Goal: Task Accomplishment & Management: Manage account settings

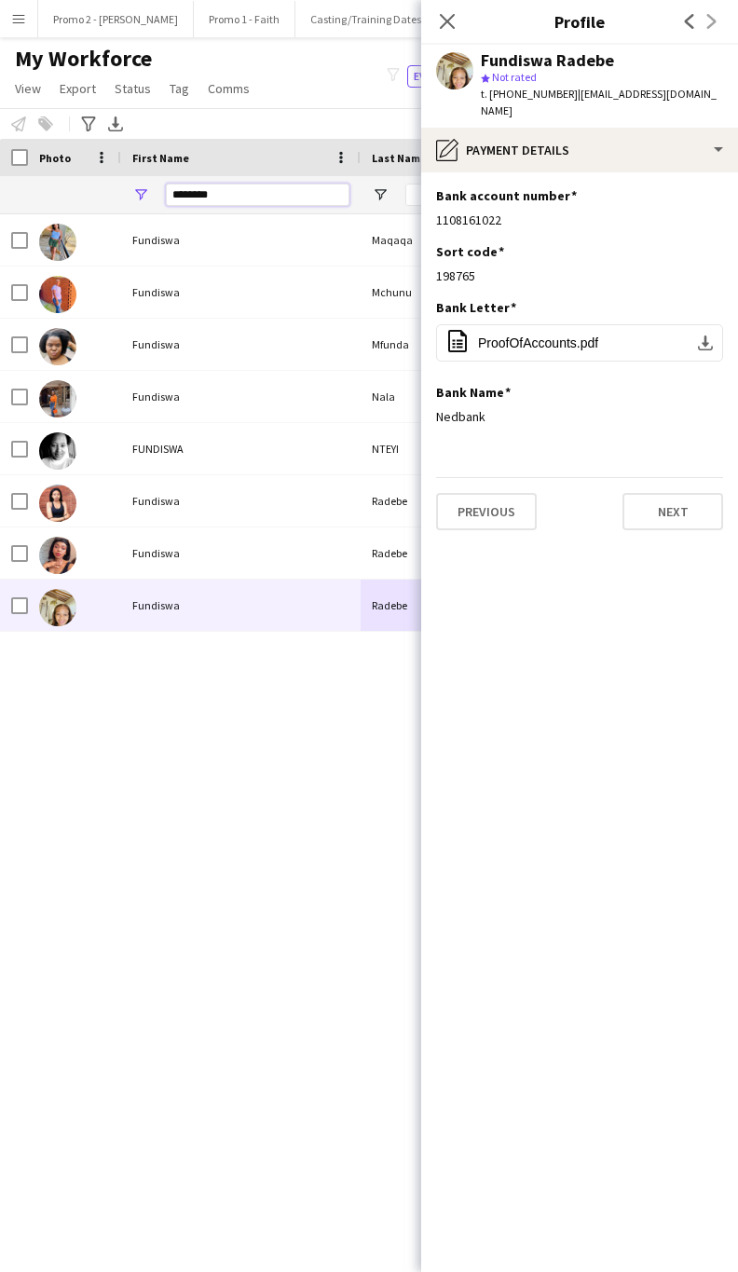
click at [244, 196] on input "********" at bounding box center [258, 195] width 184 height 22
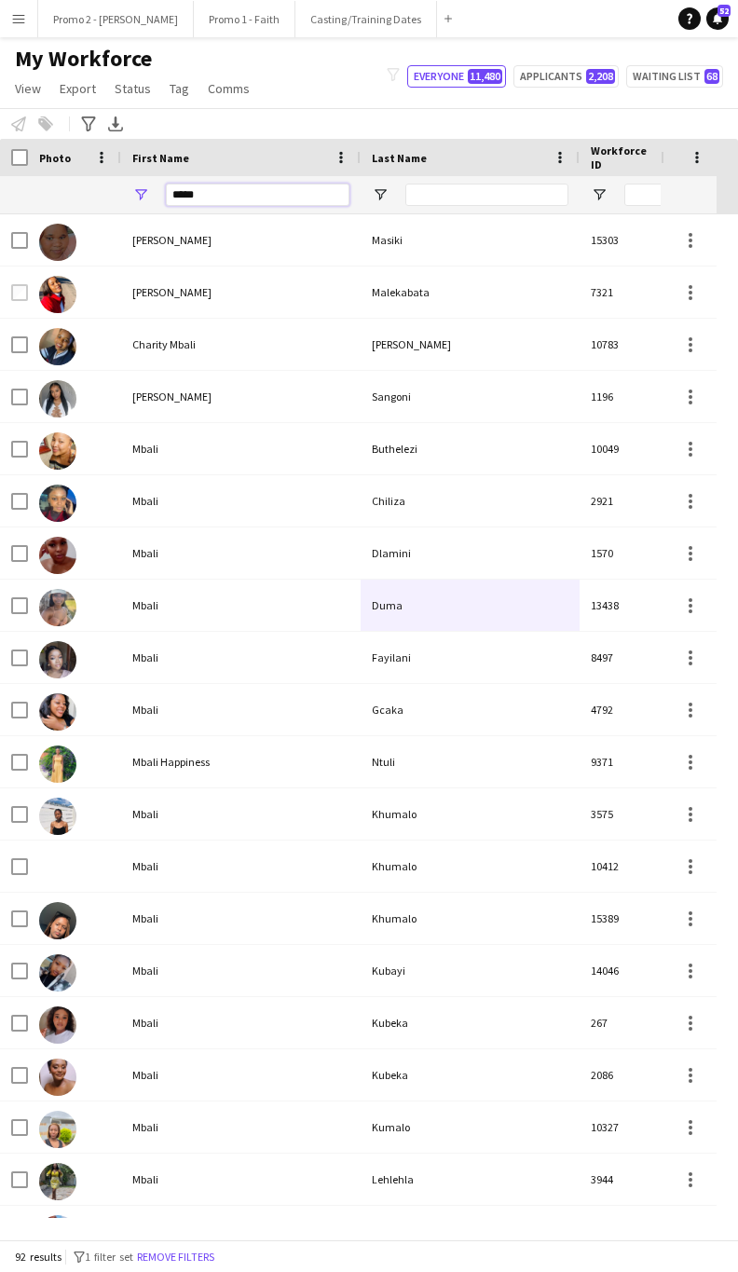
type input "*****"
click at [462, 196] on input "Last Name Filter Input" at bounding box center [486, 195] width 163 height 22
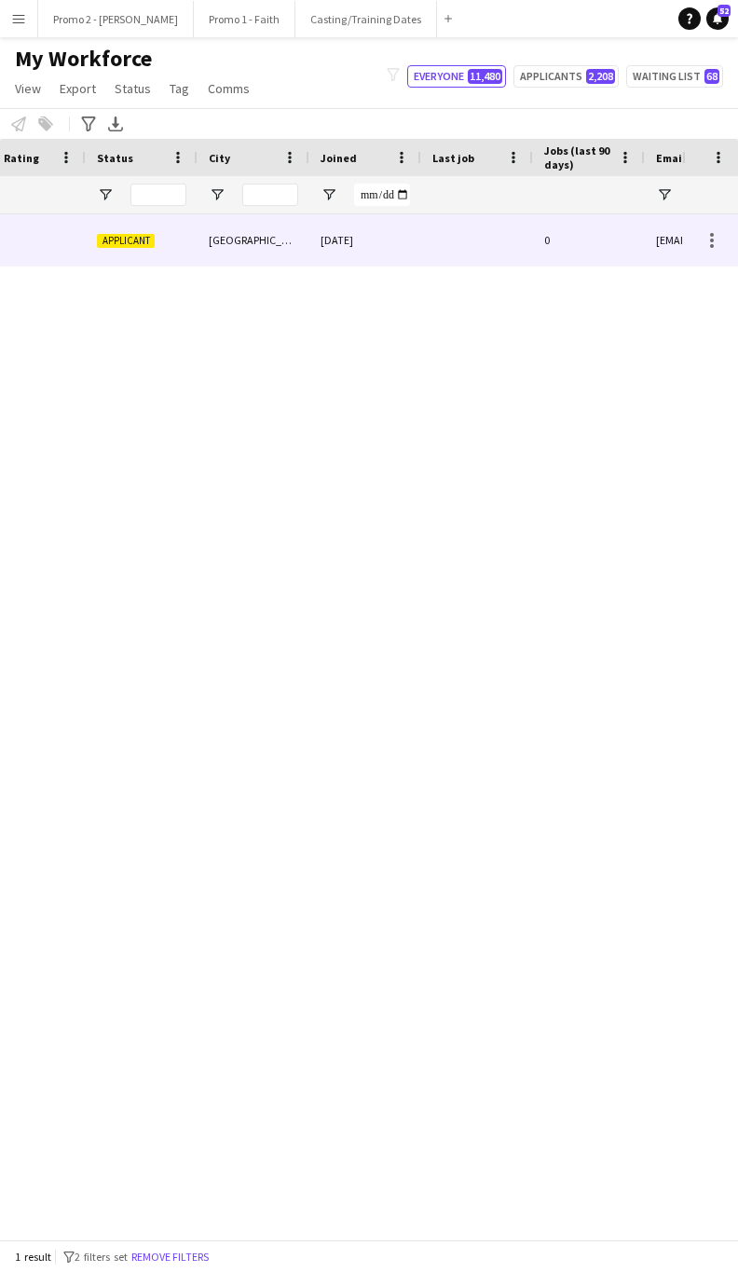
type input "*****"
click at [292, 255] on div "[GEOGRAPHIC_DATA]" at bounding box center [254, 239] width 112 height 51
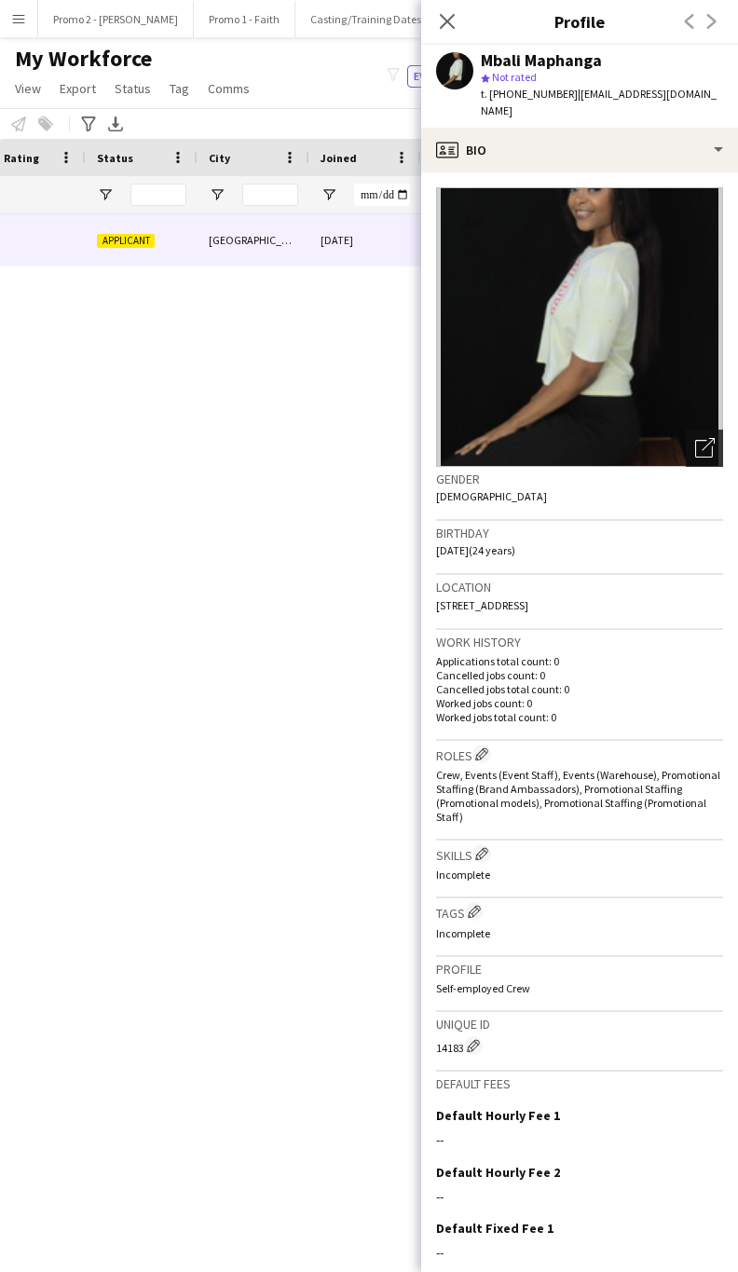
click at [695, 438] on icon "Open photos pop-in" at bounding box center [705, 448] width 20 height 20
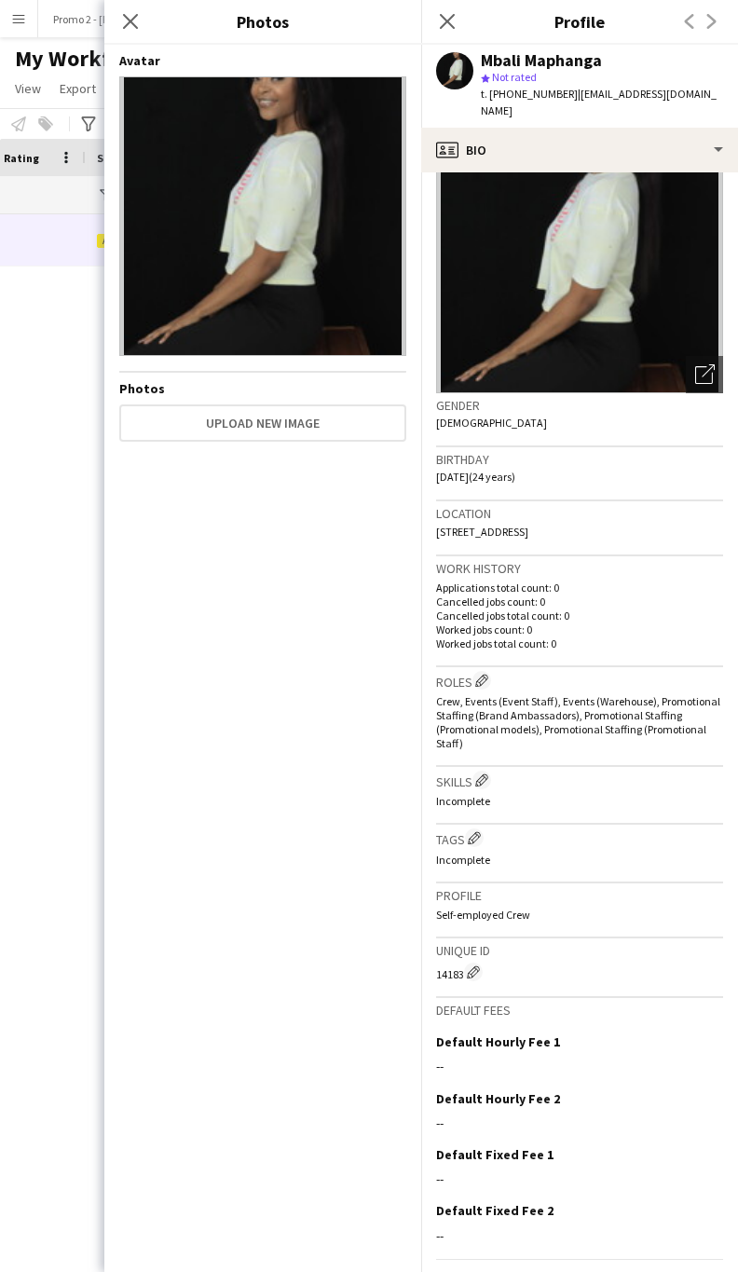
scroll to position [107, 0]
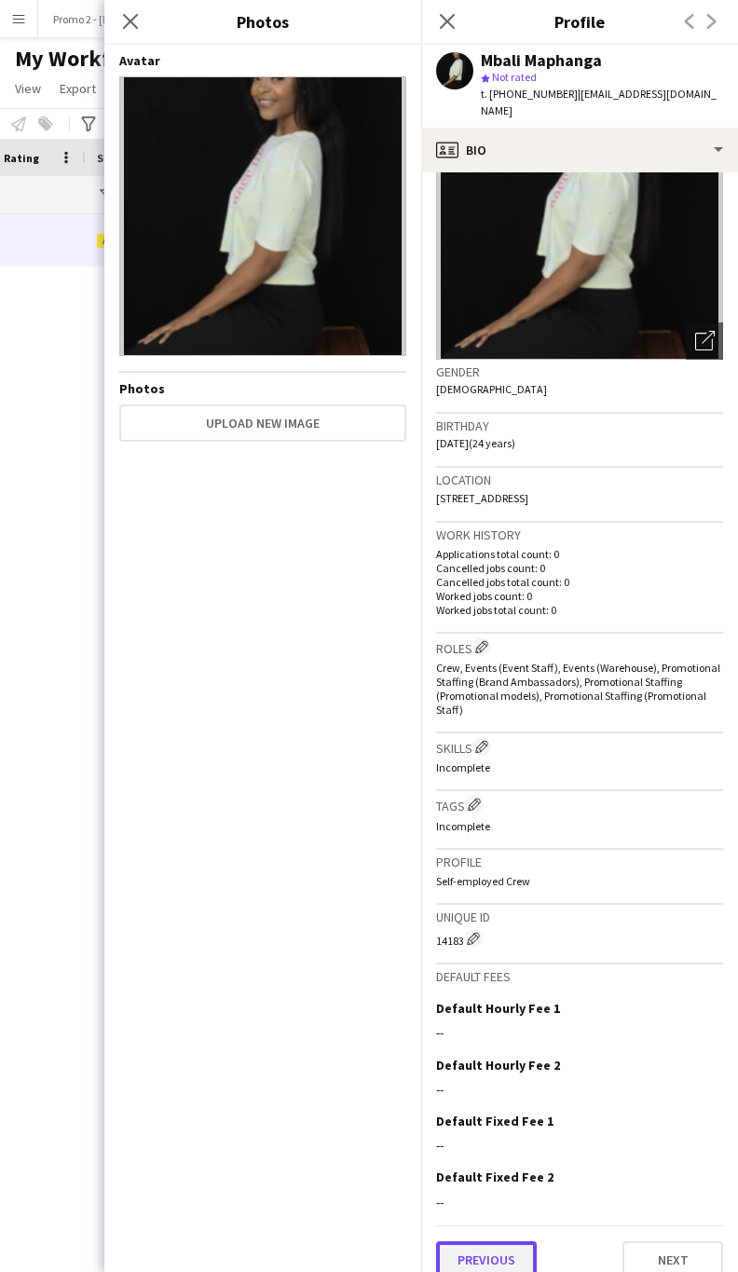
click at [478, 1244] on button "Previous" at bounding box center [486, 1259] width 101 height 37
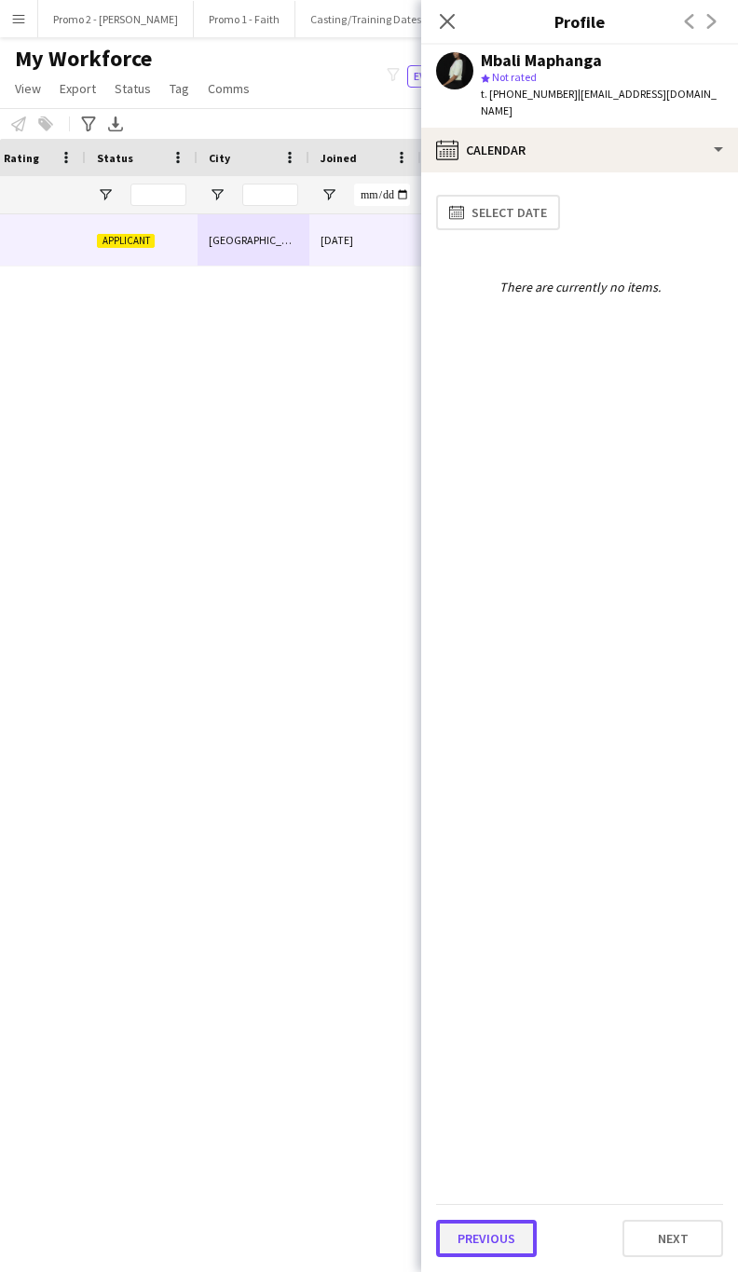
click at [481, 1233] on button "Previous" at bounding box center [486, 1238] width 101 height 37
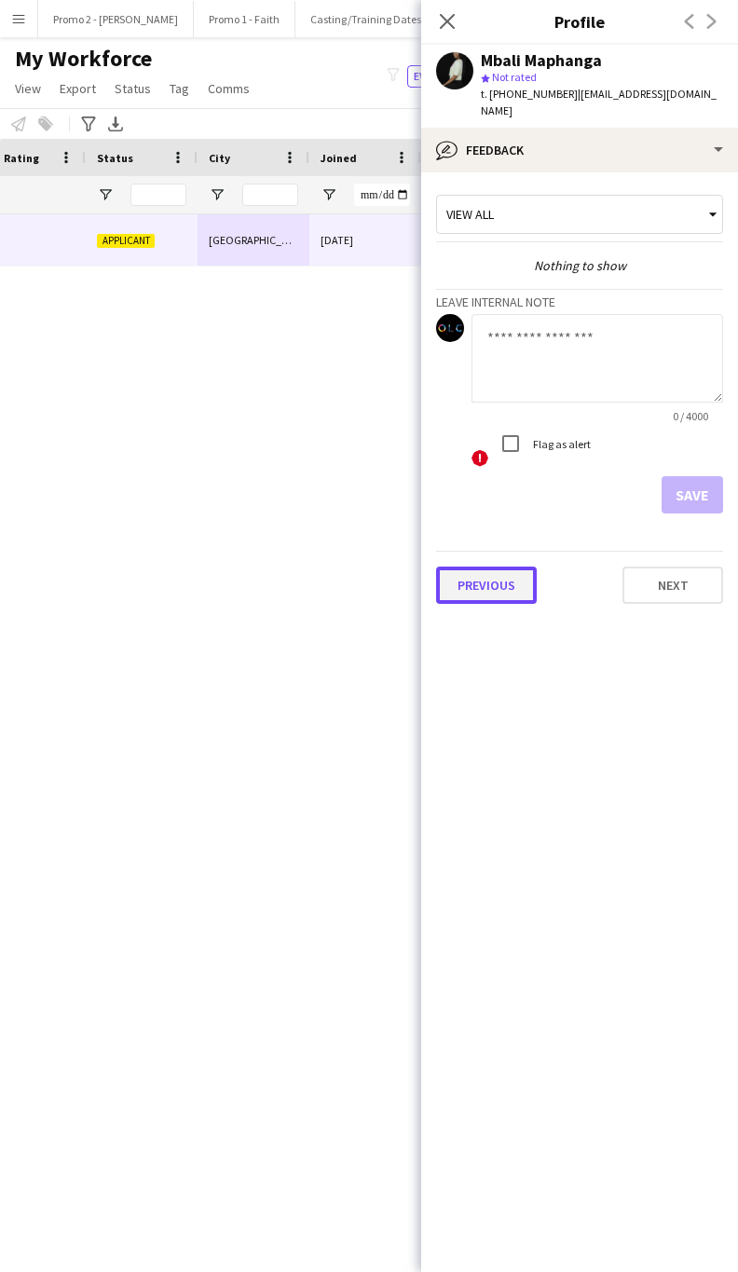
click at [481, 571] on button "Previous" at bounding box center [486, 585] width 101 height 37
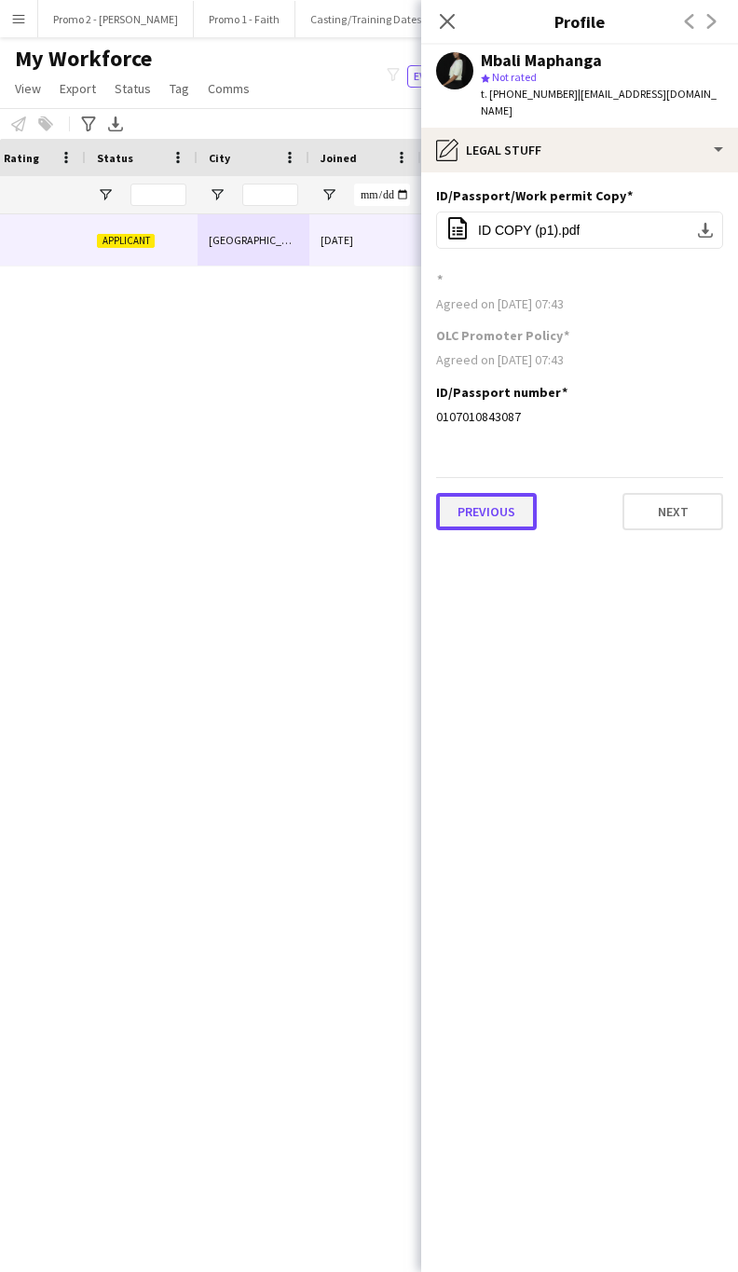
click at [490, 503] on button "Previous" at bounding box center [486, 511] width 101 height 37
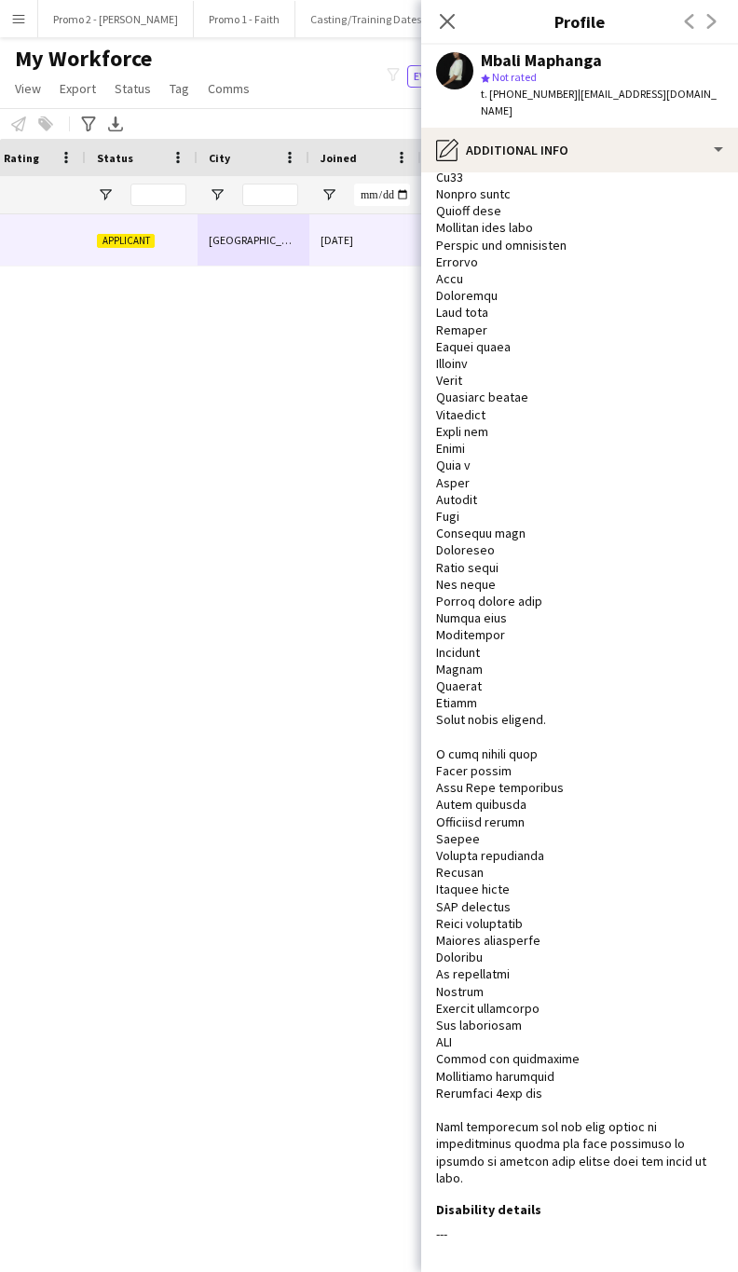
scroll to position [342, 0]
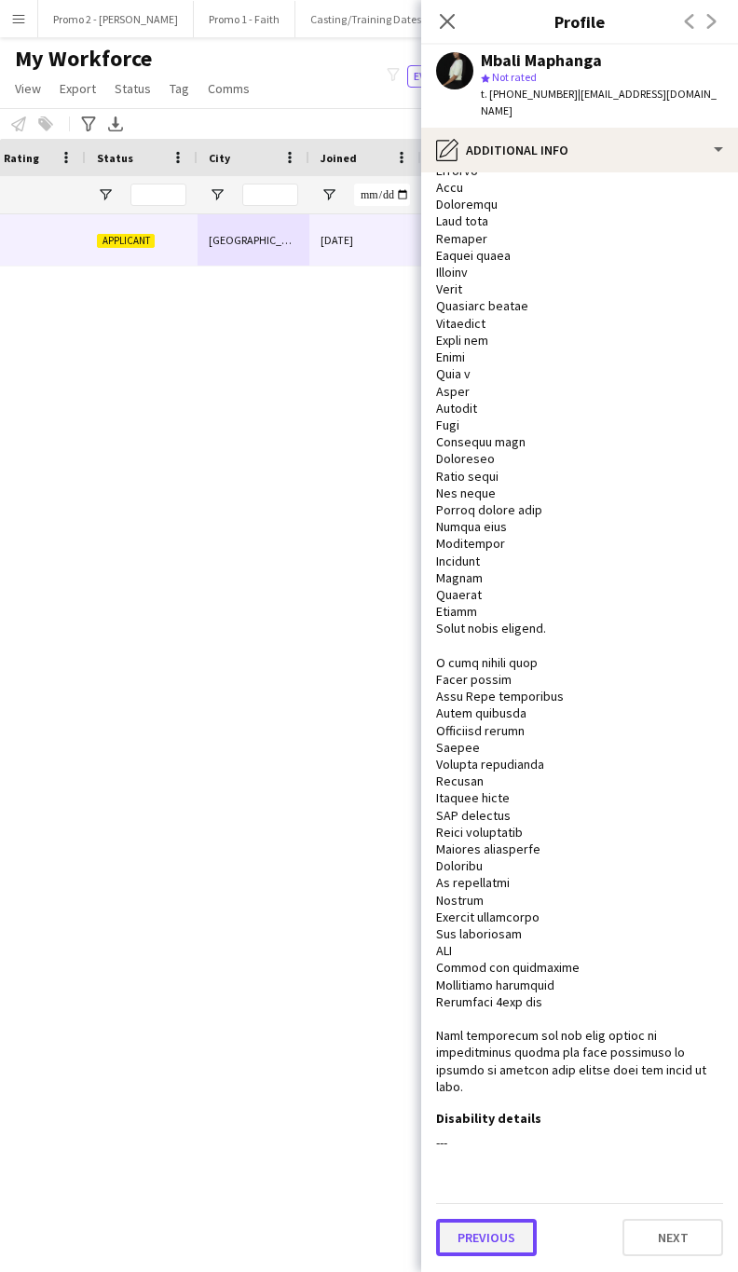
click at [496, 1236] on button "Previous" at bounding box center [486, 1237] width 101 height 37
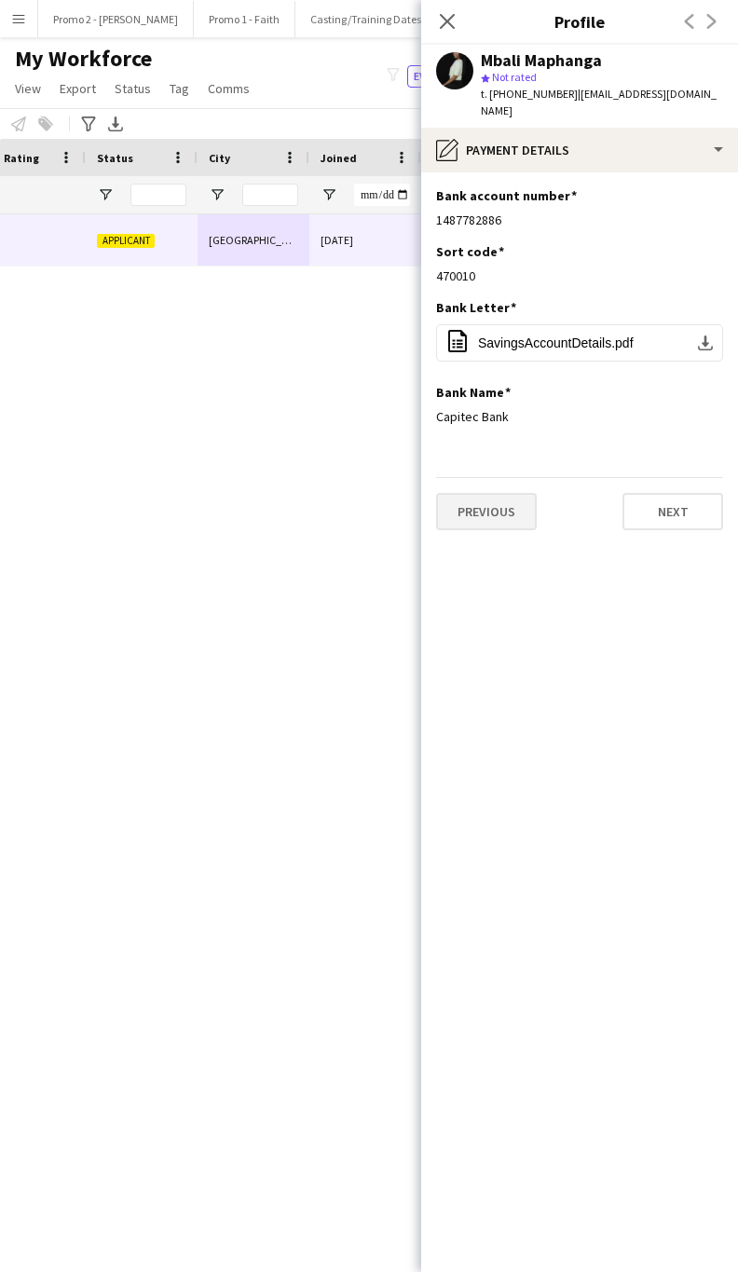
scroll to position [0, 0]
click at [484, 493] on button "Previous" at bounding box center [486, 511] width 101 height 37
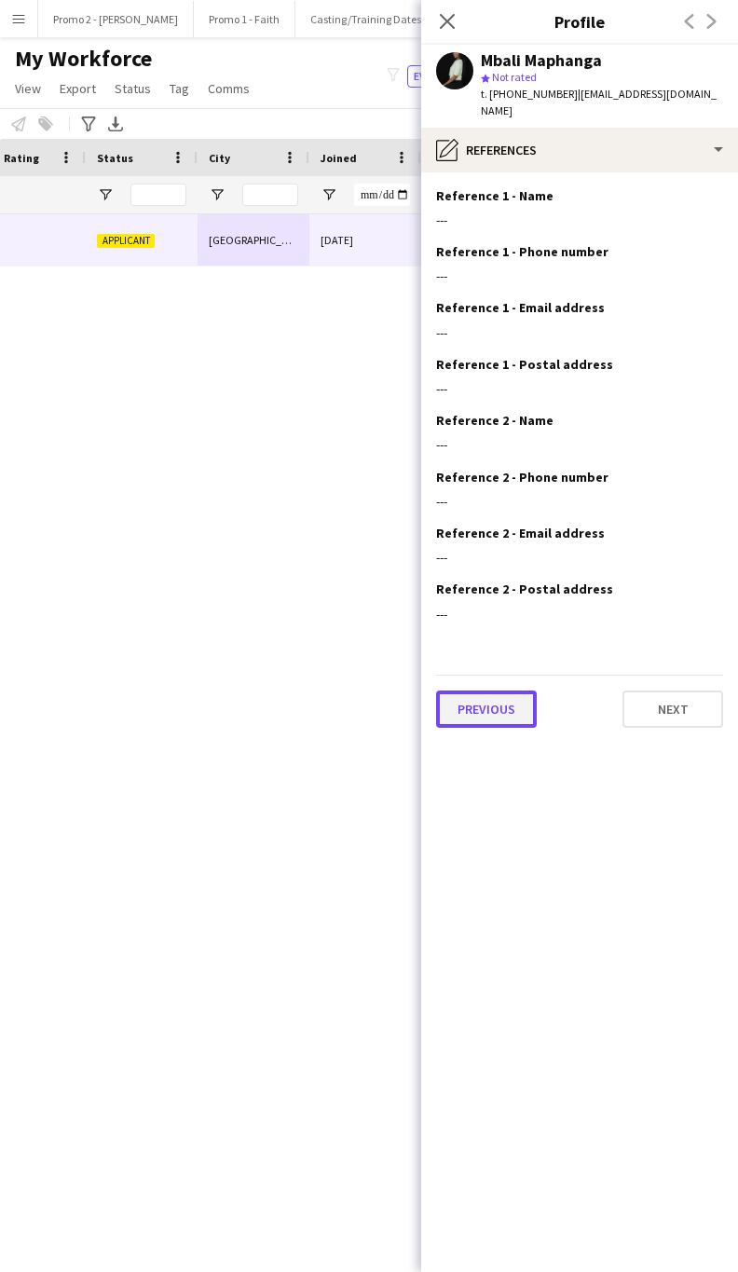
click at [489, 702] on button "Previous" at bounding box center [486, 708] width 101 height 37
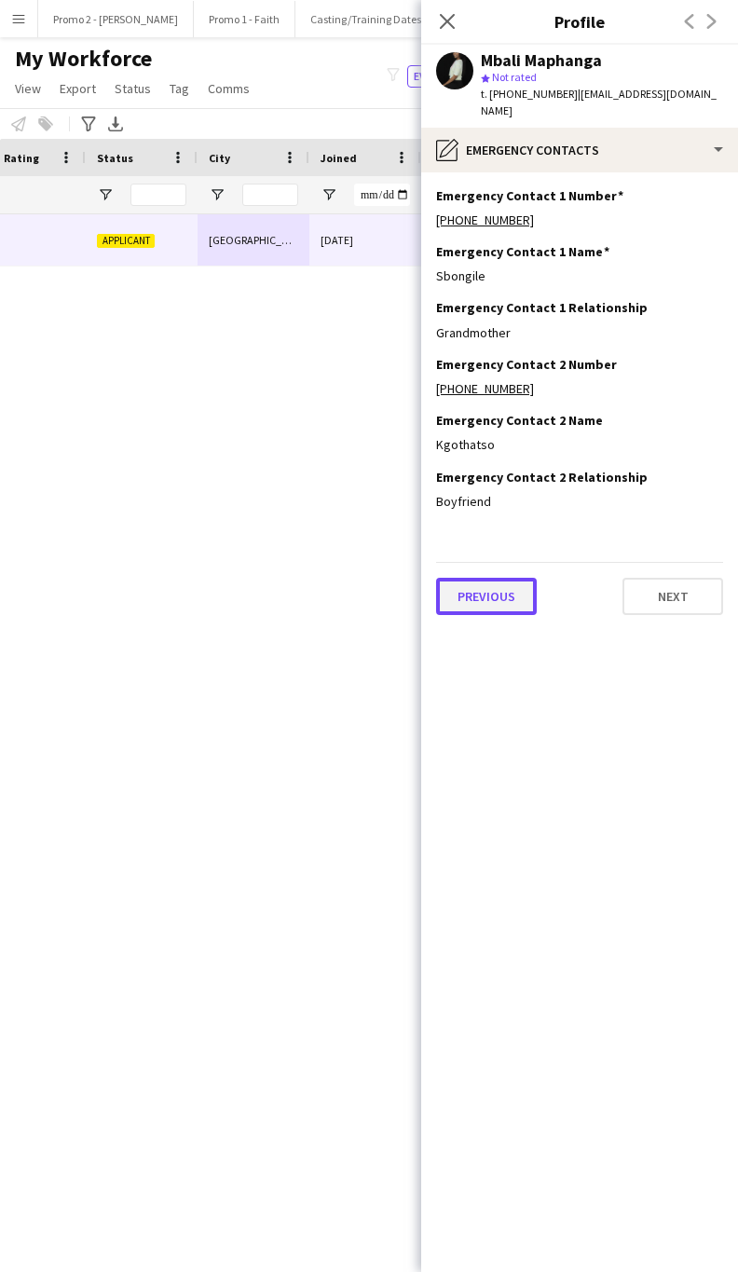
click at [486, 588] on button "Previous" at bounding box center [486, 596] width 101 height 37
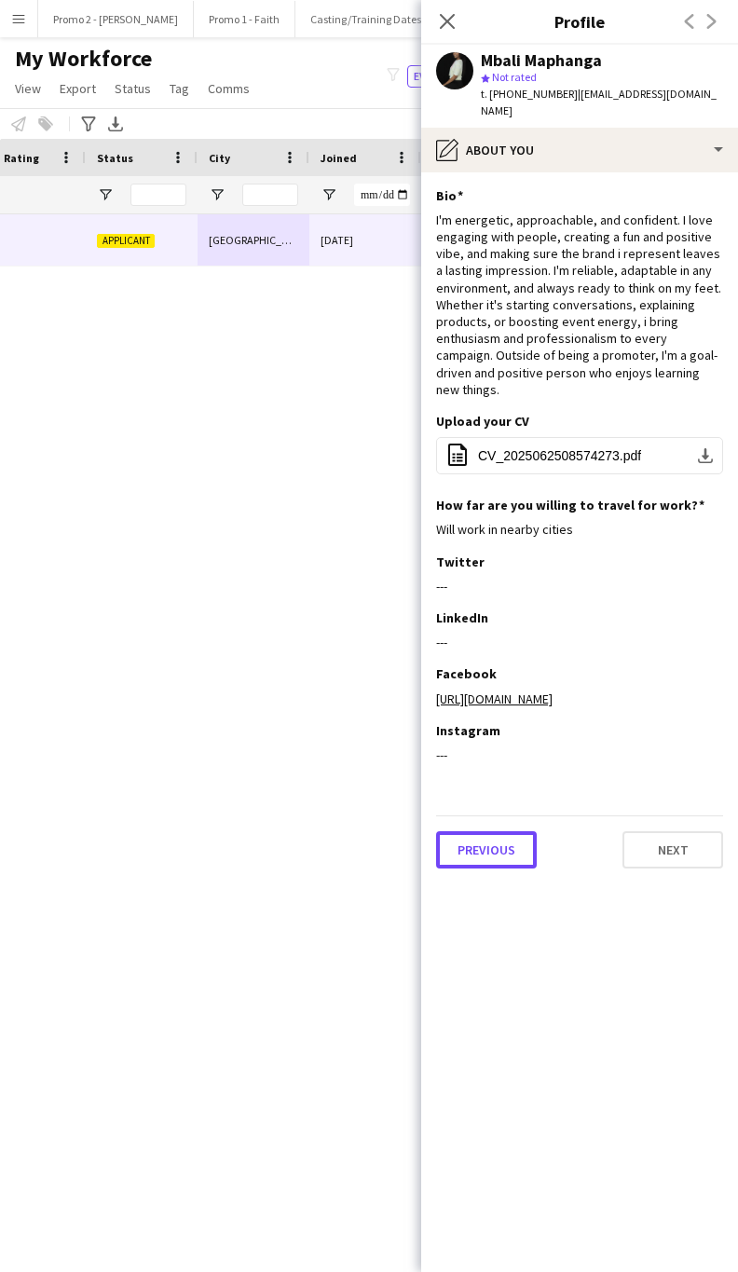
click at [486, 831] on button "Previous" at bounding box center [486, 849] width 101 height 37
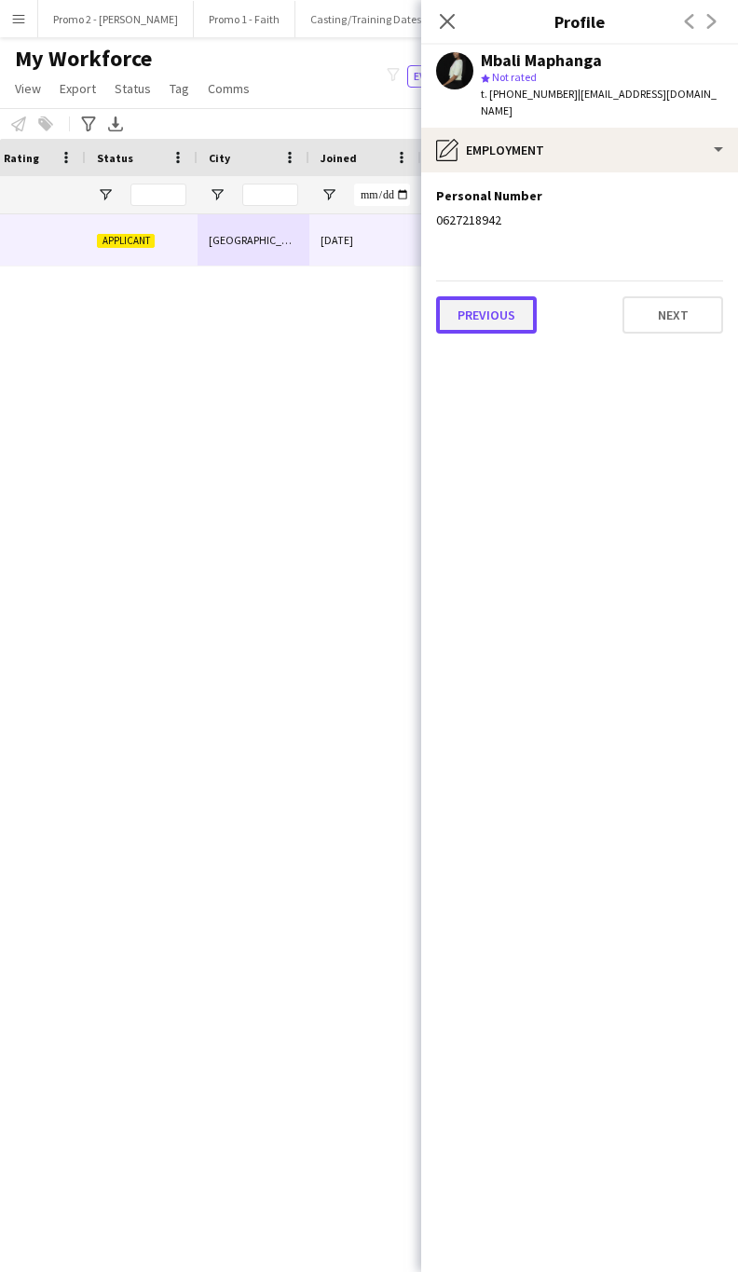
click at [493, 296] on button "Previous" at bounding box center [486, 314] width 101 height 37
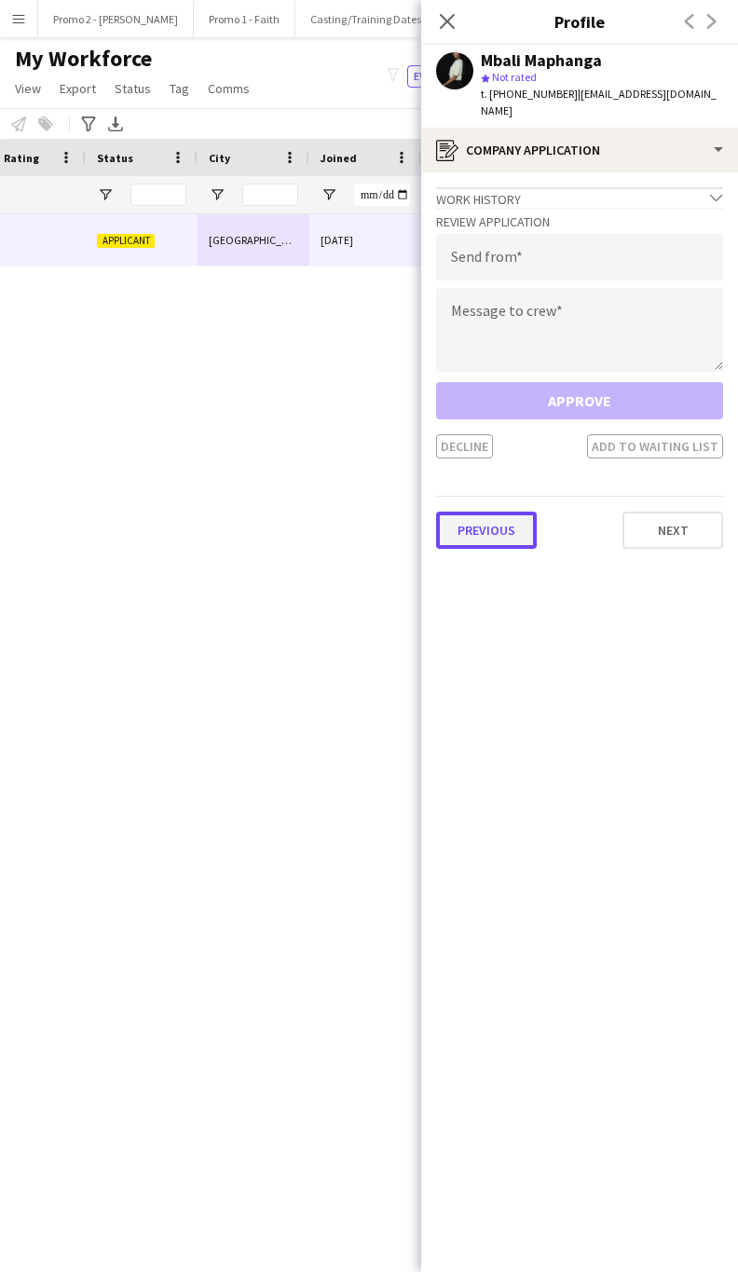
click at [475, 528] on button "Previous" at bounding box center [486, 530] width 101 height 37
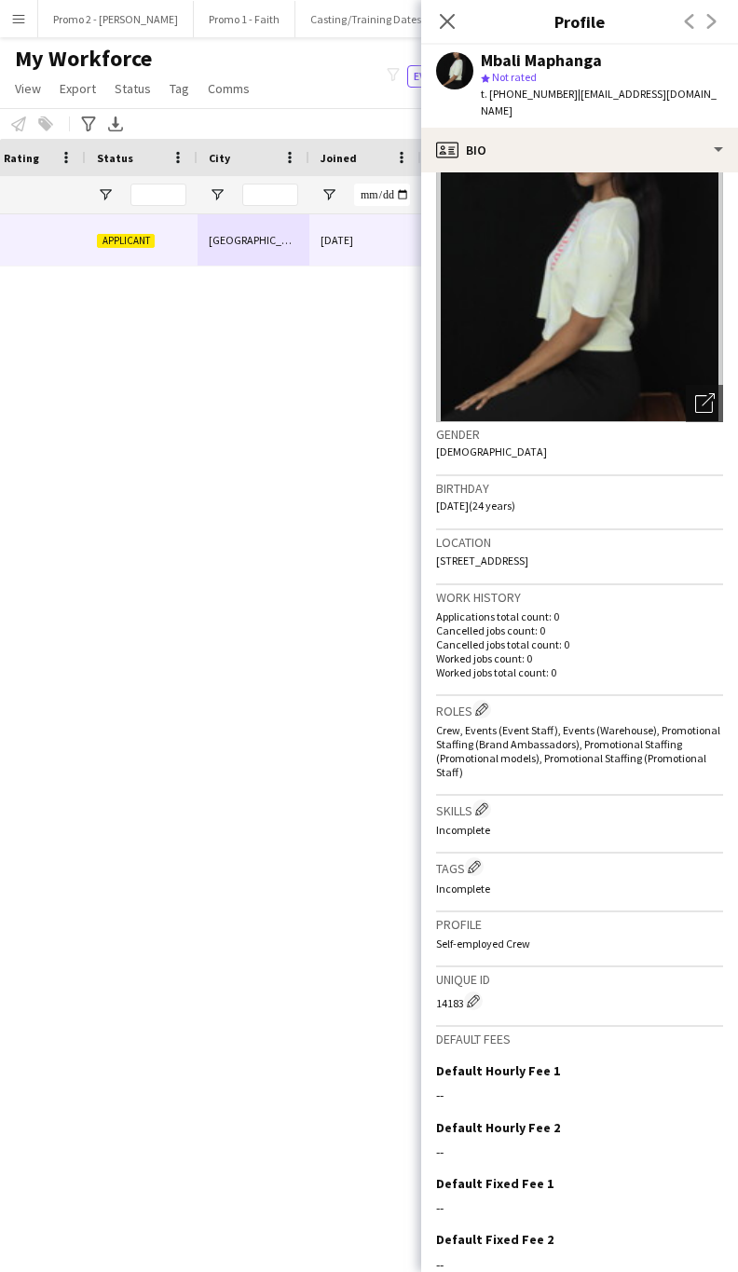
scroll to position [107, 0]
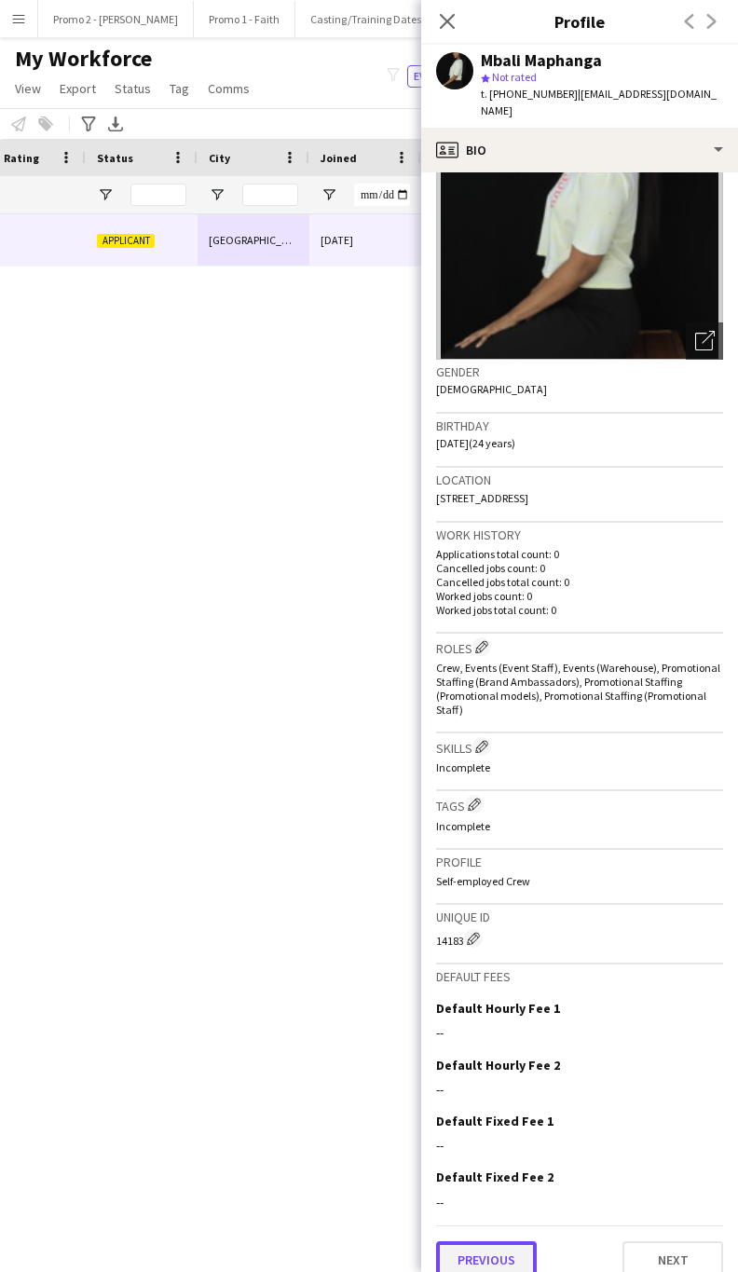
click at [507, 1247] on button "Previous" at bounding box center [486, 1259] width 101 height 37
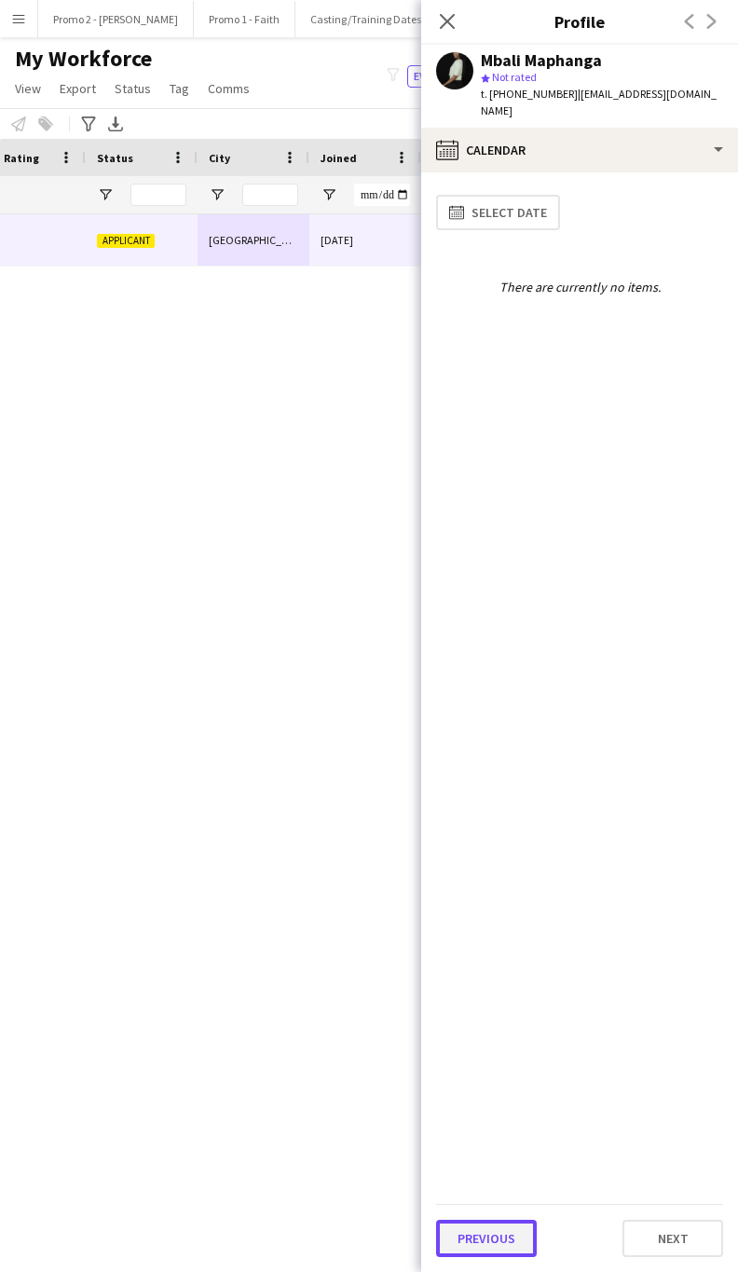
click at [504, 1234] on button "Previous" at bounding box center [486, 1238] width 101 height 37
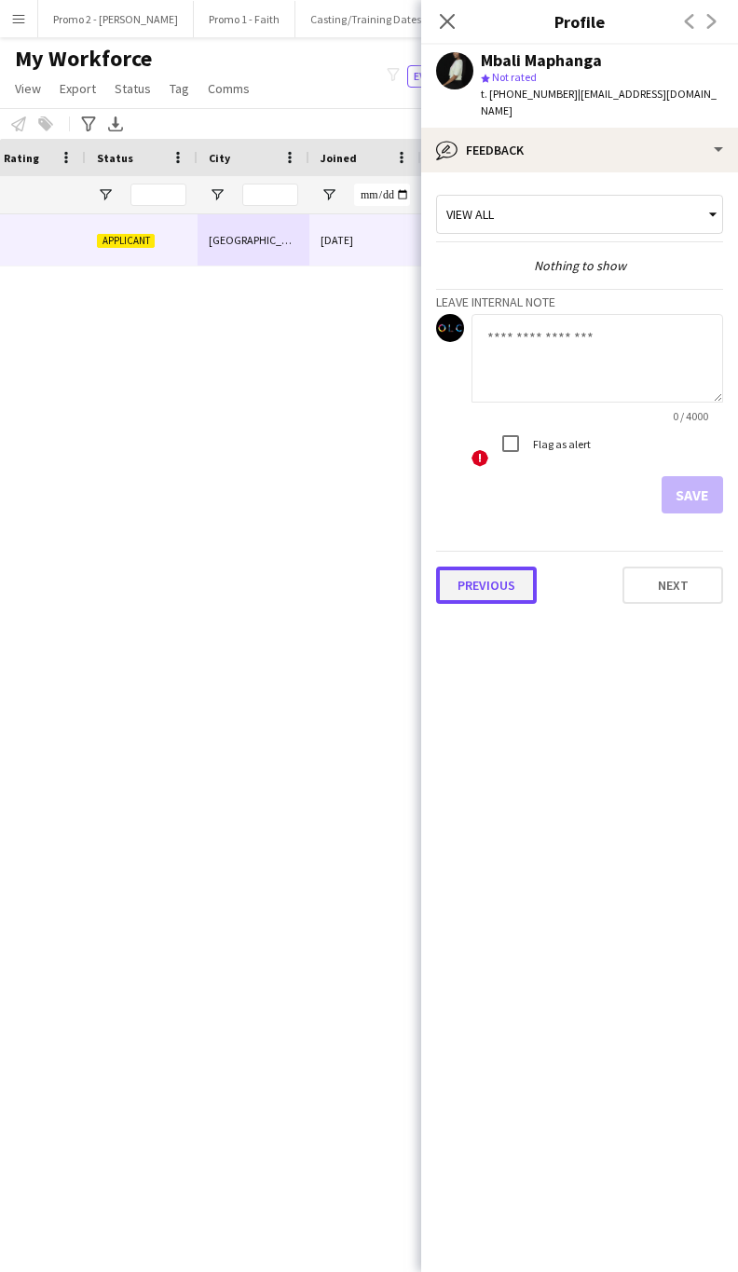
click at [489, 567] on button "Previous" at bounding box center [486, 585] width 101 height 37
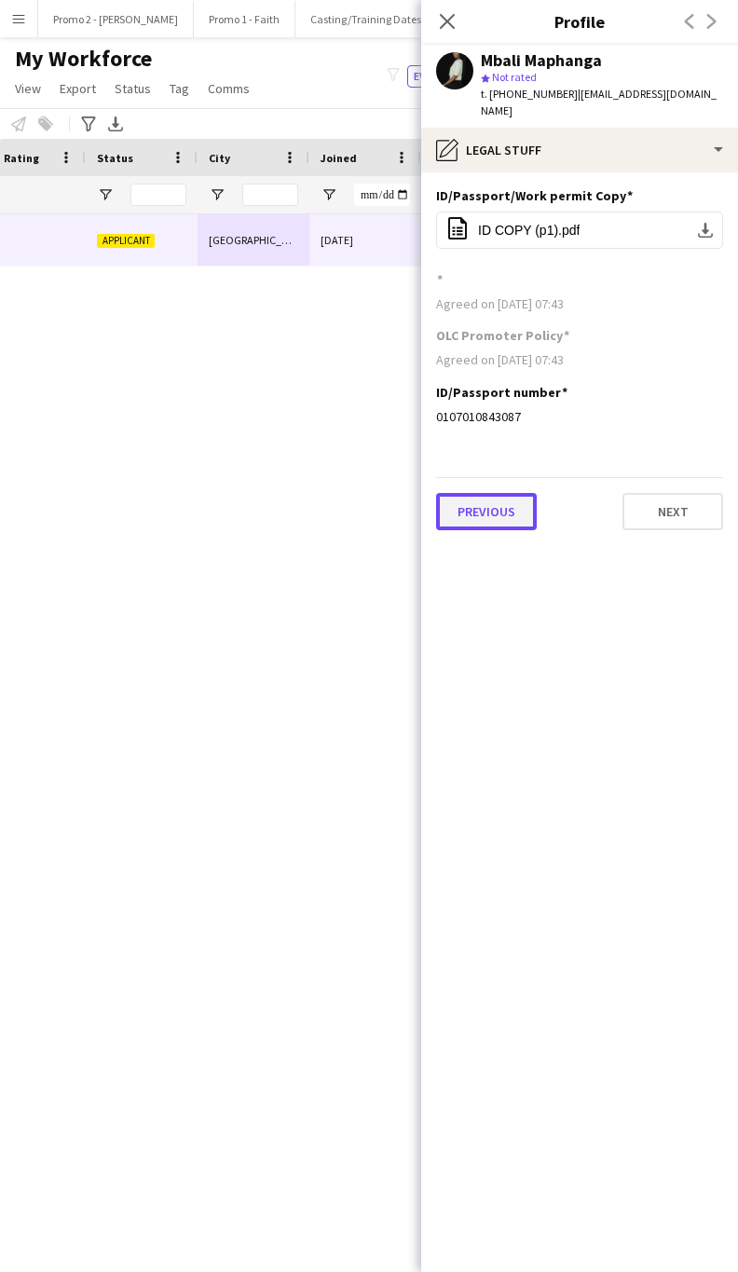
click at [498, 493] on button "Previous" at bounding box center [486, 511] width 101 height 37
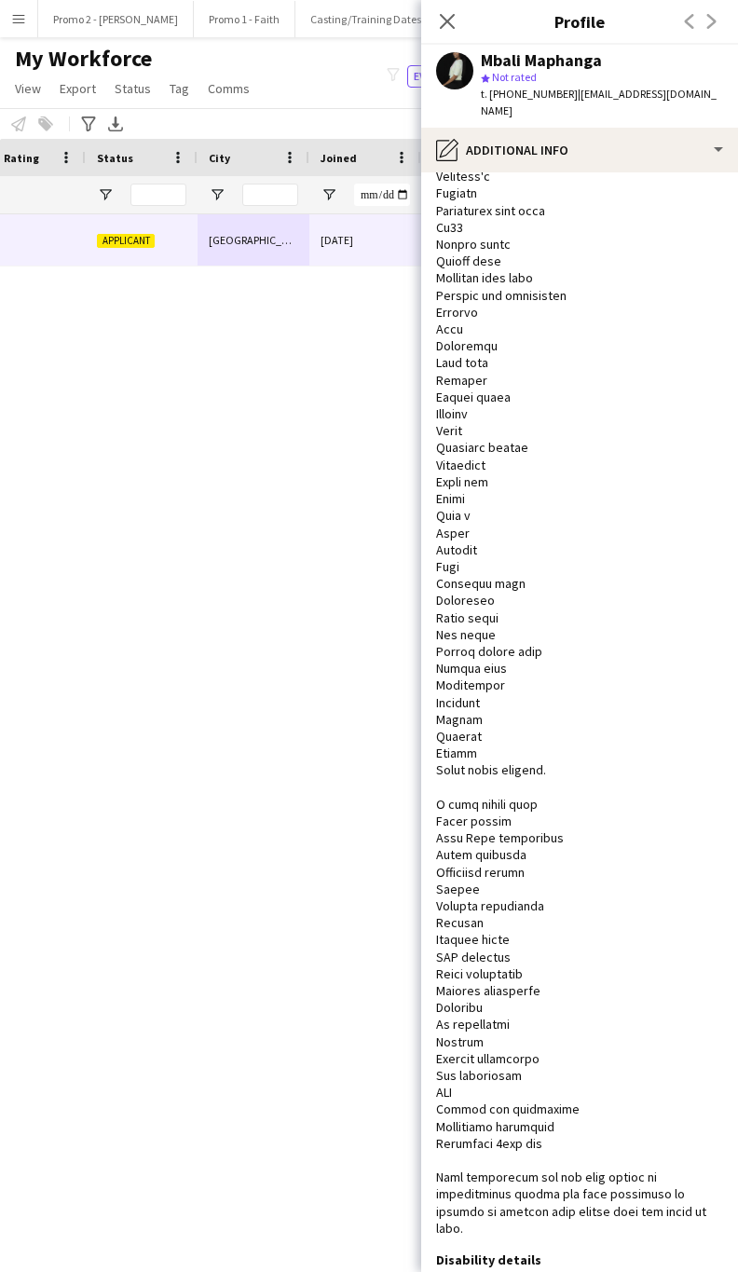
scroll to position [342, 0]
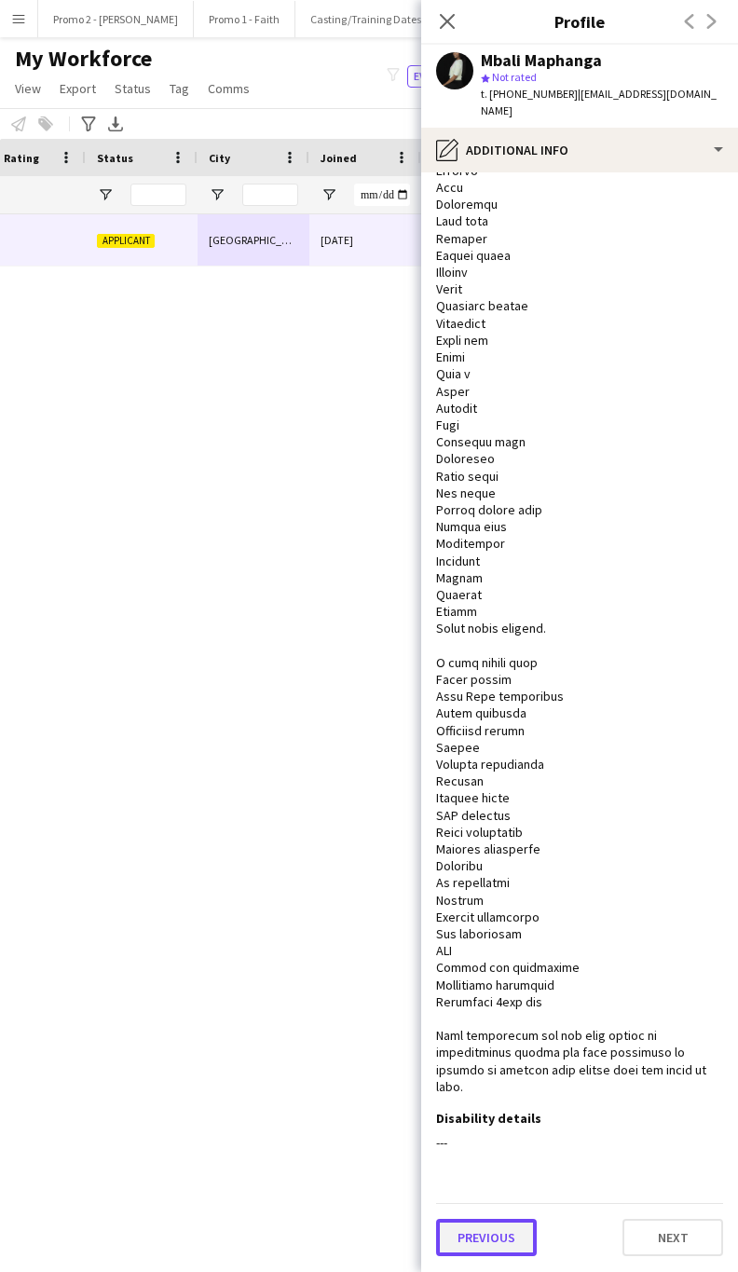
click at [507, 1234] on button "Previous" at bounding box center [486, 1237] width 101 height 37
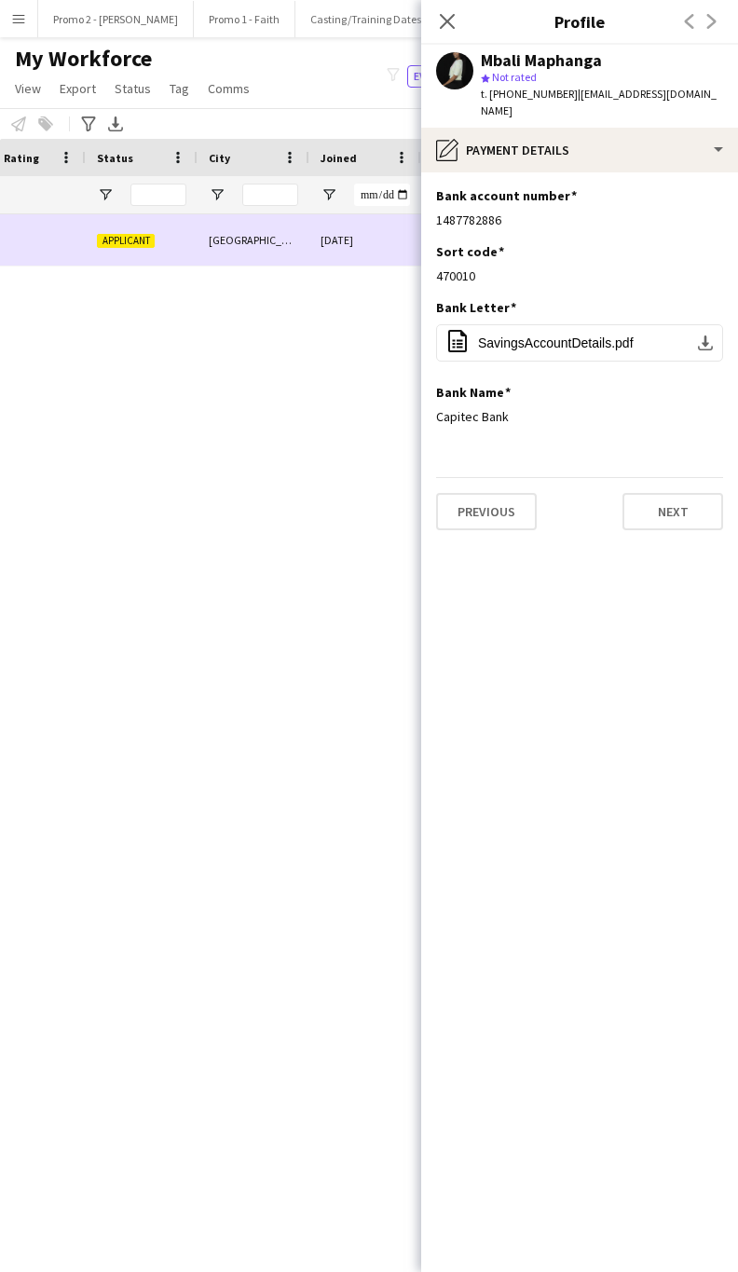
click at [205, 241] on div "[GEOGRAPHIC_DATA]" at bounding box center [254, 239] width 112 height 51
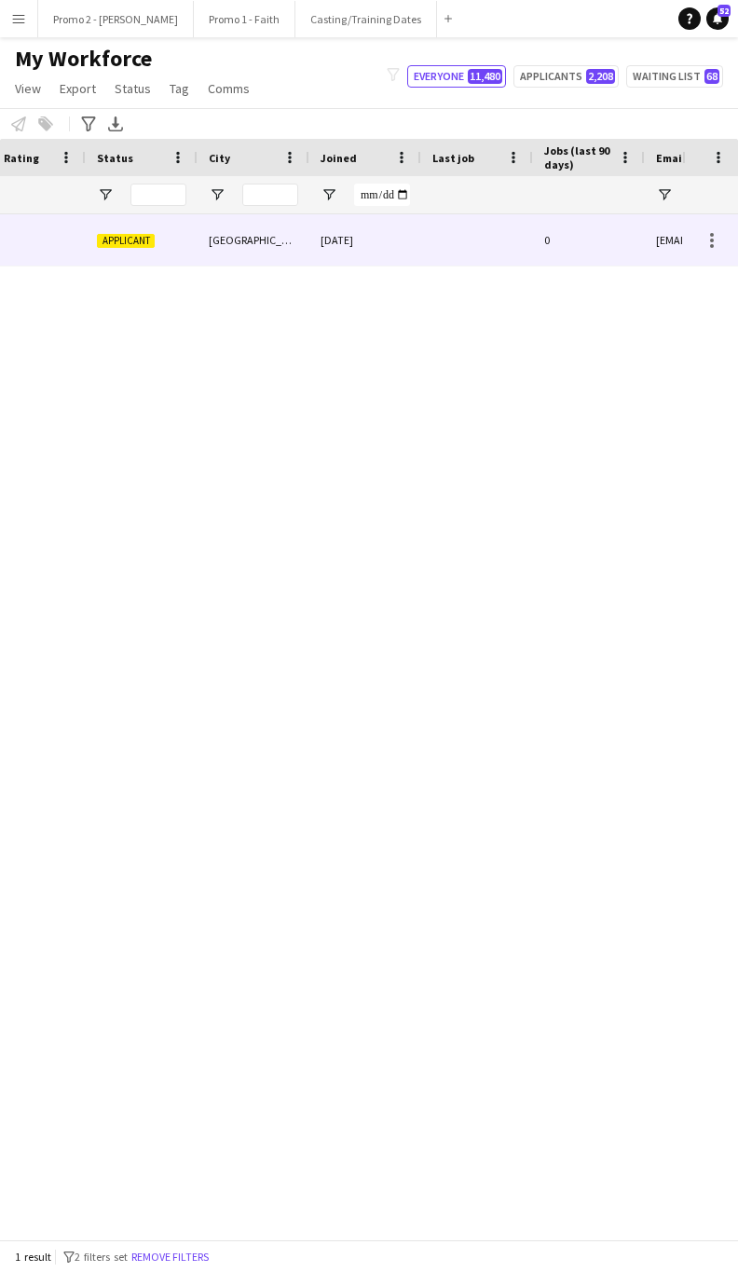
click at [191, 246] on div "Applicant" at bounding box center [142, 239] width 112 height 51
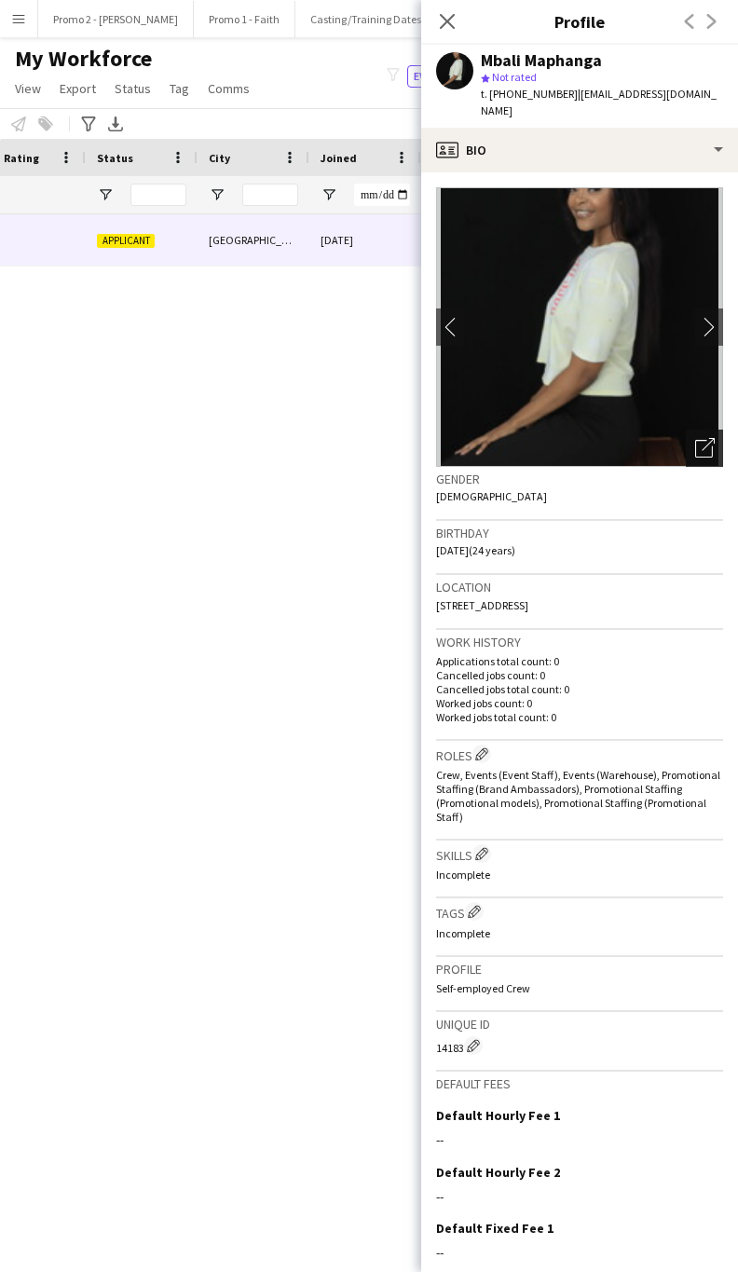
click at [702, 438] on icon at bounding box center [708, 444] width 13 height 13
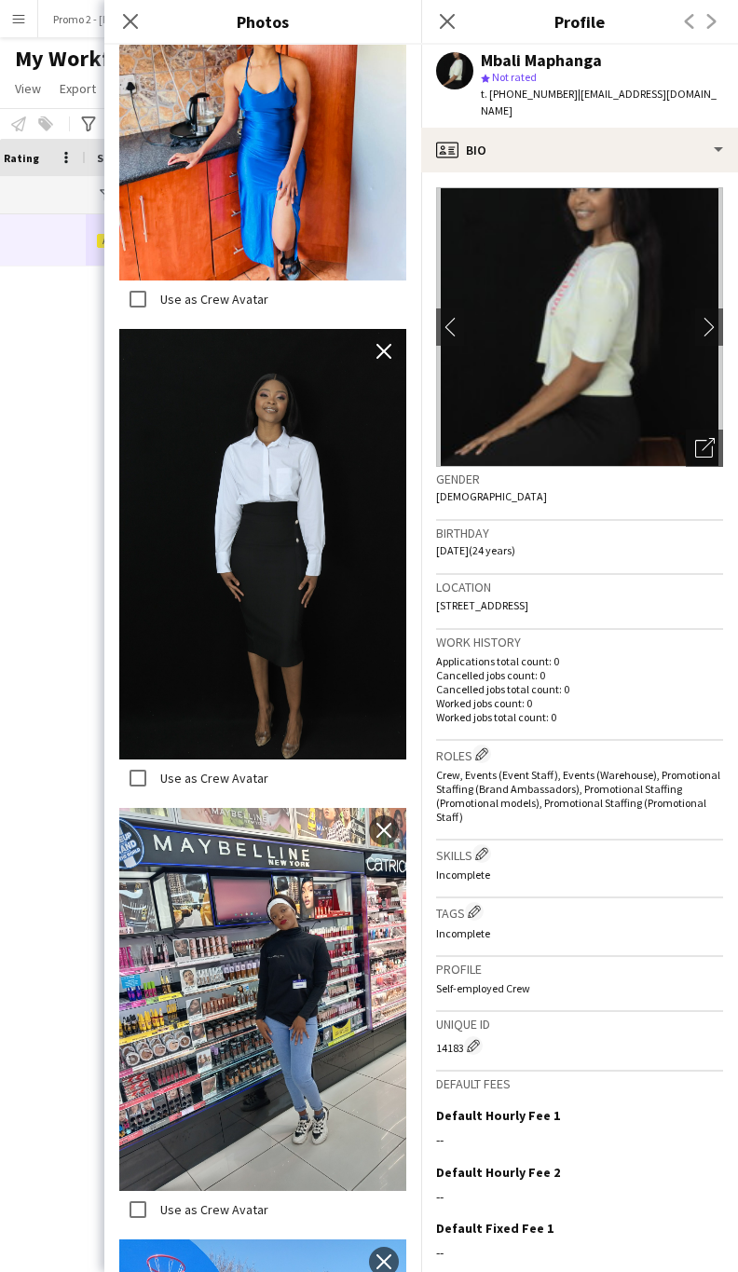
scroll to position [1398, 0]
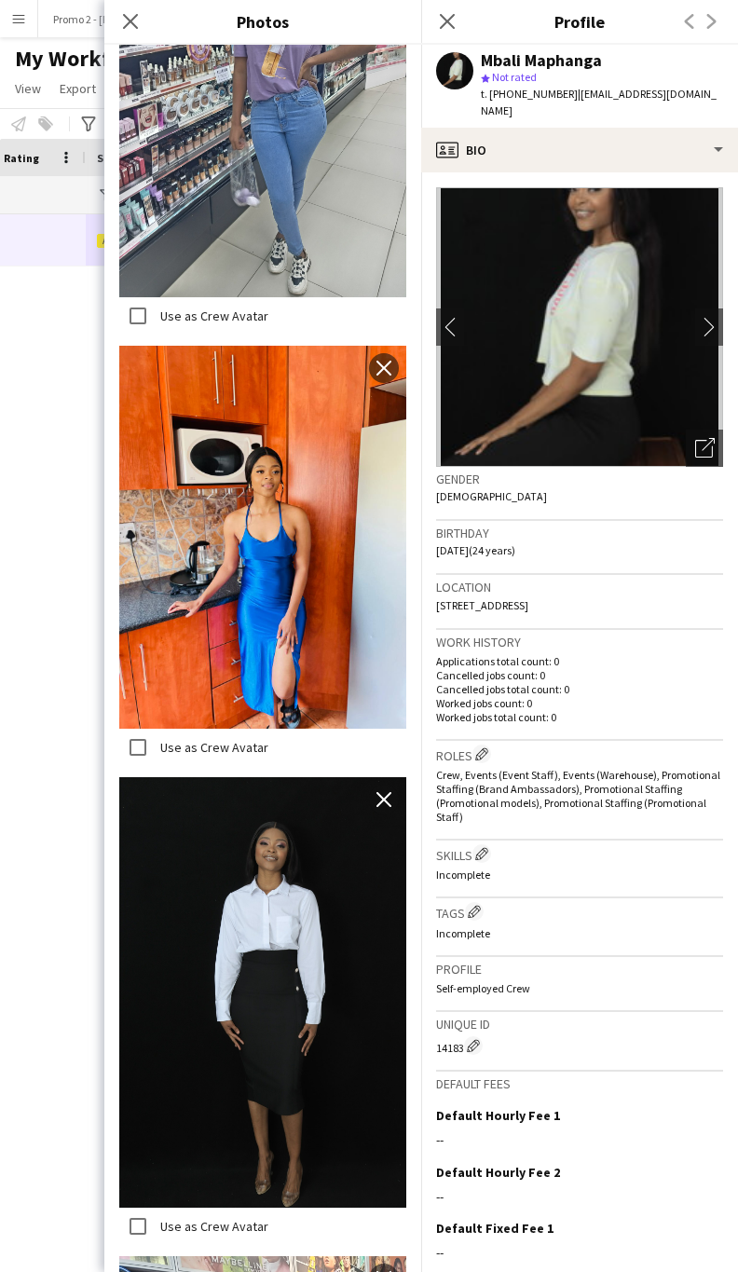
click at [257, 454] on img at bounding box center [262, 537] width 287 height 383
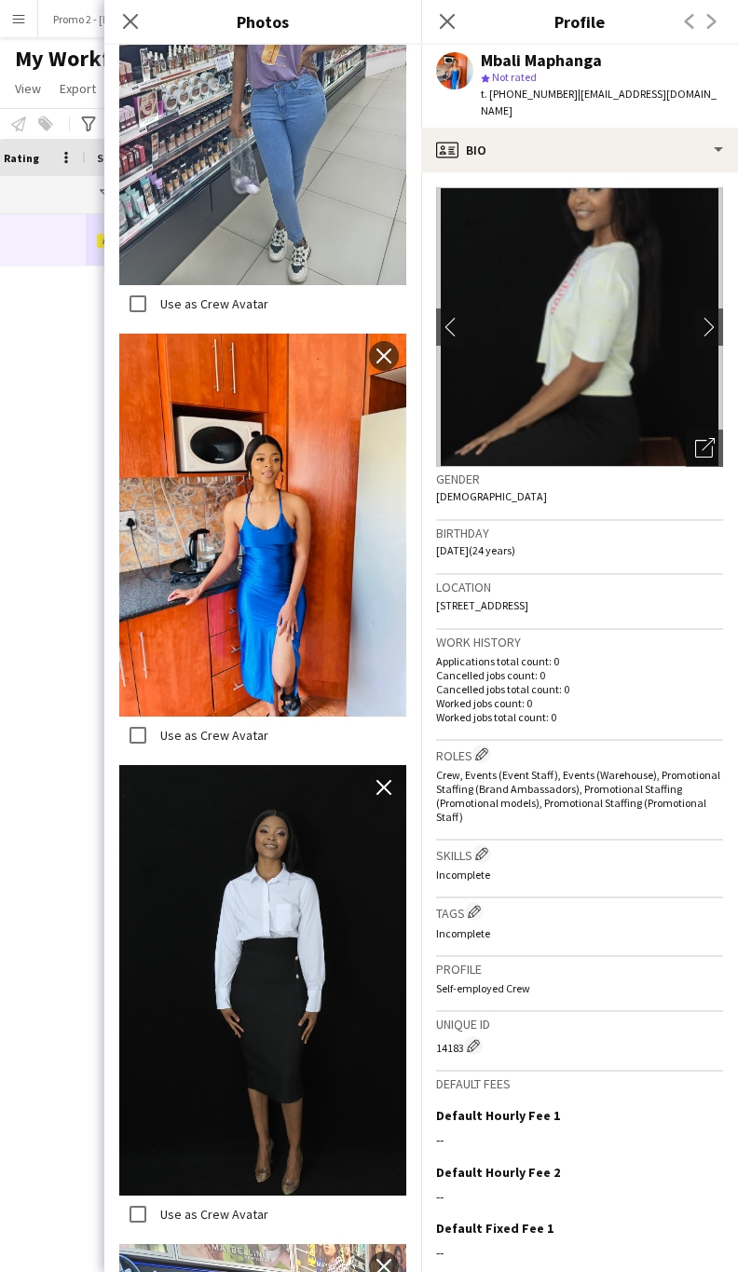
click at [257, 454] on img at bounding box center [262, 525] width 287 height 383
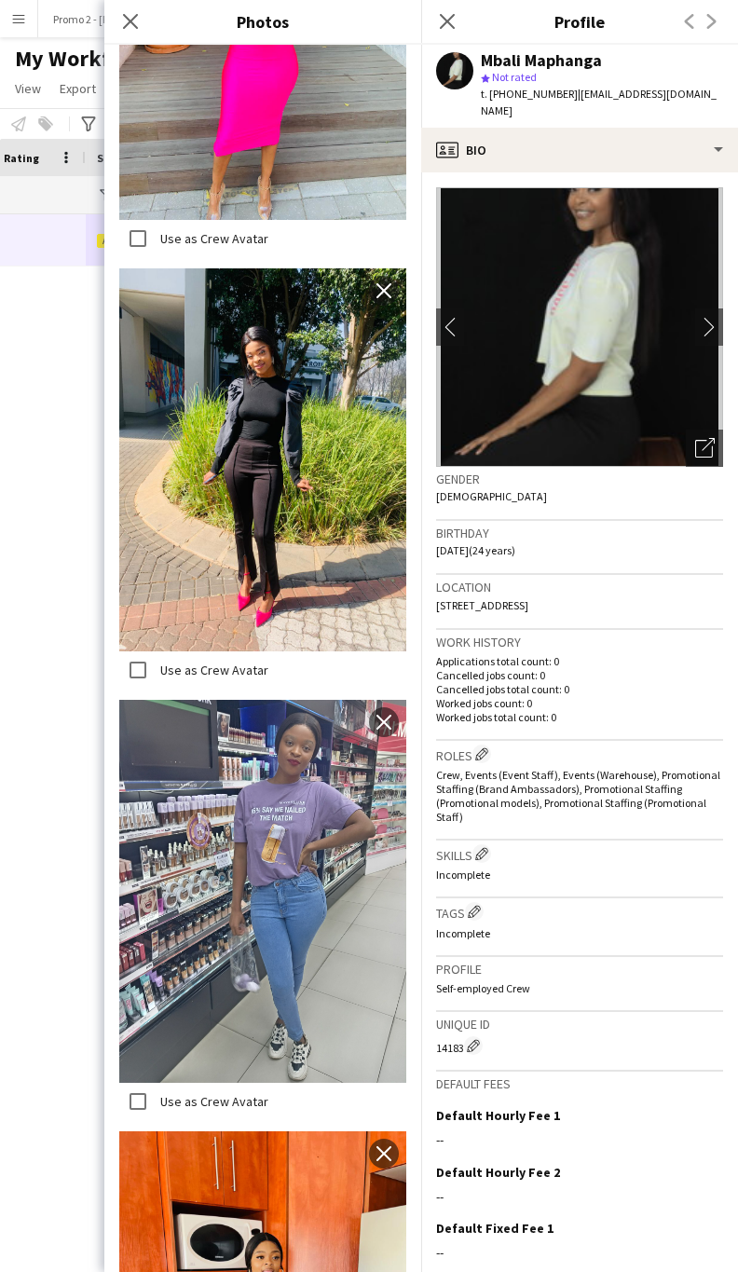
scroll to position [0, 0]
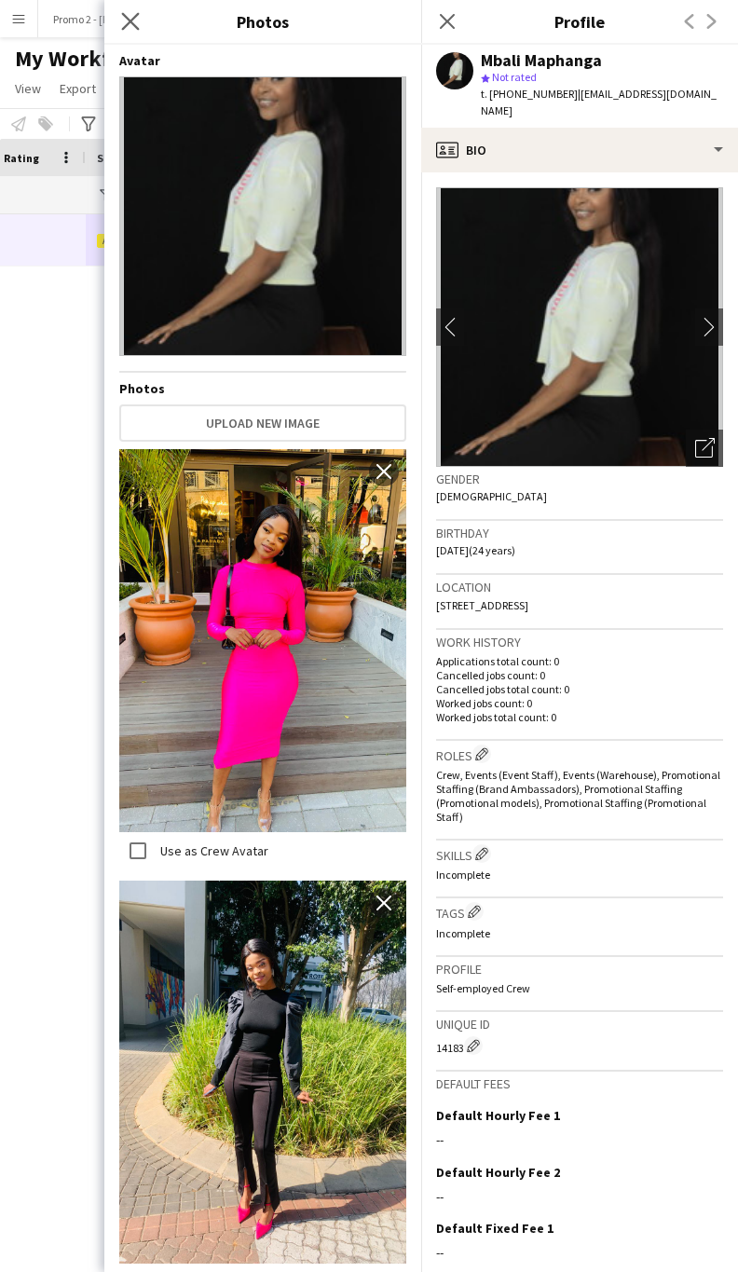
click at [140, 17] on app-icon "Close pop-in" at bounding box center [130, 21] width 27 height 27
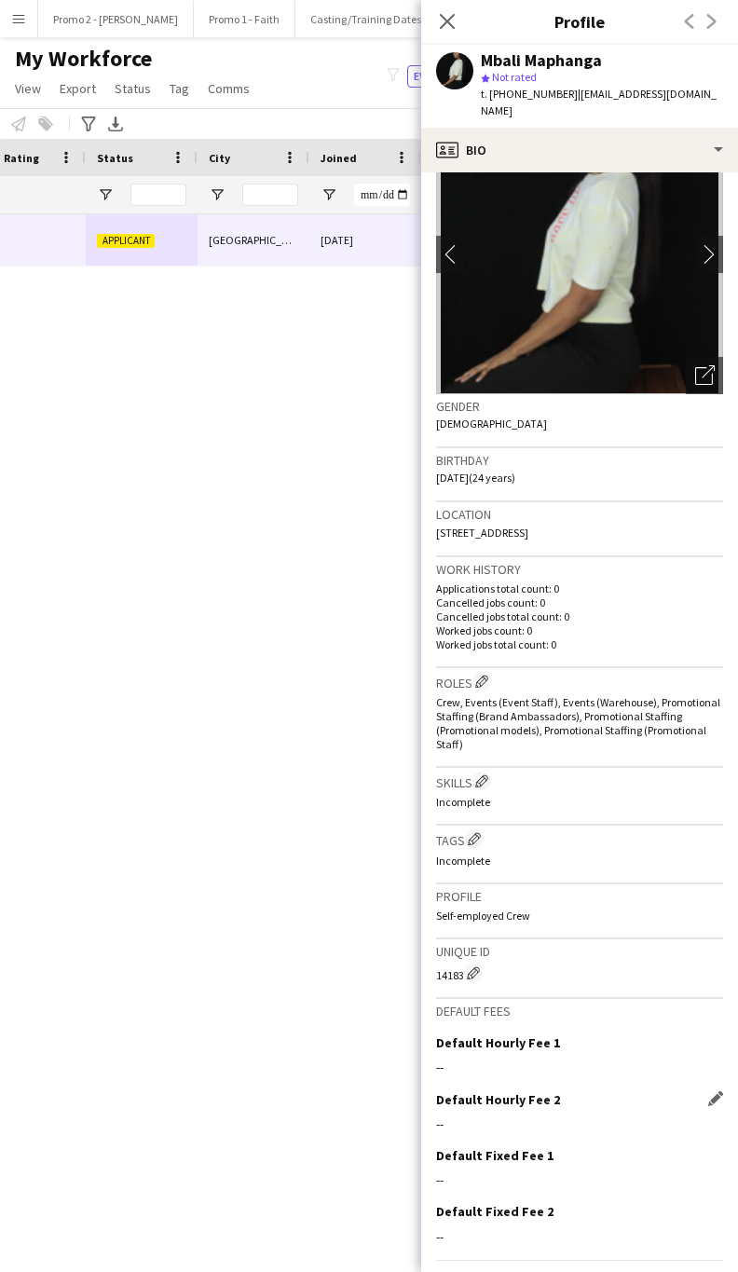
scroll to position [107, 0]
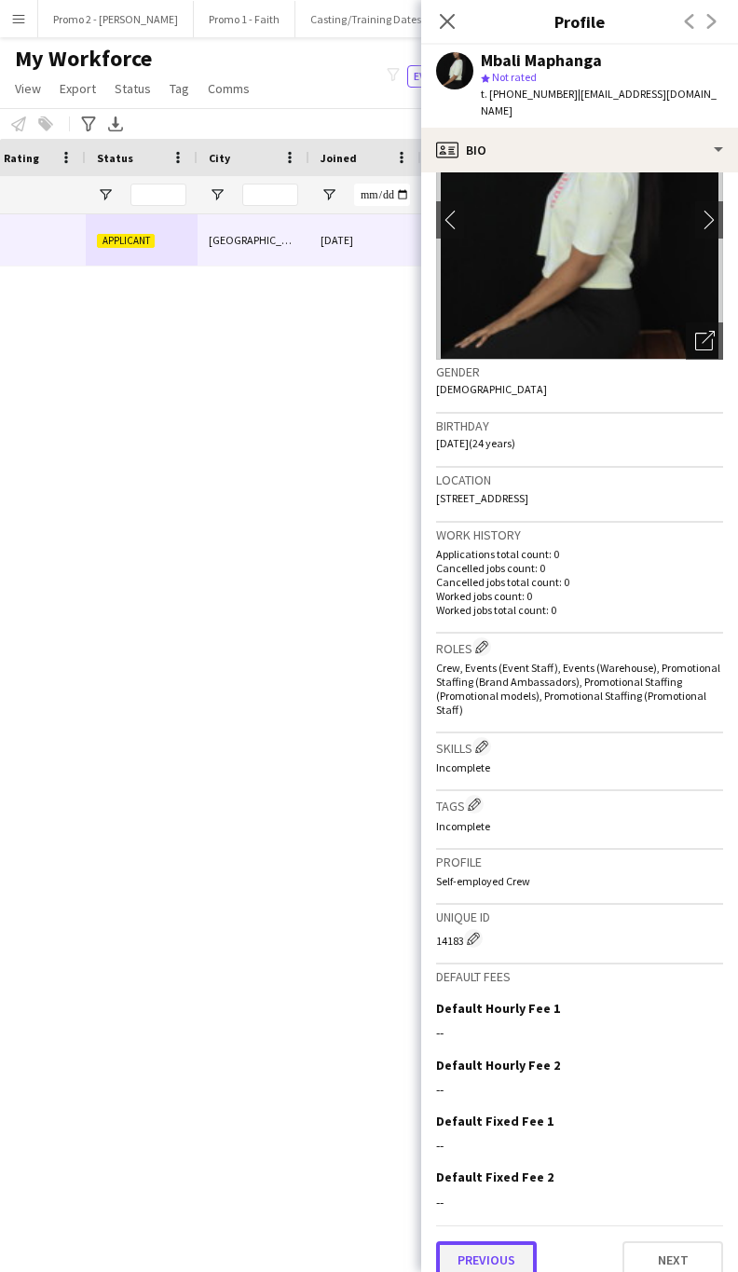
click at [503, 1241] on button "Previous" at bounding box center [486, 1259] width 101 height 37
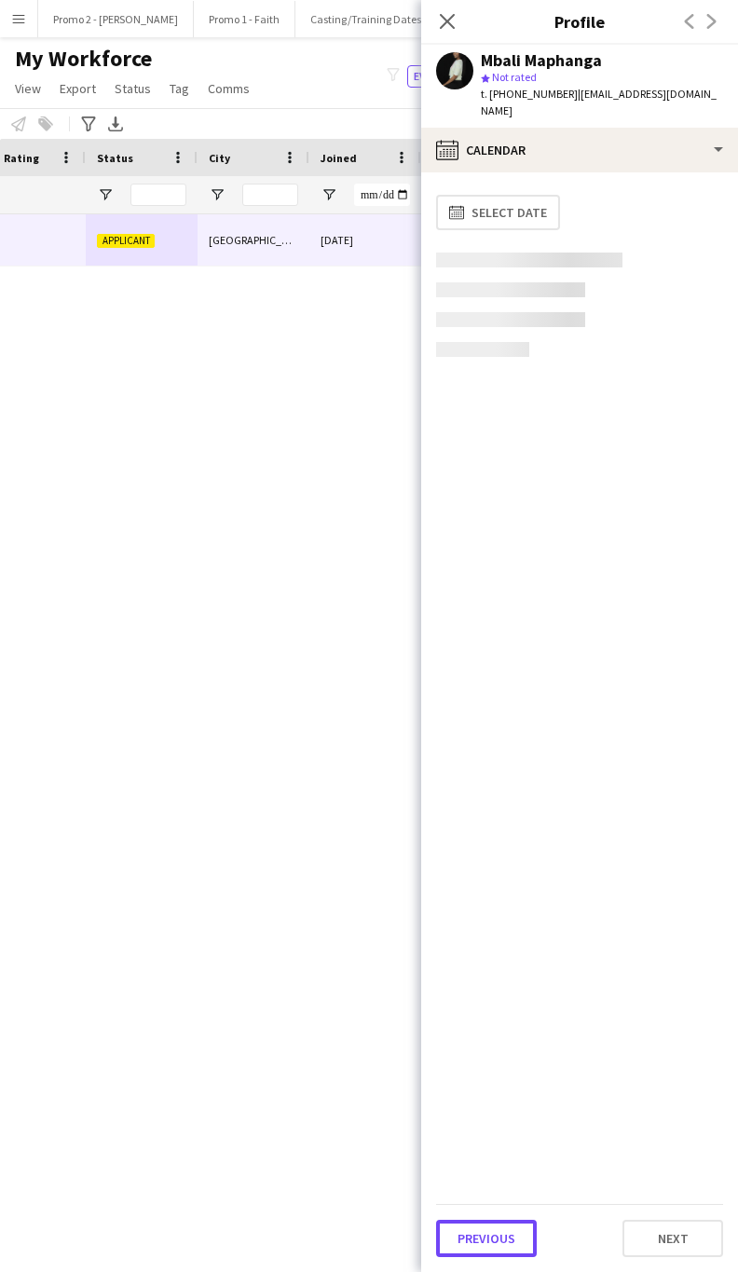
click at [503, 1222] on button "Previous" at bounding box center [486, 1238] width 101 height 37
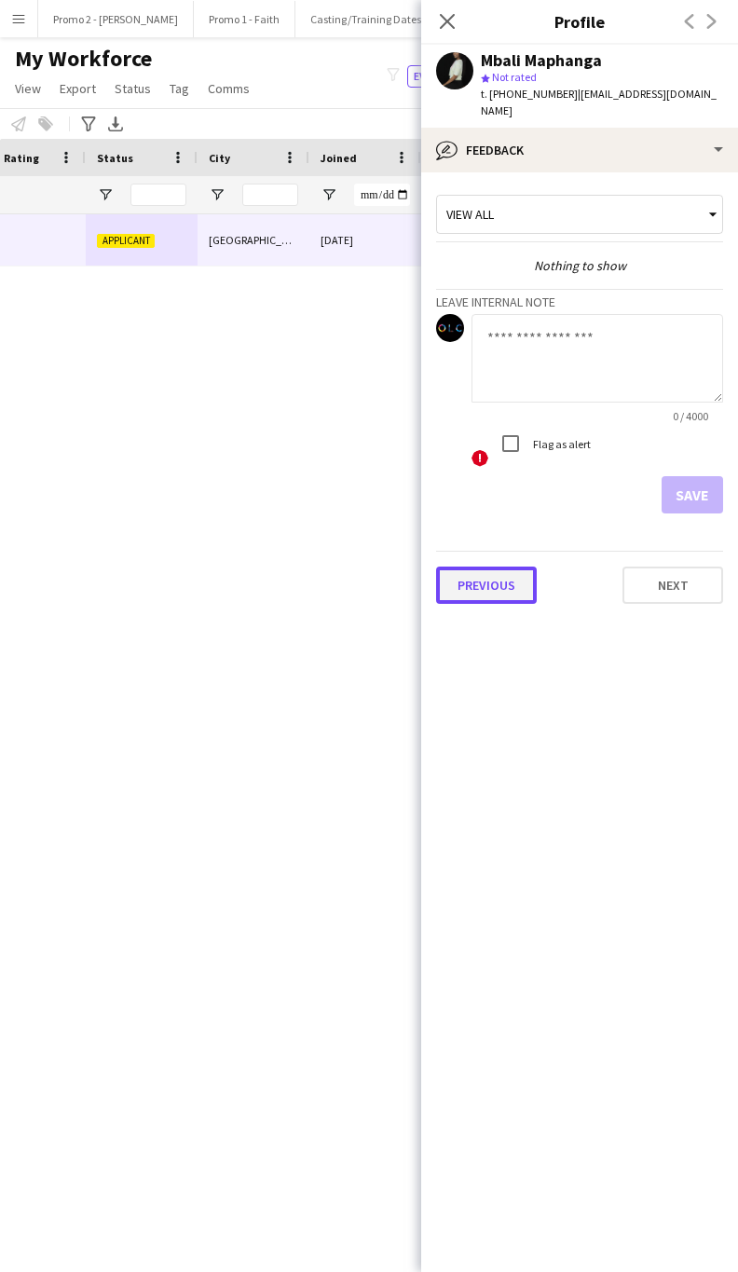
click at [443, 577] on button "Previous" at bounding box center [486, 585] width 101 height 37
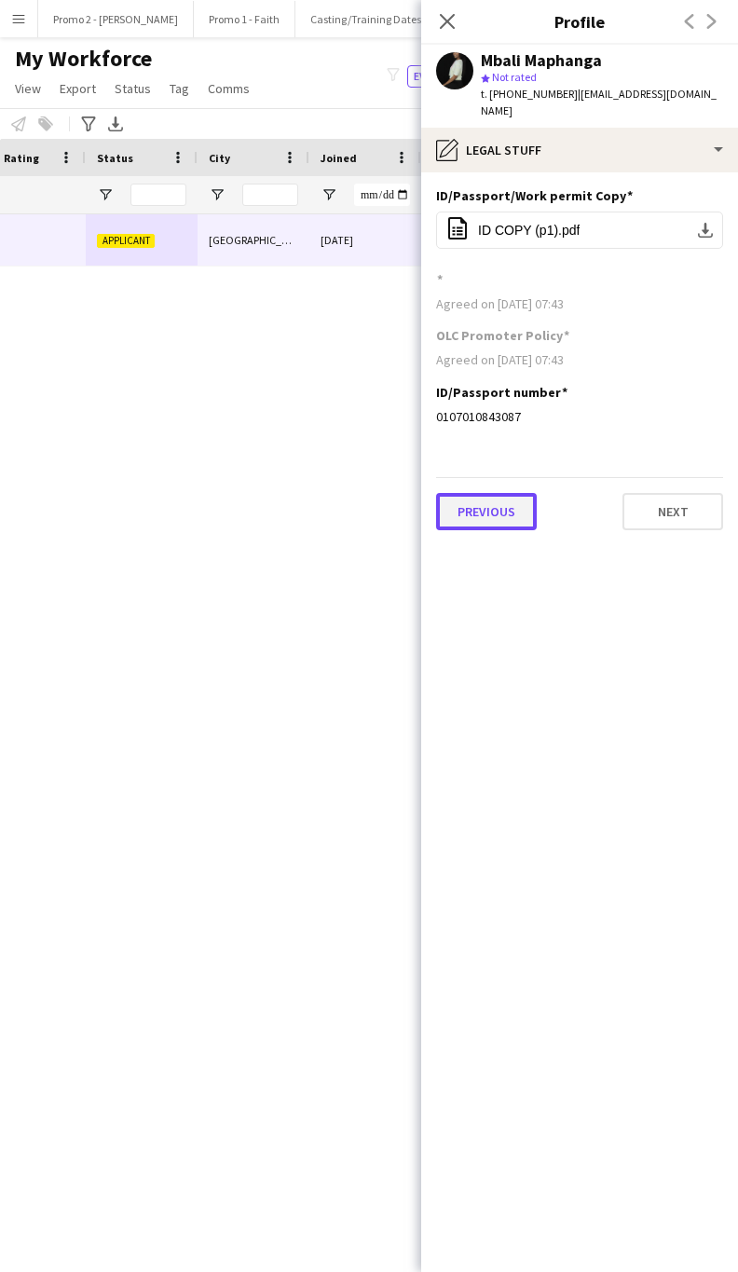
click at [448, 510] on button "Previous" at bounding box center [486, 511] width 101 height 37
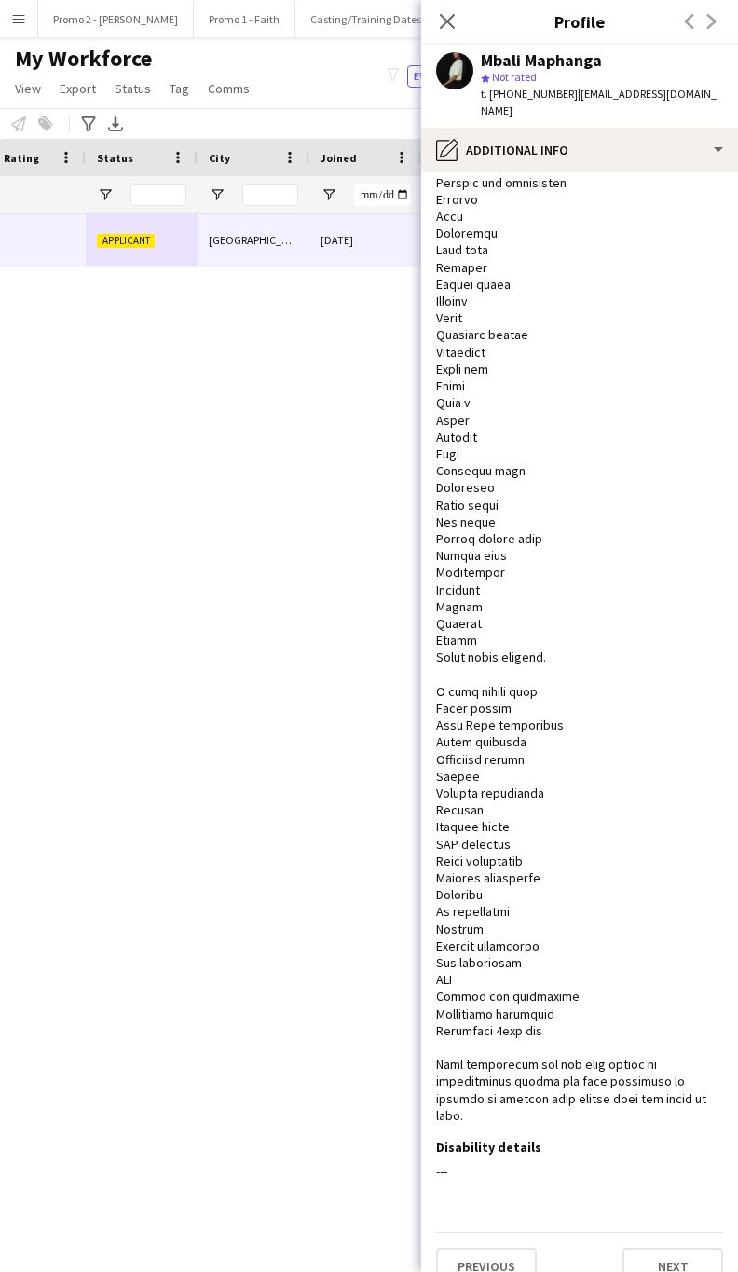
scroll to position [342, 0]
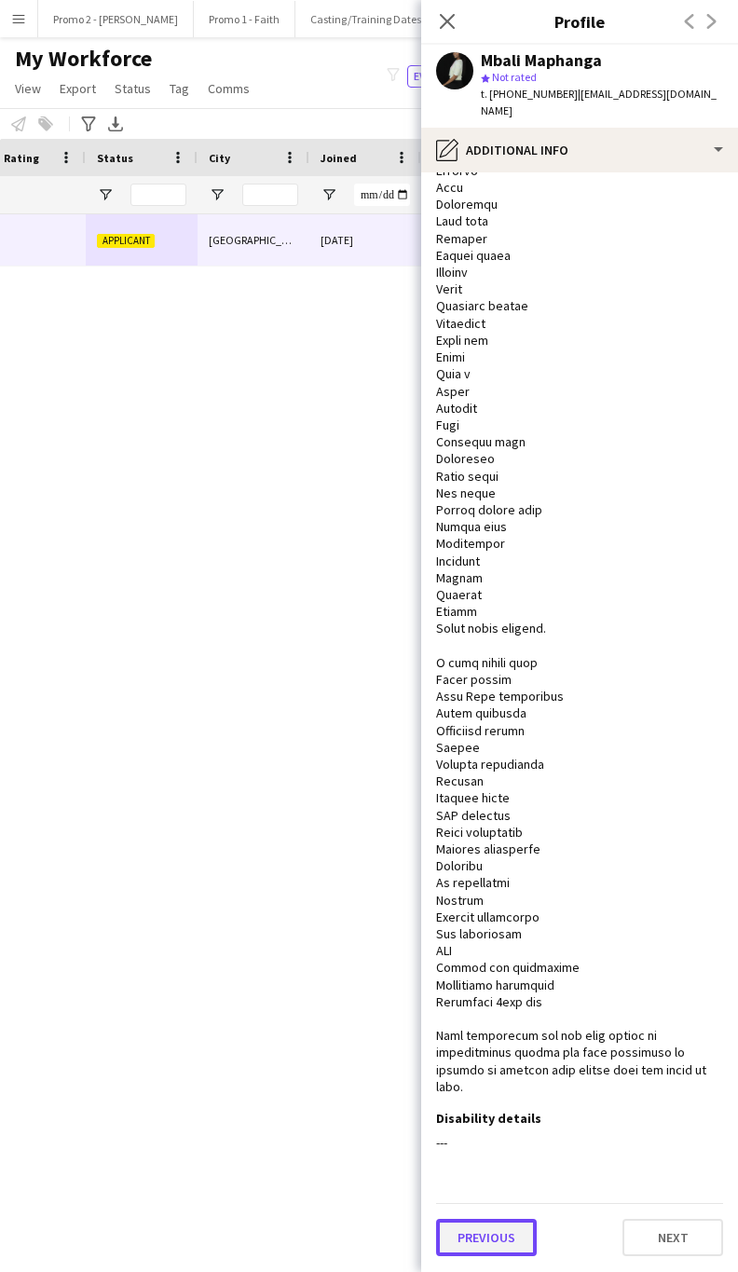
click at [513, 1224] on button "Previous" at bounding box center [486, 1237] width 101 height 37
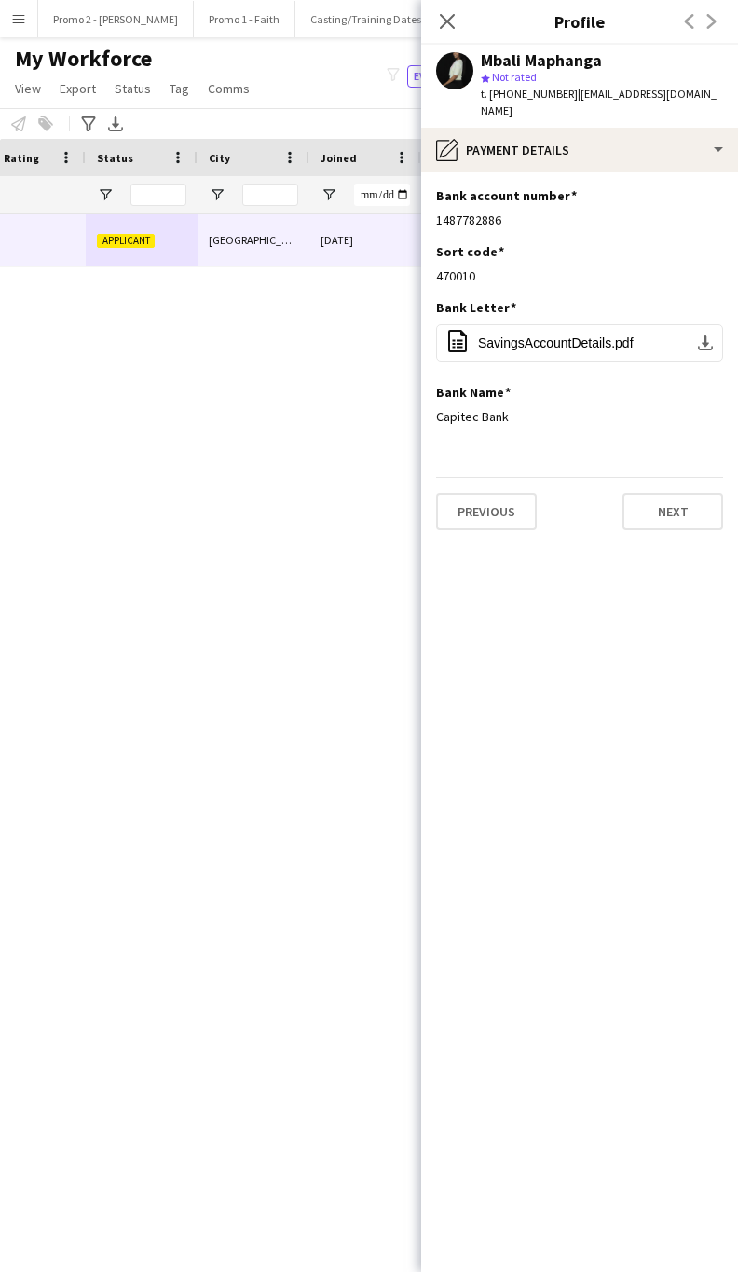
scroll to position [0, 0]
click at [464, 493] on button "Previous" at bounding box center [486, 511] width 101 height 37
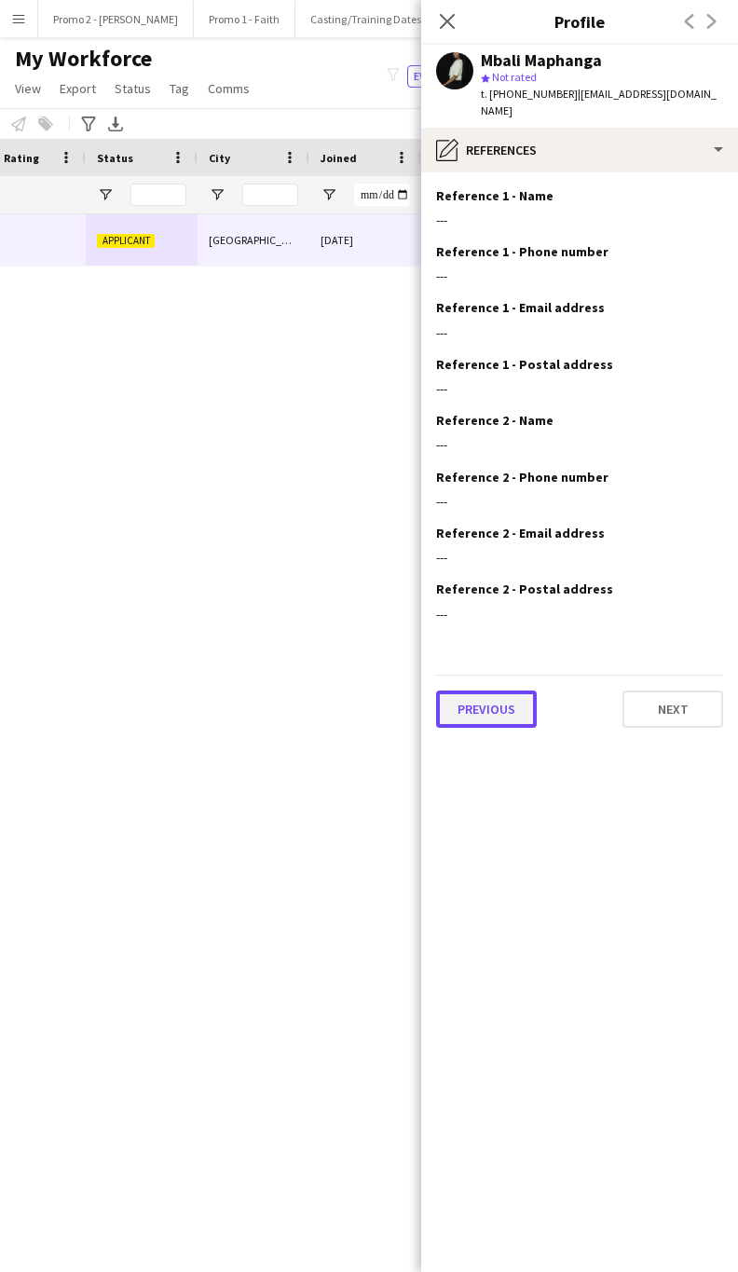
click at [472, 705] on button "Previous" at bounding box center [486, 708] width 101 height 37
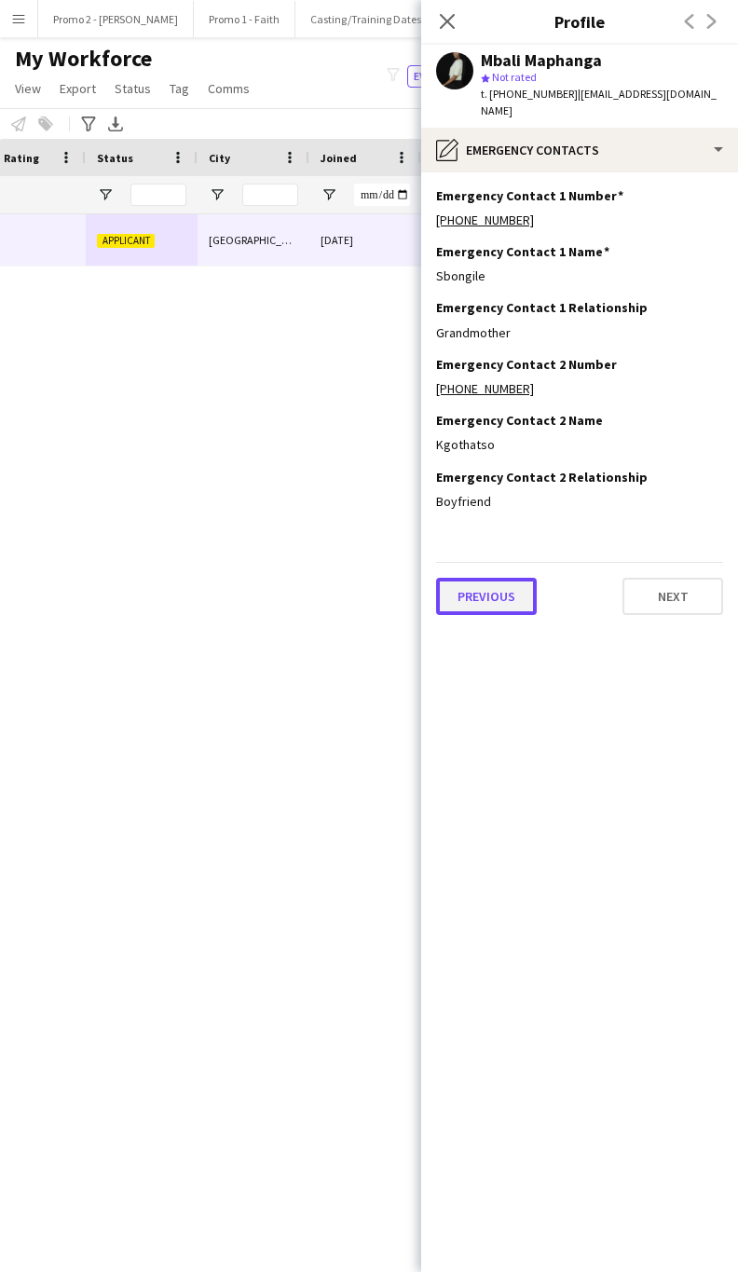
click at [479, 580] on button "Previous" at bounding box center [486, 596] width 101 height 37
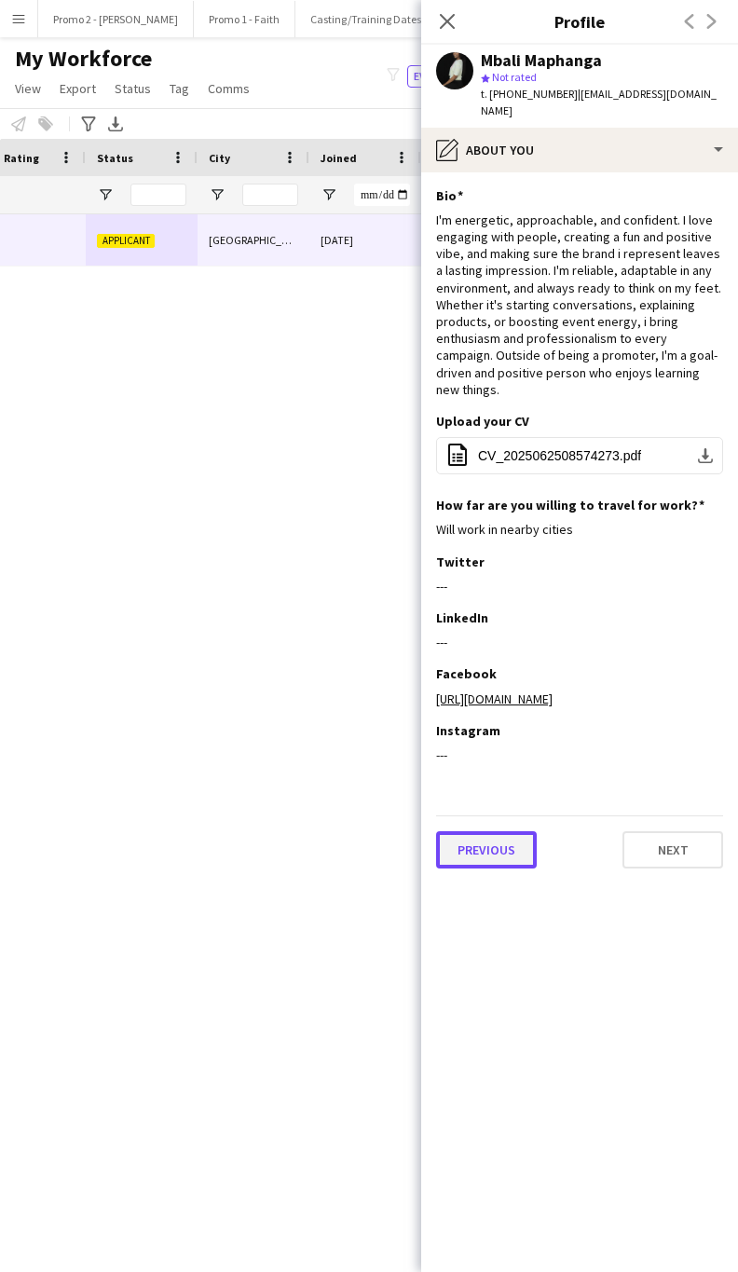
click at [487, 831] on button "Previous" at bounding box center [486, 849] width 101 height 37
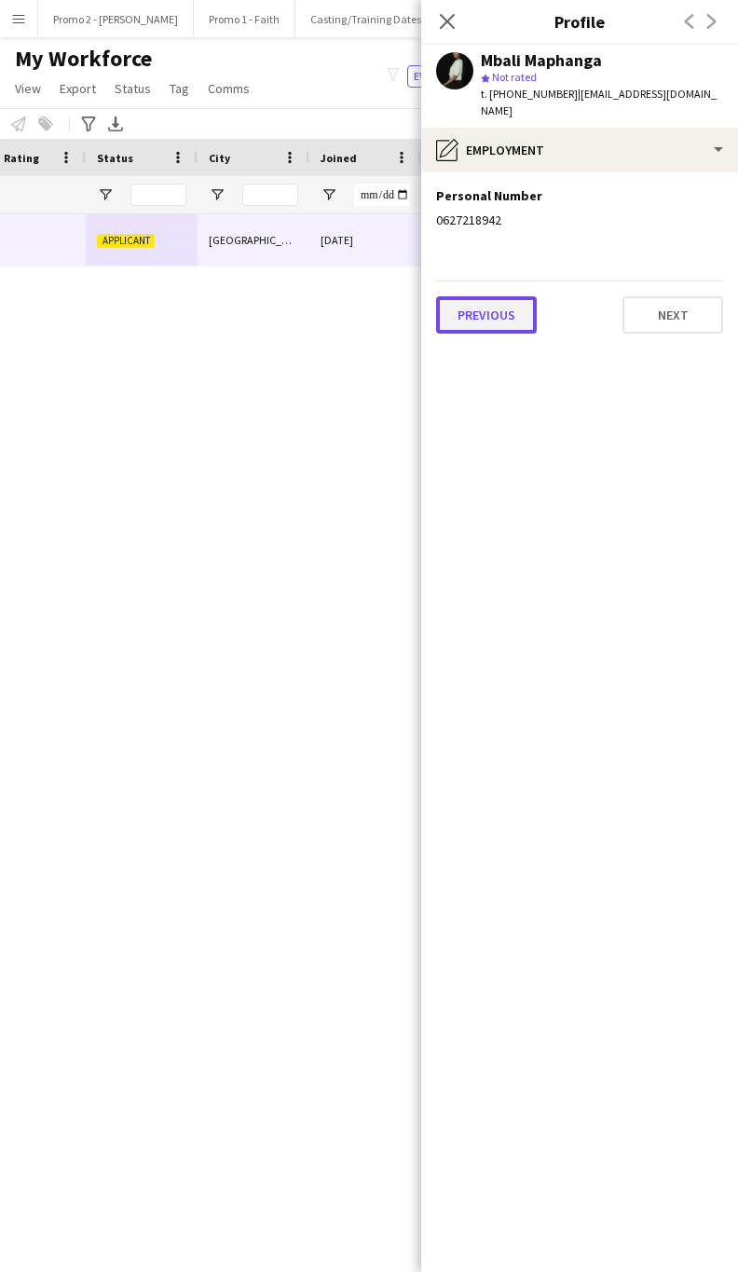
click at [453, 305] on button "Previous" at bounding box center [486, 314] width 101 height 37
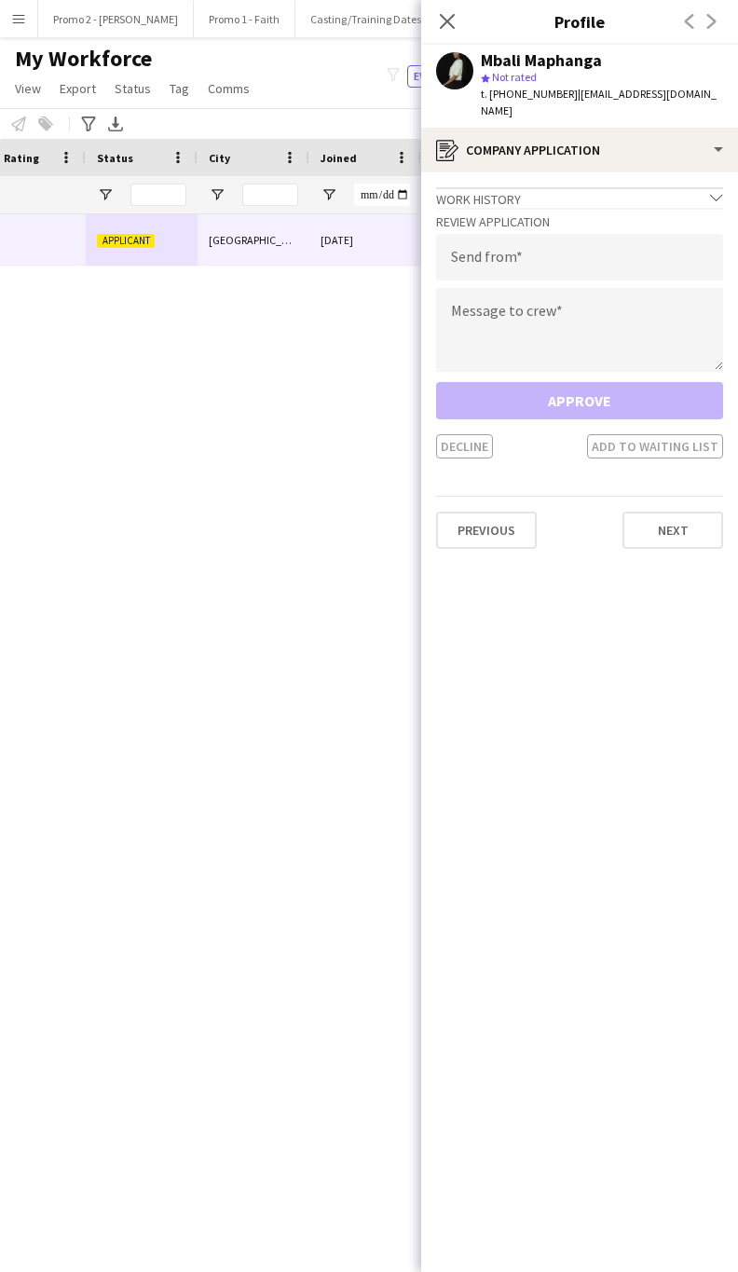
click at [686, 85] on div "Mbali Maphanga star Not rated t. +27627218942 | mdinahmbali@gmail.com" at bounding box center [579, 86] width 317 height 83
click at [689, 93] on div "Mbali Maphanga star Not rated t. +27627218942 | mdinahmbali@gmail.com" at bounding box center [579, 86] width 317 height 83
drag, startPoint x: 689, startPoint y: 93, endPoint x: 576, endPoint y: 98, distance: 112.8
click at [576, 98] on div "Mbali Maphanga star Not rated t. +27627218942 | mdinahmbali@gmail.com" at bounding box center [579, 86] width 317 height 83
type input "**********"
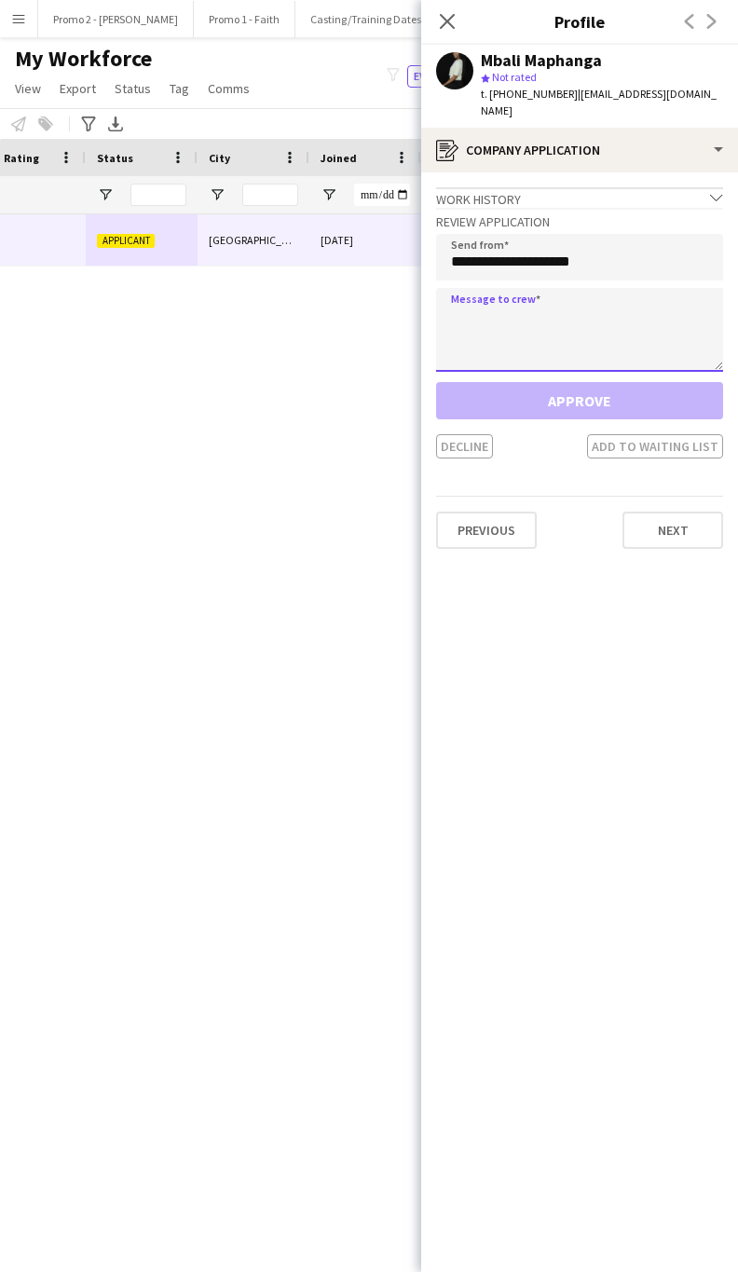
click at [518, 311] on textarea at bounding box center [579, 330] width 287 height 84
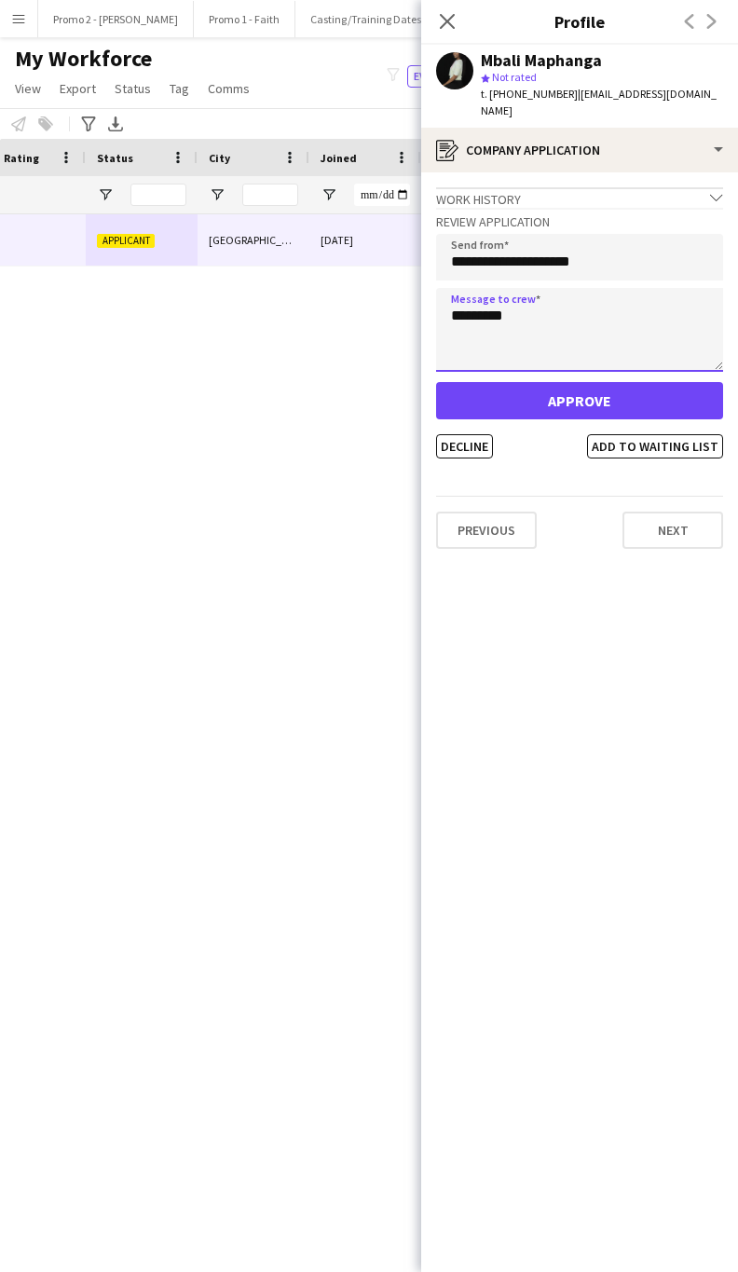
type textarea "*********"
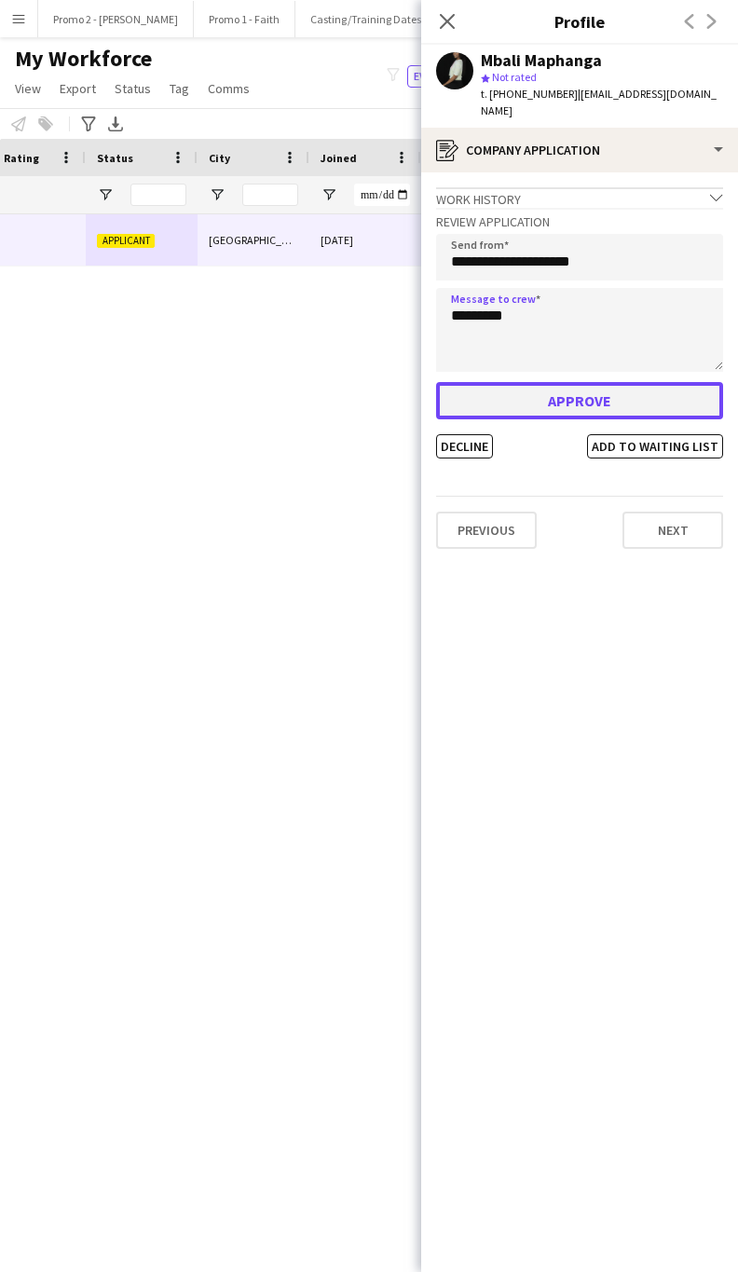
click at [500, 387] on button "Approve" at bounding box center [579, 400] width 287 height 37
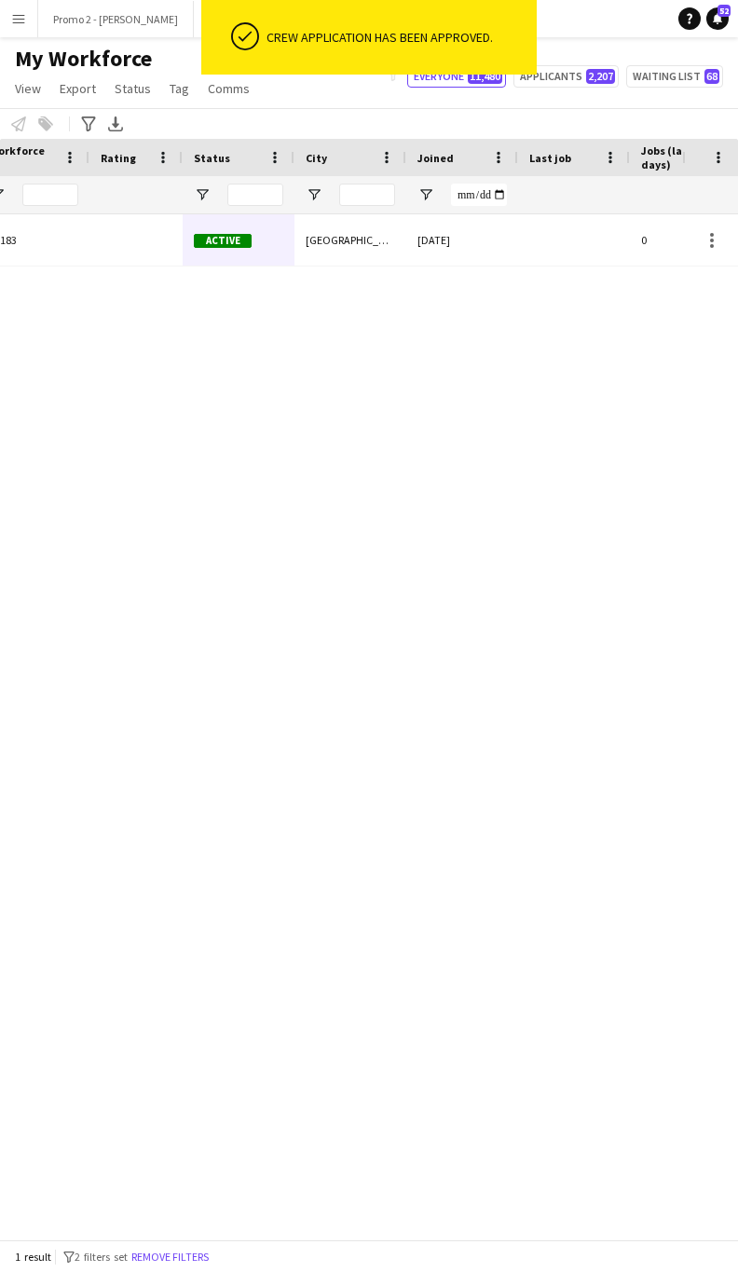
scroll to position [0, 252]
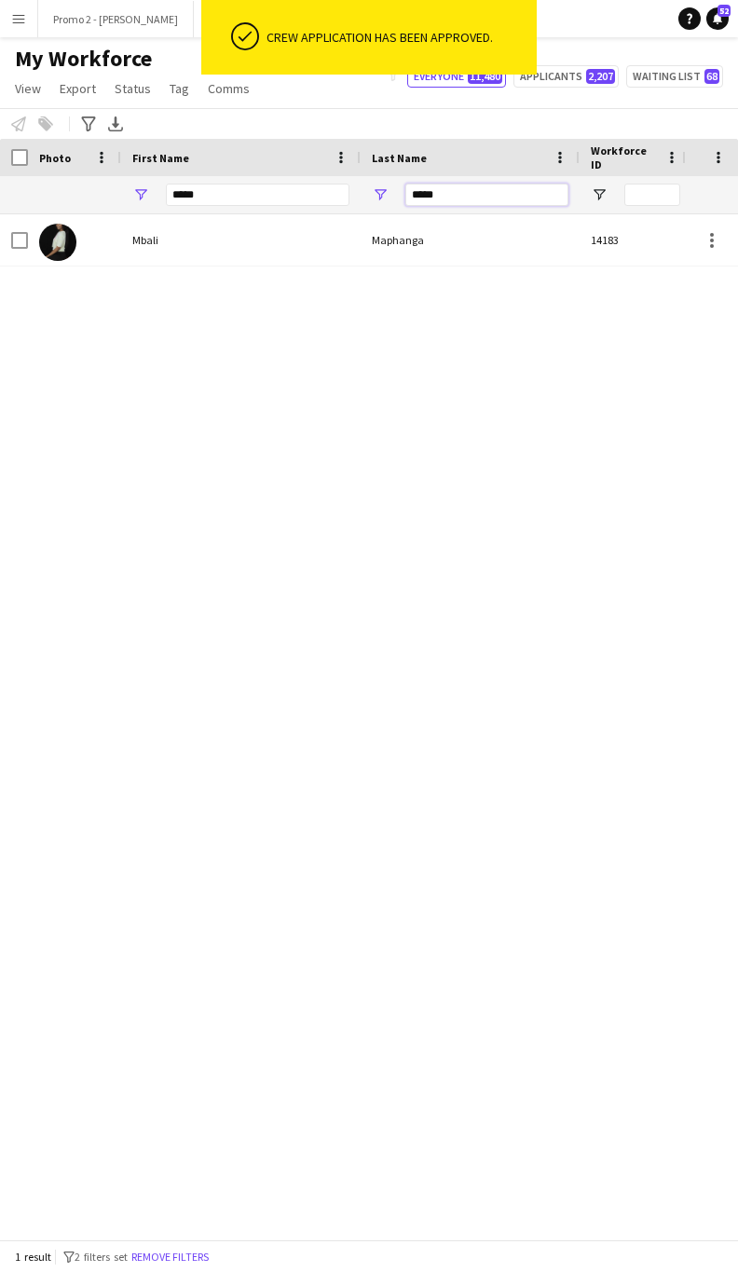
click at [433, 191] on input "*****" at bounding box center [486, 195] width 163 height 22
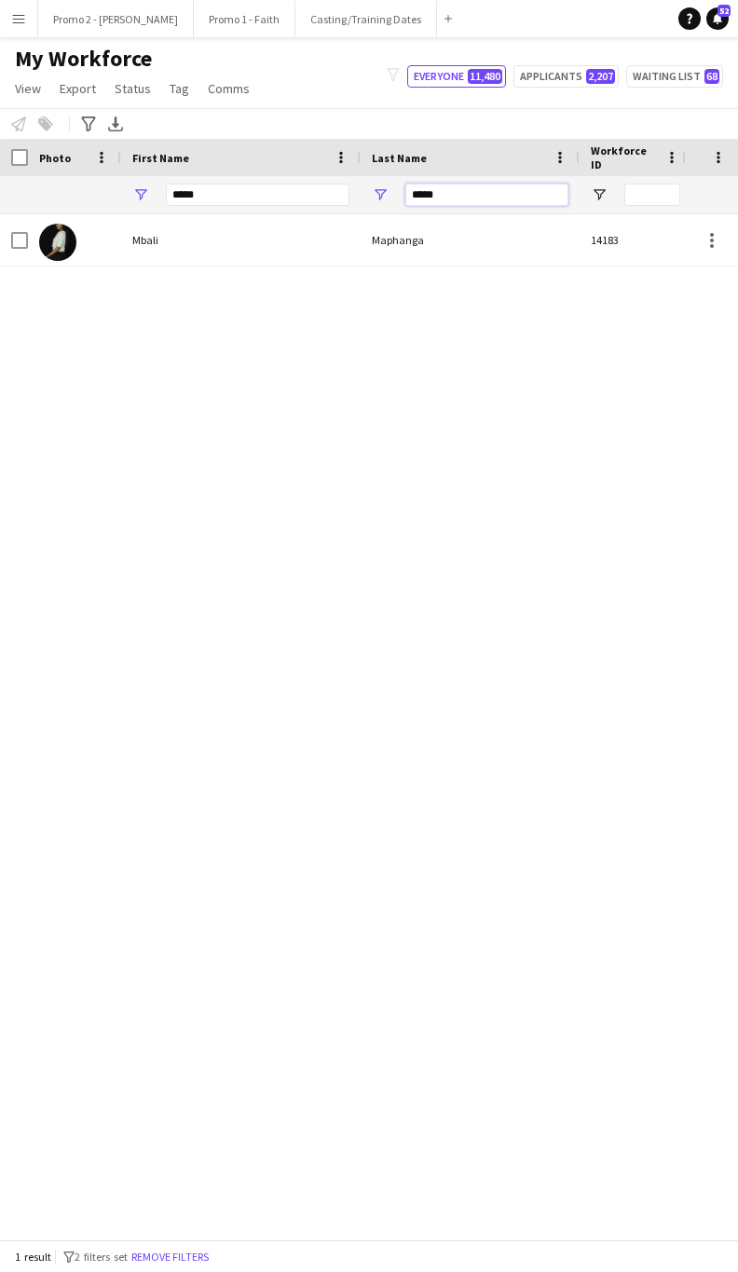
click at [433, 191] on input "*****" at bounding box center [486, 195] width 163 height 22
type input "******"
click at [221, 194] on input "*****" at bounding box center [258, 195] width 184 height 22
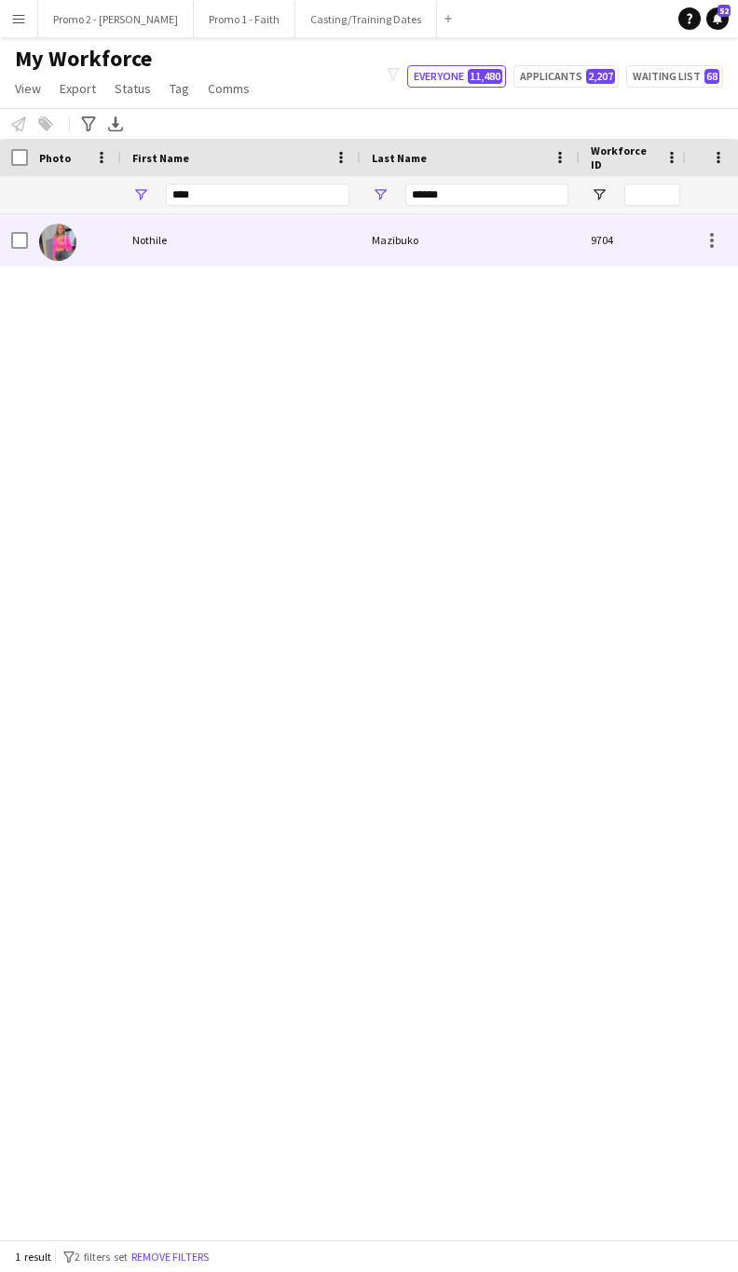
click at [215, 236] on div "Nothile" at bounding box center [240, 239] width 239 height 51
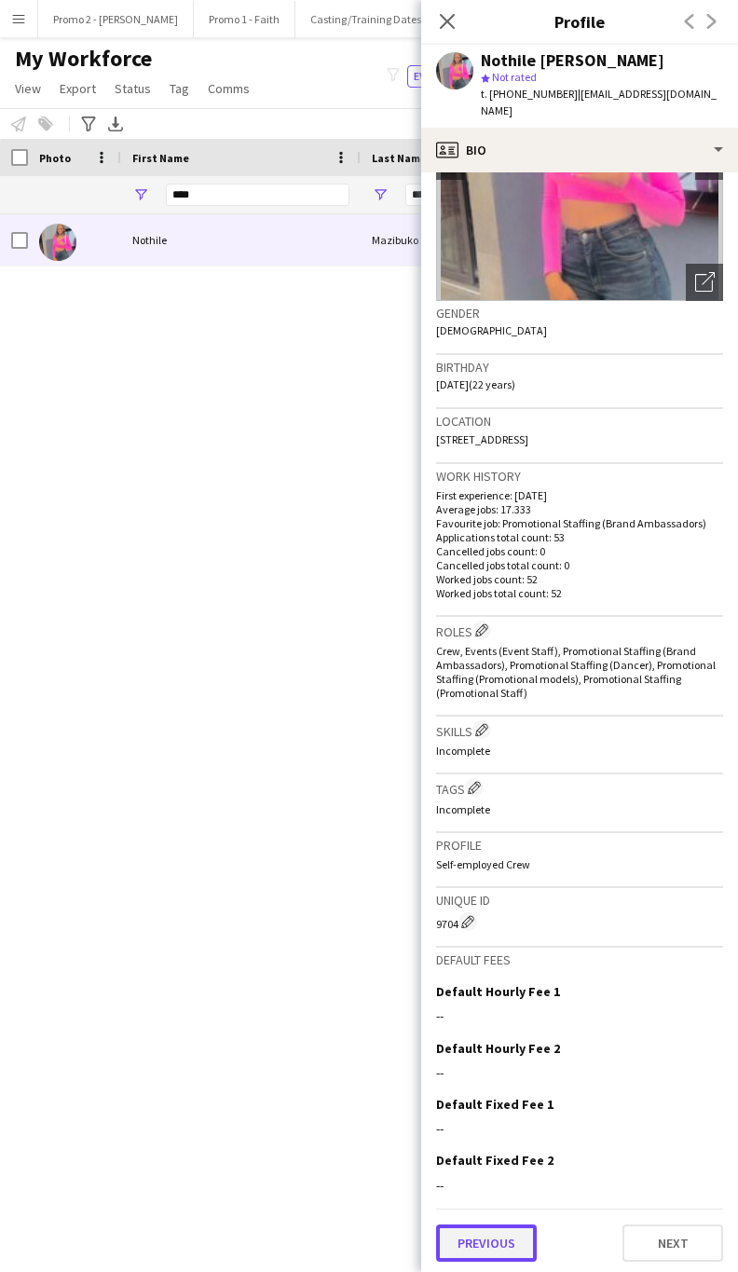
click at [513, 1230] on button "Previous" at bounding box center [486, 1242] width 101 height 37
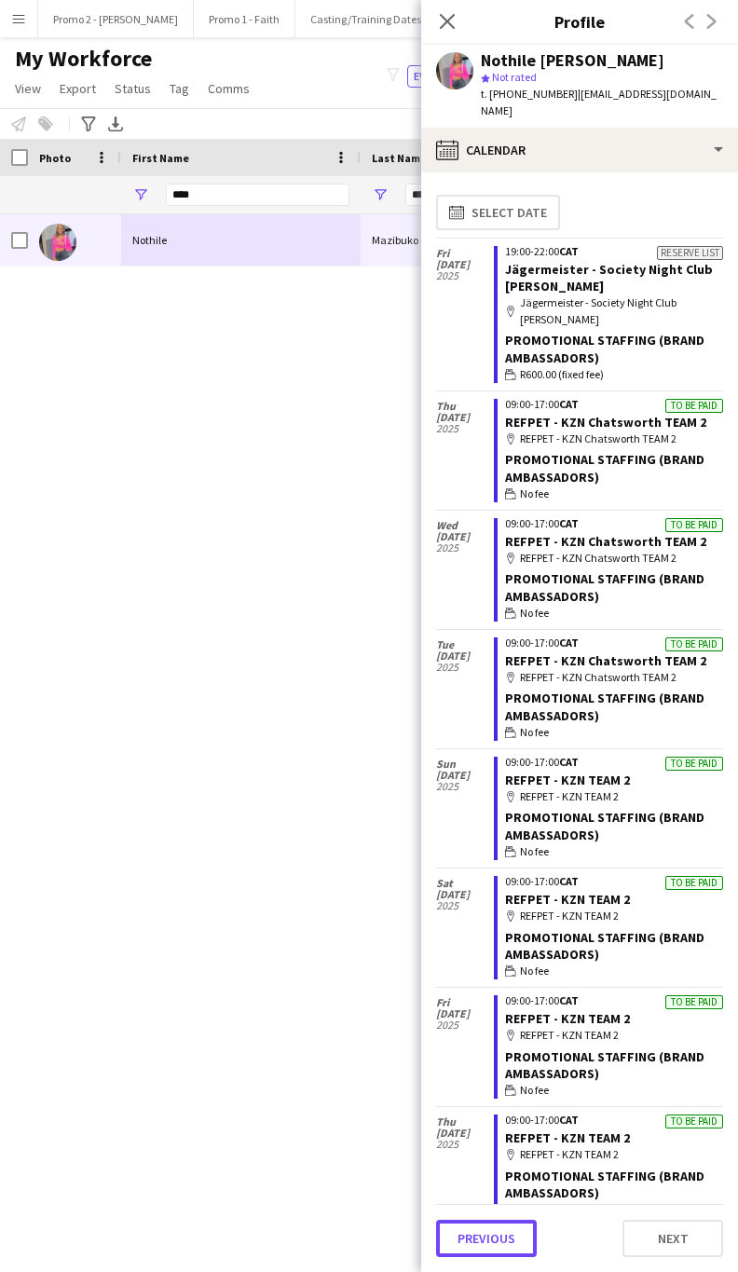
click at [513, 1230] on button "Previous" at bounding box center [486, 1238] width 101 height 37
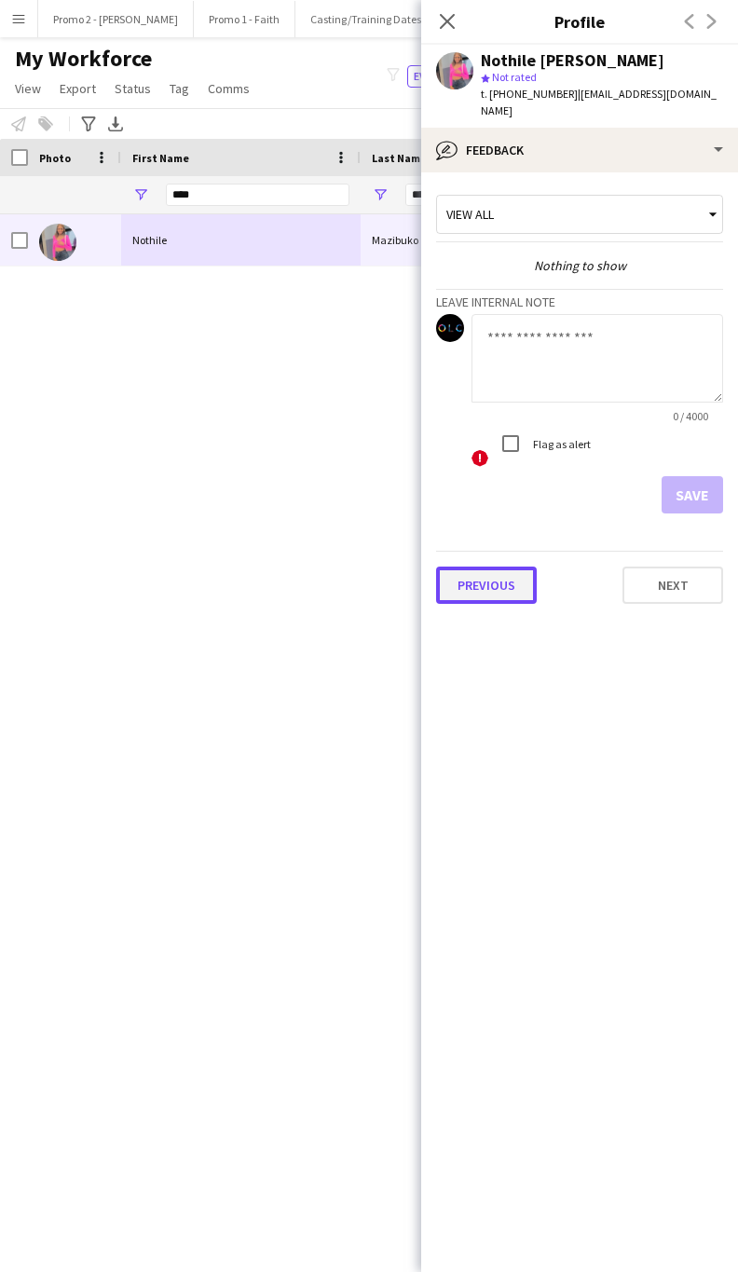
click at [471, 574] on button "Previous" at bounding box center [486, 585] width 101 height 37
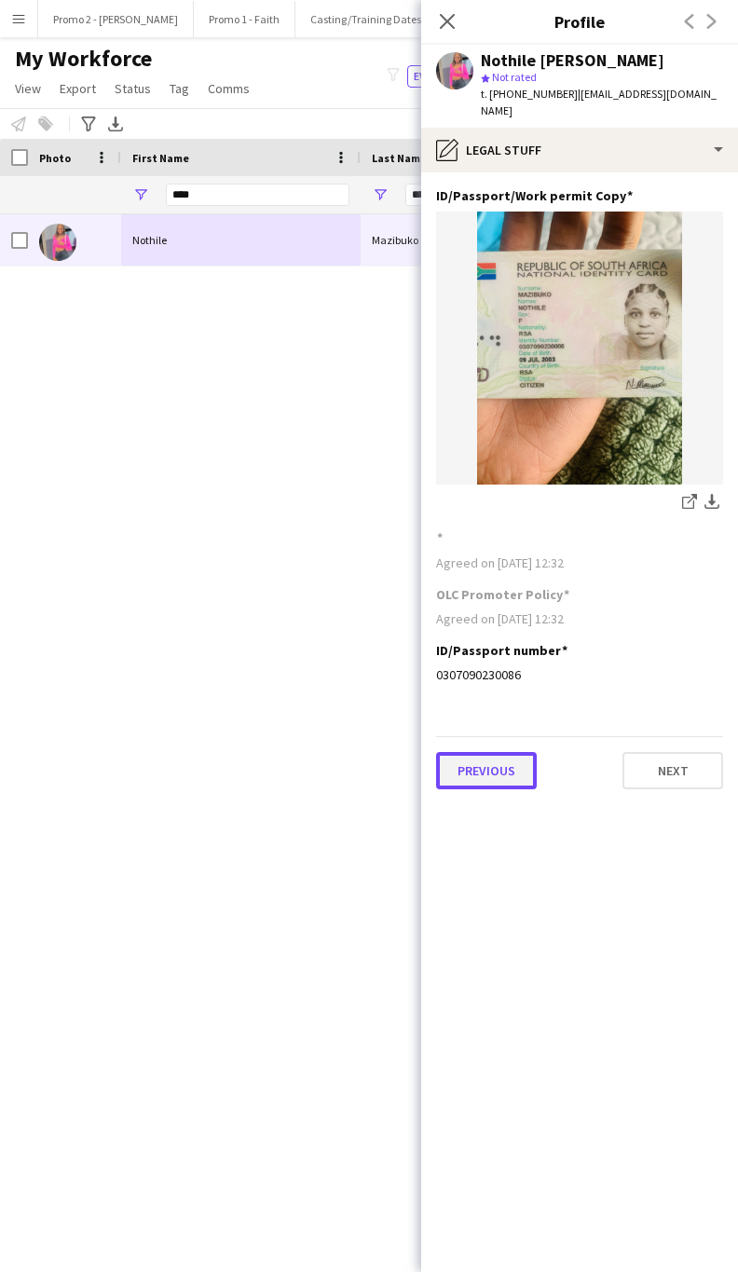
click at [476, 755] on button "Previous" at bounding box center [486, 770] width 101 height 37
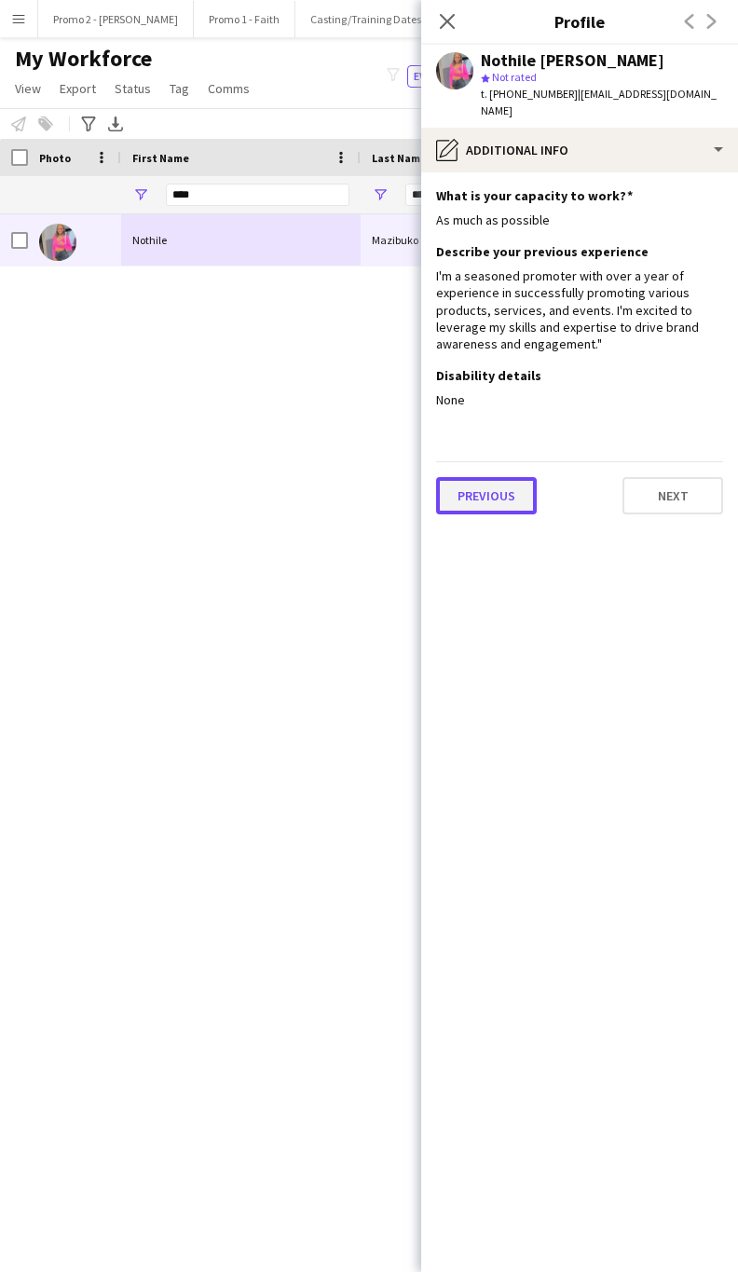
click at [517, 479] on button "Previous" at bounding box center [486, 495] width 101 height 37
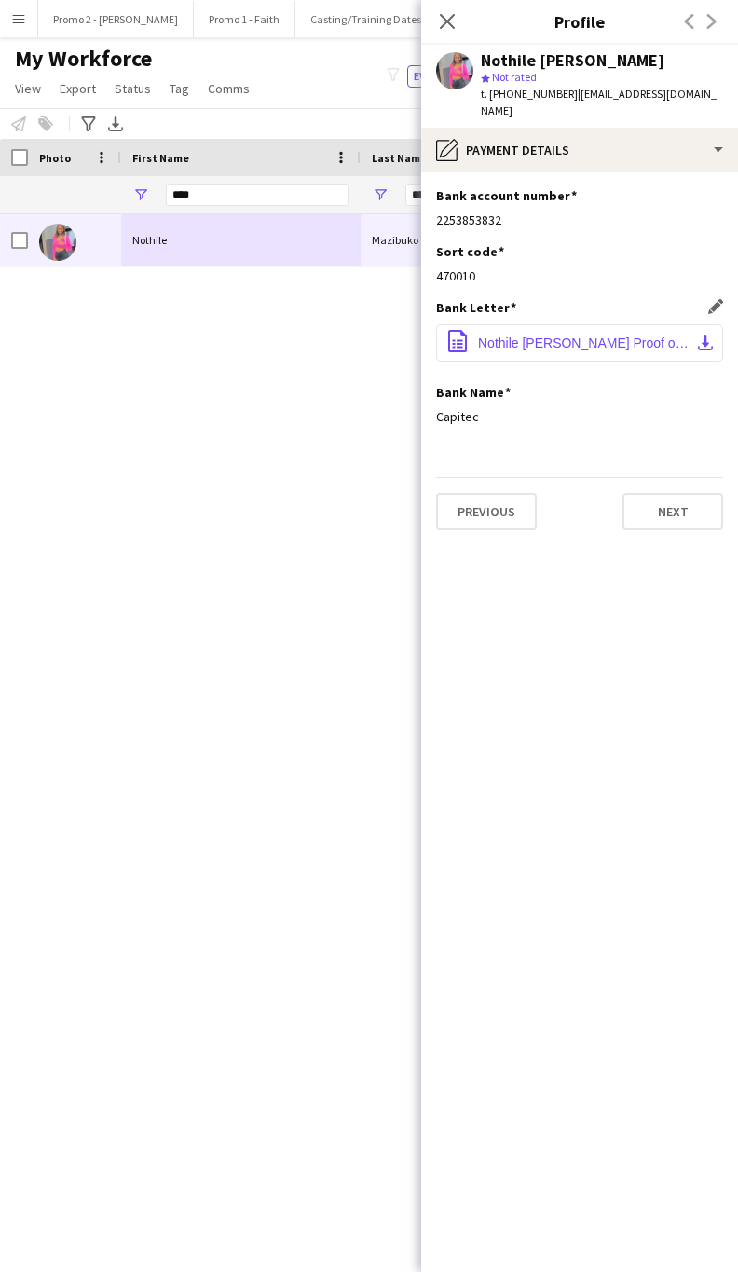
click at [545, 335] on span "Nothile Mazibuko Proof of Account .pdf" at bounding box center [583, 342] width 211 height 15
click at [193, 198] on input "****" at bounding box center [258, 195] width 184 height 22
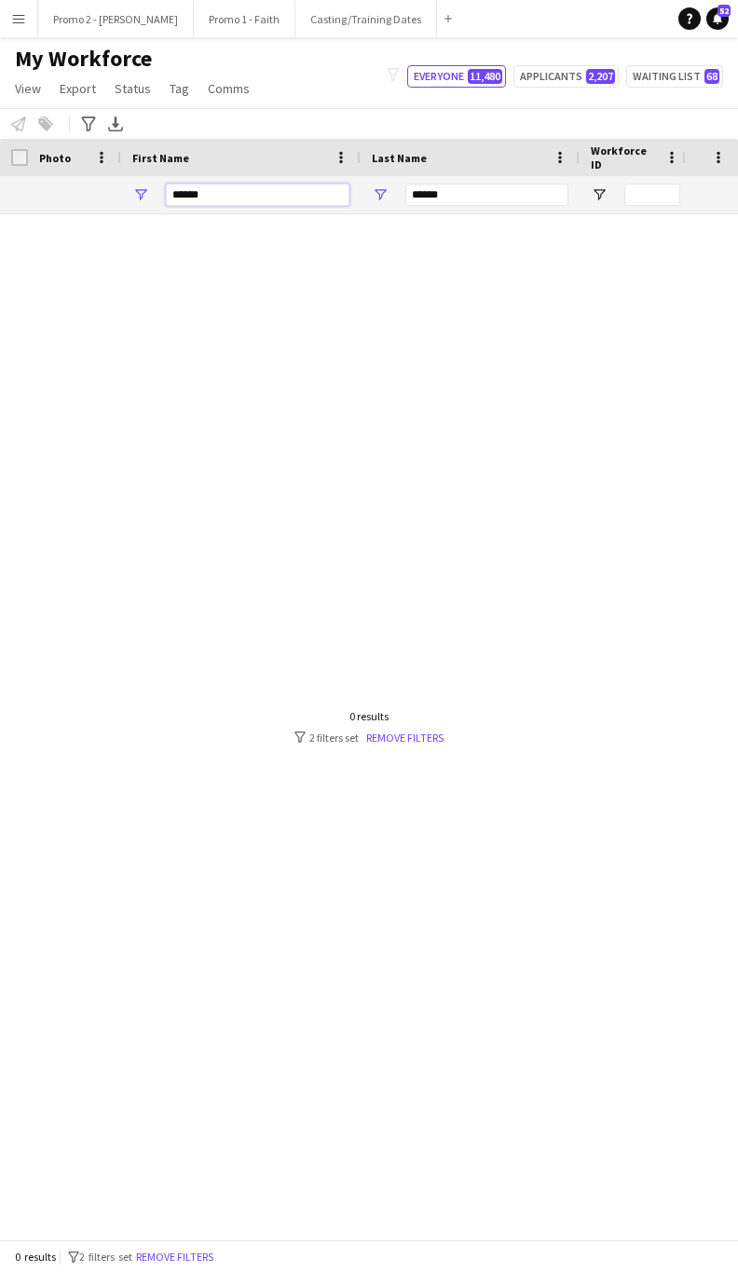
type input "******"
click at [451, 187] on input "******" at bounding box center [486, 195] width 163 height 22
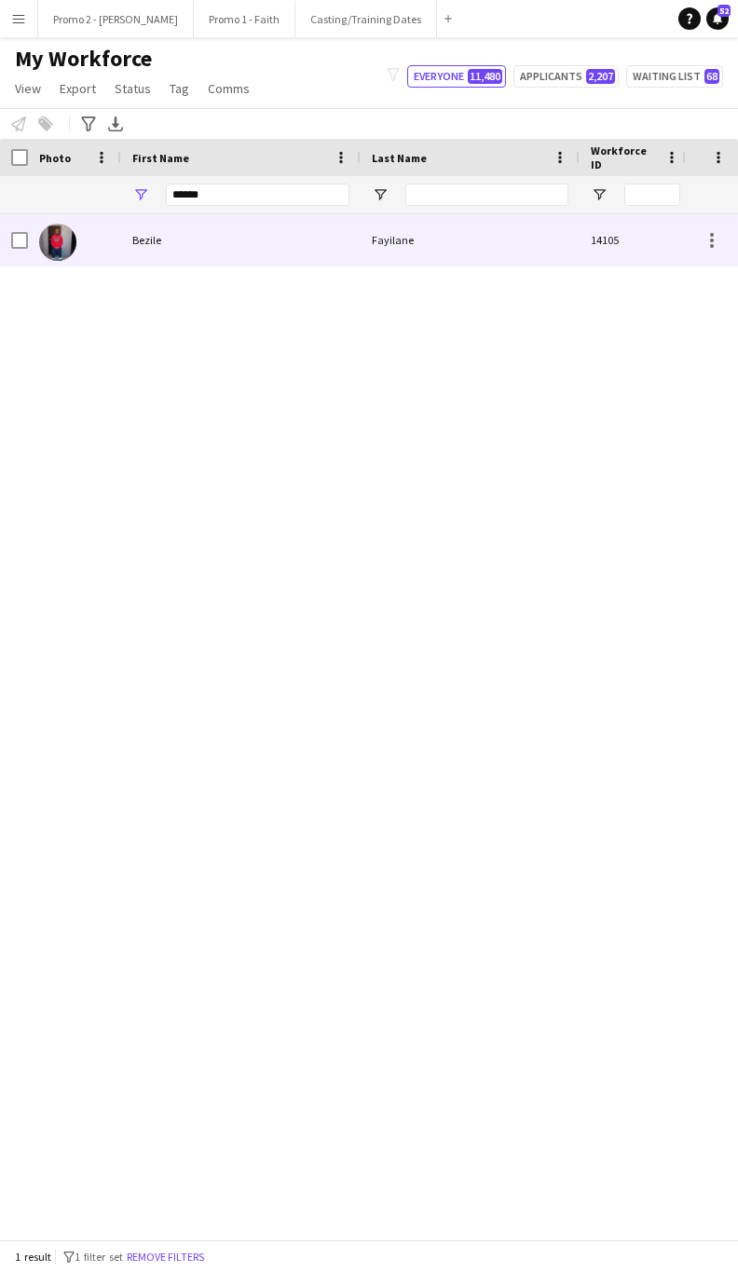
click at [361, 235] on div "Fayilane" at bounding box center [470, 239] width 219 height 51
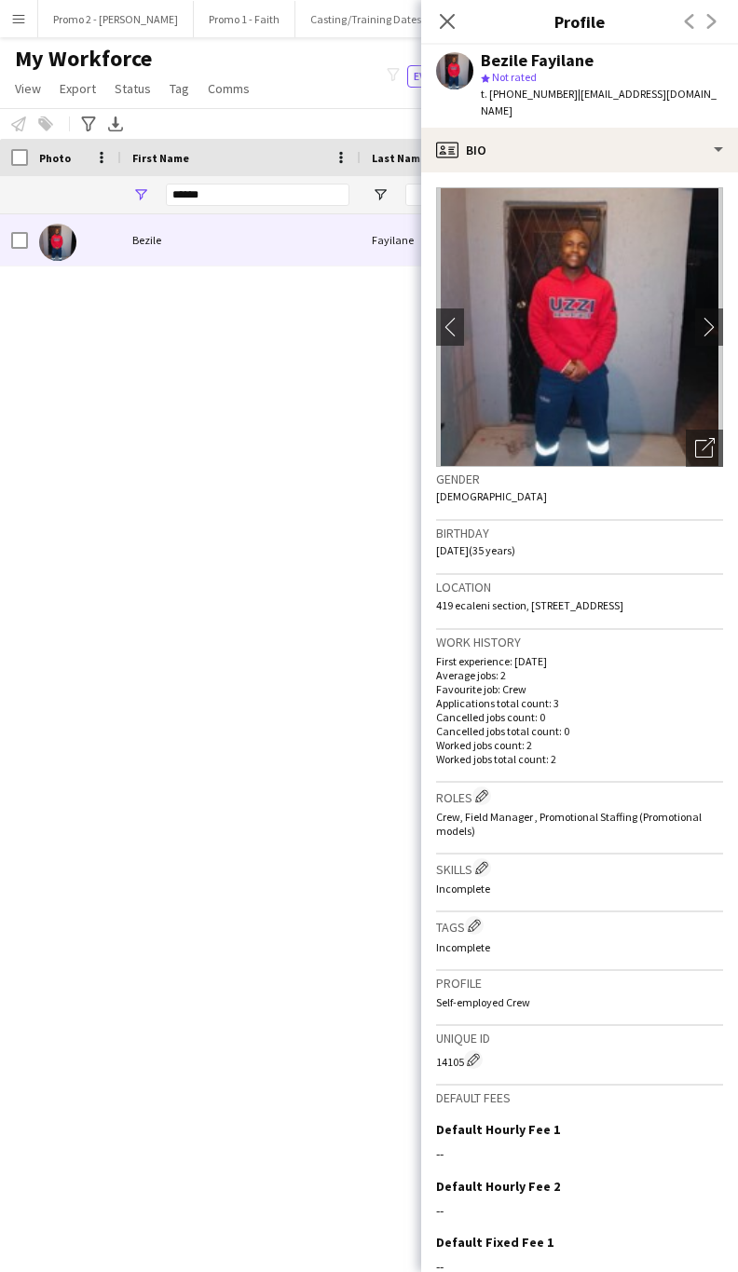
scroll to position [121, 0]
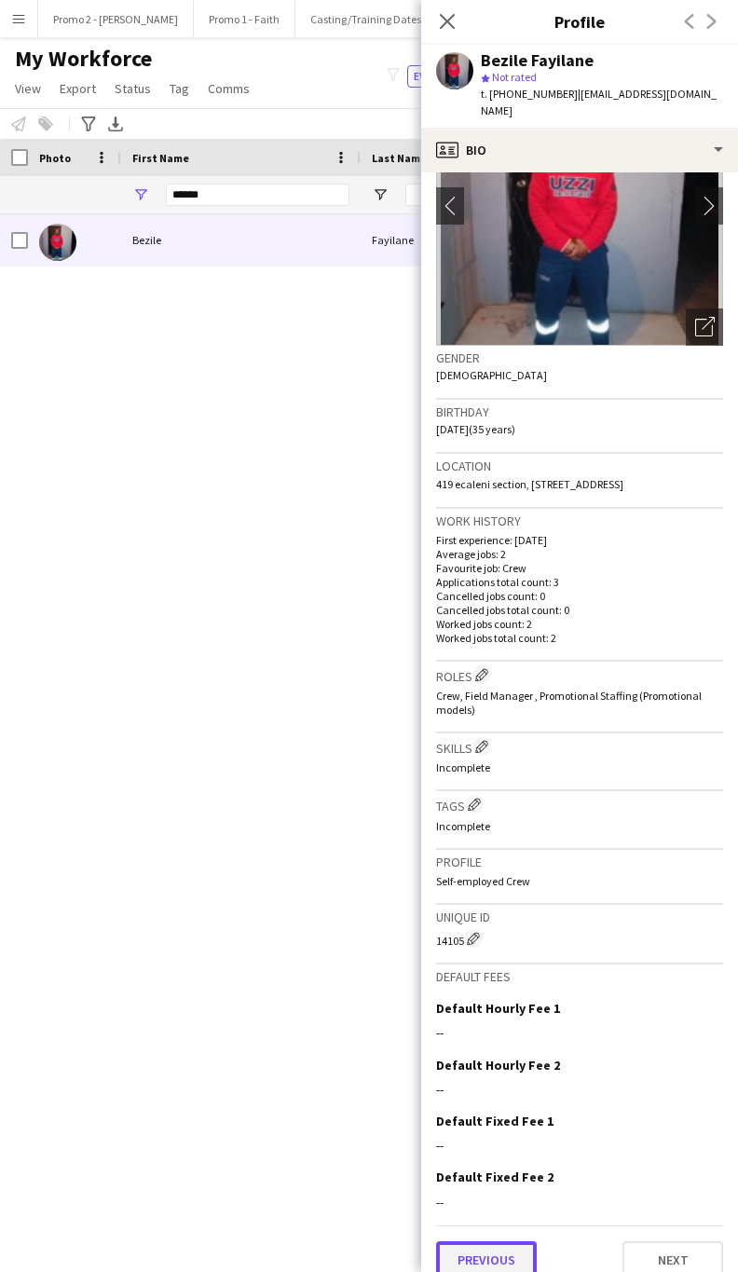
click at [486, 1241] on button "Previous" at bounding box center [486, 1259] width 101 height 37
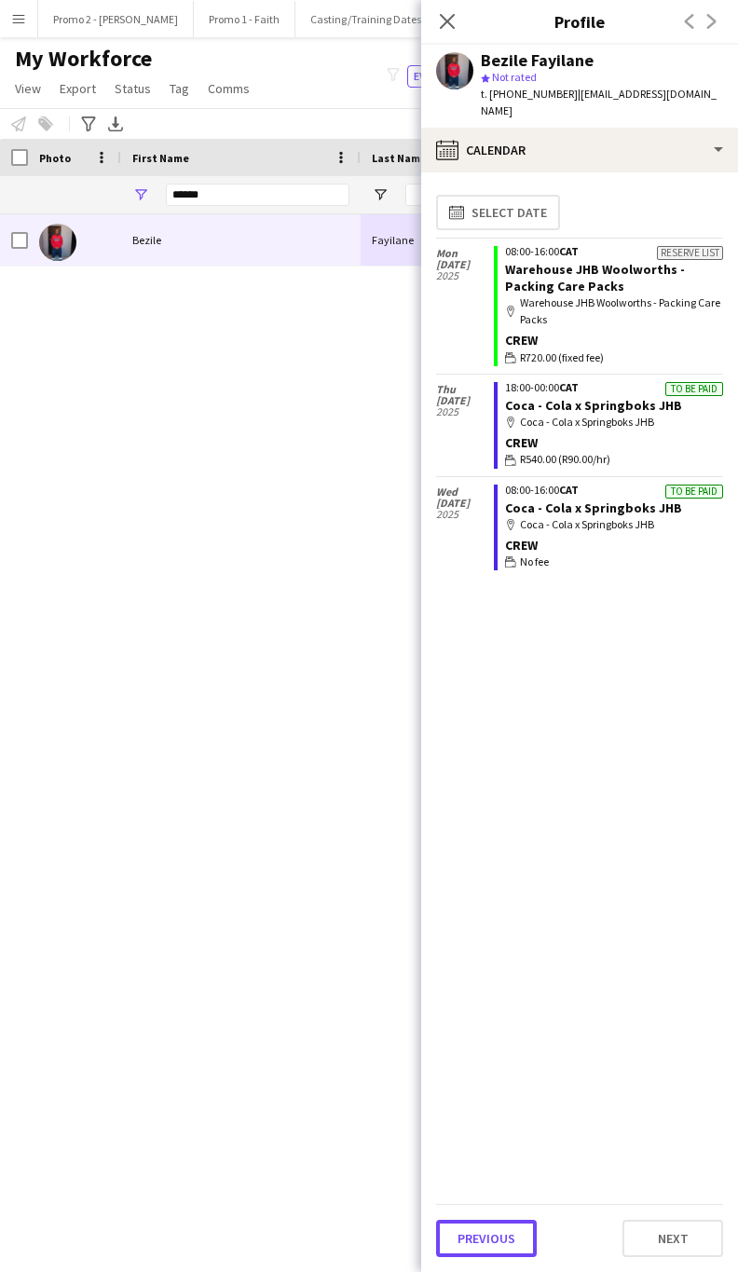
click at [486, 1234] on button "Previous" at bounding box center [486, 1238] width 101 height 37
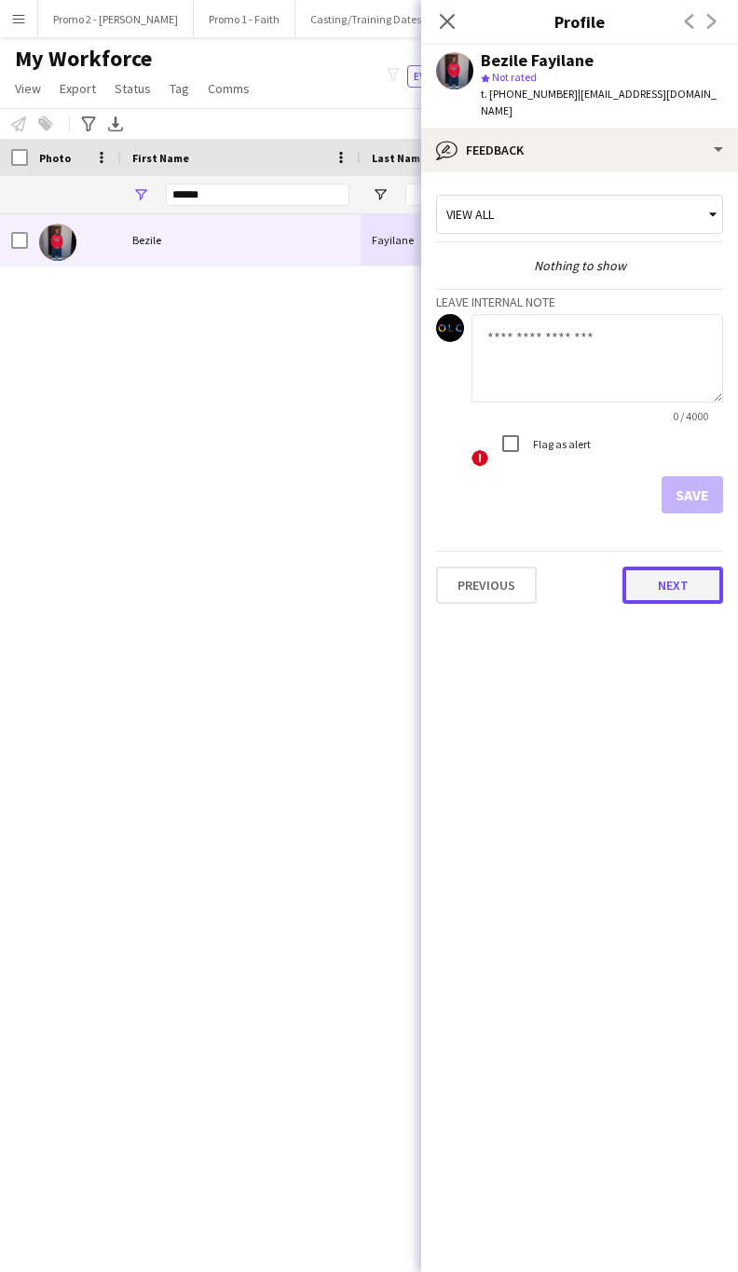
click at [649, 567] on button "Next" at bounding box center [672, 585] width 101 height 37
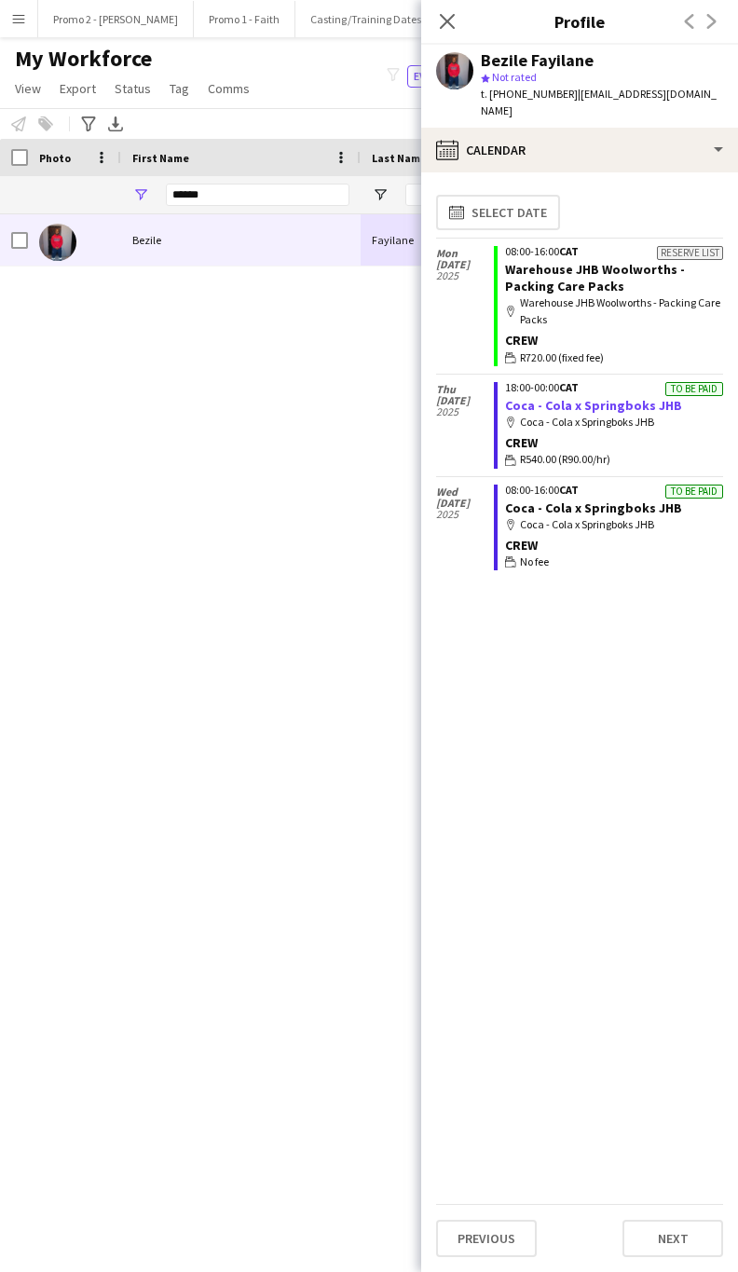
click at [514, 397] on link "Coca - Cola x Springboks JHB" at bounding box center [593, 405] width 177 height 17
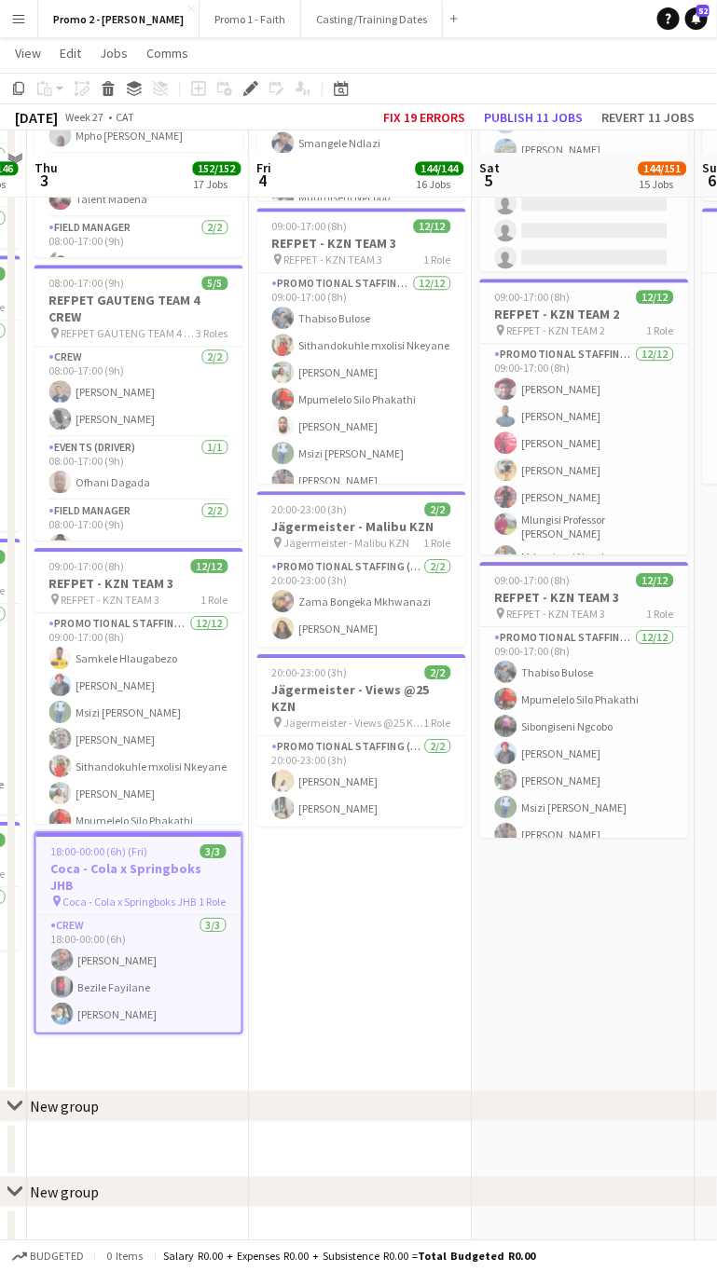
scroll to position [3690, 0]
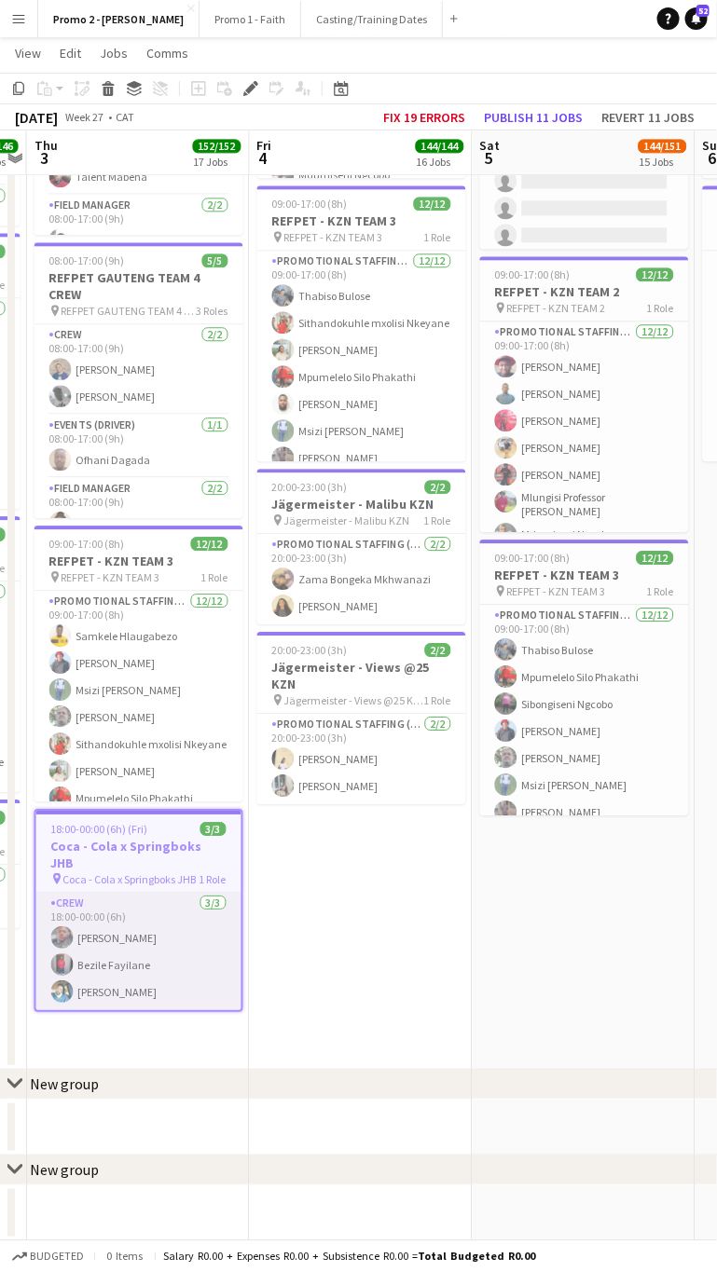
drag, startPoint x: 131, startPoint y: 909, endPoint x: 90, endPoint y: 921, distance: 42.5
click at [90, 921] on app-card-role "Crew [DATE] 18:00-00:00 (6h) [PERSON_NAME] [PERSON_NAME] [PERSON_NAME]" at bounding box center [138, 951] width 205 height 117
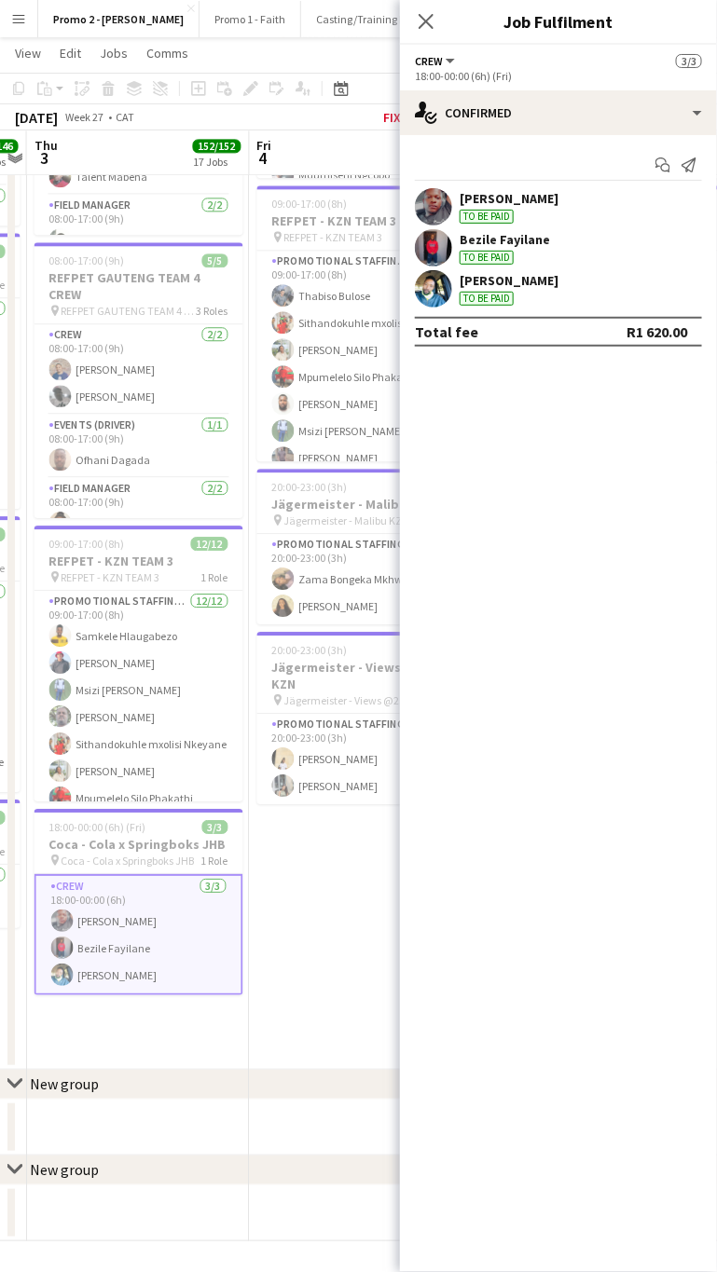
click at [481, 297] on div "To be paid" at bounding box center [486, 299] width 54 height 14
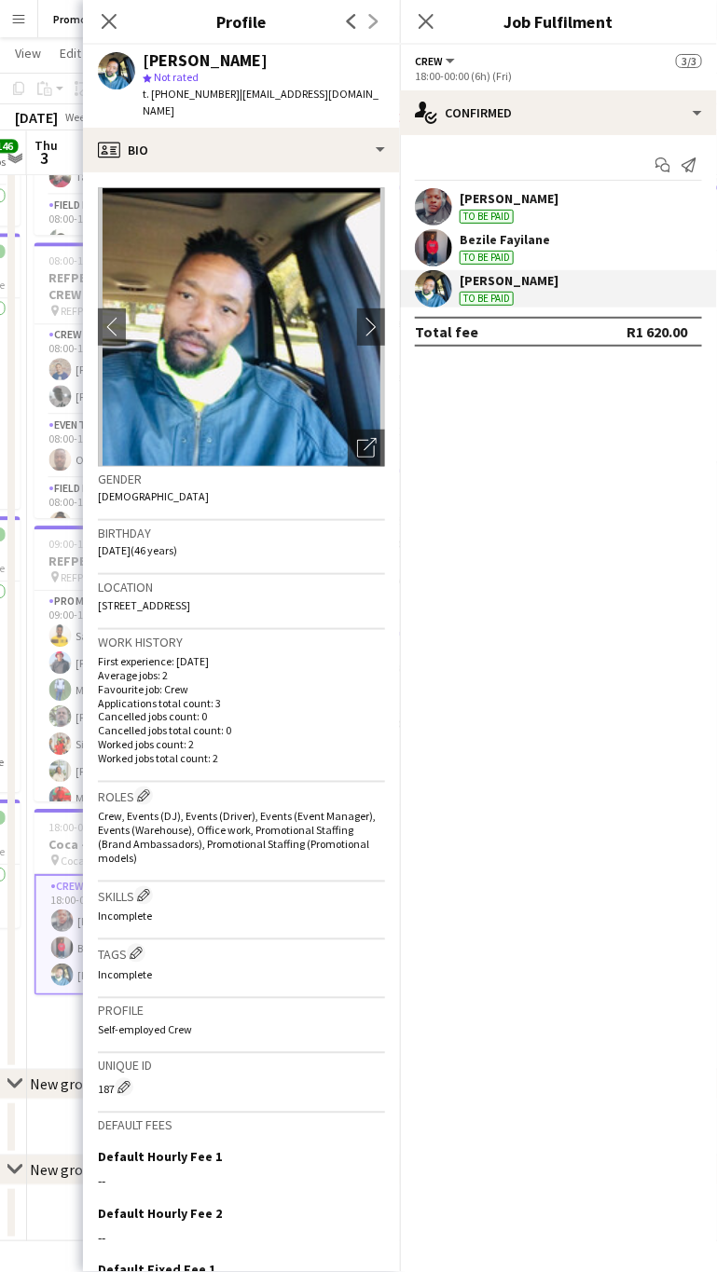
click at [482, 255] on div "To be paid" at bounding box center [486, 258] width 54 height 14
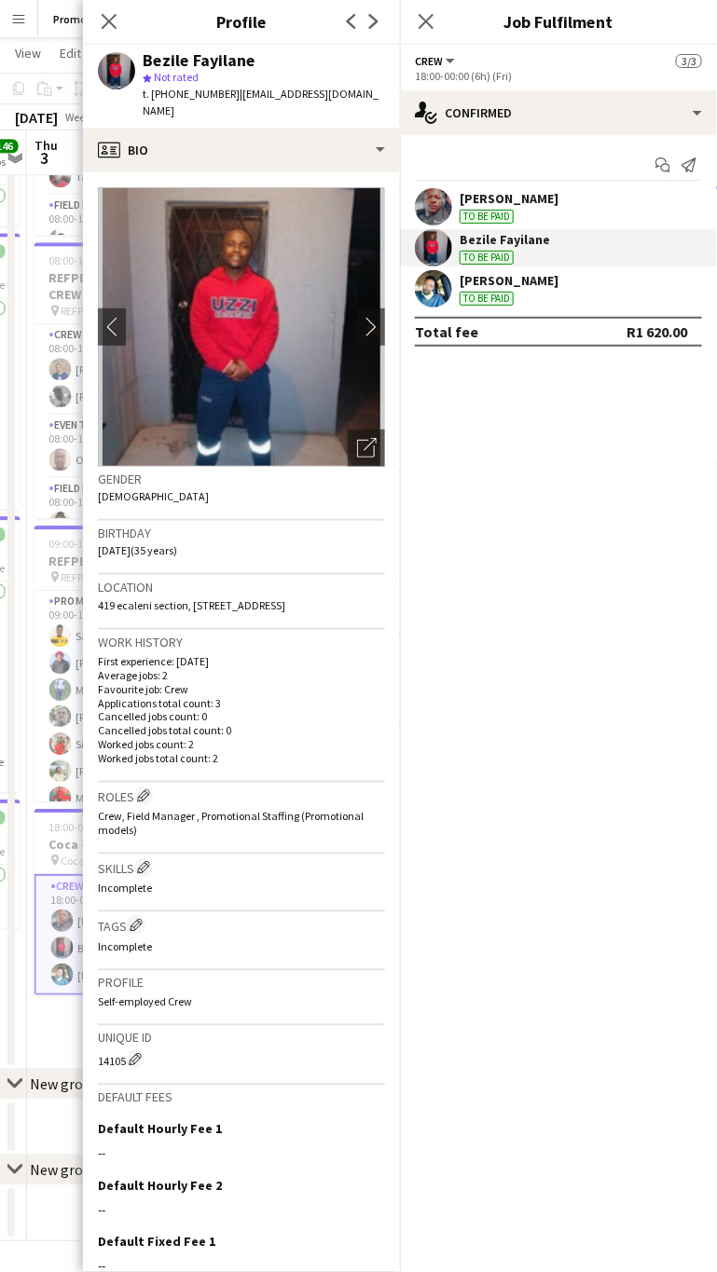
click at [487, 212] on div "To be paid" at bounding box center [486, 217] width 54 height 14
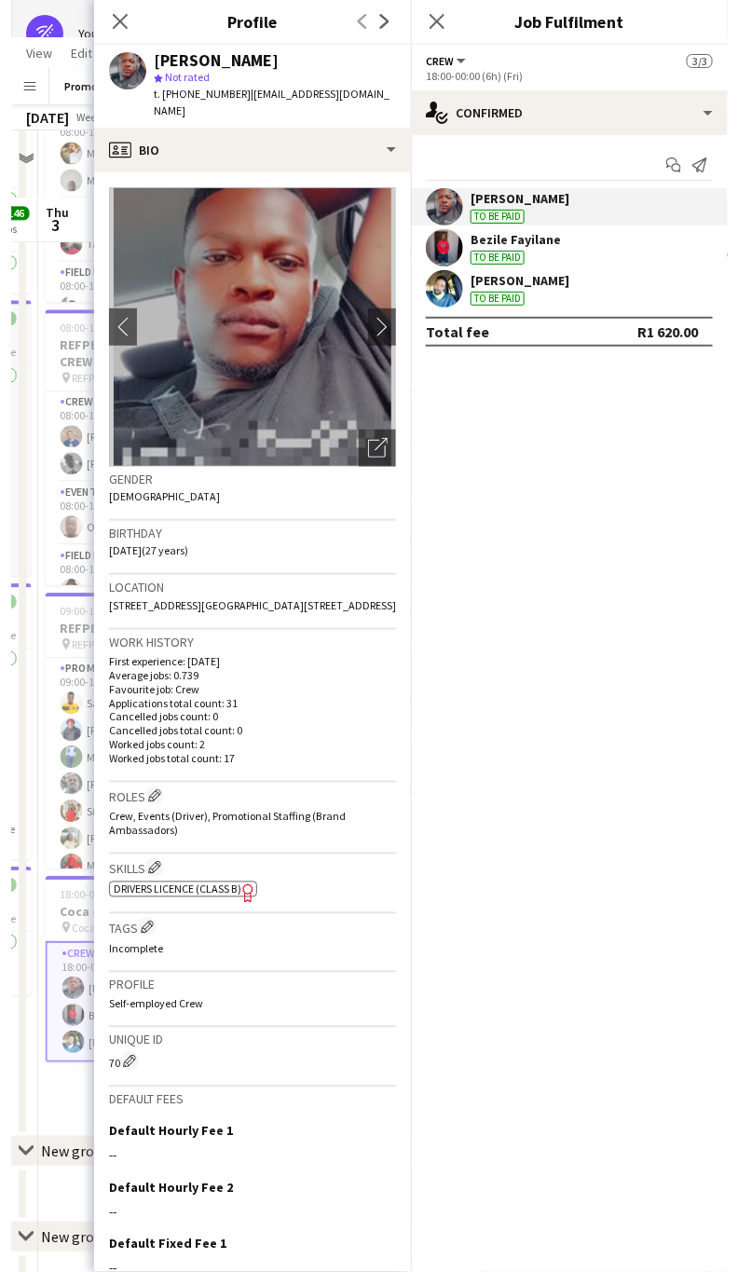
scroll to position [0, 0]
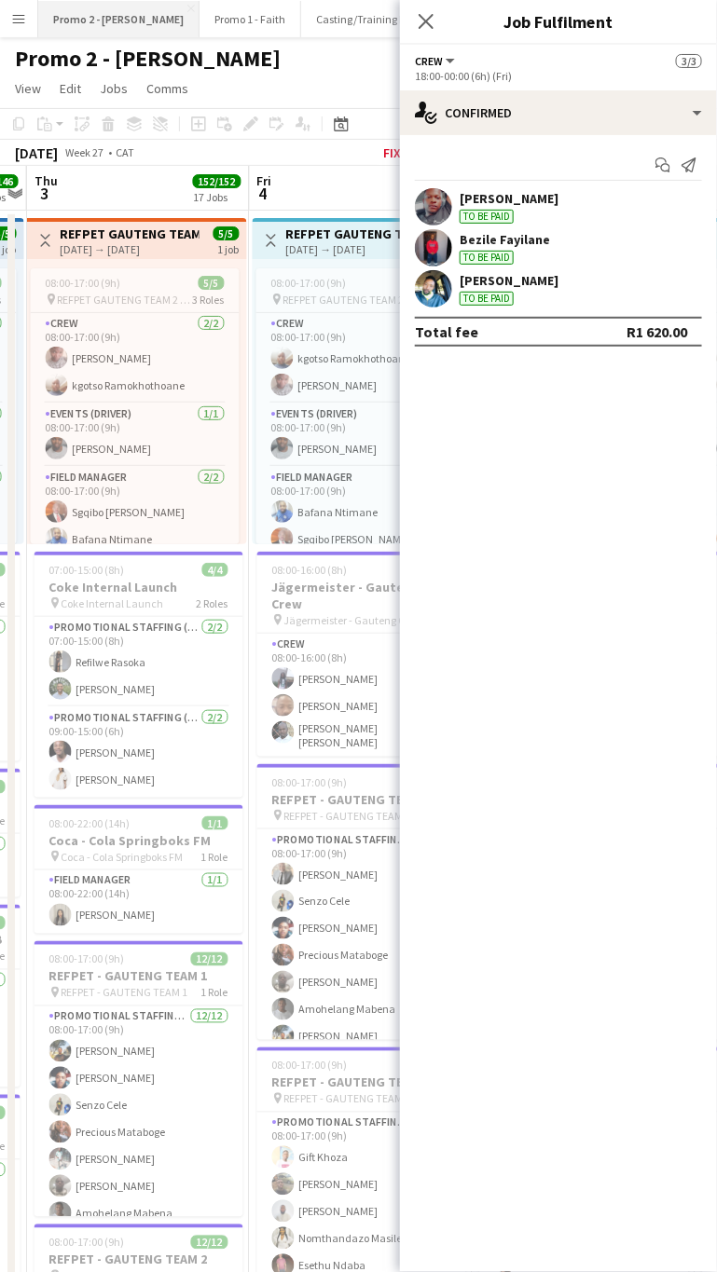
click at [104, 11] on button "Promo 2 - [PERSON_NAME]" at bounding box center [118, 19] width 161 height 36
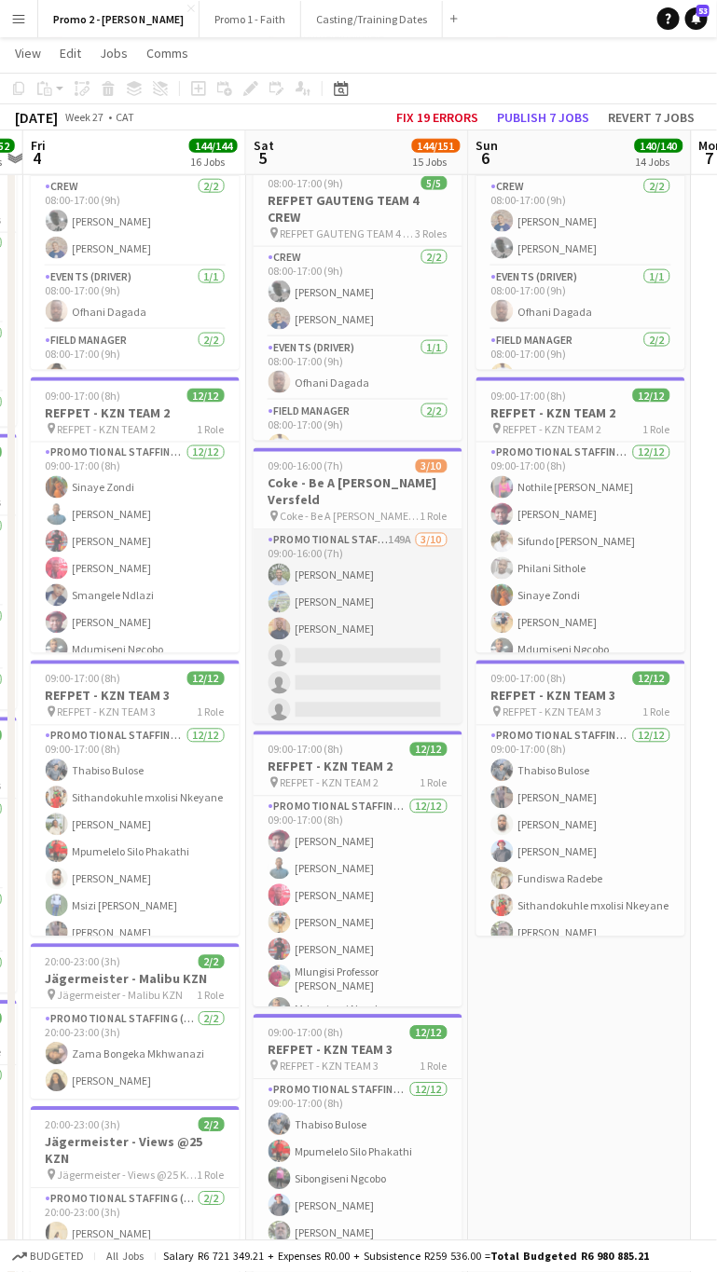
click at [339, 570] on app-card-role "Promotional Staffing (Brand Ambassadors) 149A [DATE] 09:00-16:00 (7h) [PERSON_N…" at bounding box center [357, 683] width 209 height 307
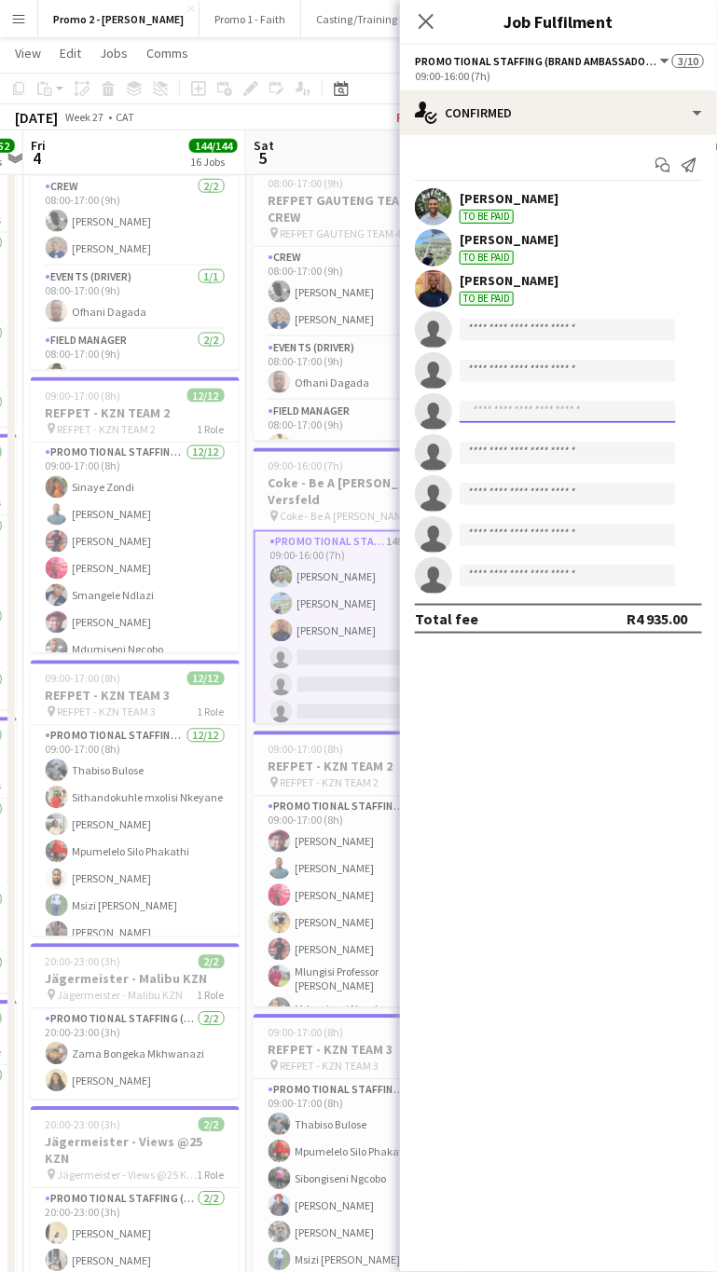
click at [493, 403] on input at bounding box center [567, 412] width 216 height 22
click at [518, 334] on input at bounding box center [567, 330] width 216 height 22
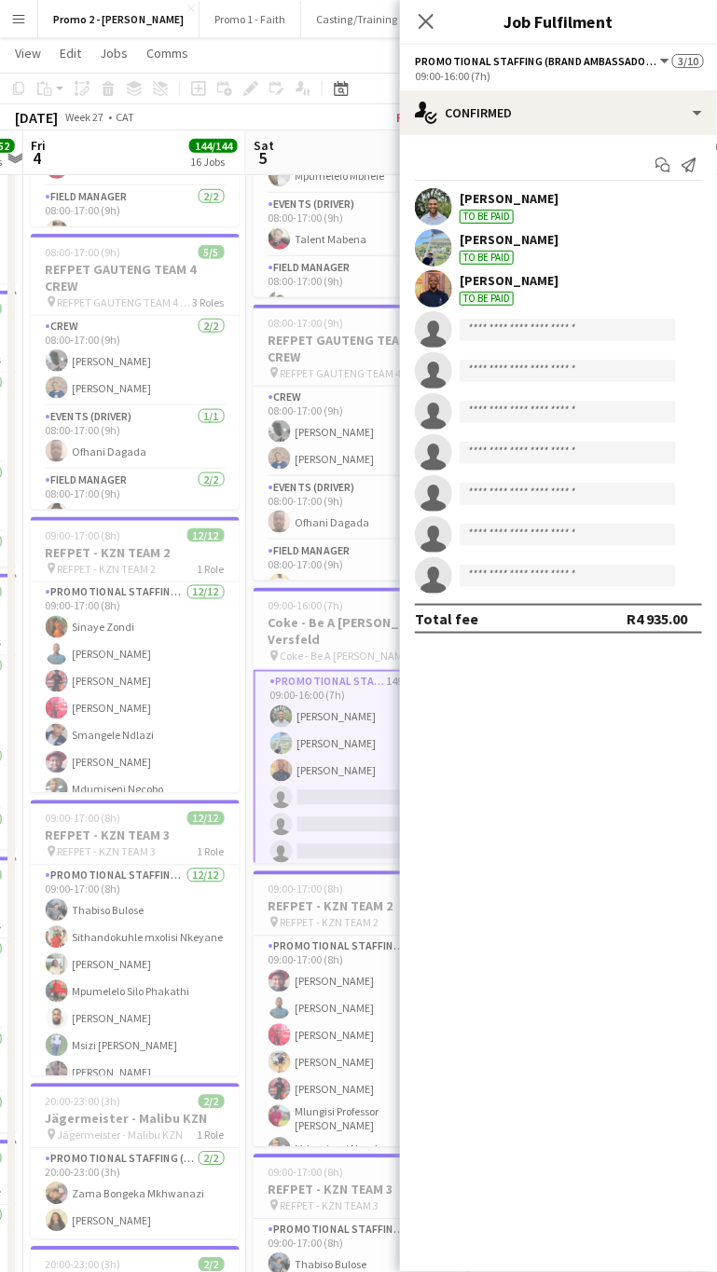
click at [534, 278] on div "[PERSON_NAME]" at bounding box center [508, 280] width 99 height 17
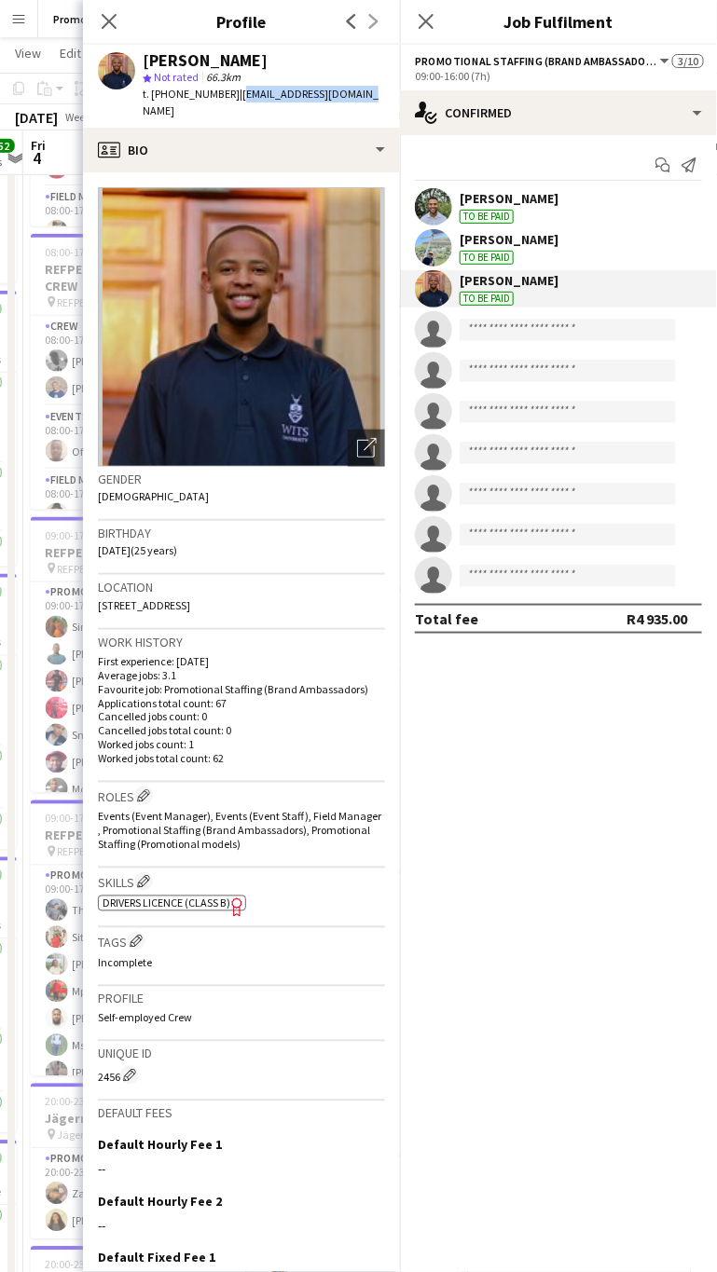
drag, startPoint x: 349, startPoint y: 93, endPoint x: 226, endPoint y: 106, distance: 123.7
click at [226, 106] on div "Njabulo Thomo star Not rated 66.3km t. [PHONE_NUMBER] | [EMAIL_ADDRESS][DOMAIN_…" at bounding box center [241, 86] width 317 height 83
copy span "[EMAIL_ADDRESS][DOMAIN_NAME]"
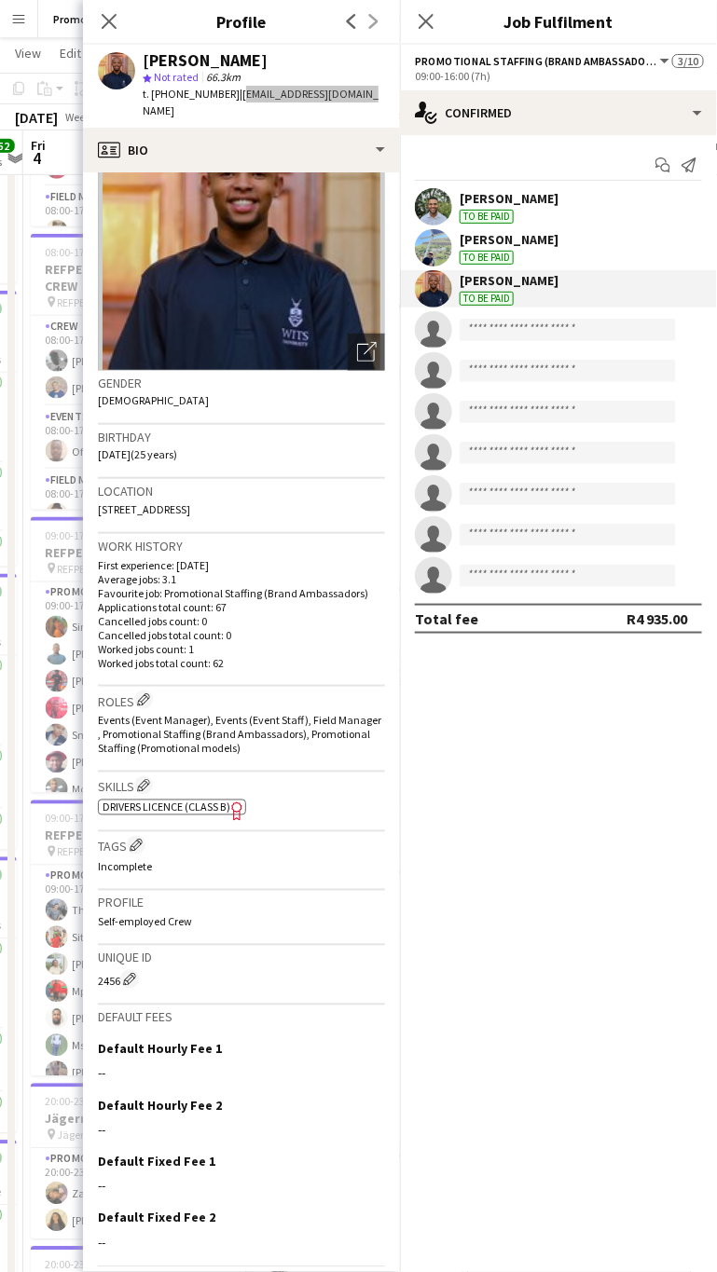
scroll to position [138, 0]
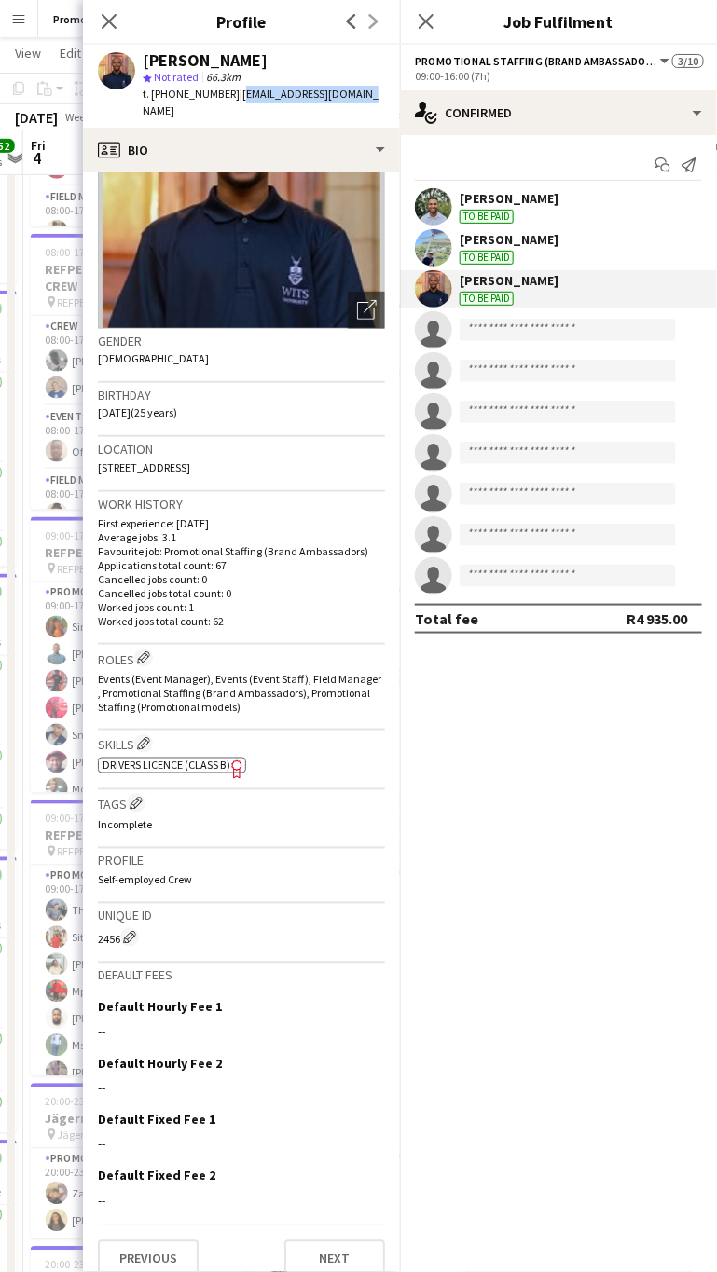
drag, startPoint x: 344, startPoint y: 445, endPoint x: 98, endPoint y: 456, distance: 246.2
click at [98, 456] on div "Location [STREET_ADDRESS]" at bounding box center [241, 464] width 287 height 54
copy span "[STREET_ADDRESS]"
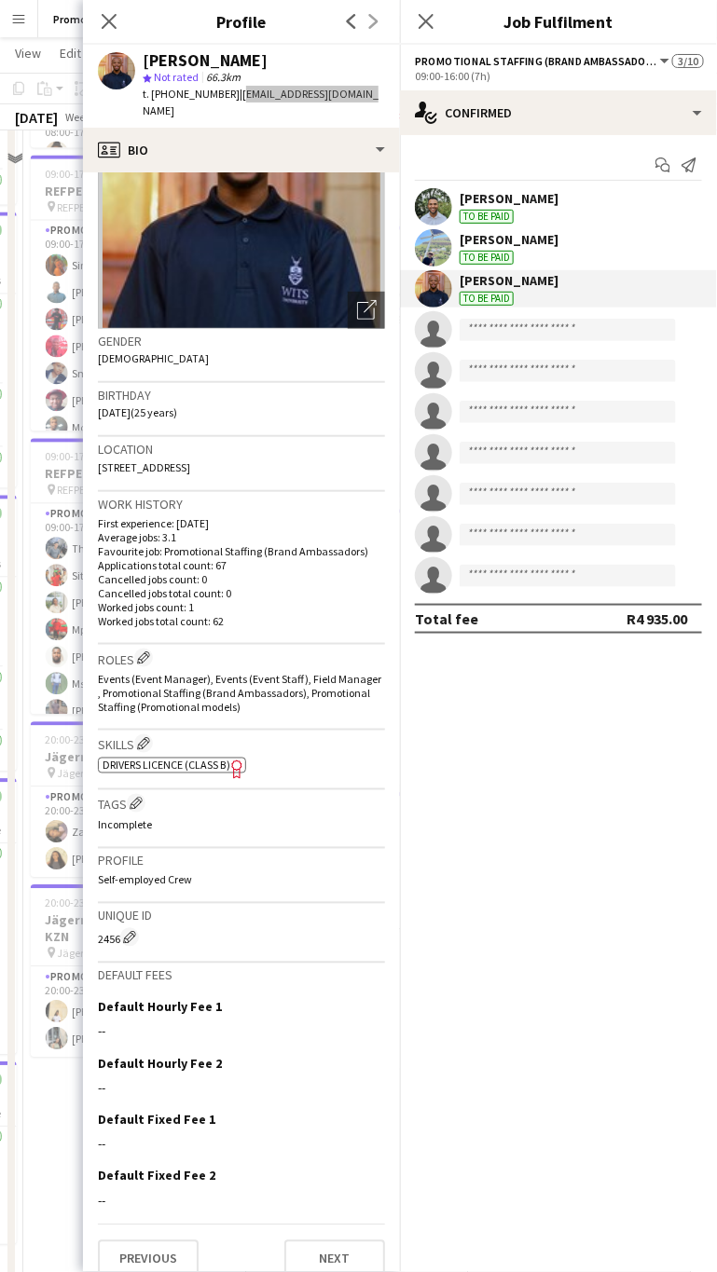
scroll to position [3835, 0]
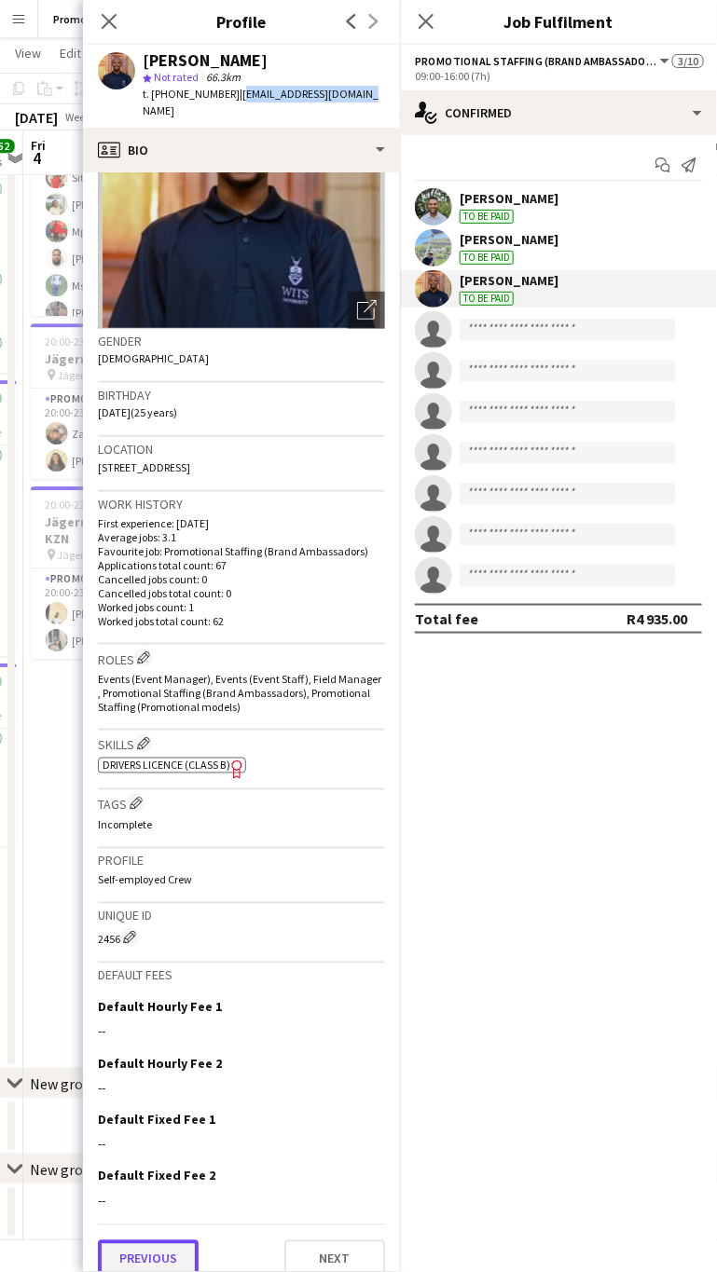
click at [155, 1240] on button "Previous" at bounding box center [148, 1258] width 101 height 37
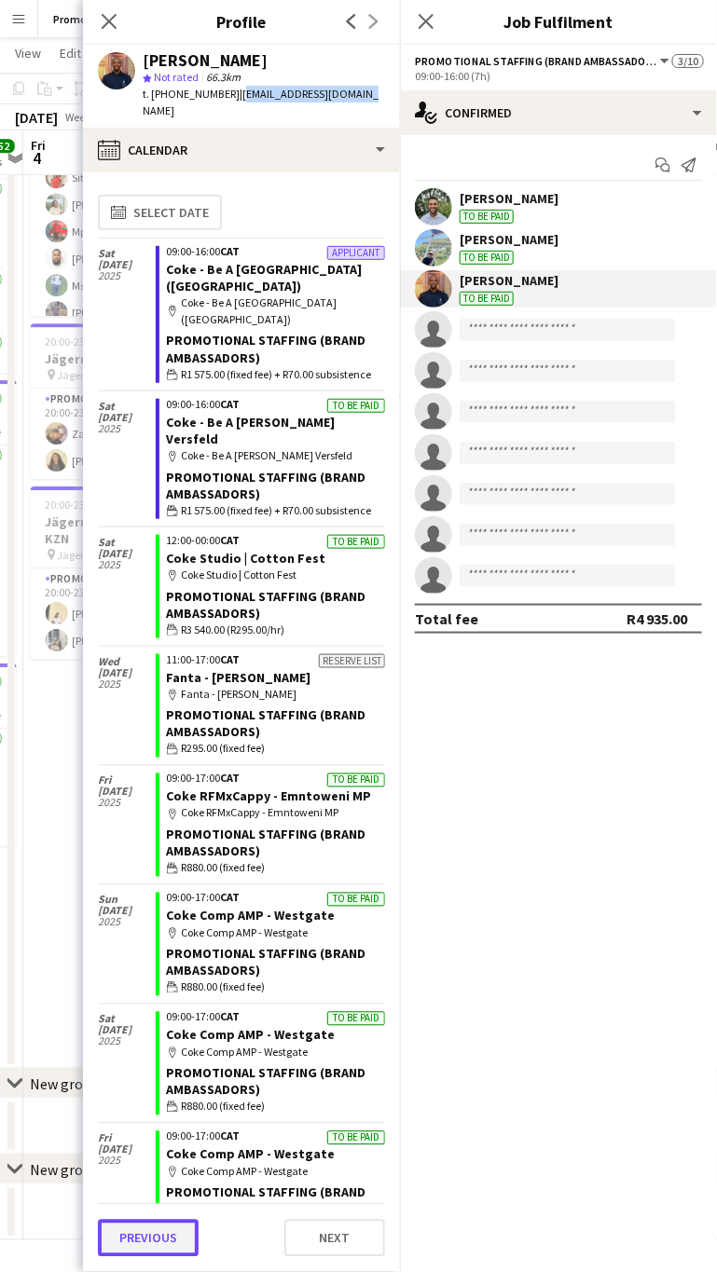
click at [152, 1231] on button "Previous" at bounding box center [148, 1238] width 101 height 37
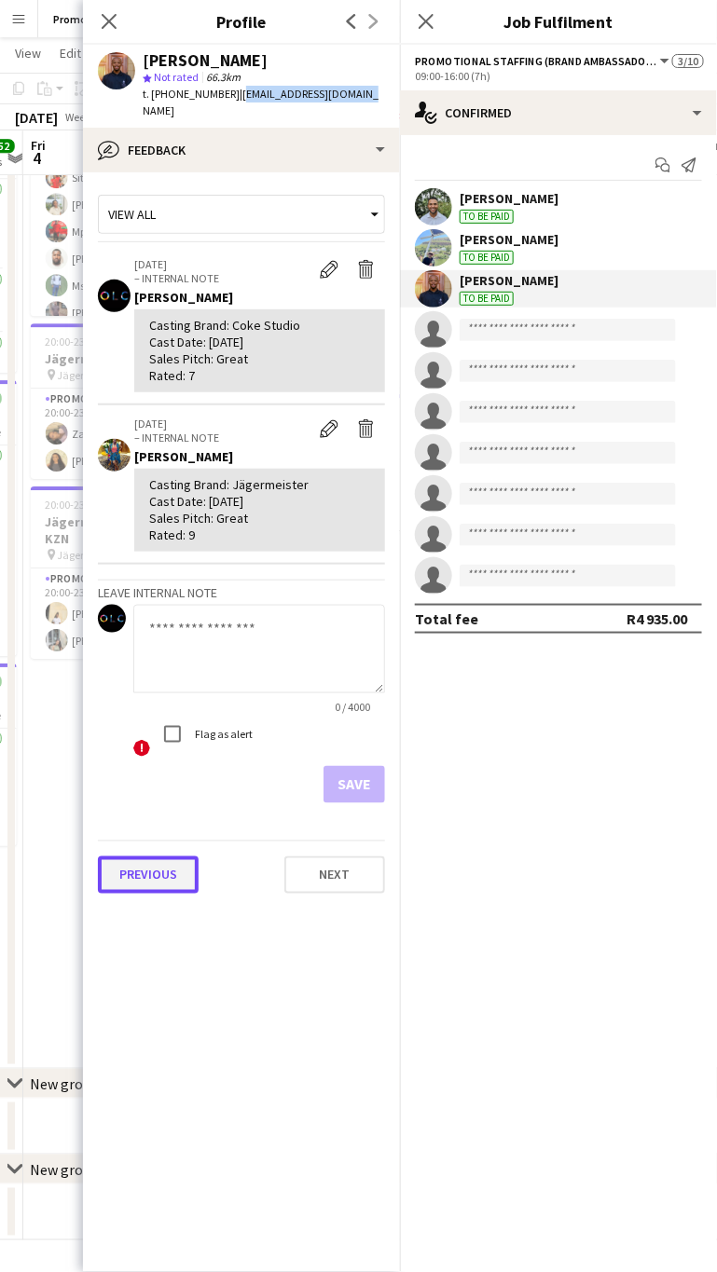
click at [138, 867] on button "Previous" at bounding box center [148, 874] width 101 height 37
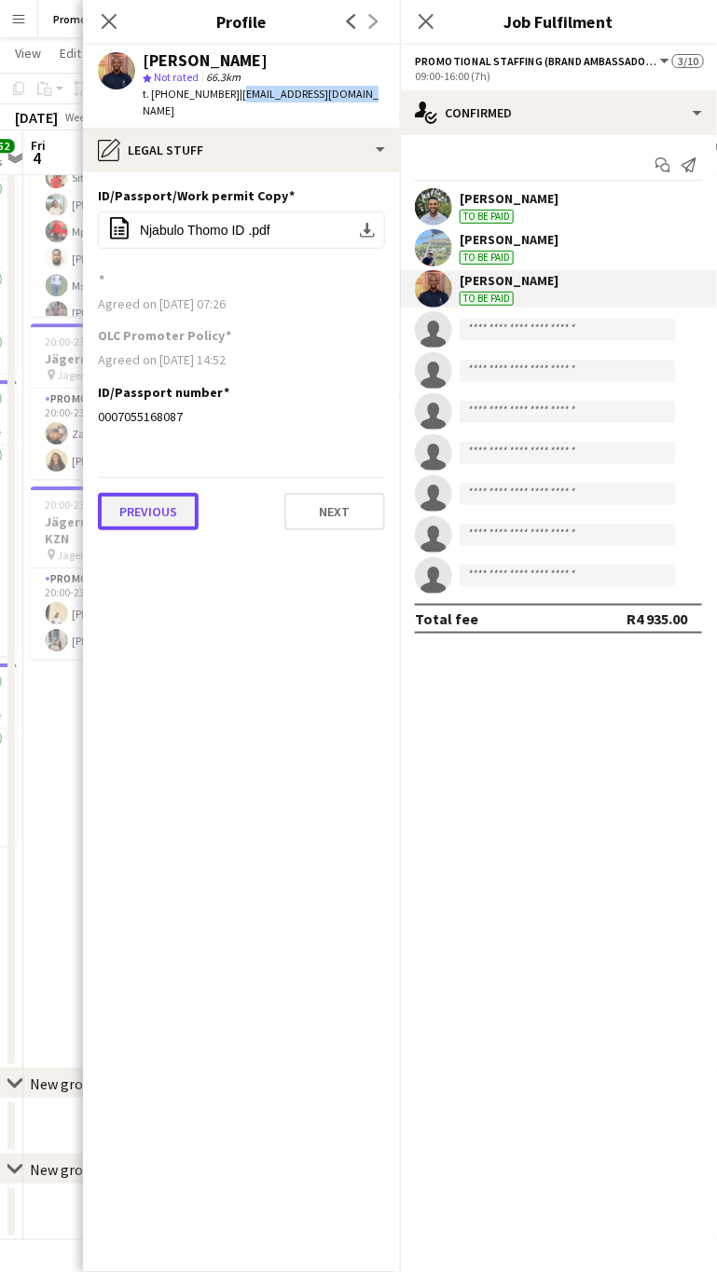
click at [145, 496] on button "Previous" at bounding box center [148, 511] width 101 height 37
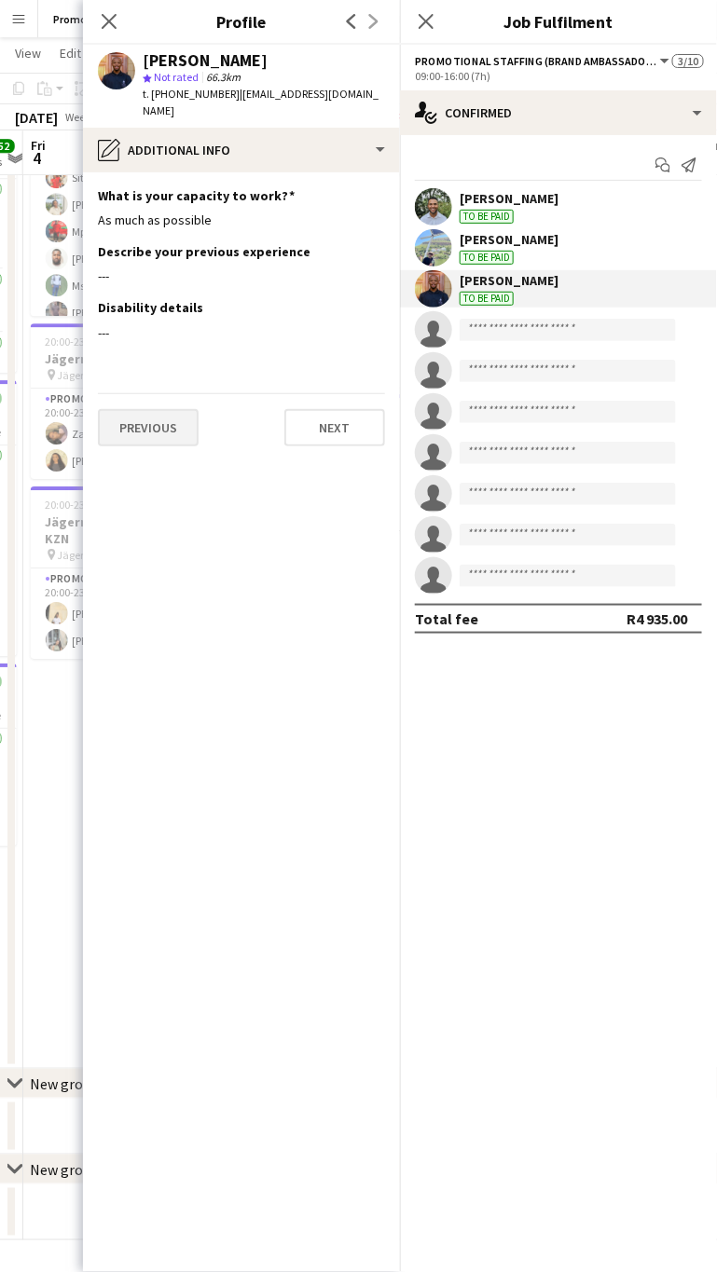
click at [132, 393] on div "Previous Next" at bounding box center [241, 419] width 287 height 53
click at [138, 409] on button "Previous" at bounding box center [148, 427] width 101 height 37
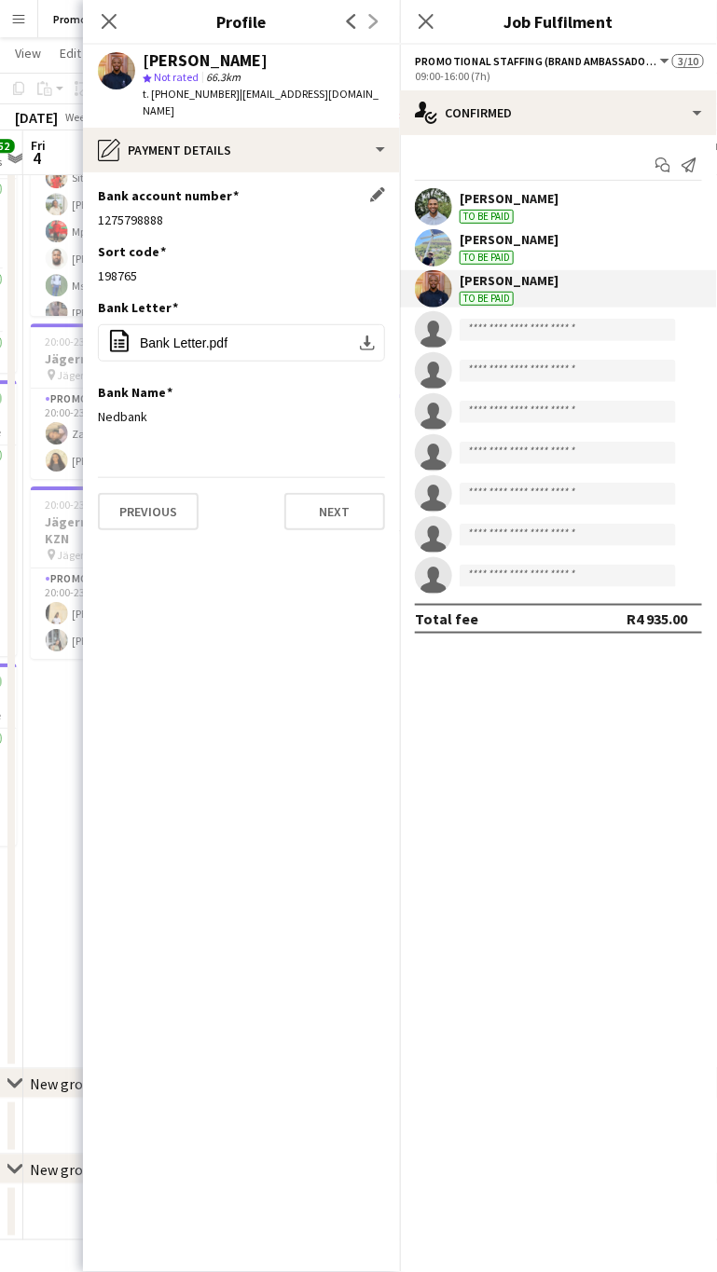
click at [123, 212] on div "1275798888" at bounding box center [241, 220] width 287 height 17
copy div "1275798888"
click at [112, 20] on icon at bounding box center [109, 21] width 18 height 18
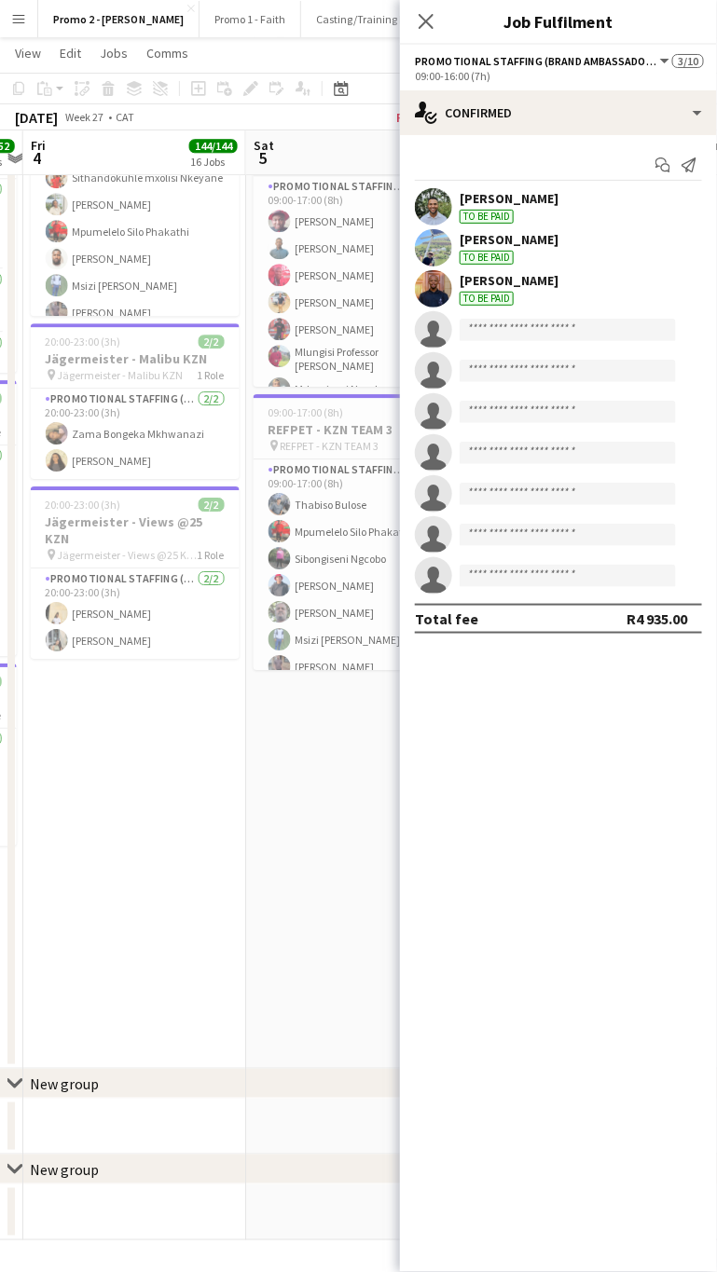
click at [25, 20] on app-icon "Menu" at bounding box center [18, 18] width 15 height 15
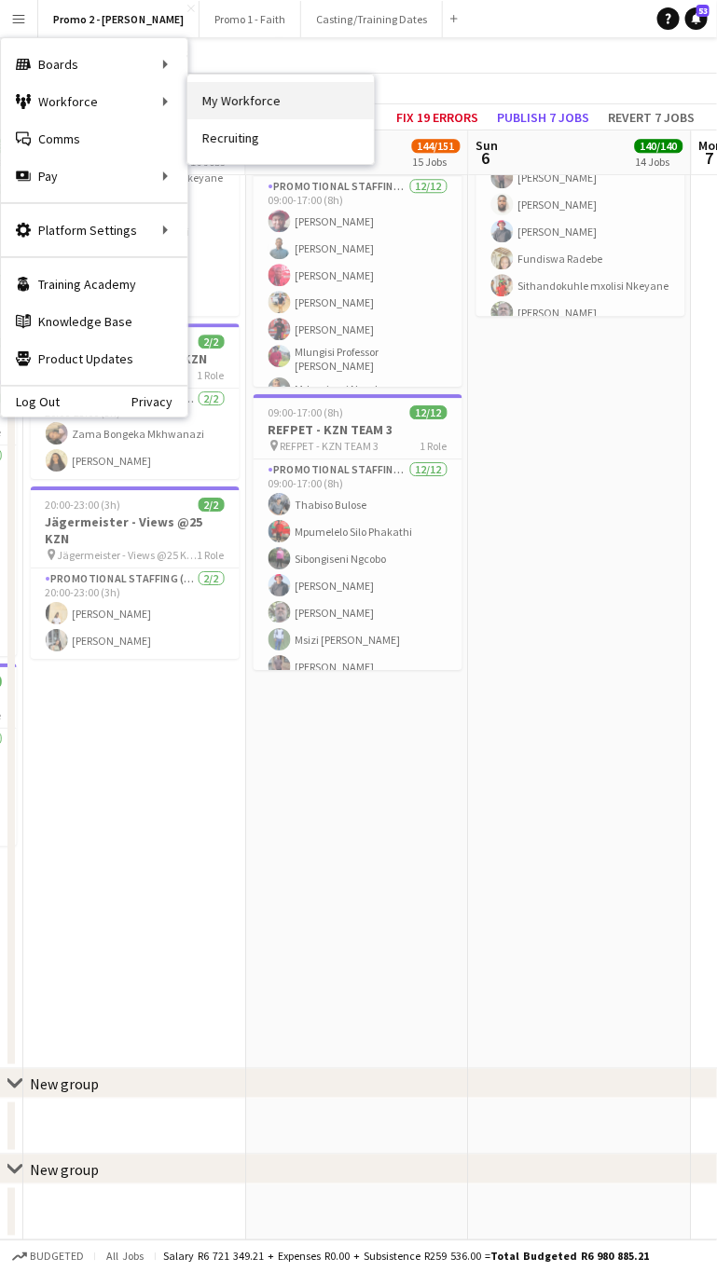
click at [227, 98] on link "My Workforce" at bounding box center [280, 100] width 186 height 37
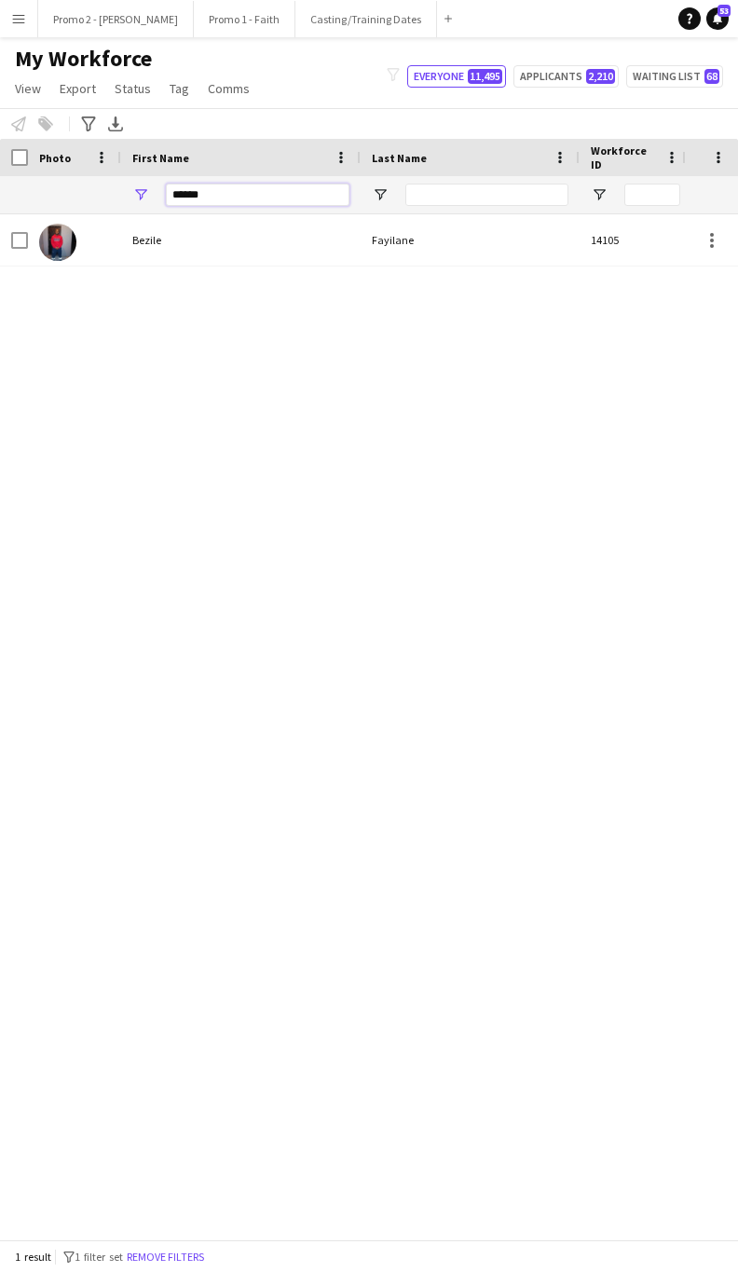
click at [222, 196] on input "******" at bounding box center [258, 195] width 184 height 22
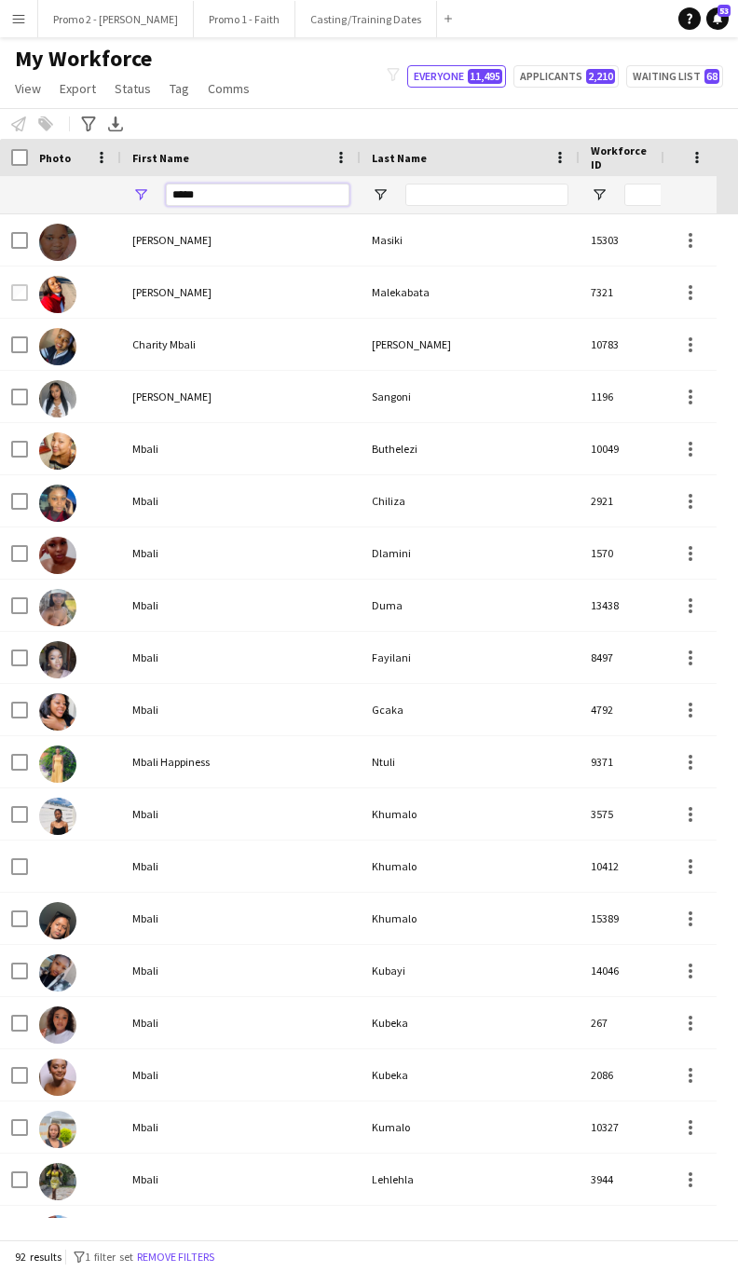
type input "*****"
click at [461, 191] on input "Last Name Filter Input" at bounding box center [486, 195] width 163 height 22
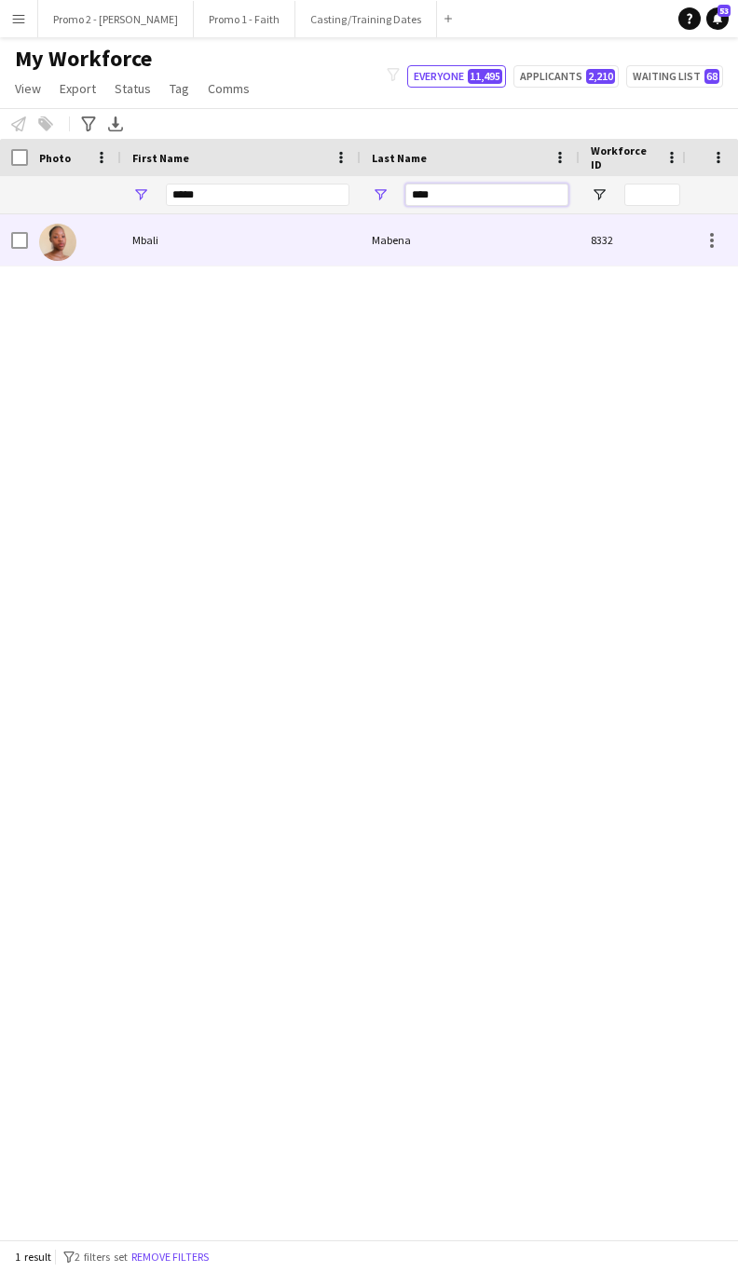
type input "****"
click at [412, 252] on div "Mabena" at bounding box center [470, 239] width 219 height 51
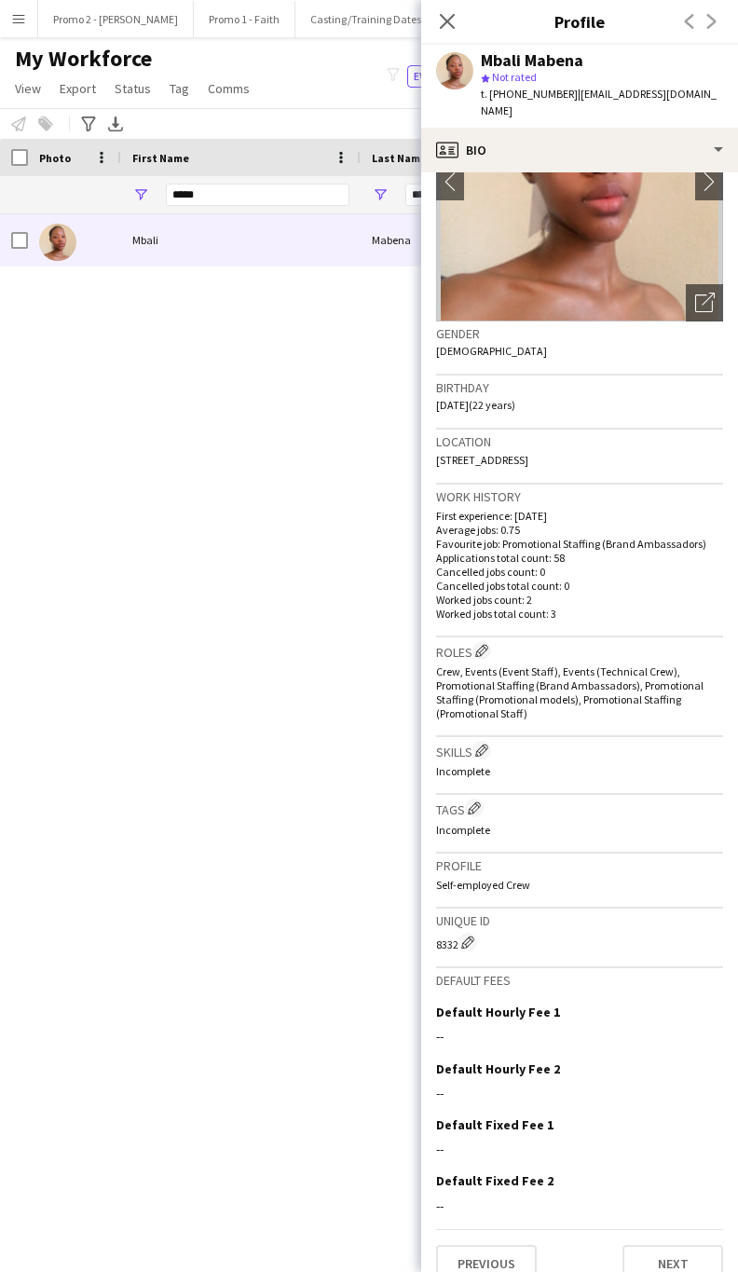
scroll to position [149, 0]
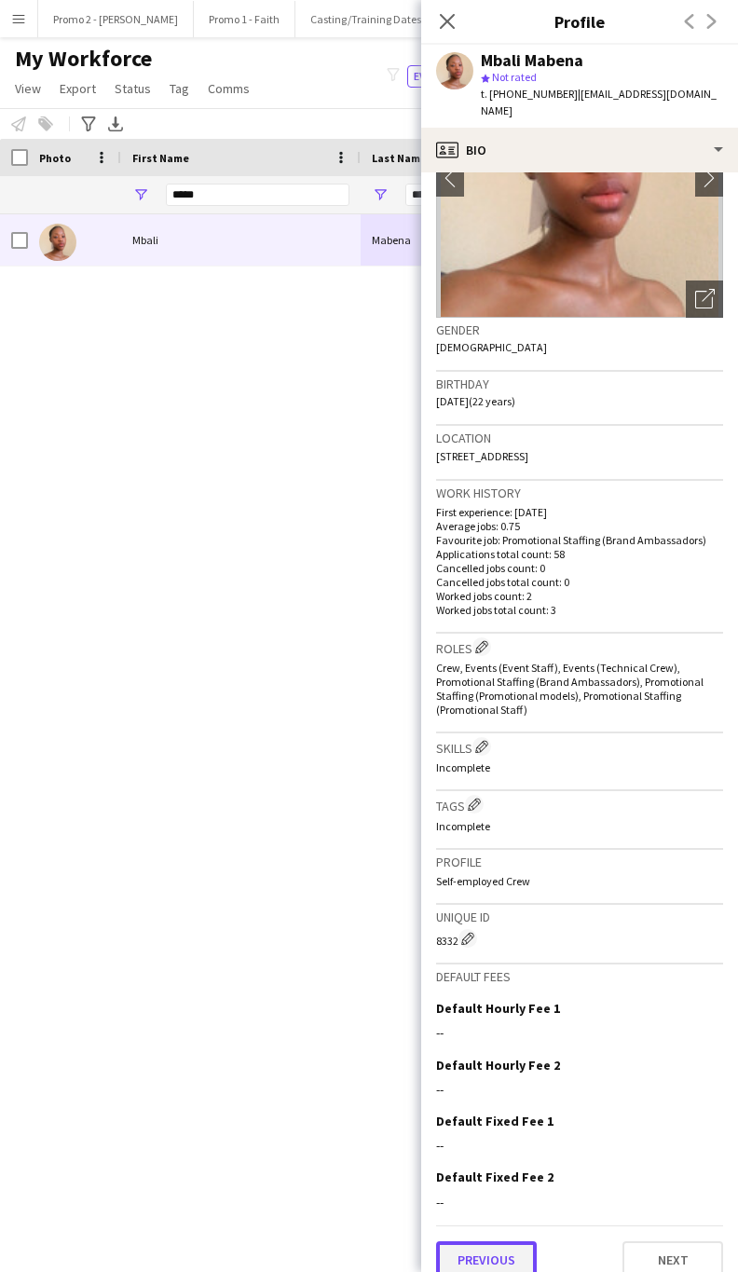
click at [468, 1241] on button "Previous" at bounding box center [486, 1259] width 101 height 37
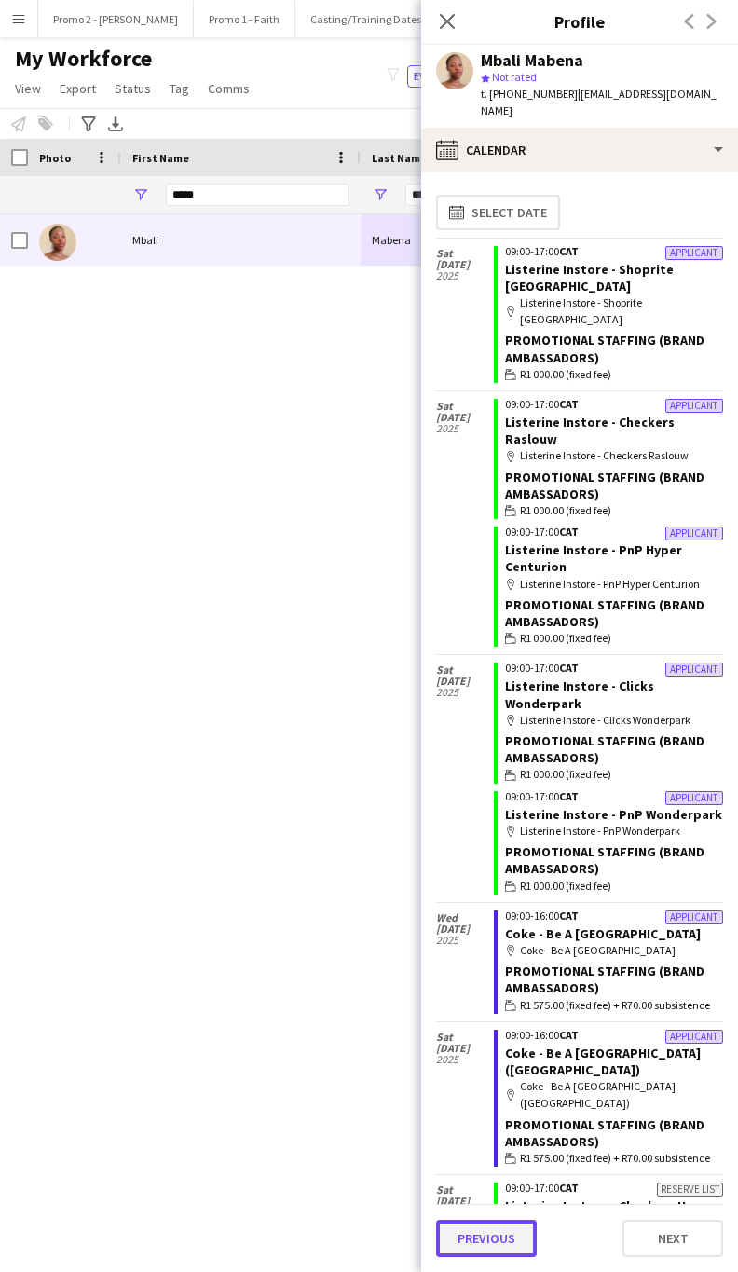
click at [510, 1234] on button "Previous" at bounding box center [486, 1238] width 101 height 37
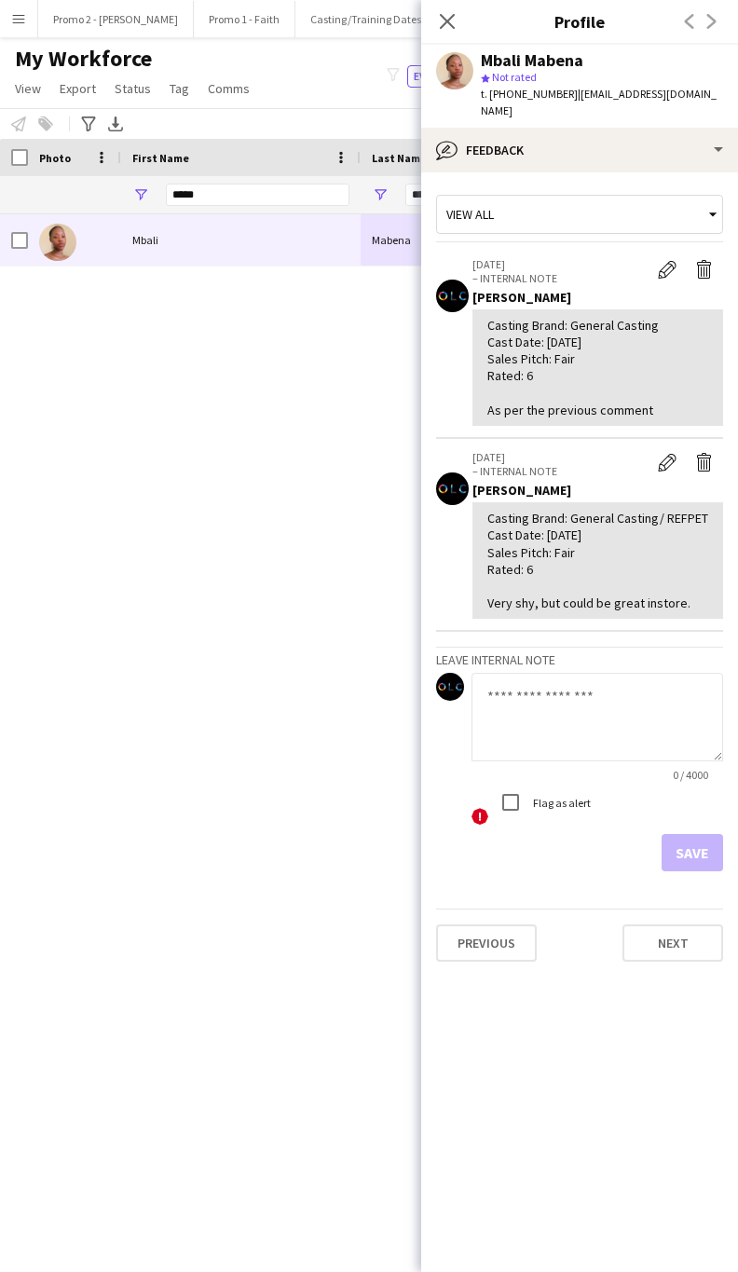
click at [254, 177] on div "*****" at bounding box center [258, 194] width 184 height 37
click at [221, 193] on input "*****" at bounding box center [258, 195] width 184 height 22
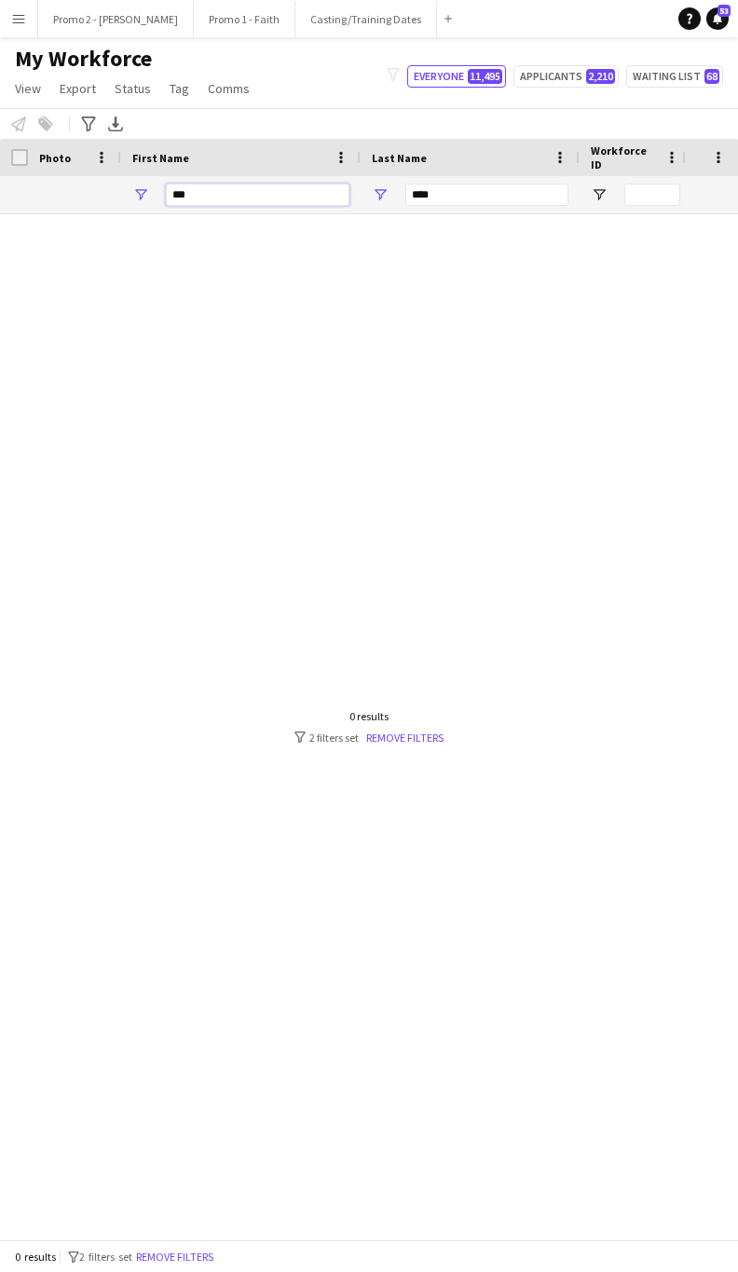
type input "***"
click at [457, 201] on input "****" at bounding box center [486, 195] width 163 height 22
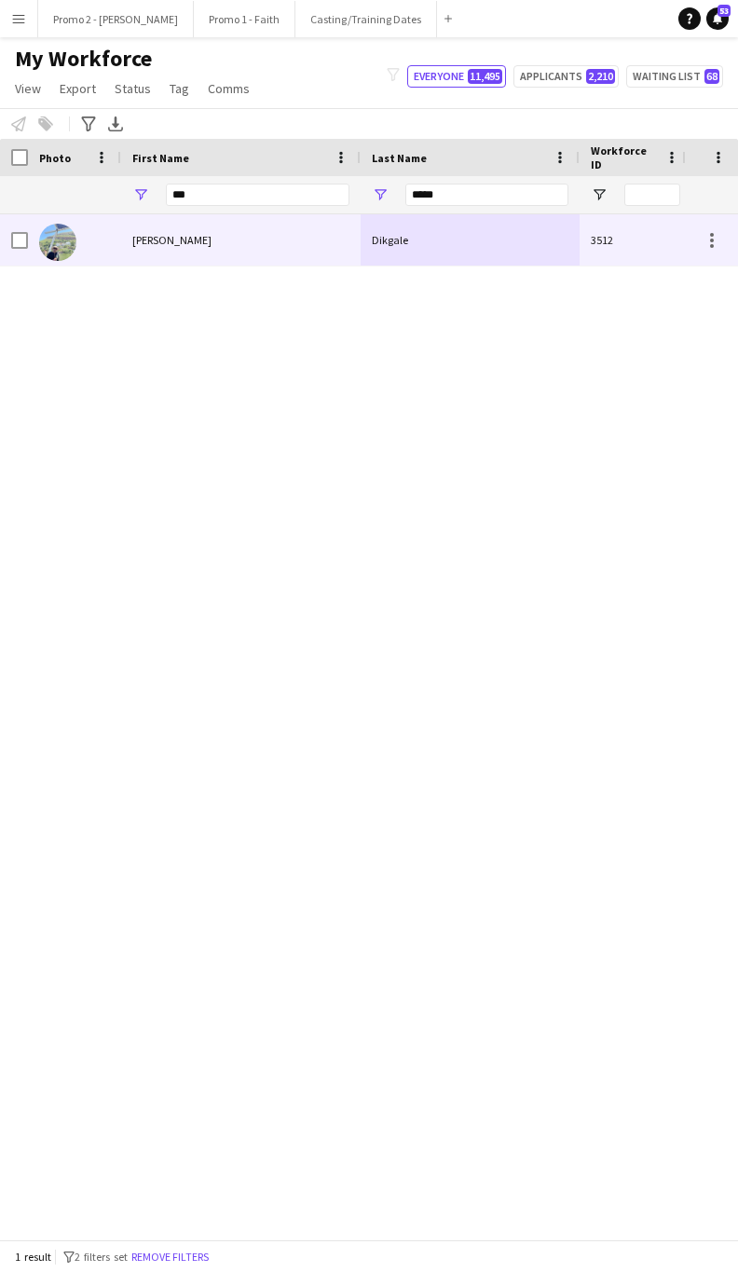
click at [431, 258] on div "Dikgale" at bounding box center [470, 239] width 219 height 51
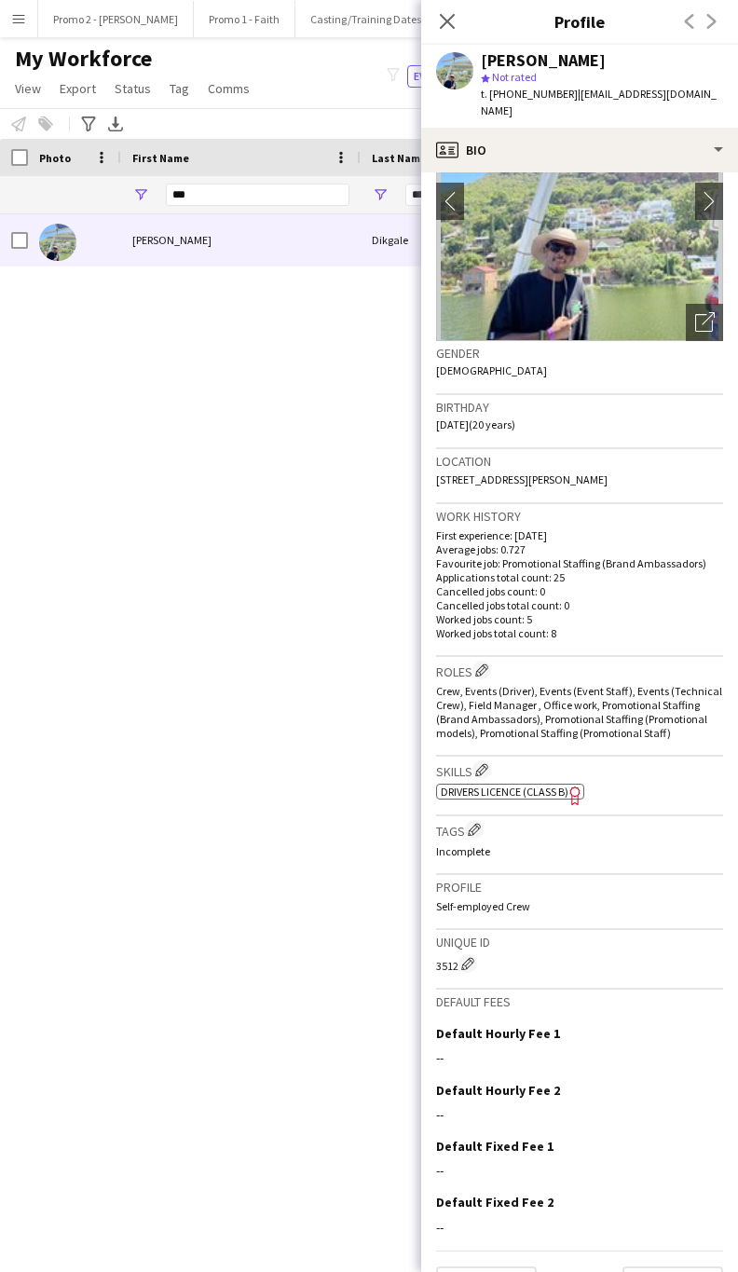
scroll to position [183, 0]
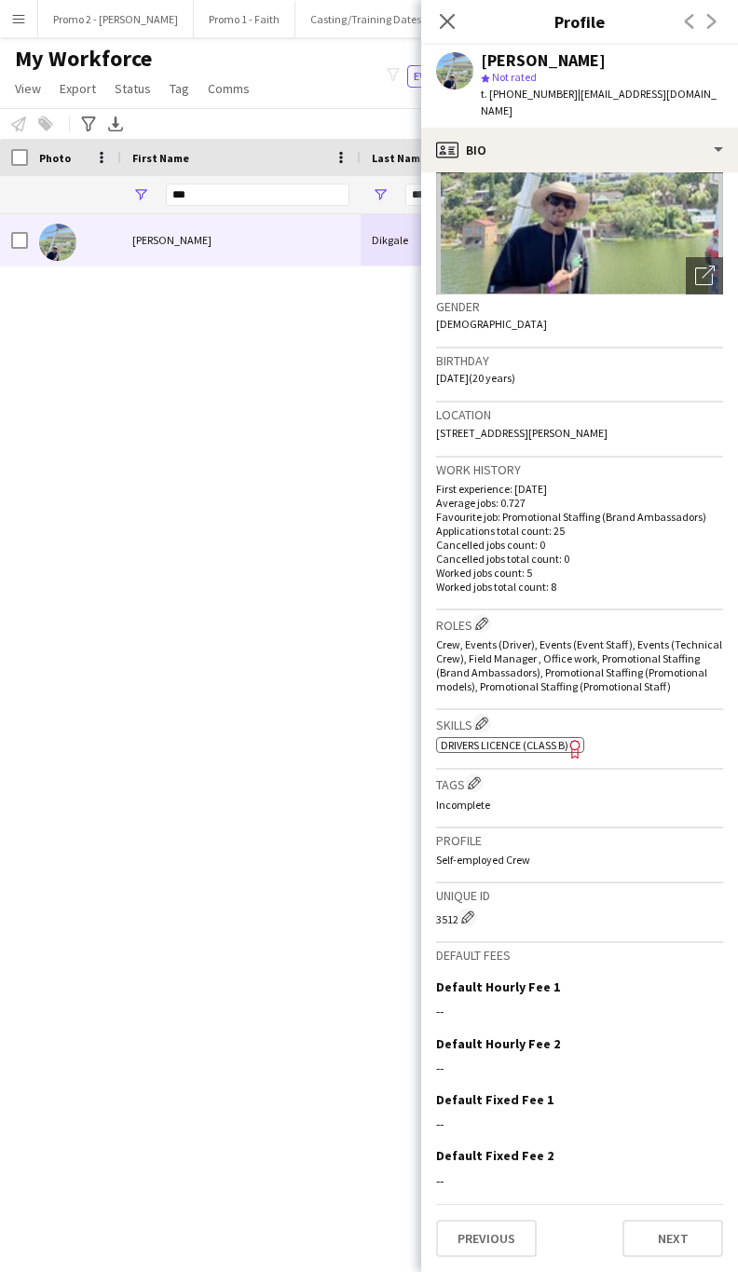
drag, startPoint x: 579, startPoint y: 429, endPoint x: 434, endPoint y: 406, distance: 146.2
click at [436, 406] on div "Location [STREET_ADDRESS][PERSON_NAME]" at bounding box center [579, 430] width 287 height 54
copy span "[STREET_ADDRESS][PERSON_NAME]"
click at [485, 1242] on button "Previous" at bounding box center [486, 1238] width 101 height 37
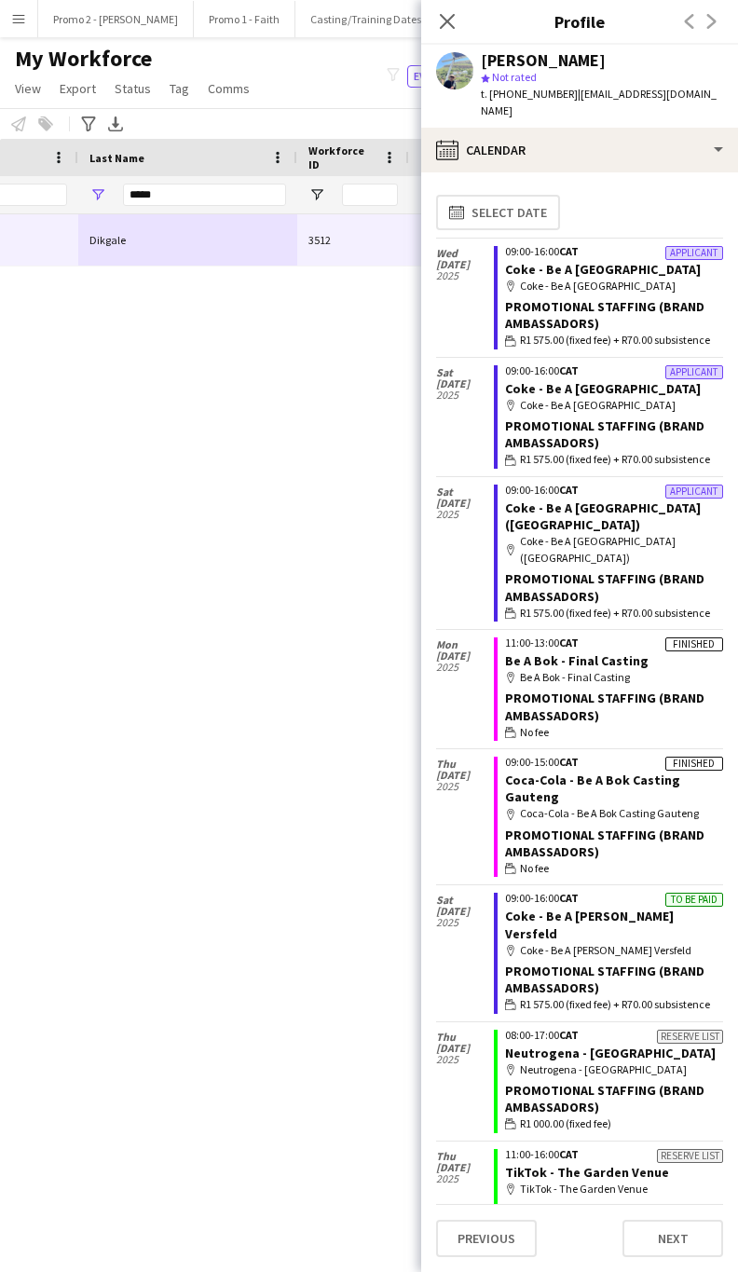
scroll to position [0, 0]
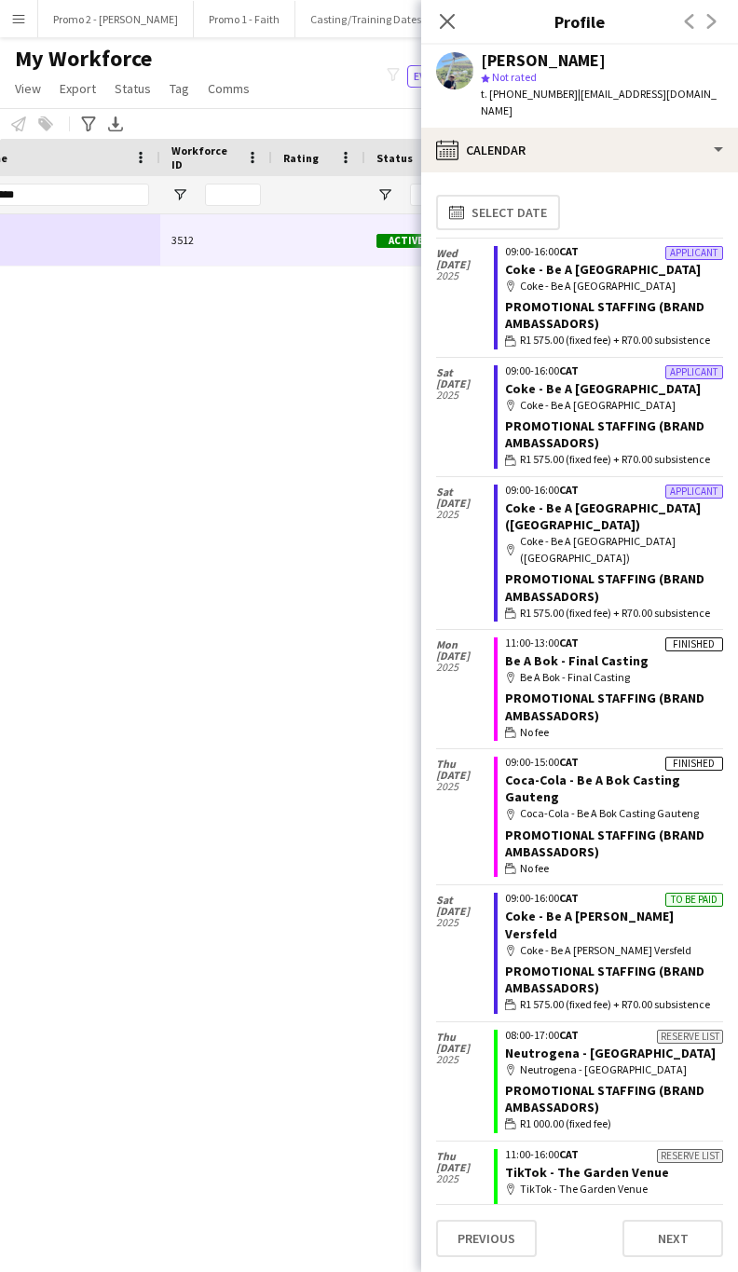
click at [302, 580] on div "Dikgale 3512 Active [GEOGRAPHIC_DATA] [DATE] 14 days 5 [PERSON_NAME]" at bounding box center [341, 716] width 682 height 1004
click at [162, 772] on div "Dikgale 3512 Active [GEOGRAPHIC_DATA] [DATE] 14 days 5 [PERSON_NAME]" at bounding box center [341, 716] width 682 height 1004
click at [34, 198] on input "*****" at bounding box center [67, 195] width 163 height 22
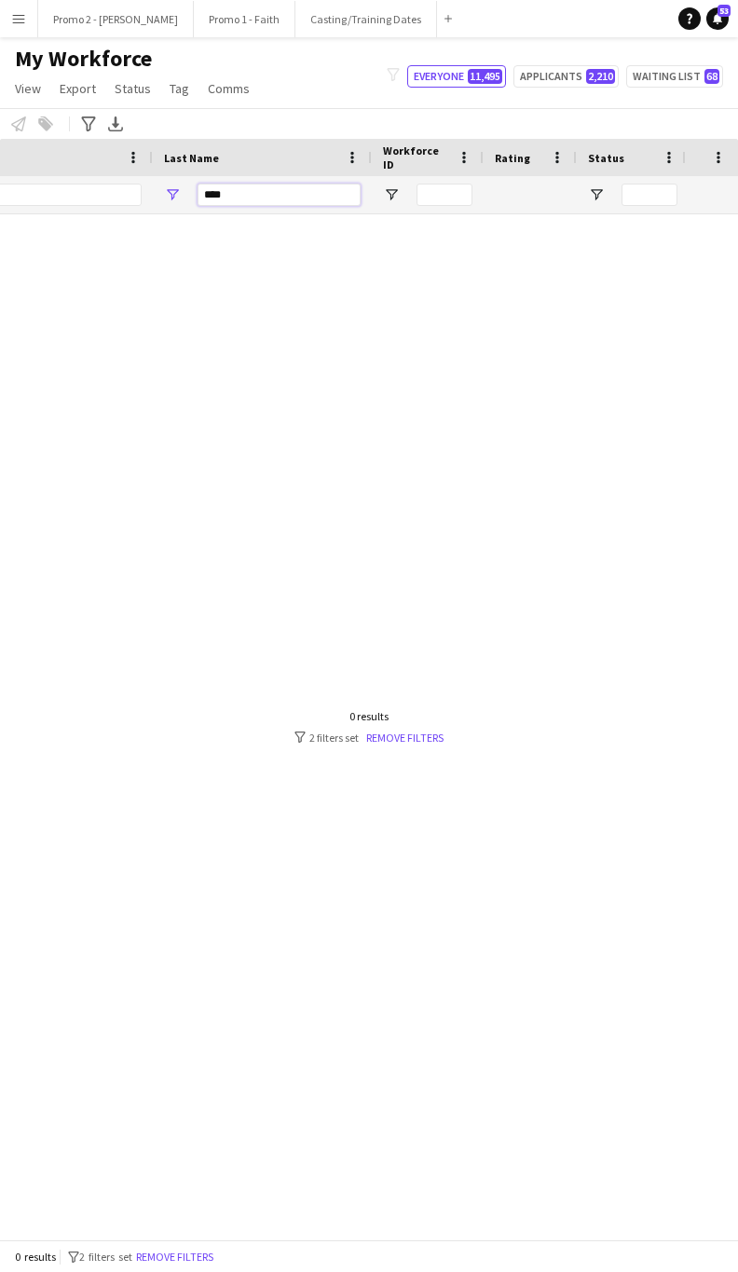
scroll to position [0, 32]
click at [451, 185] on input "****" at bounding box center [486, 195] width 163 height 22
type input "****"
click at [288, 201] on input "***" at bounding box center [258, 195] width 184 height 22
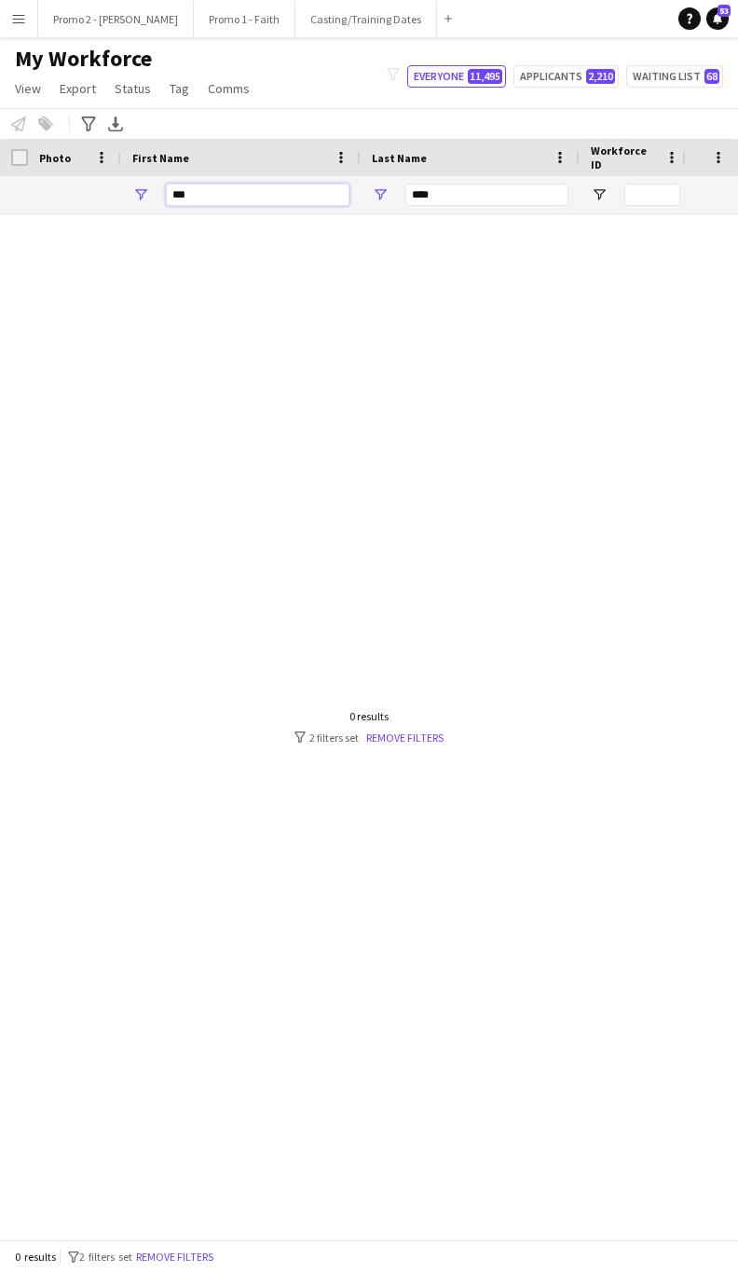
click at [288, 201] on input "***" at bounding box center [258, 195] width 184 height 22
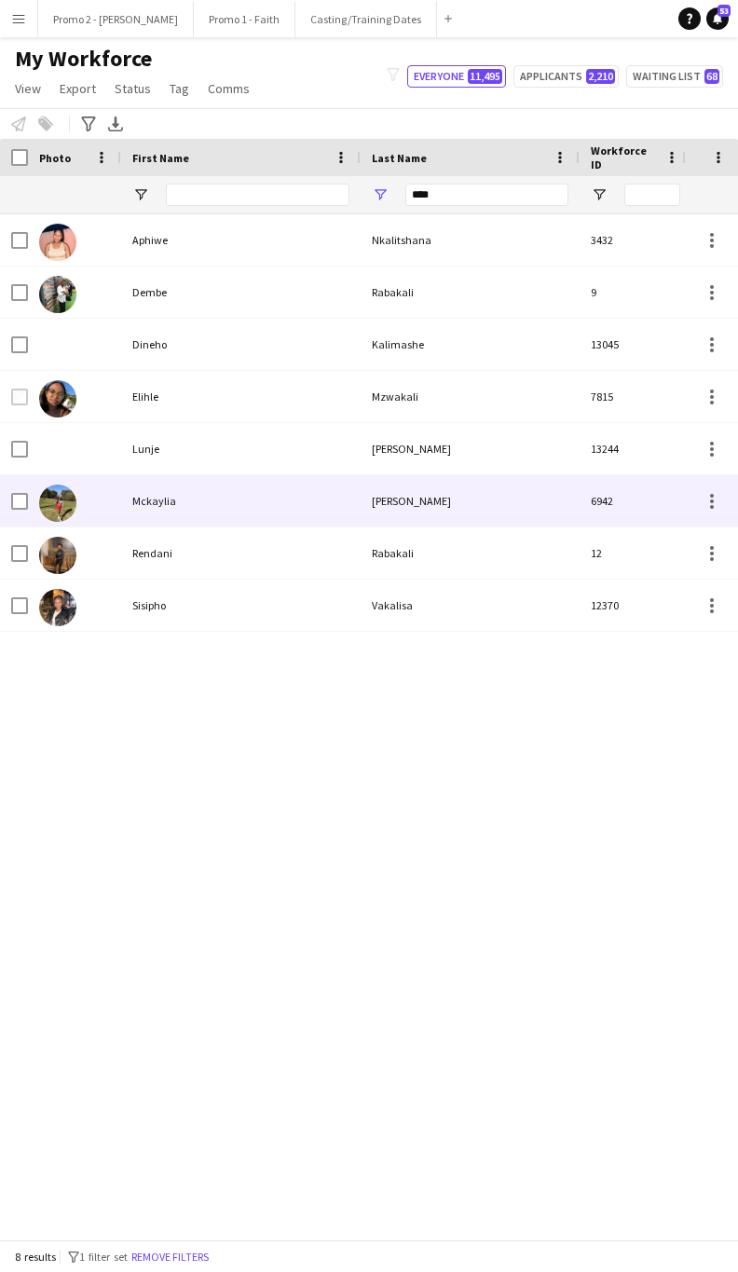
click at [255, 493] on div "Mckaylia" at bounding box center [240, 500] width 239 height 51
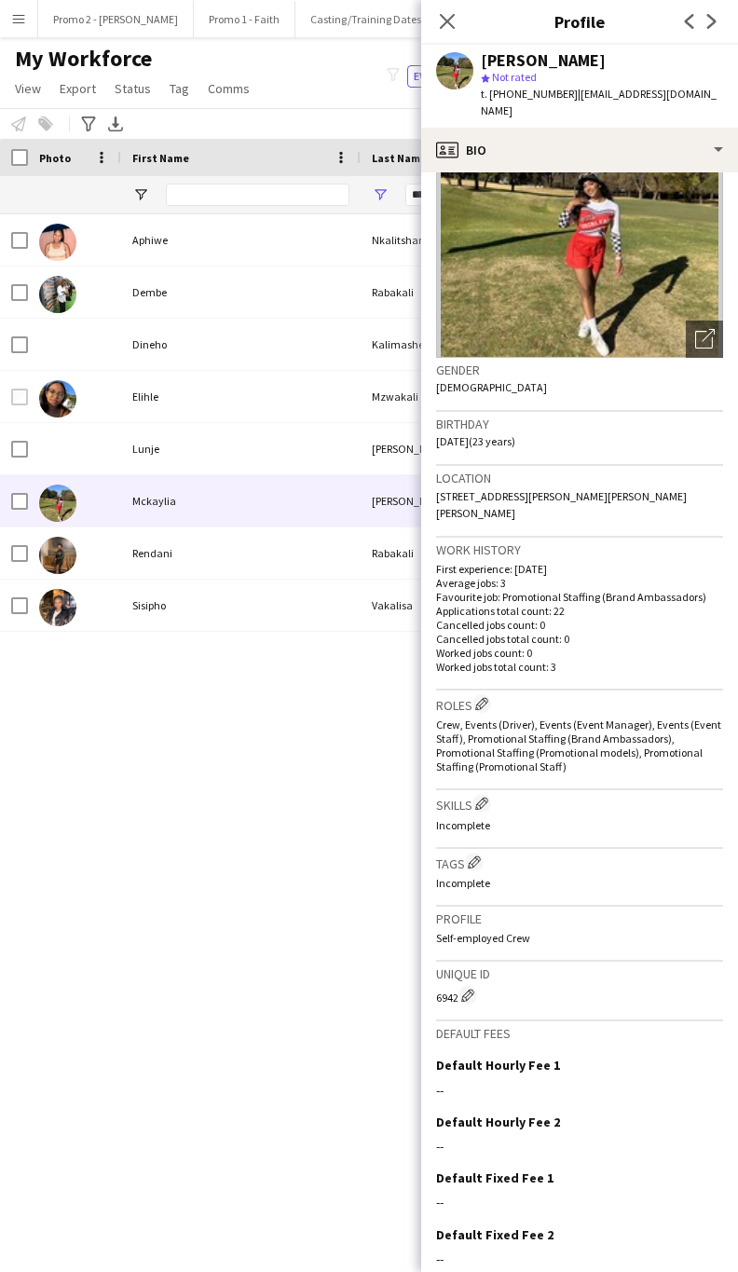
scroll to position [166, 0]
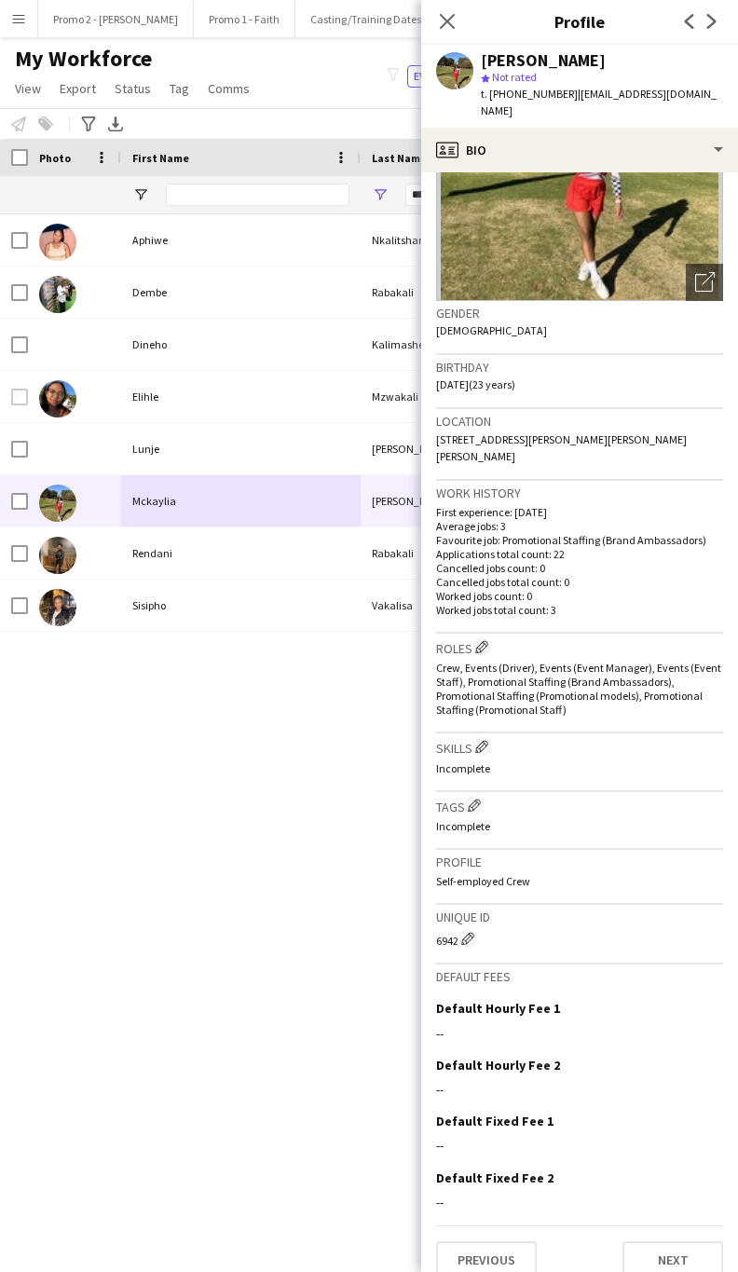
drag, startPoint x: 451, startPoint y: 434, endPoint x: 436, endPoint y: 419, distance: 21.1
click at [436, 419] on div "Location [STREET_ADDRESS][PERSON_NAME][PERSON_NAME]" at bounding box center [579, 445] width 287 height 72
copy span "[STREET_ADDRESS][PERSON_NAME][PERSON_NAME][PERSON_NAME]"
click at [308, 819] on div "Aphiwe Nkalitshana 3432 Active Dembe Rabakali 9 Suspended [PERSON_NAME] 13045 I…" at bounding box center [341, 716] width 682 height 1004
click at [246, 190] on input "First Name Filter Input" at bounding box center [258, 195] width 184 height 22
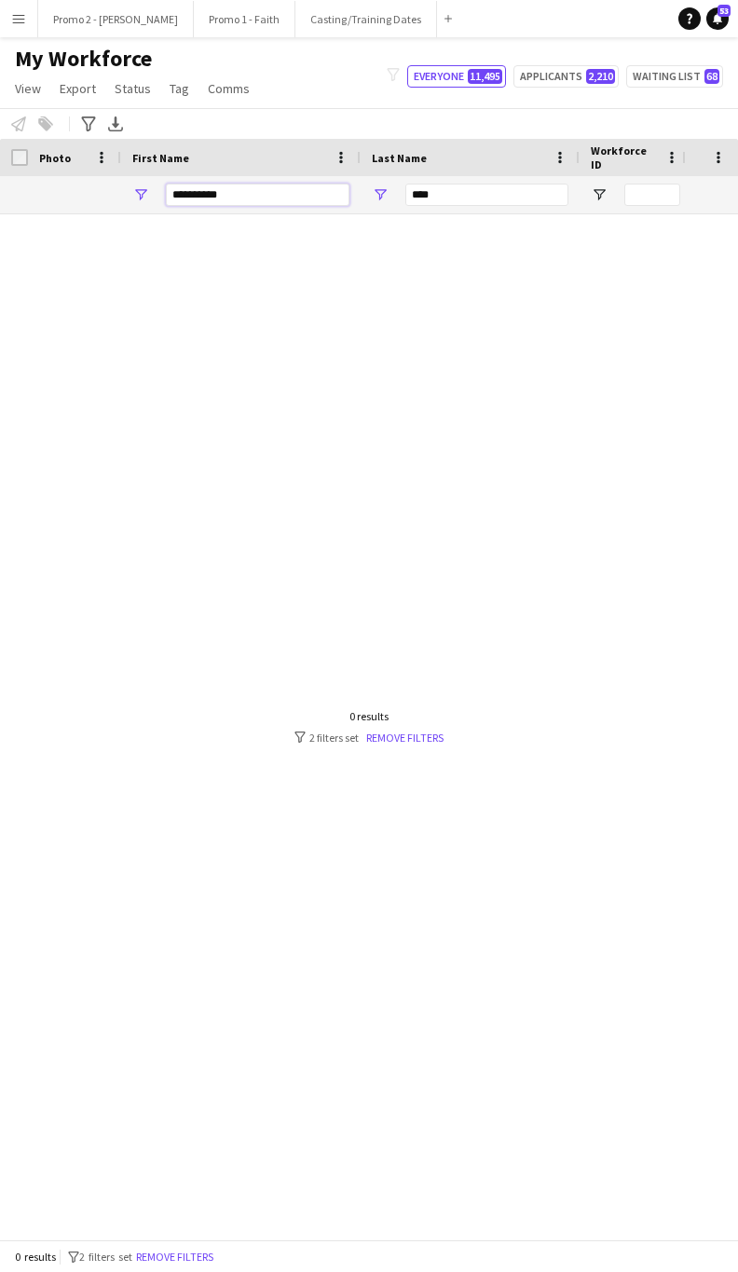
type input "**********"
click at [437, 191] on input "****" at bounding box center [486, 195] width 163 height 22
click at [437, 193] on input "****" at bounding box center [486, 195] width 163 height 22
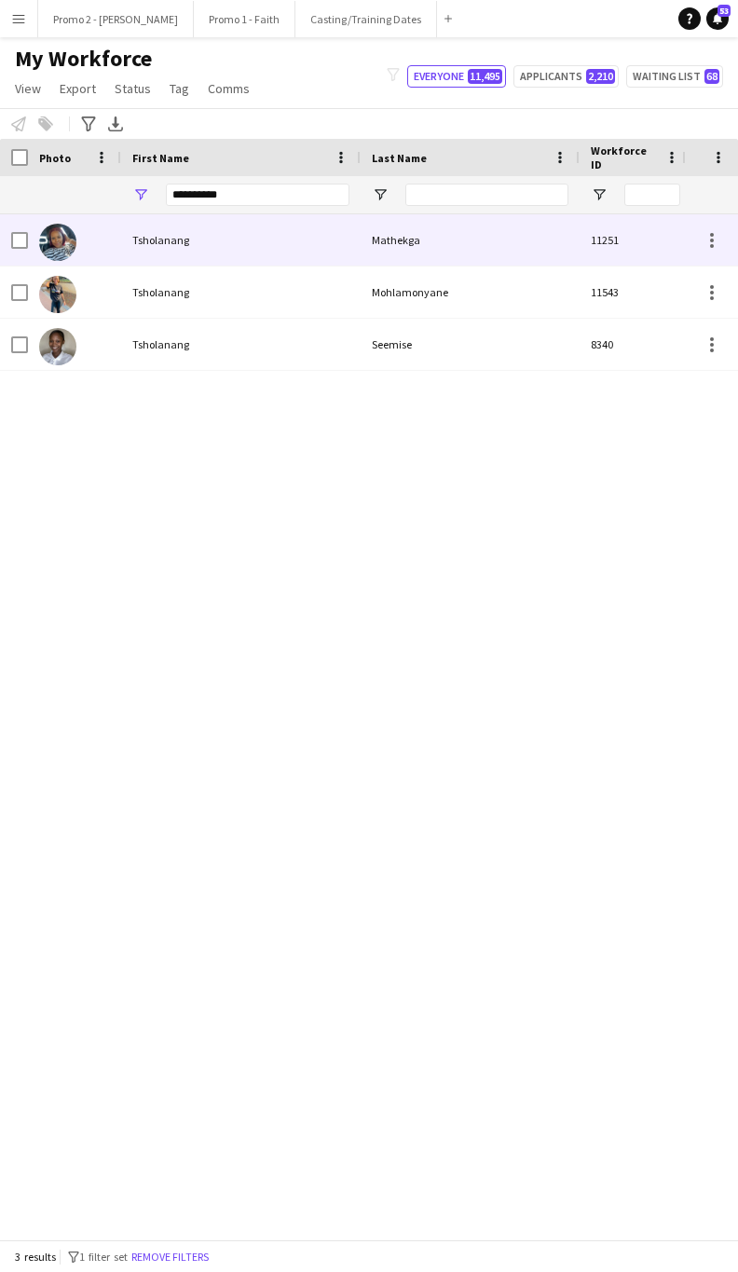
click at [198, 238] on div "Tsholanang" at bounding box center [240, 239] width 239 height 51
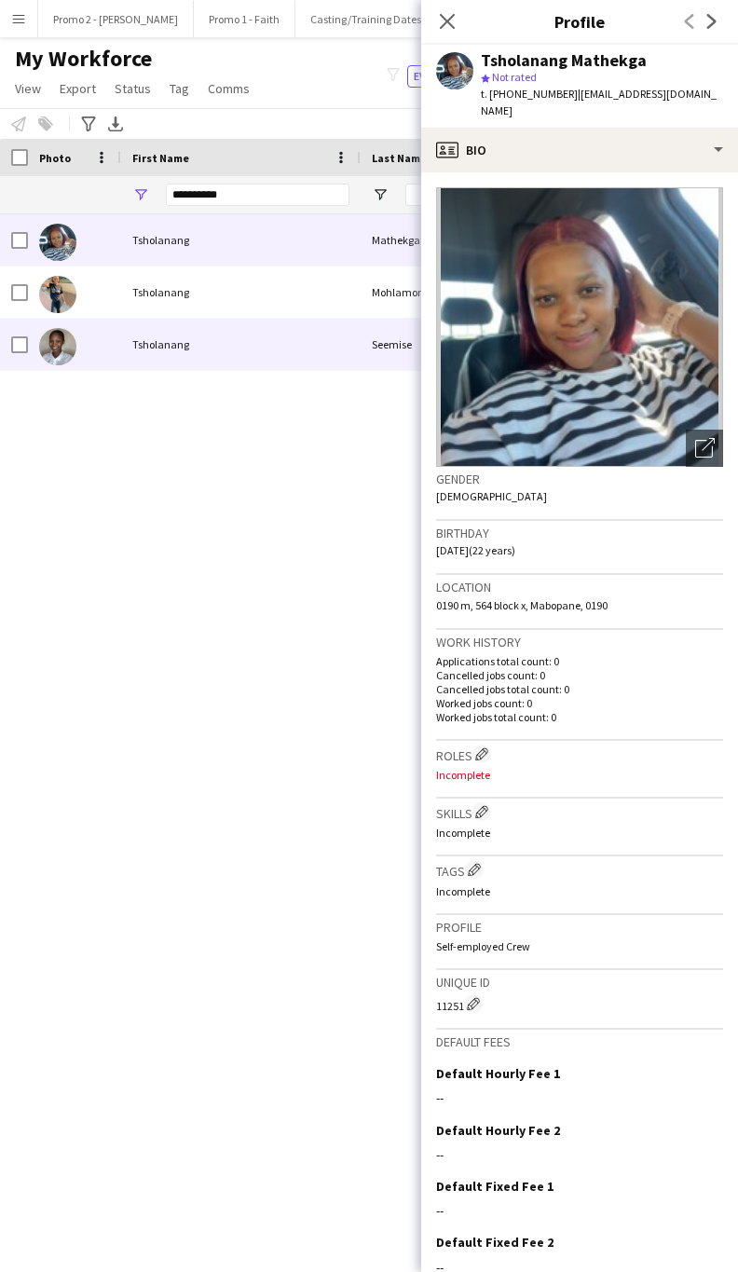
click at [247, 344] on div "Tsholanang" at bounding box center [240, 344] width 239 height 51
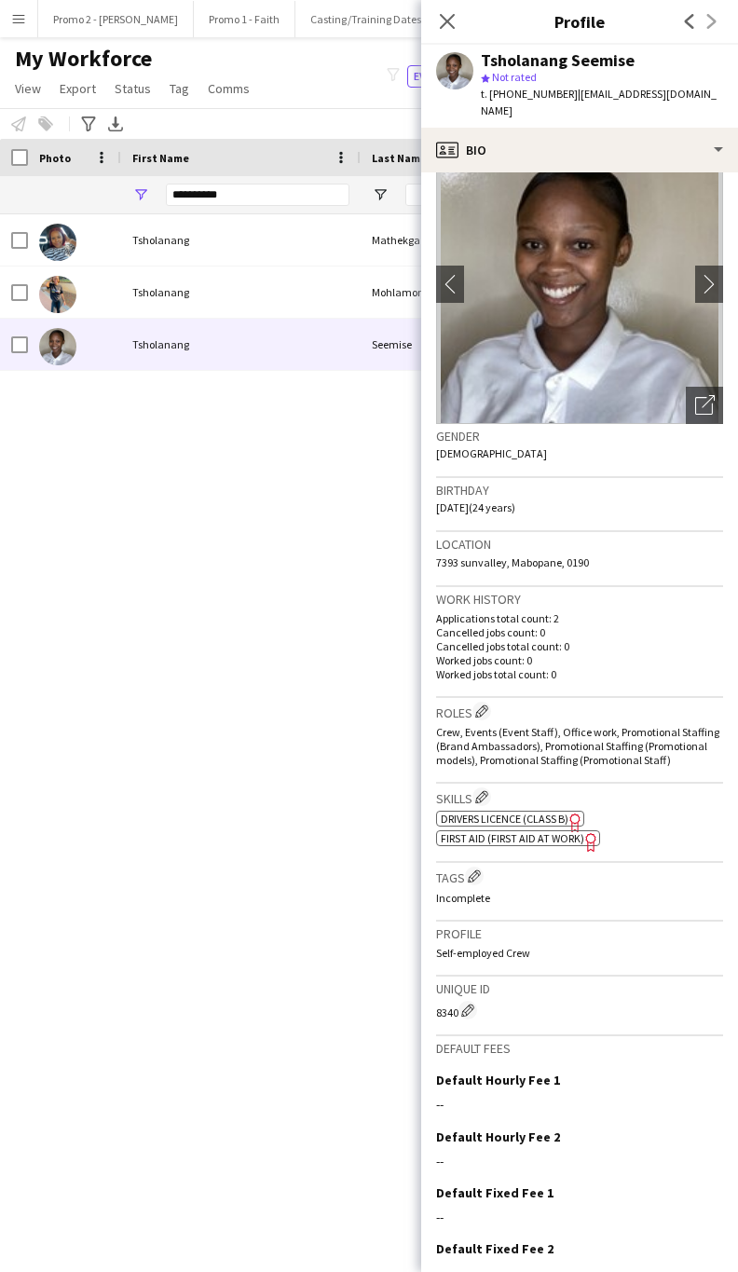
scroll to position [0, 0]
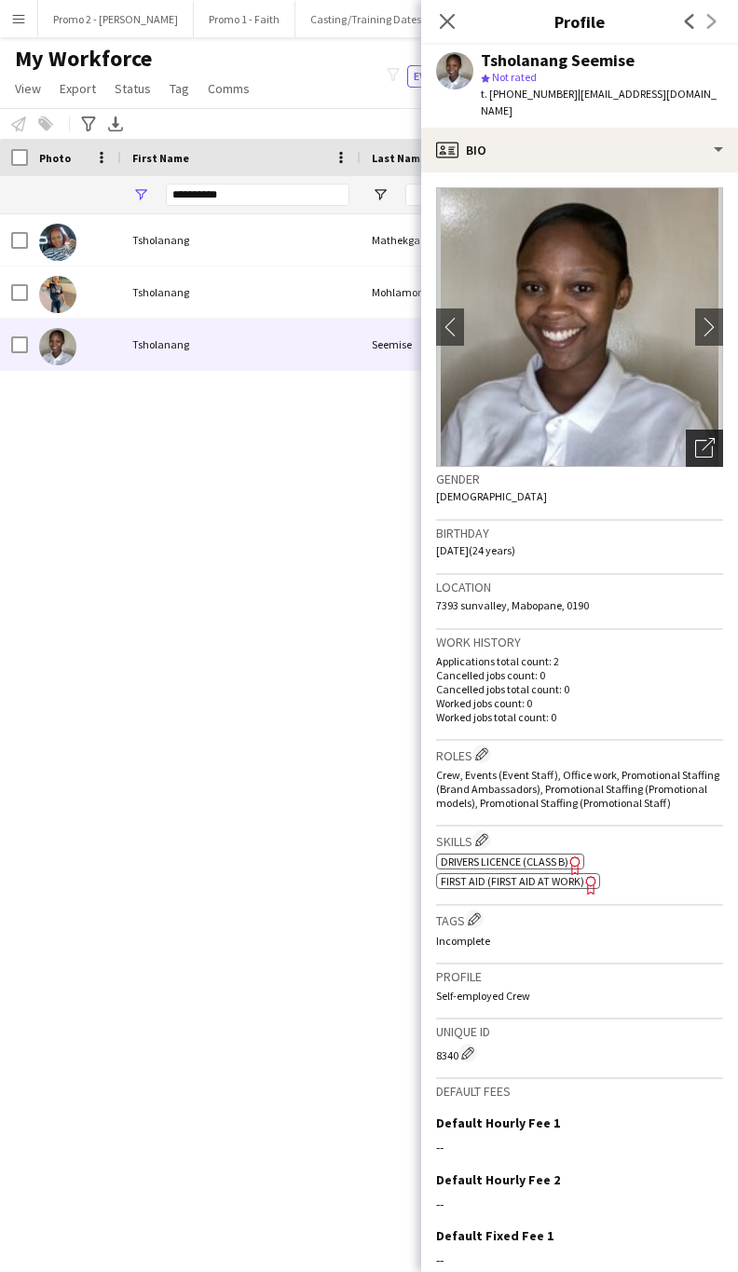
click at [695, 438] on icon "Open photos pop-in" at bounding box center [705, 448] width 20 height 20
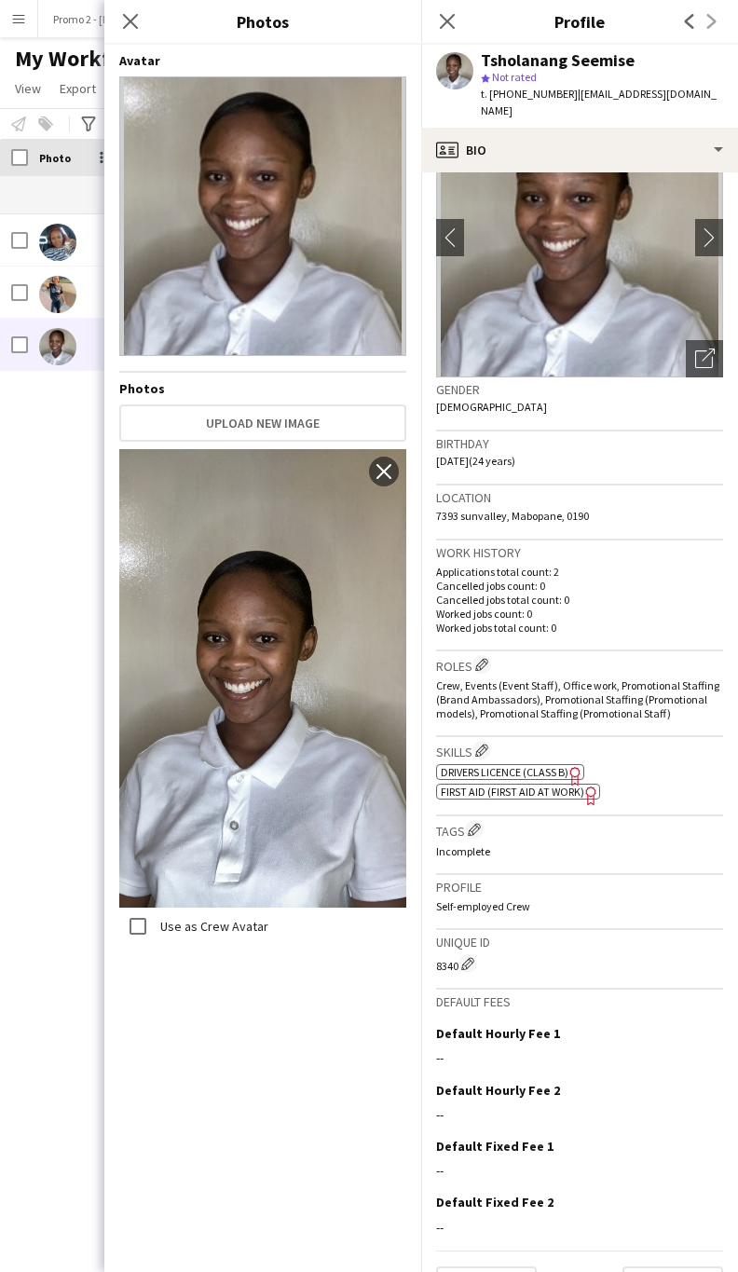
scroll to position [131, 0]
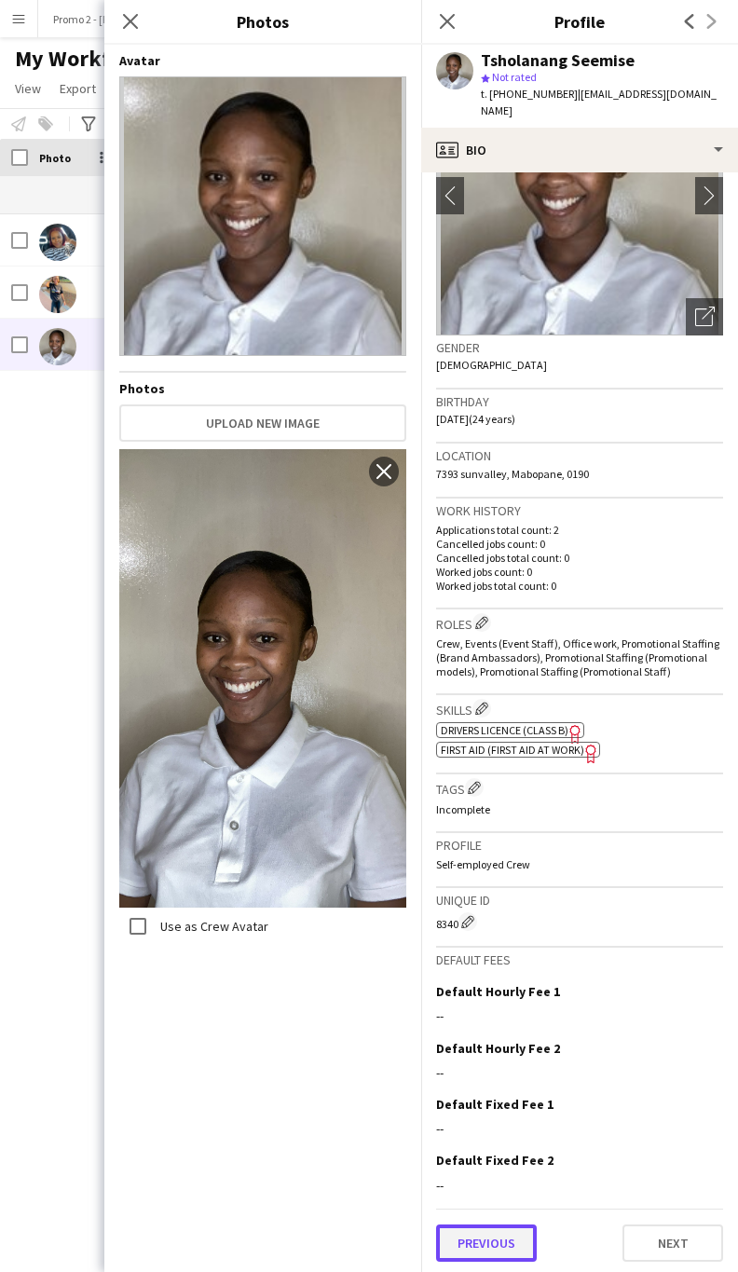
click at [501, 1241] on button "Previous" at bounding box center [486, 1242] width 101 height 37
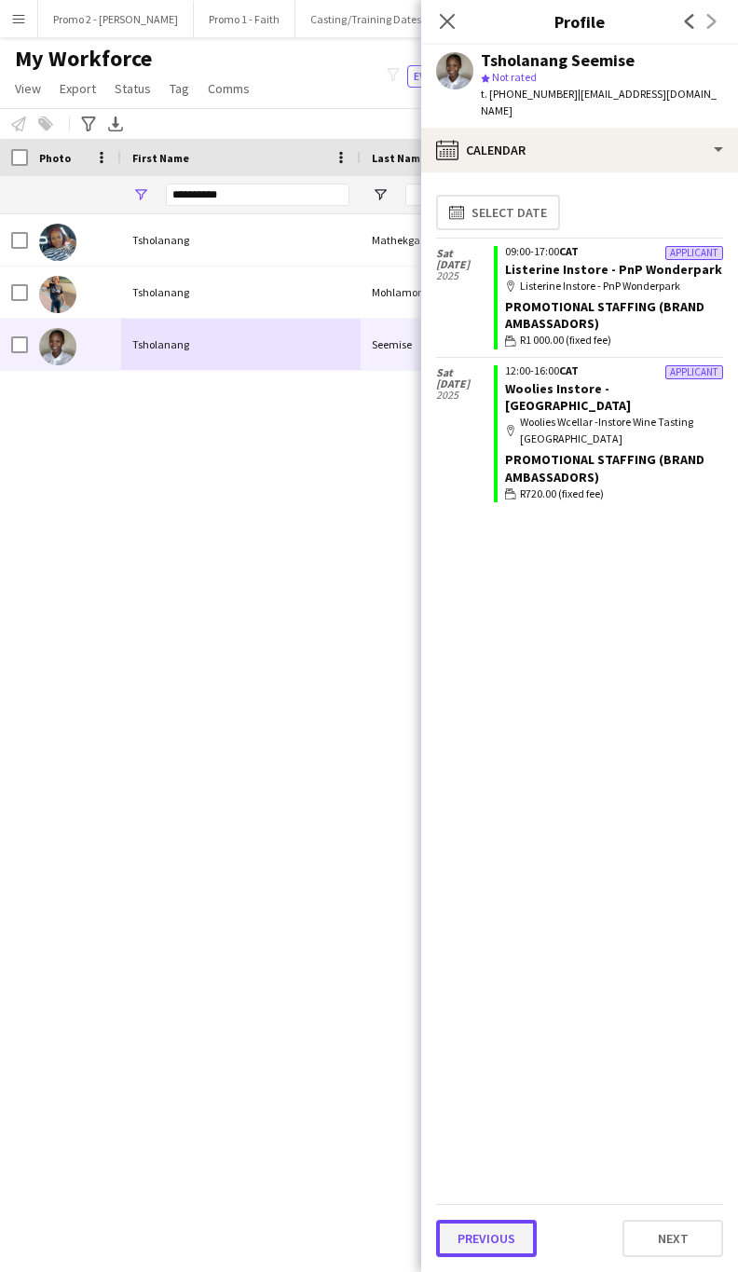
click at [475, 1238] on button "Previous" at bounding box center [486, 1238] width 101 height 37
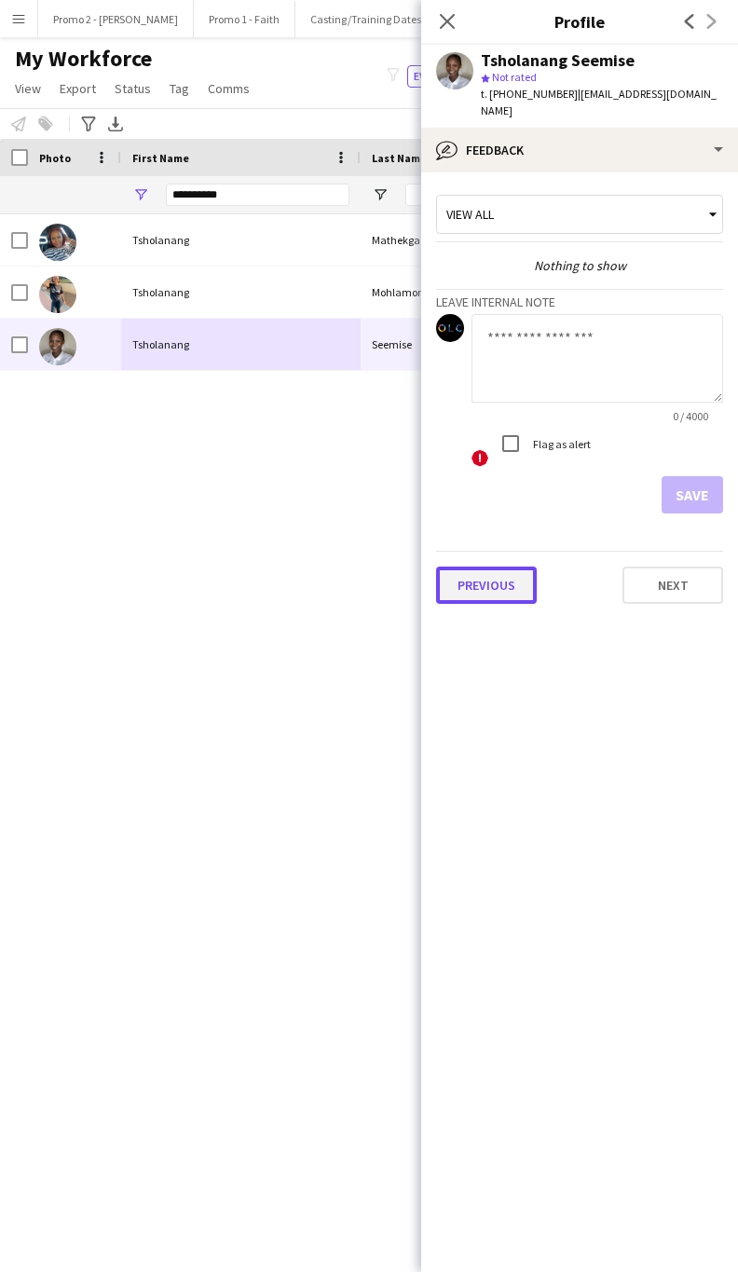
click at [471, 567] on button "Previous" at bounding box center [486, 585] width 101 height 37
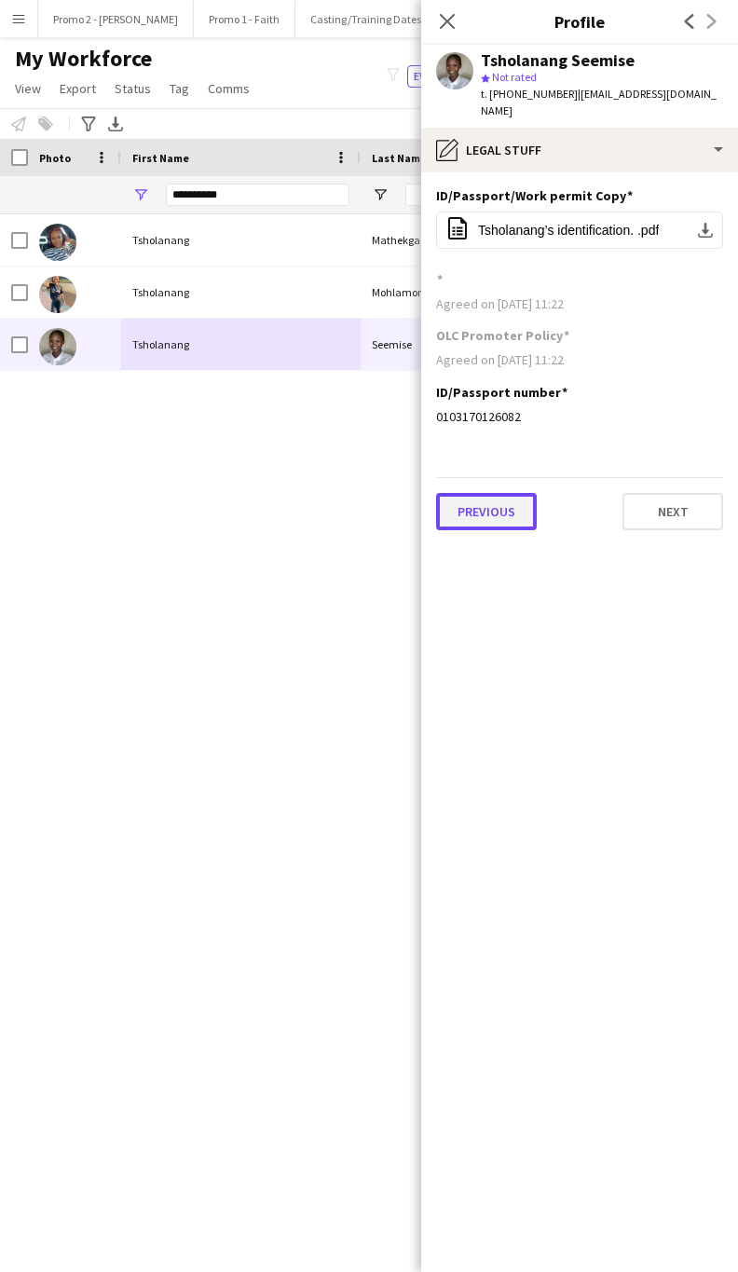
click at [478, 500] on button "Previous" at bounding box center [486, 511] width 101 height 37
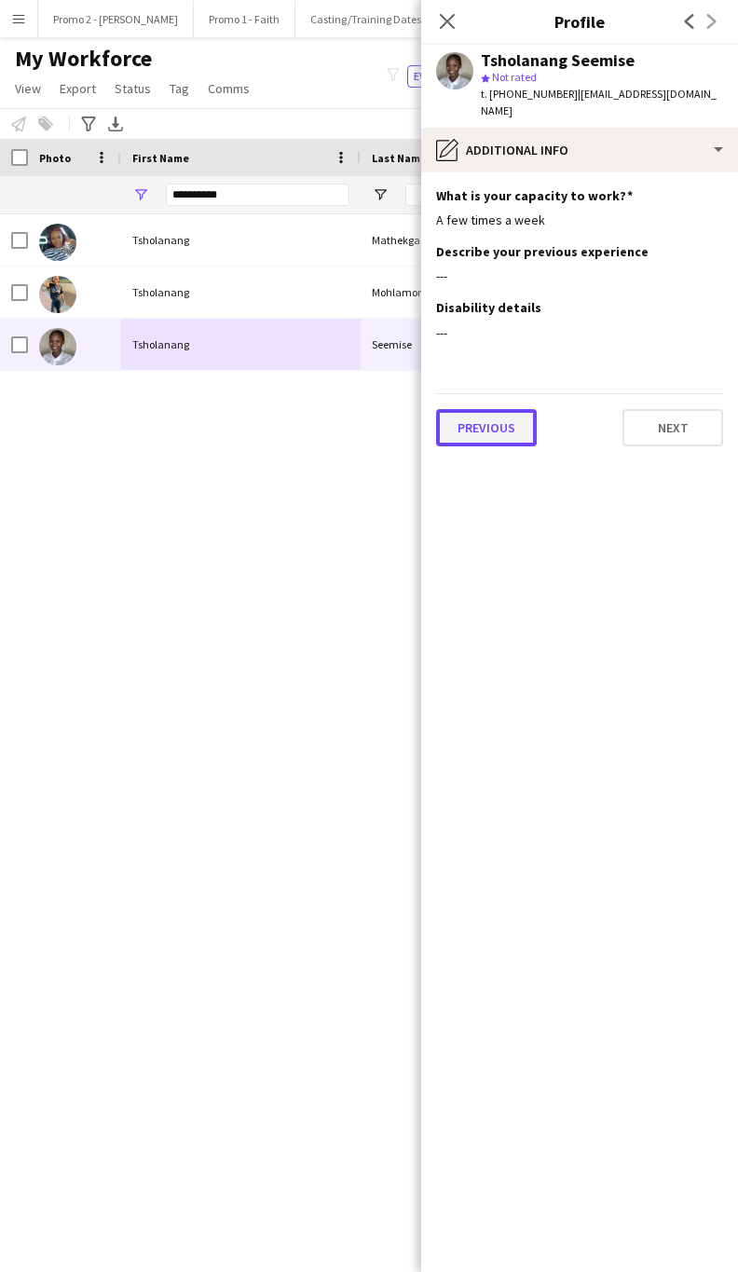
click at [503, 426] on button "Previous" at bounding box center [486, 427] width 101 height 37
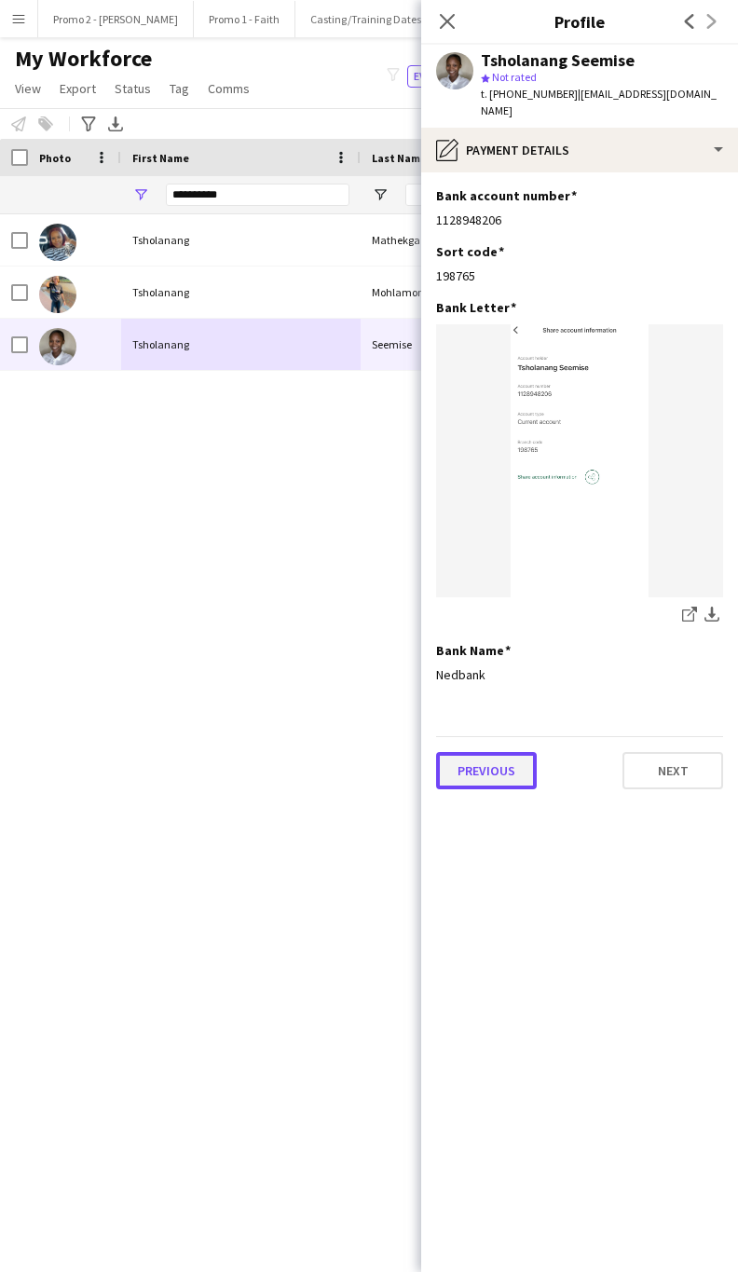
click at [492, 769] on button "Previous" at bounding box center [486, 770] width 101 height 37
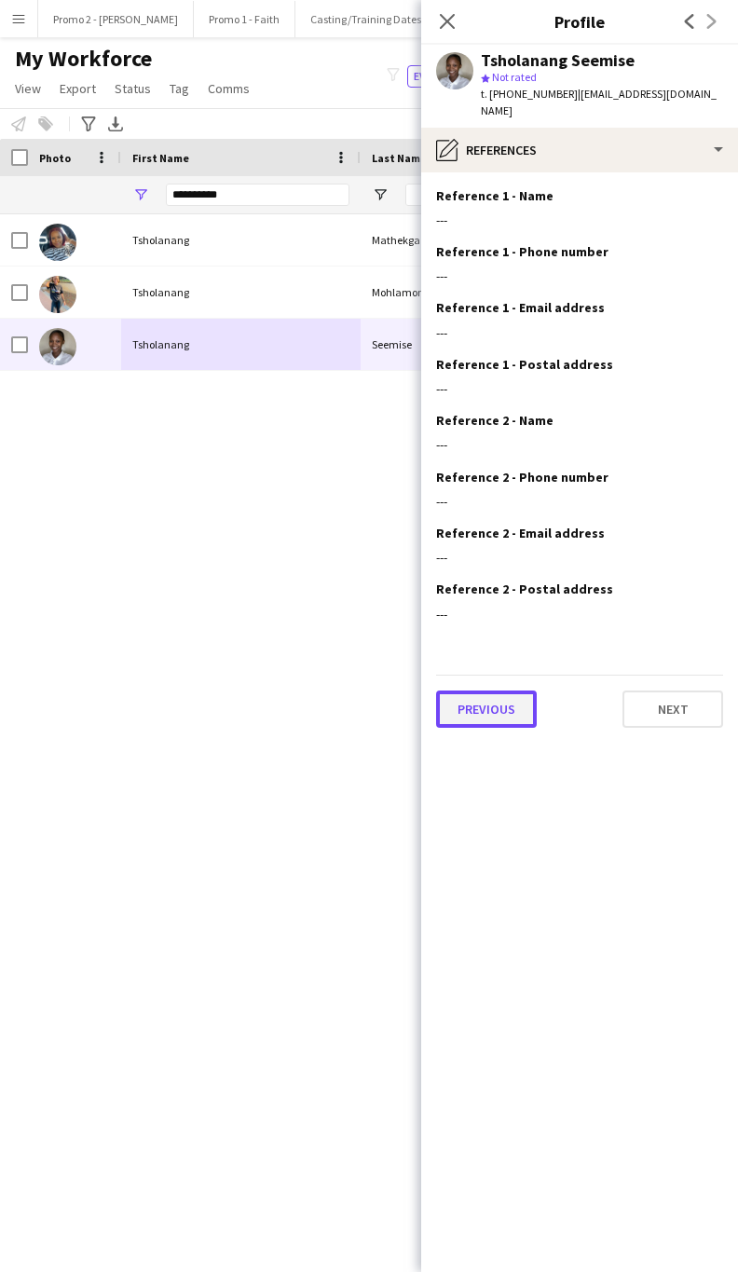
click at [490, 690] on button "Previous" at bounding box center [486, 708] width 101 height 37
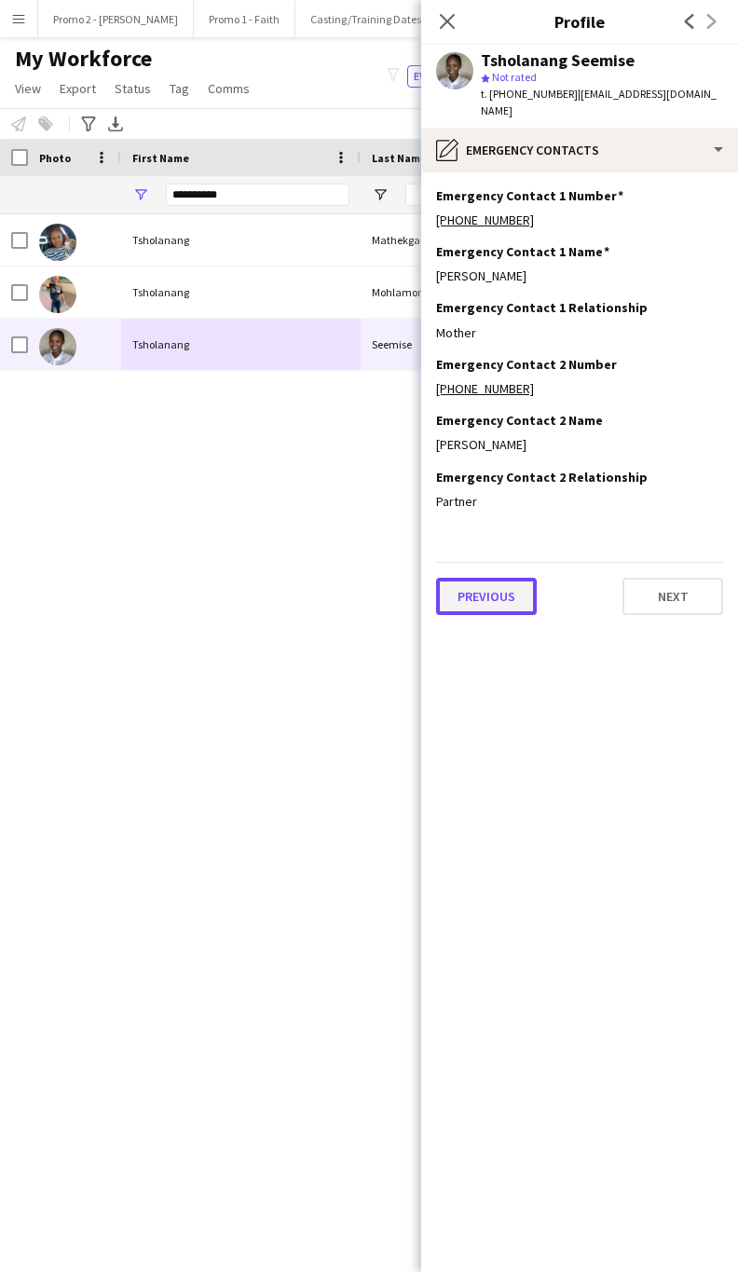
click at [503, 578] on button "Previous" at bounding box center [486, 596] width 101 height 37
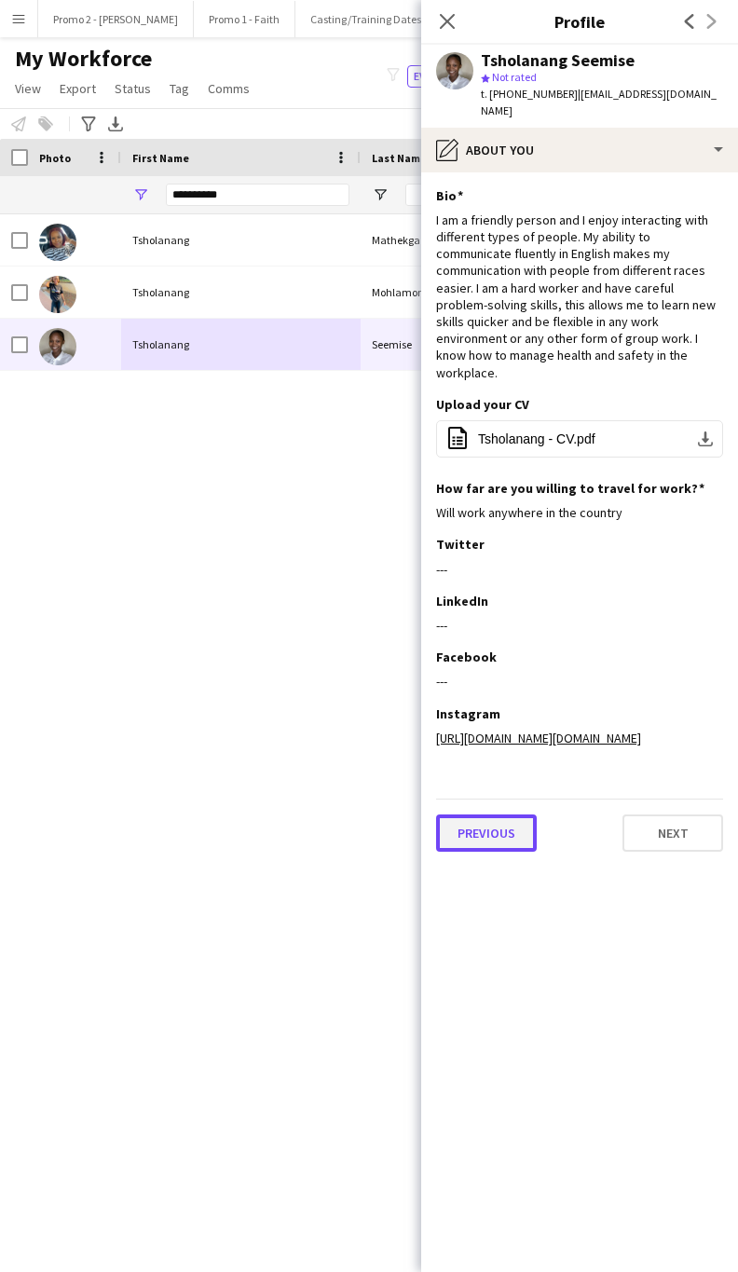
click at [492, 827] on button "Previous" at bounding box center [486, 832] width 101 height 37
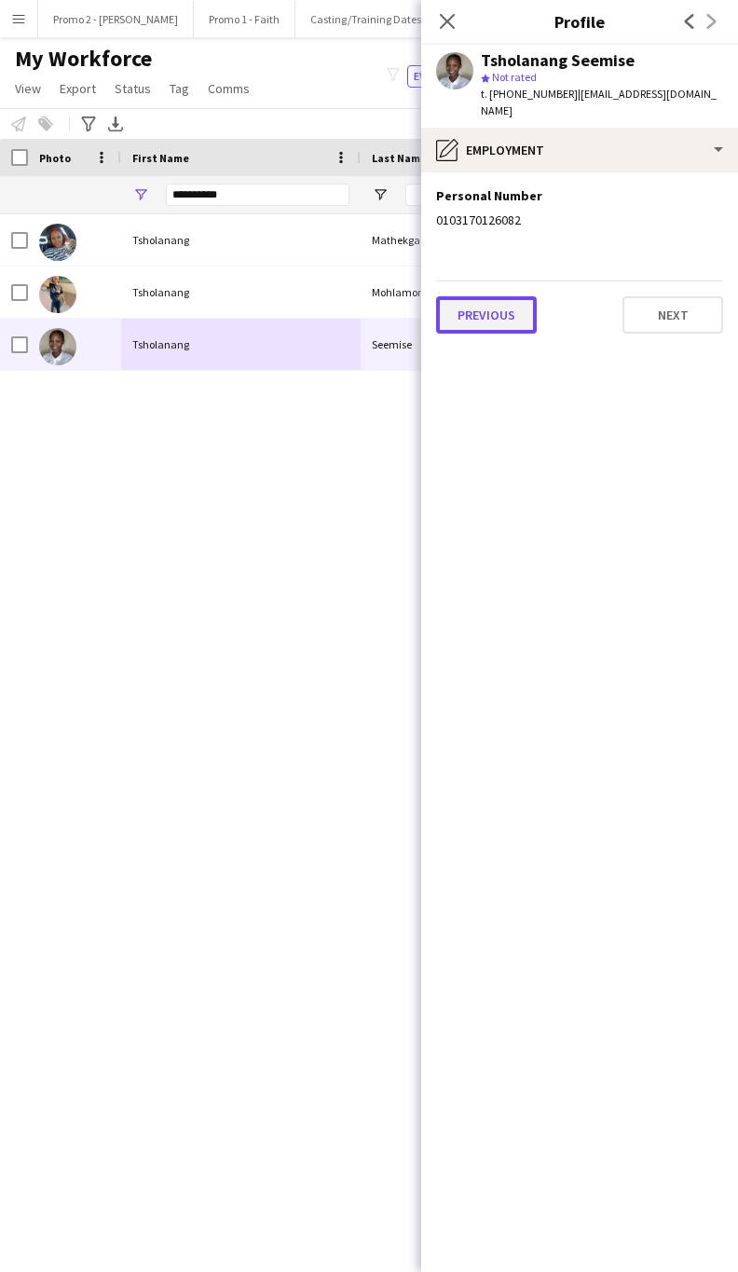
click at [473, 300] on button "Previous" at bounding box center [486, 314] width 101 height 37
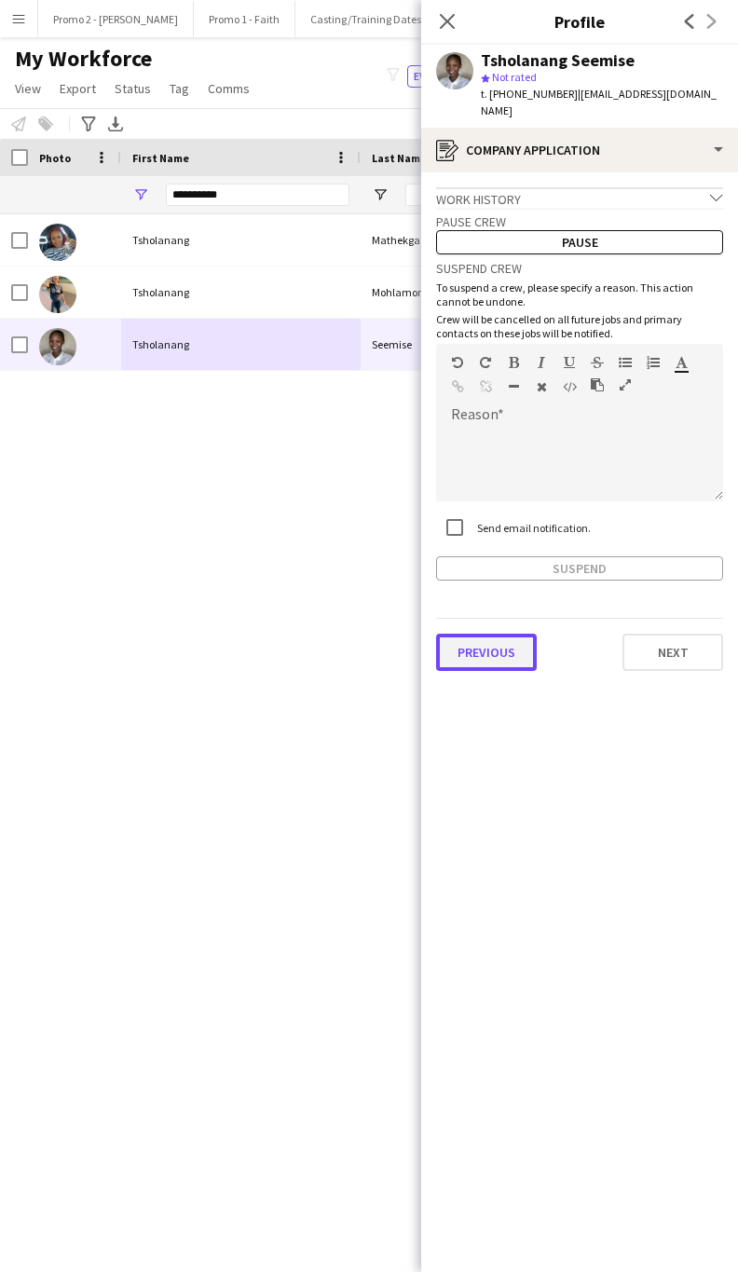
click at [501, 640] on button "Previous" at bounding box center [486, 652] width 101 height 37
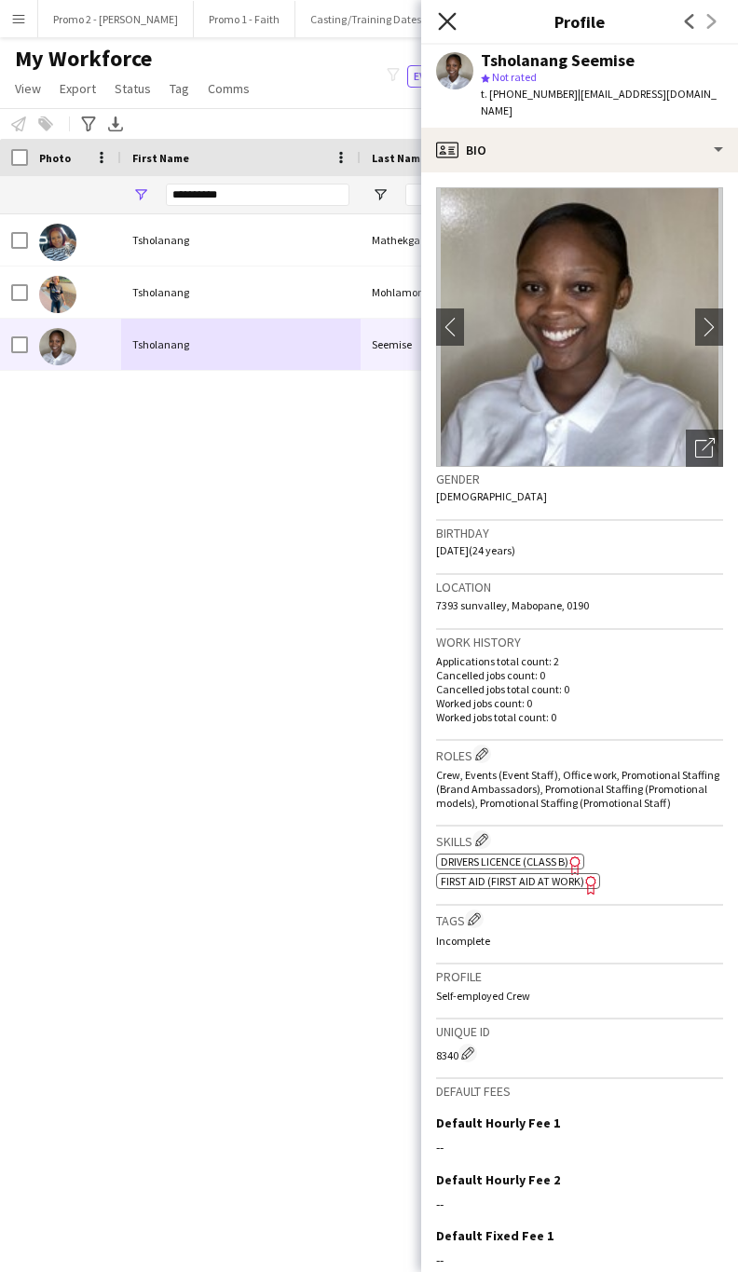
click at [448, 25] on icon at bounding box center [447, 21] width 18 height 18
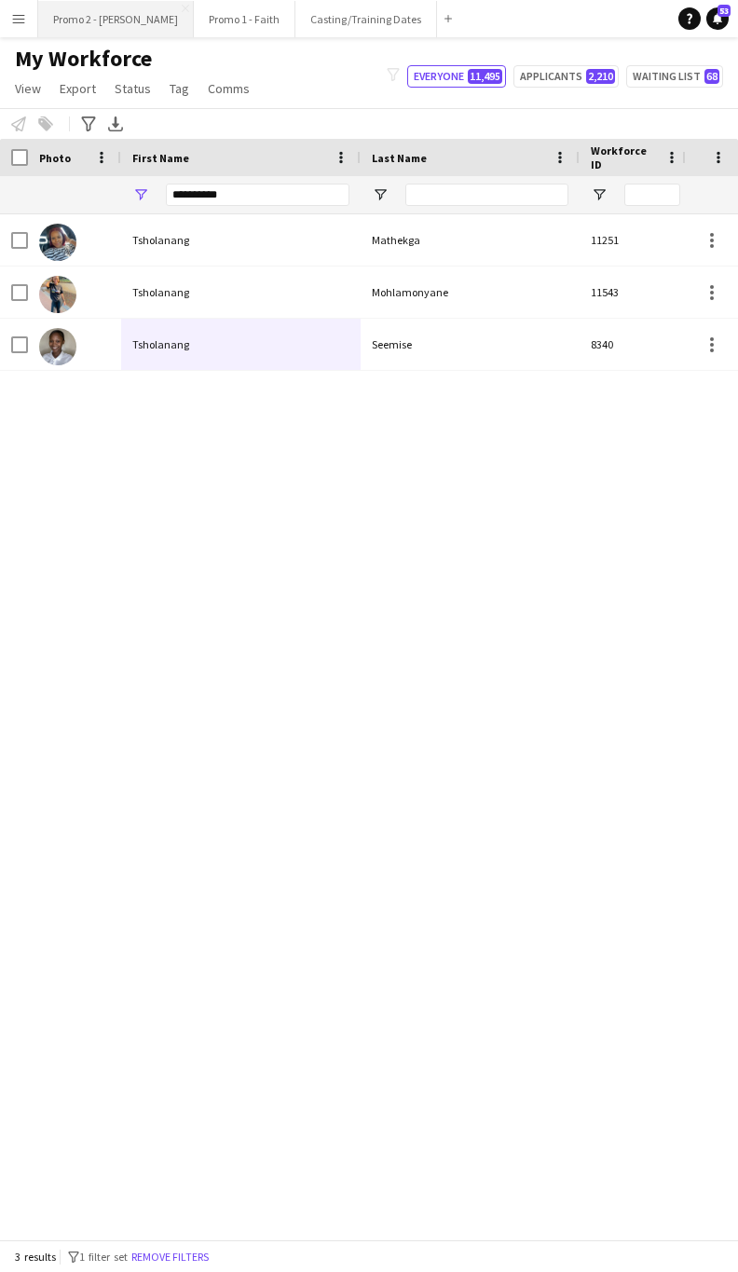
click at [90, 21] on button "Promo 2 - [PERSON_NAME]" at bounding box center [116, 19] width 156 height 36
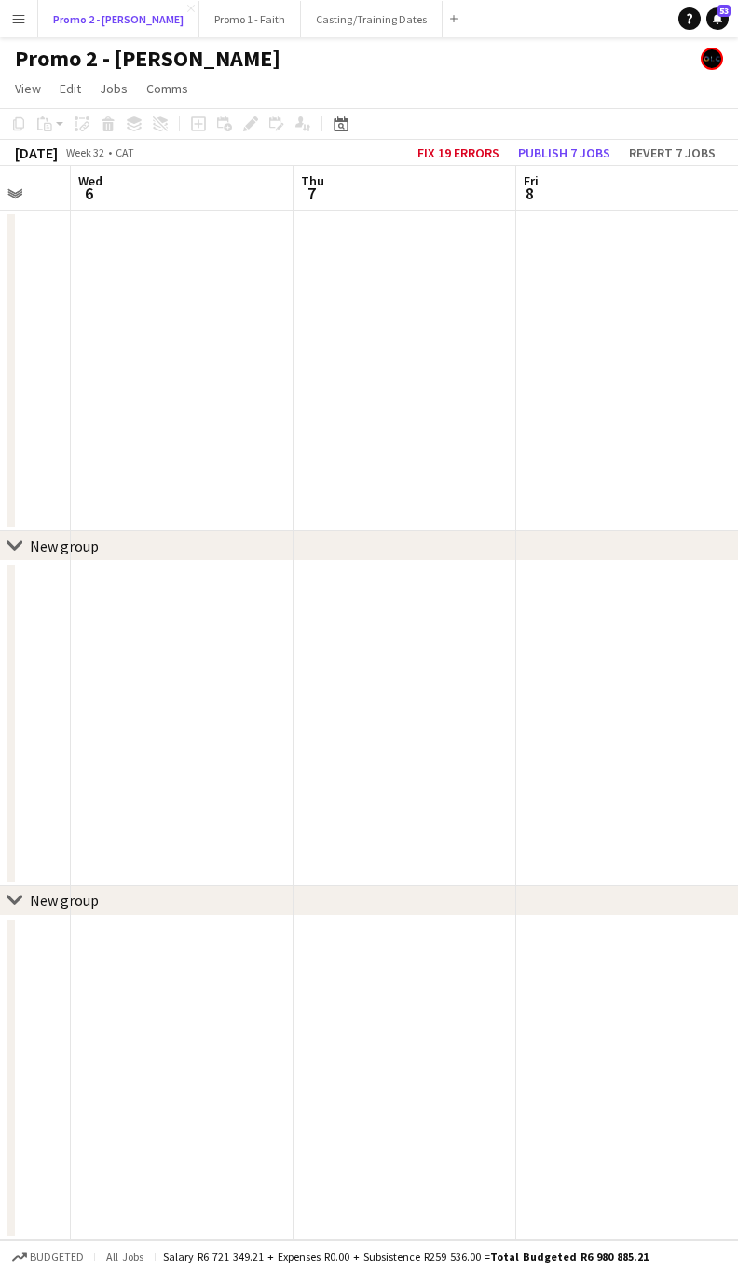
scroll to position [0, 579]
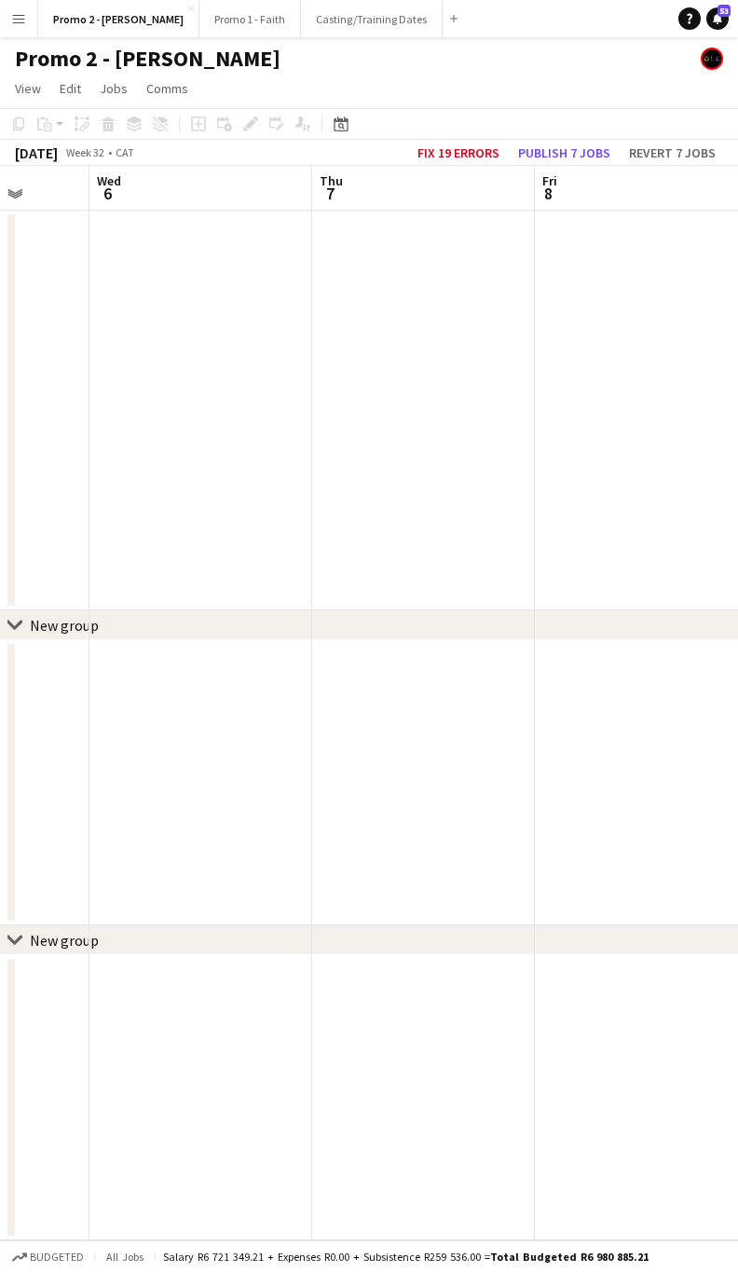
click at [366, 194] on app-board-header-date "Thu 7" at bounding box center [423, 188] width 223 height 45
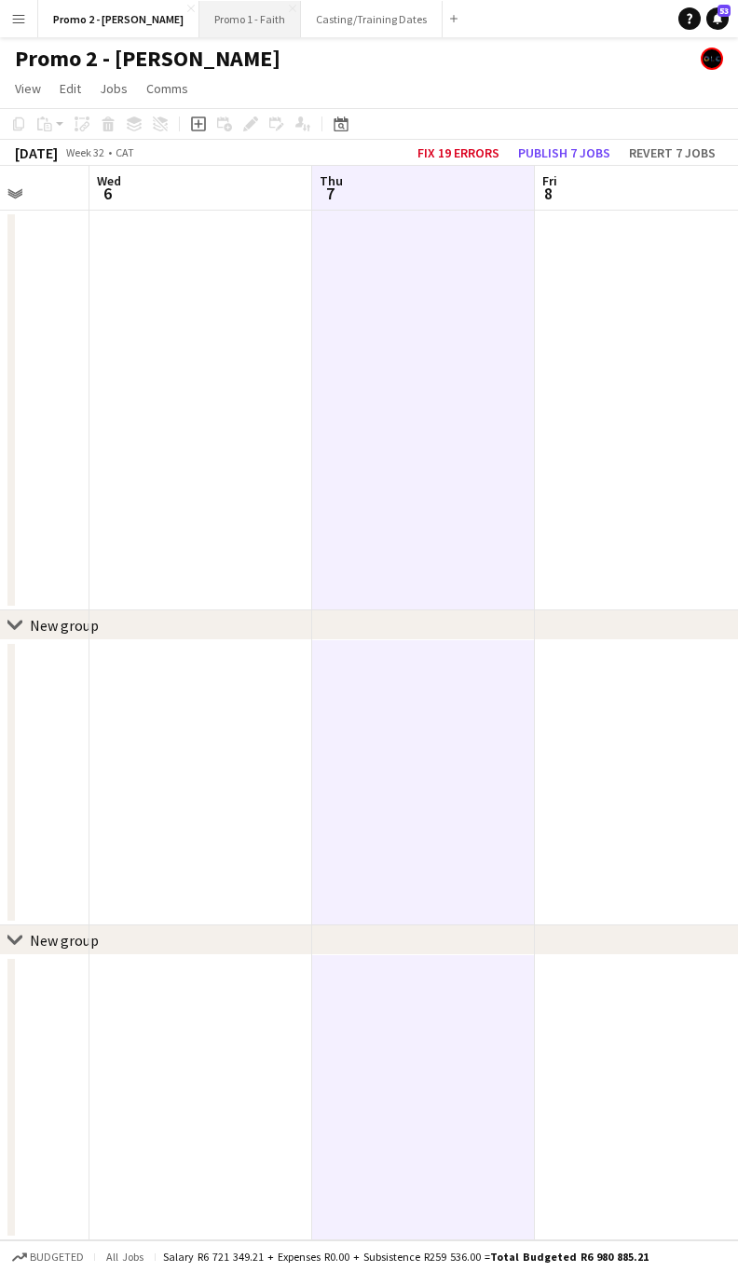
click at [199, 4] on button "Promo 1 - Faith Close" at bounding box center [250, 19] width 102 height 36
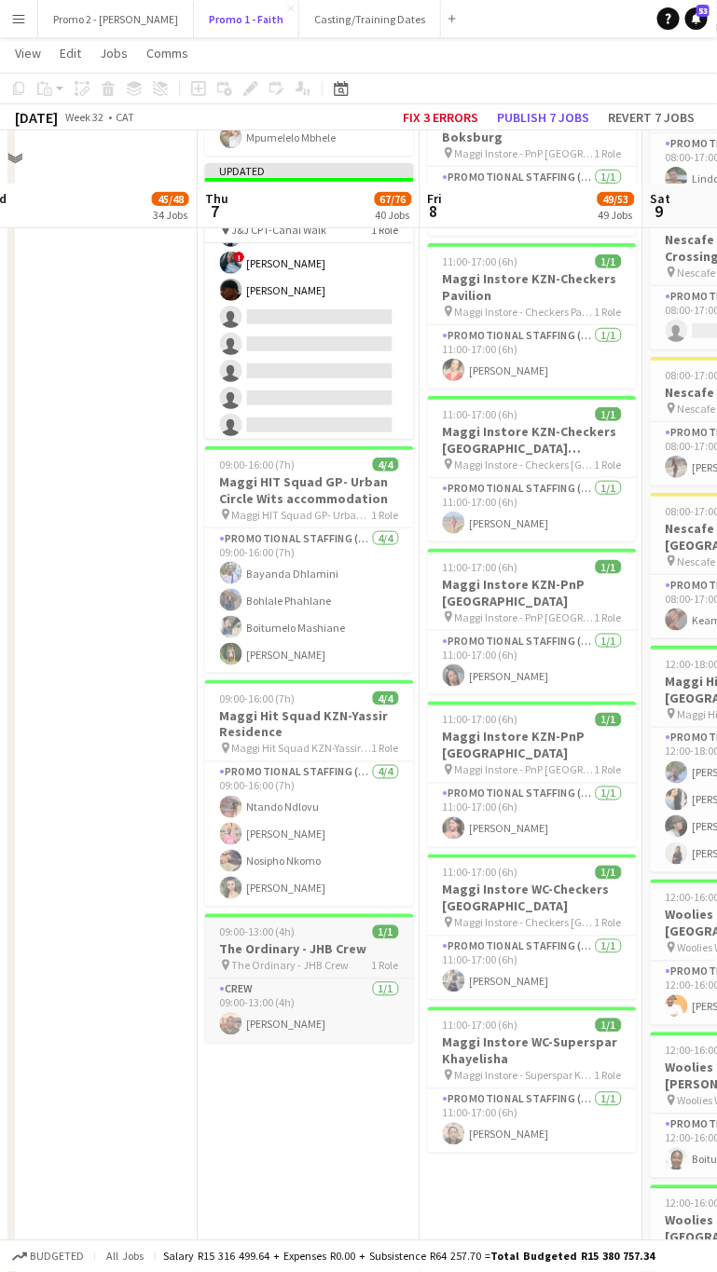
scroll to position [5871, 0]
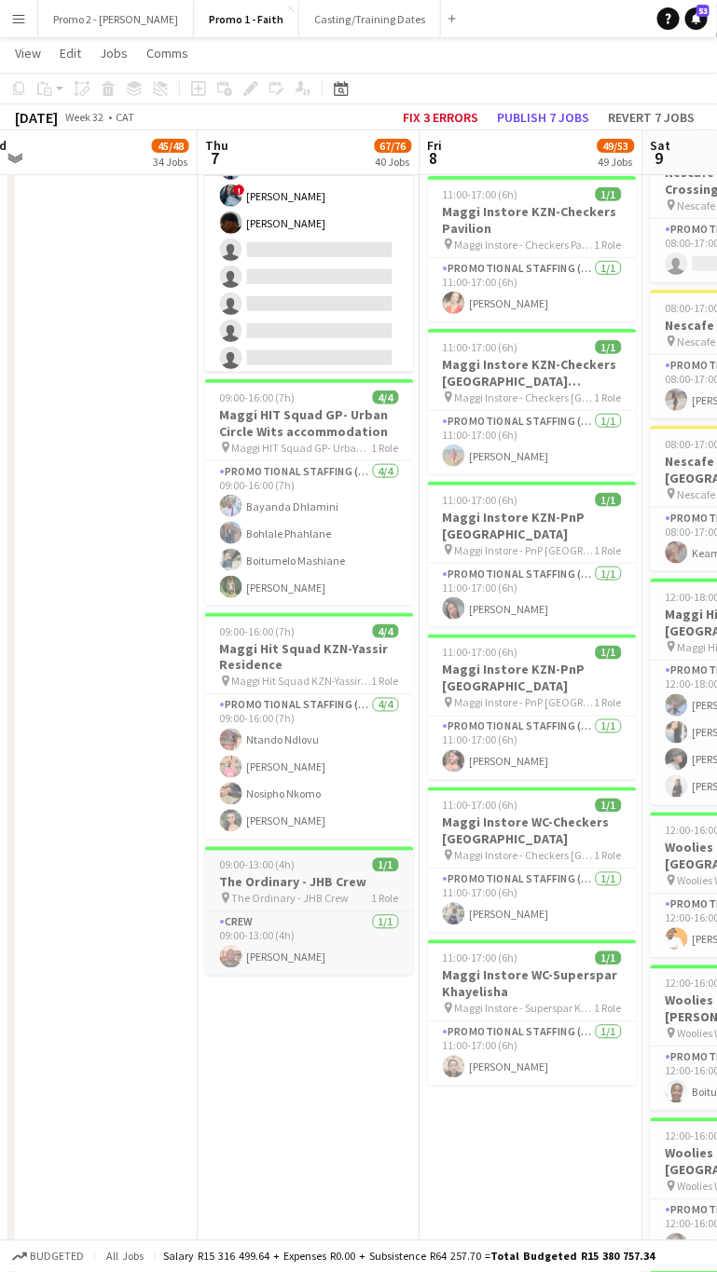
click at [275, 858] on span "09:00-13:00 (4h)" at bounding box center [257, 865] width 75 height 14
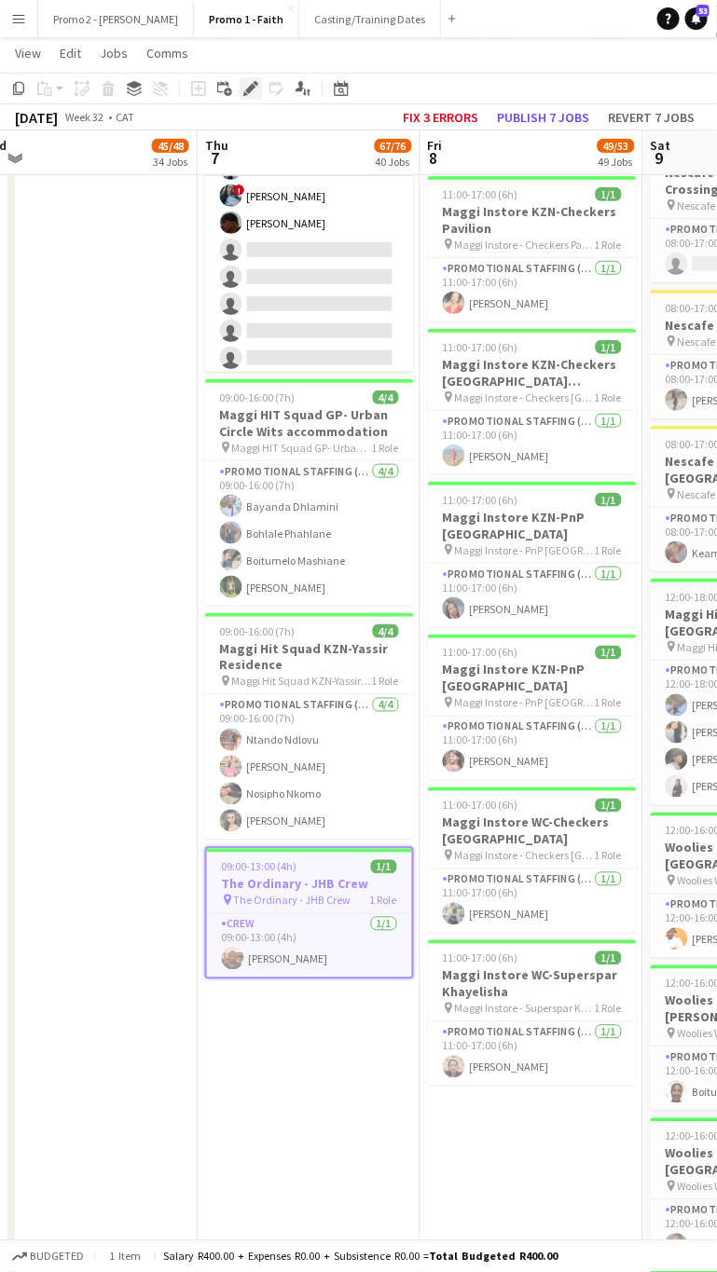
click at [245, 89] on icon at bounding box center [250, 89] width 10 height 10
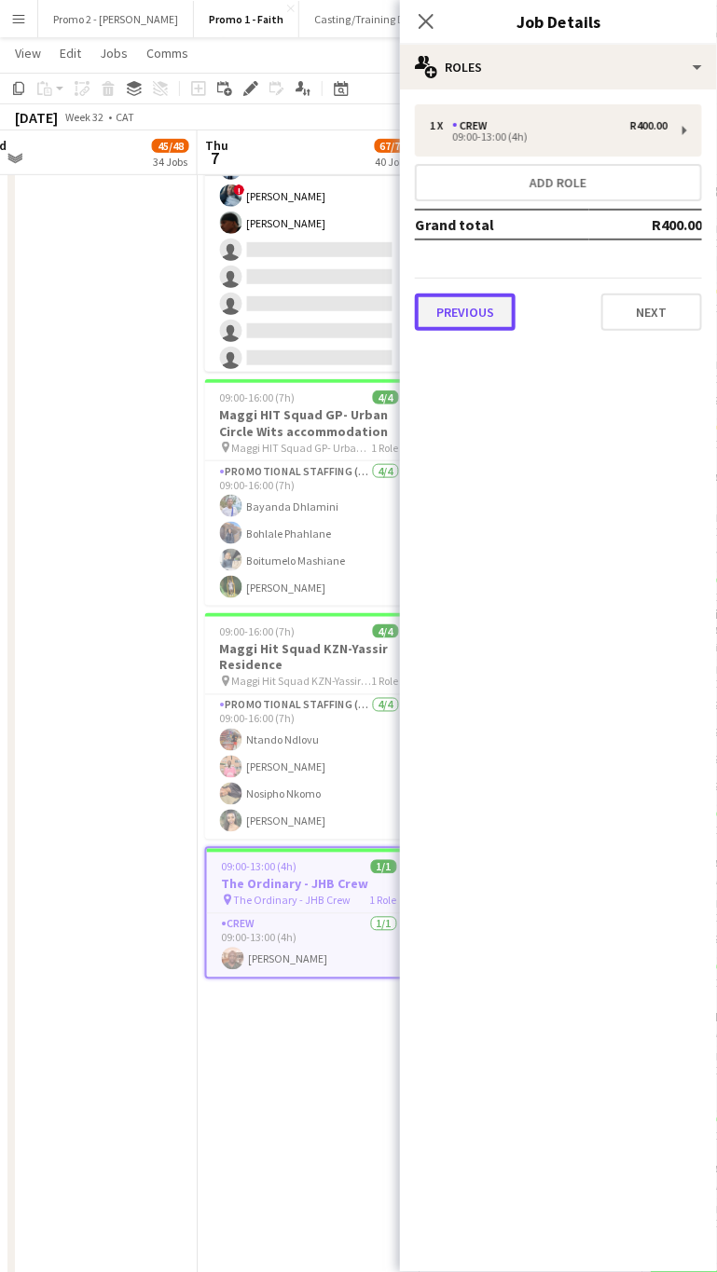
click at [489, 311] on button "Previous" at bounding box center [465, 312] width 101 height 37
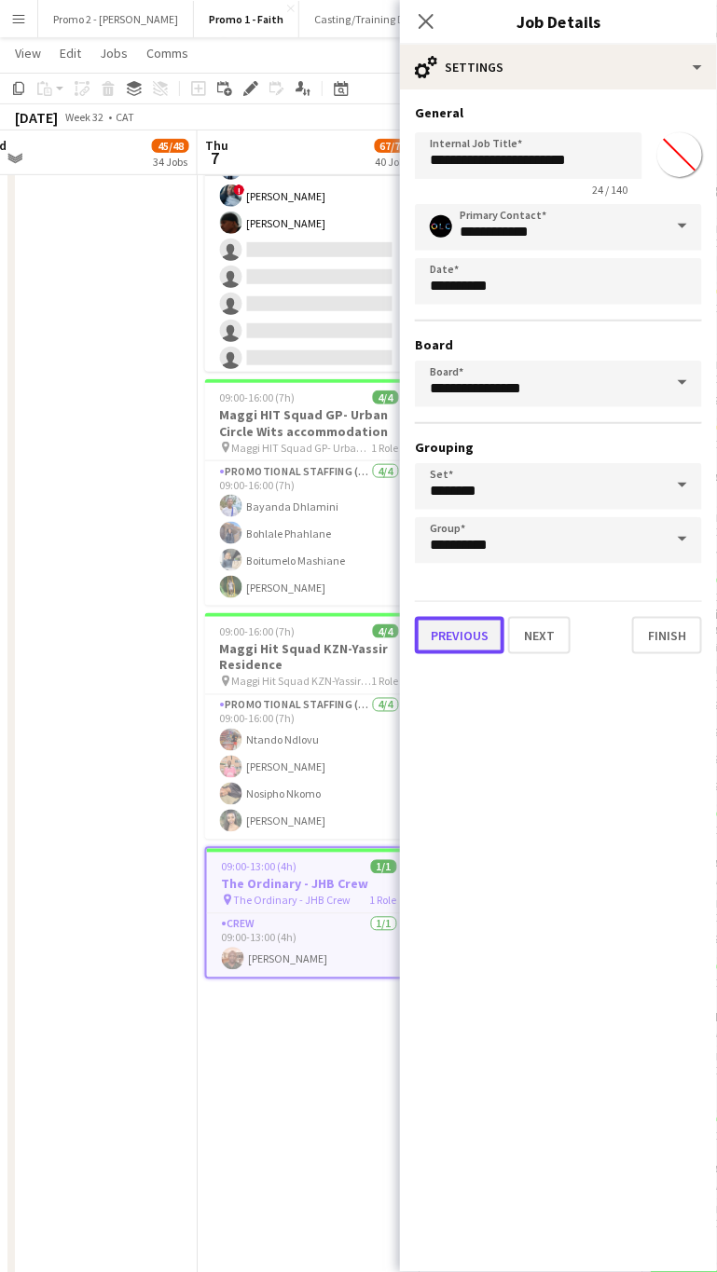
click at [444, 619] on button "Previous" at bounding box center [459, 635] width 89 height 37
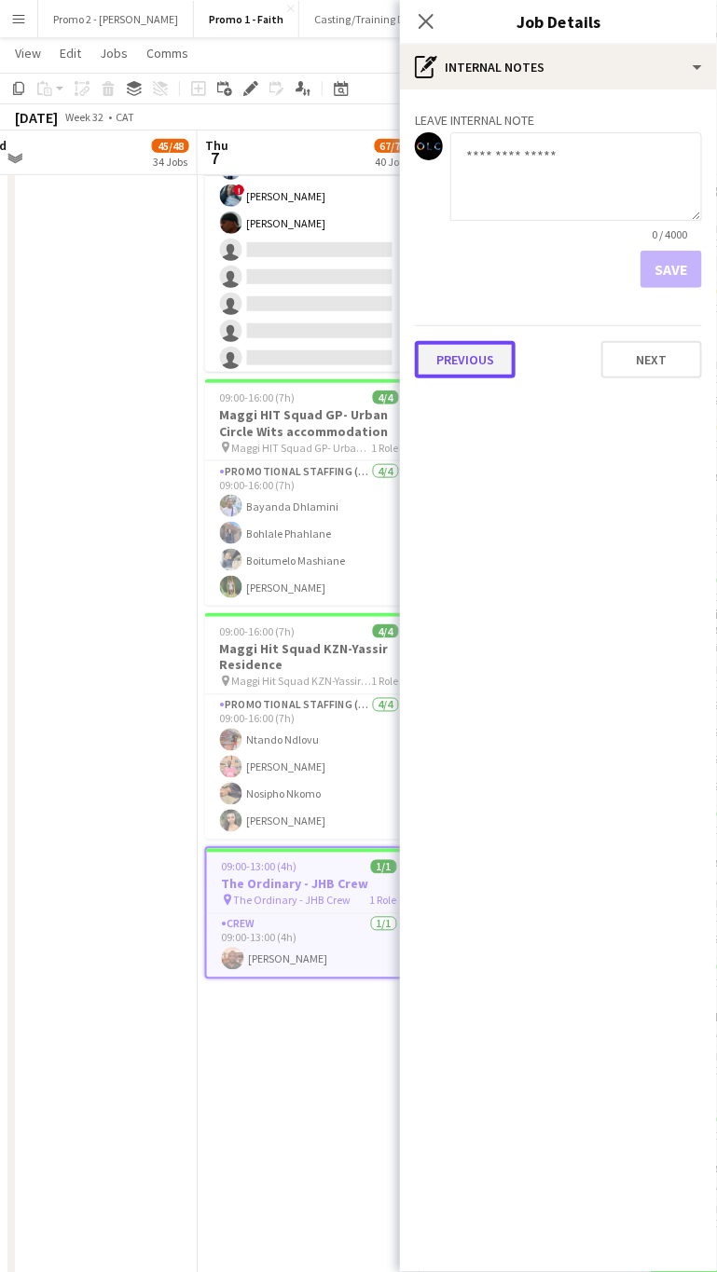
click at [490, 366] on button "Previous" at bounding box center [465, 359] width 101 height 37
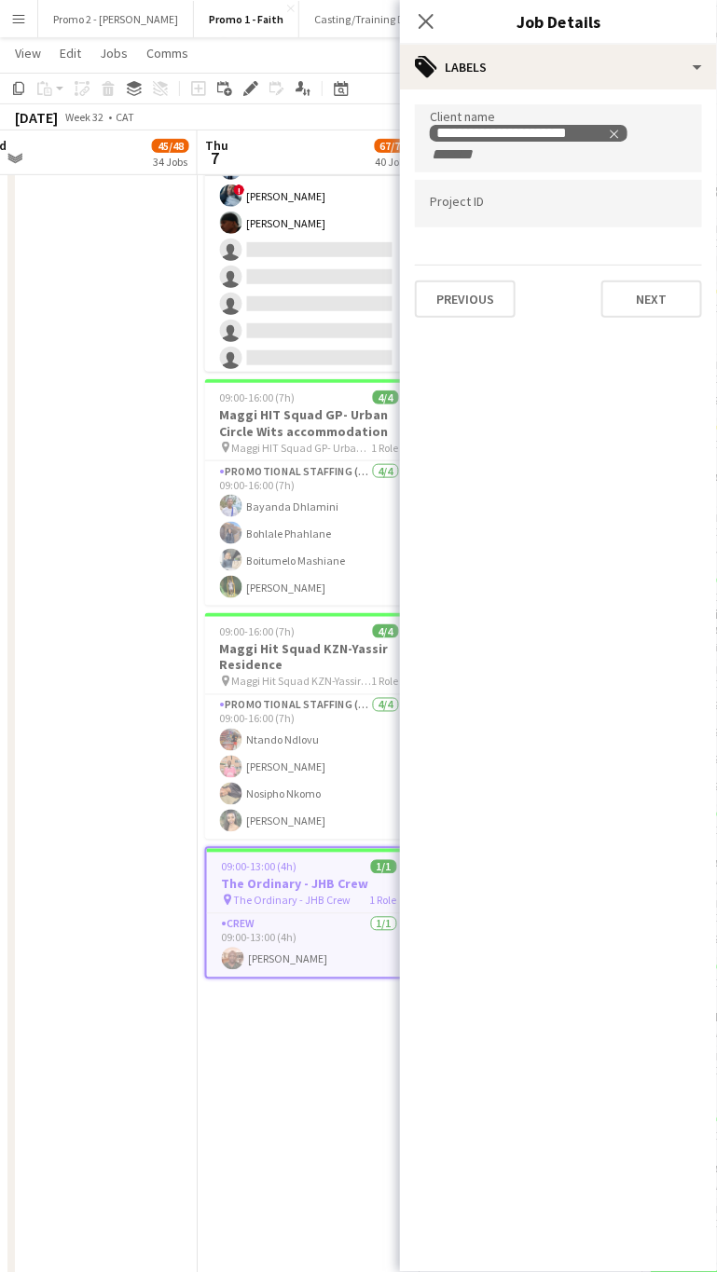
click at [475, 212] on div at bounding box center [558, 204] width 287 height 48
type input "*********"
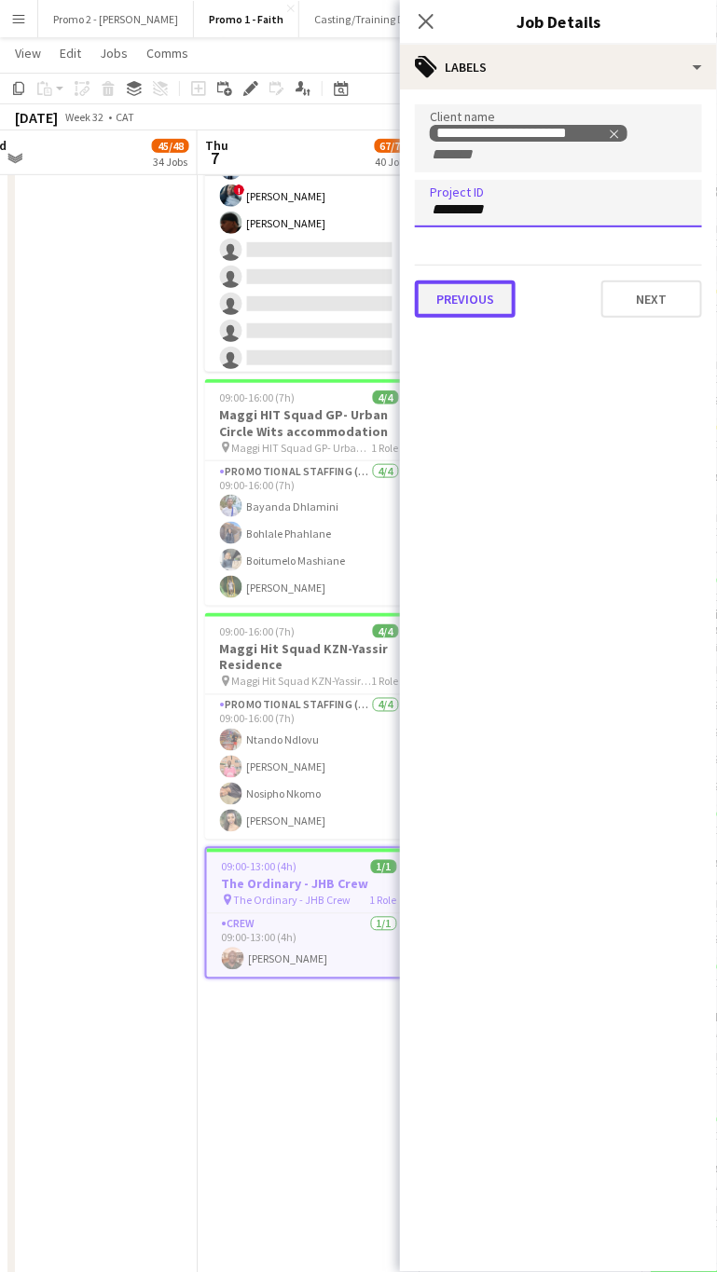
click at [478, 311] on button "Previous" at bounding box center [465, 298] width 101 height 37
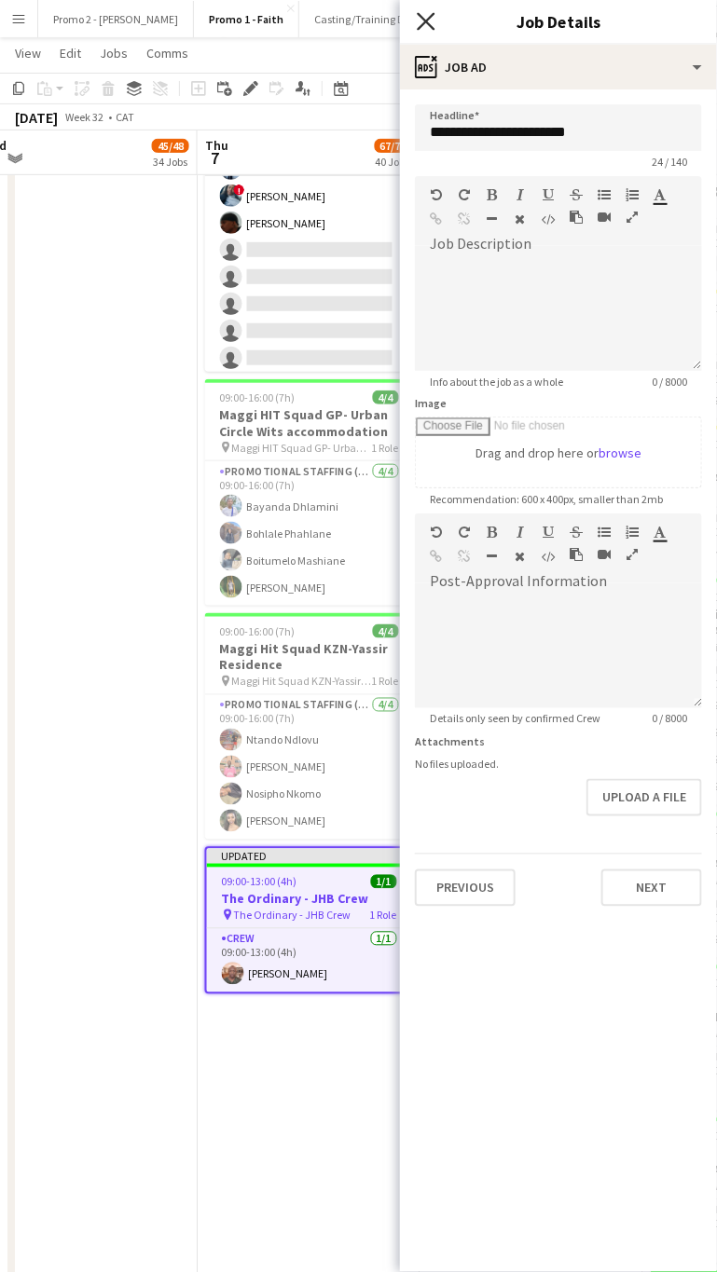
click at [420, 25] on icon "Close pop-in" at bounding box center [426, 21] width 18 height 18
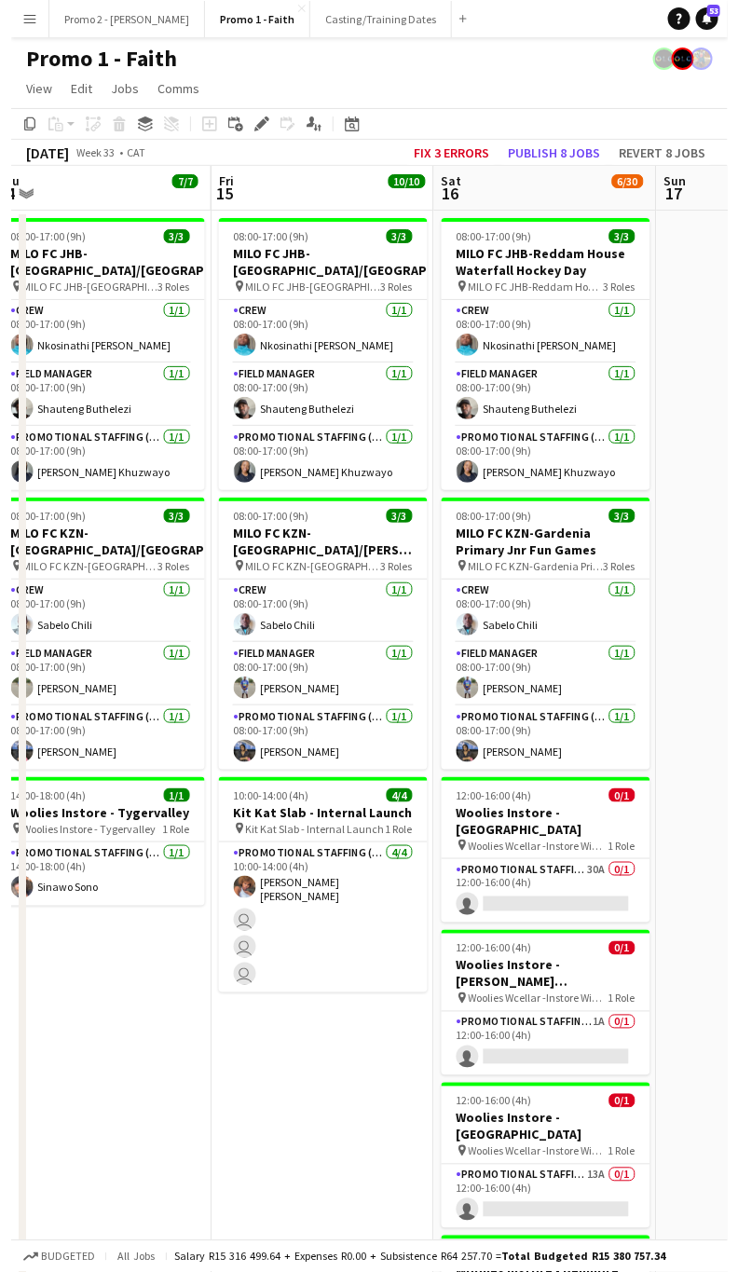
scroll to position [0, 478]
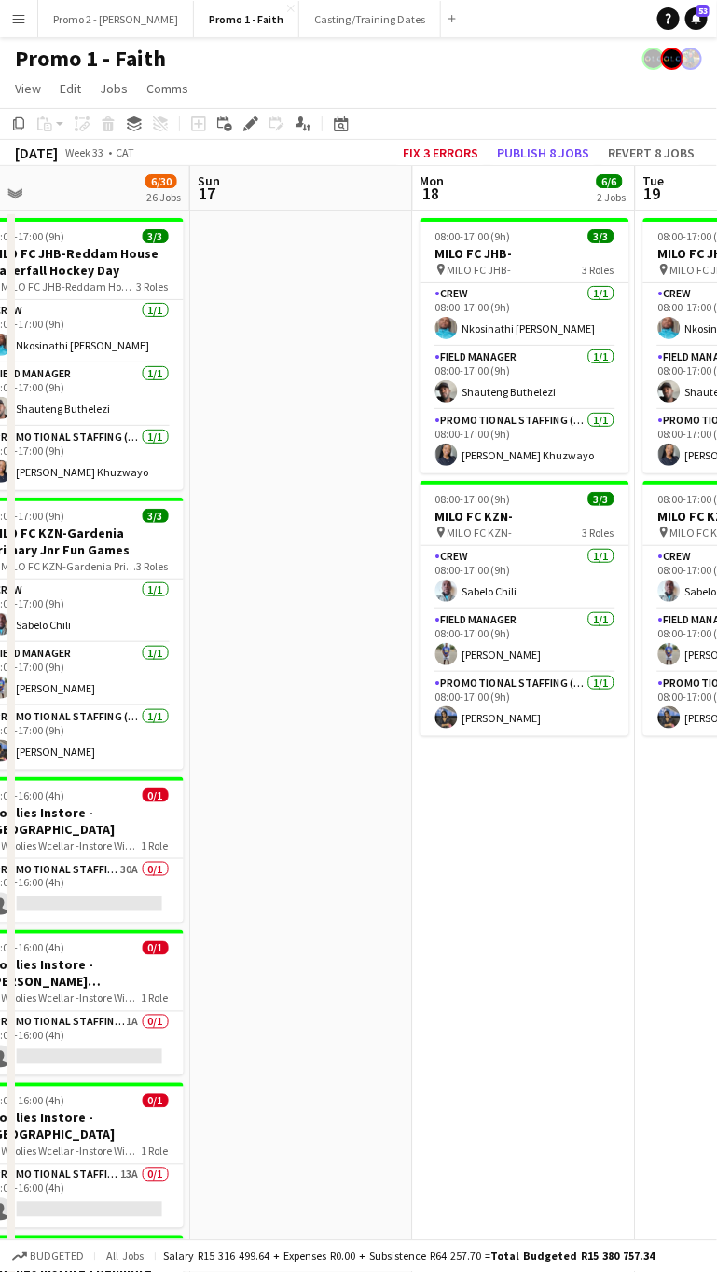
click at [20, 17] on app-icon "Menu" at bounding box center [18, 18] width 15 height 15
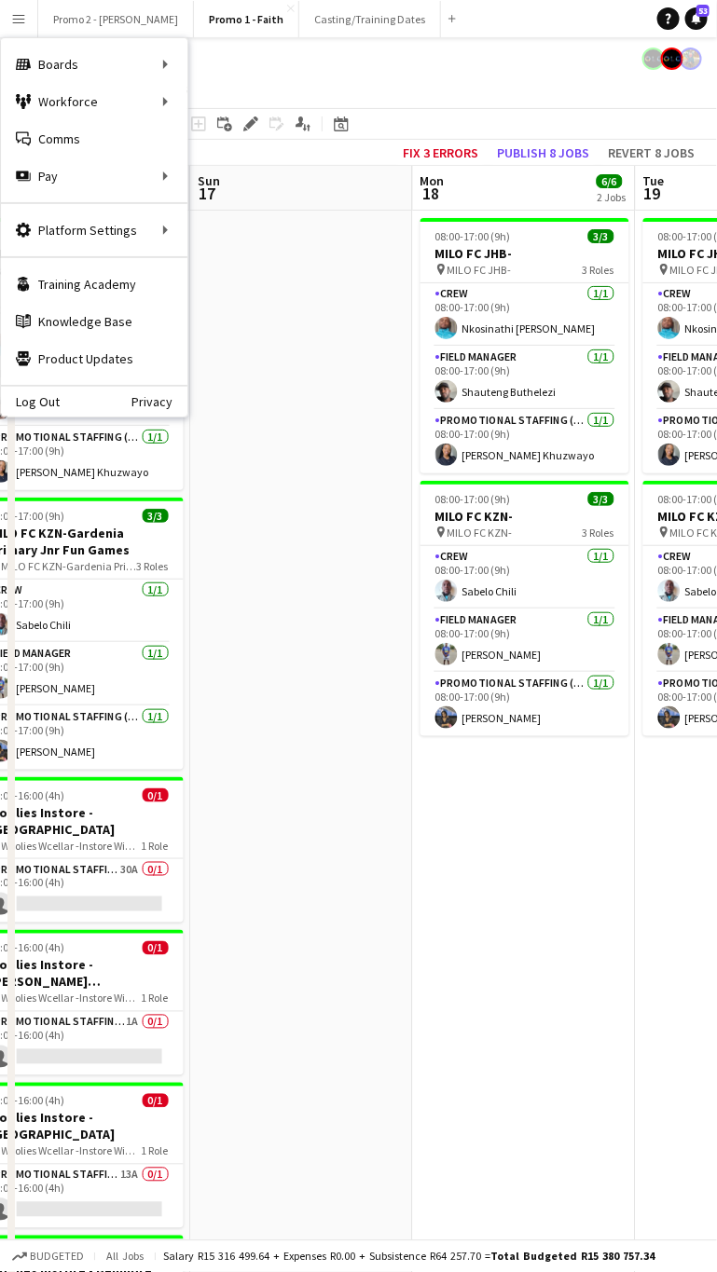
click at [492, 50] on div "Promo 1 - Faith" at bounding box center [358, 54] width 717 height 35
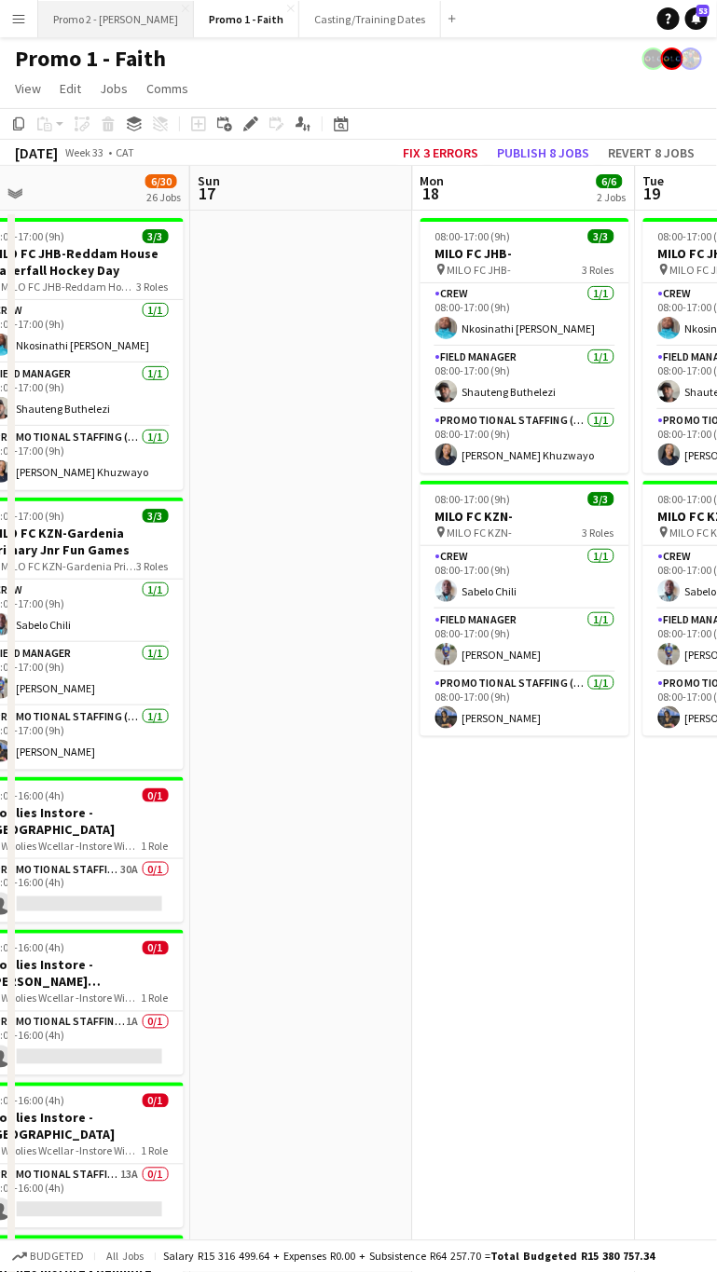
click at [79, 22] on button "Promo 2 - [PERSON_NAME]" at bounding box center [116, 19] width 156 height 36
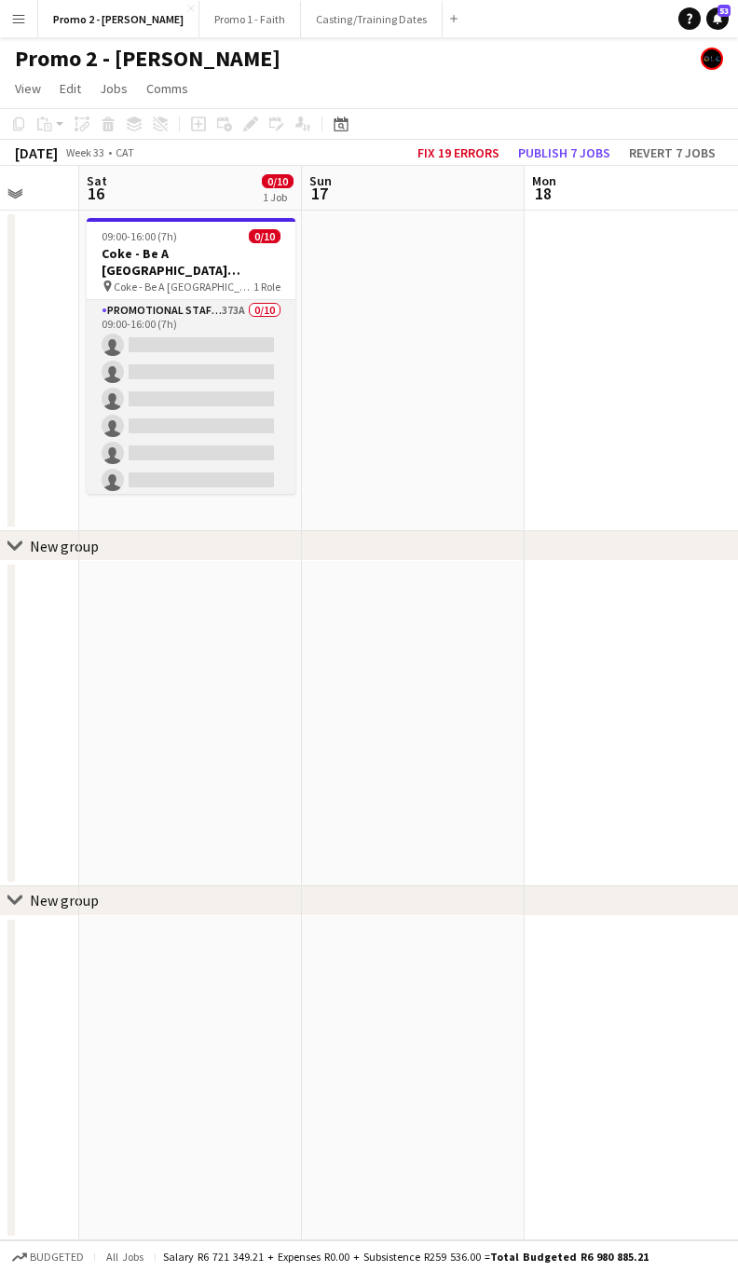
click at [174, 364] on app-card-role "Promotional Staffing (Brand Ambassadors) 373A 0/10 09:00-16:00 (7h) single-neut…" at bounding box center [191, 453] width 209 height 307
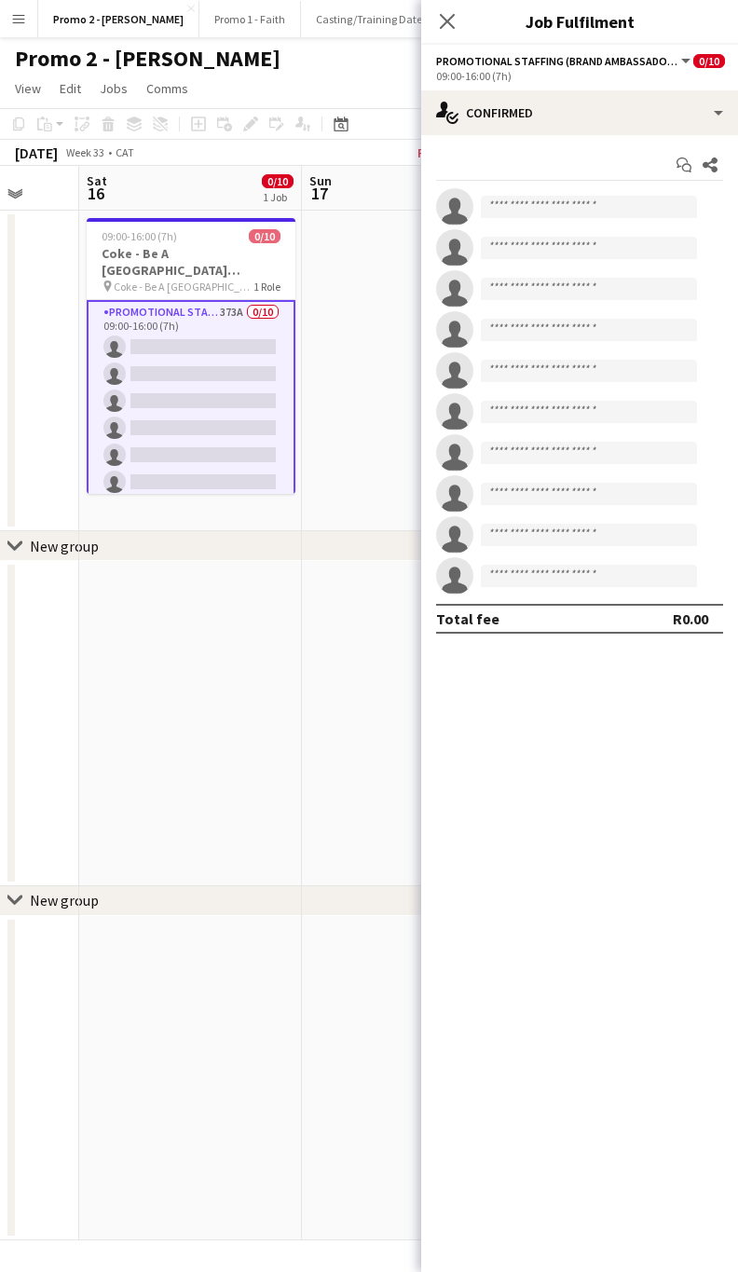
click at [528, 193] on app-invite-slot "single-neutral-actions" at bounding box center [579, 206] width 317 height 37
click at [524, 205] on input at bounding box center [589, 207] width 216 height 22
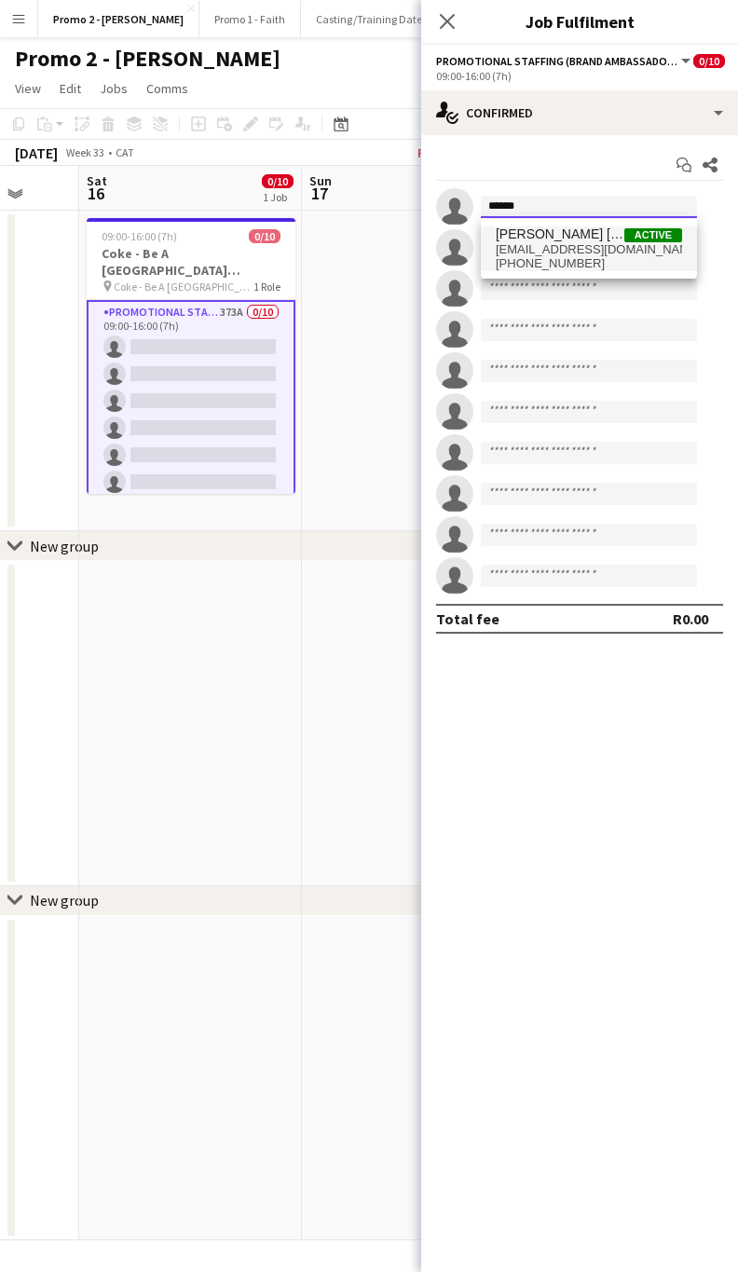
type input "******"
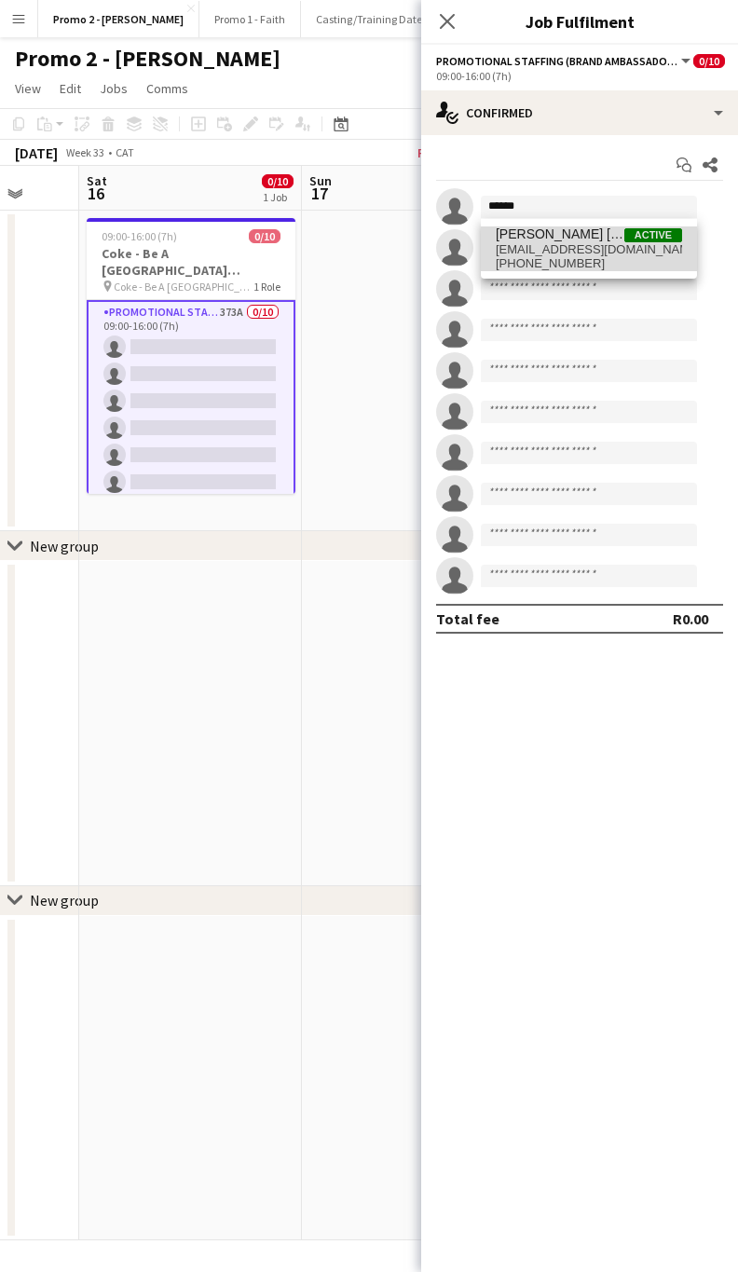
click at [556, 258] on span "[PHONE_NUMBER]" at bounding box center [589, 263] width 186 height 15
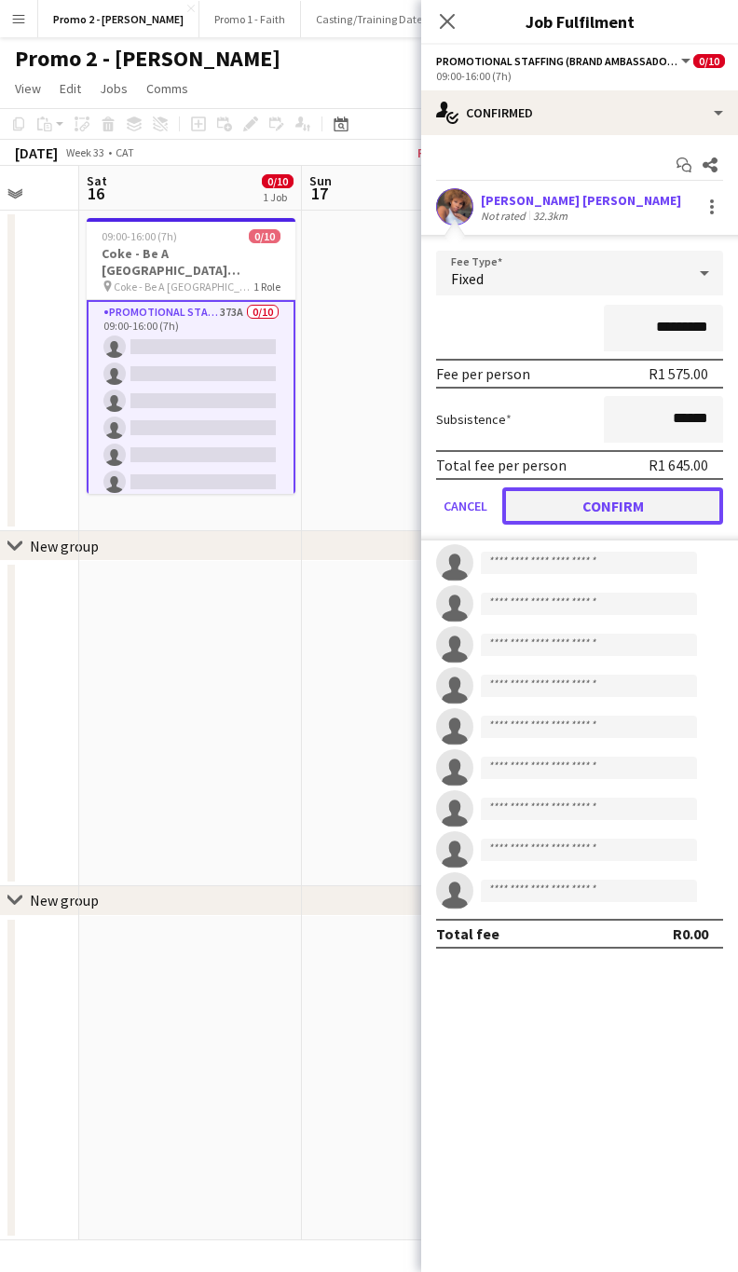
click at [621, 493] on button "Confirm" at bounding box center [612, 505] width 221 height 37
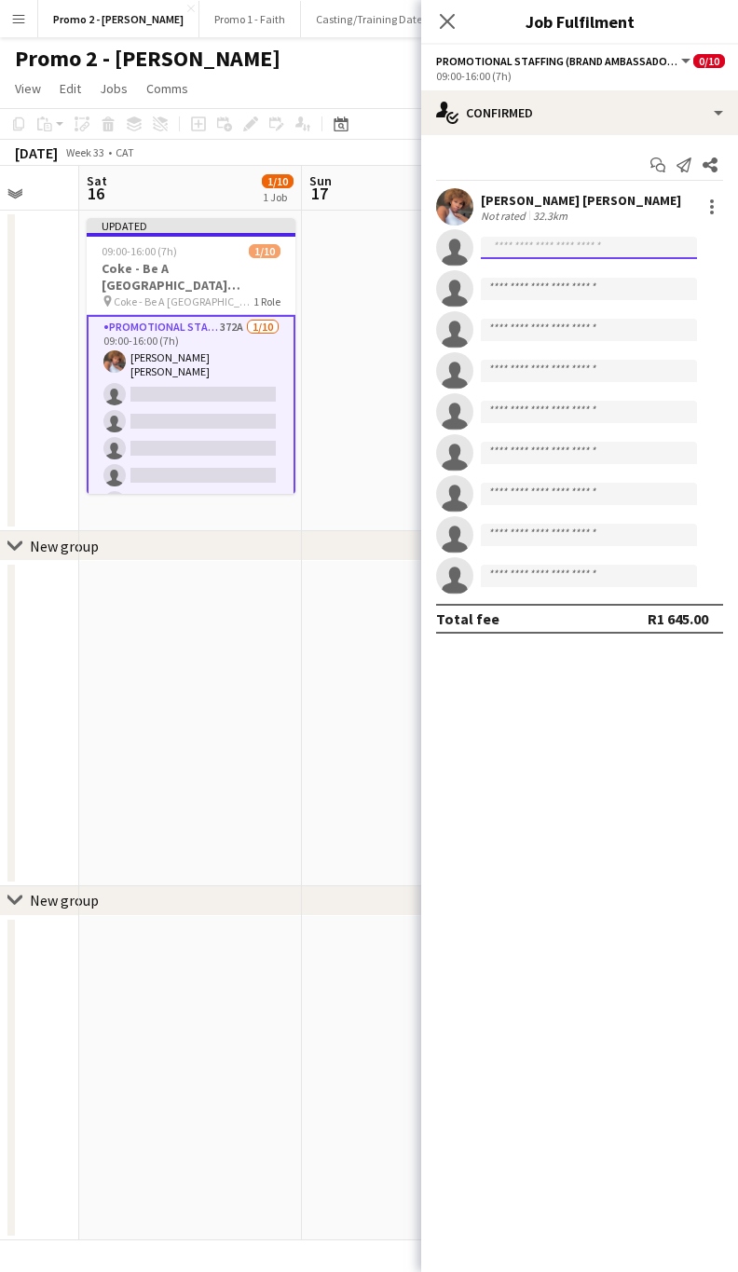
click at [582, 239] on input at bounding box center [589, 248] width 216 height 22
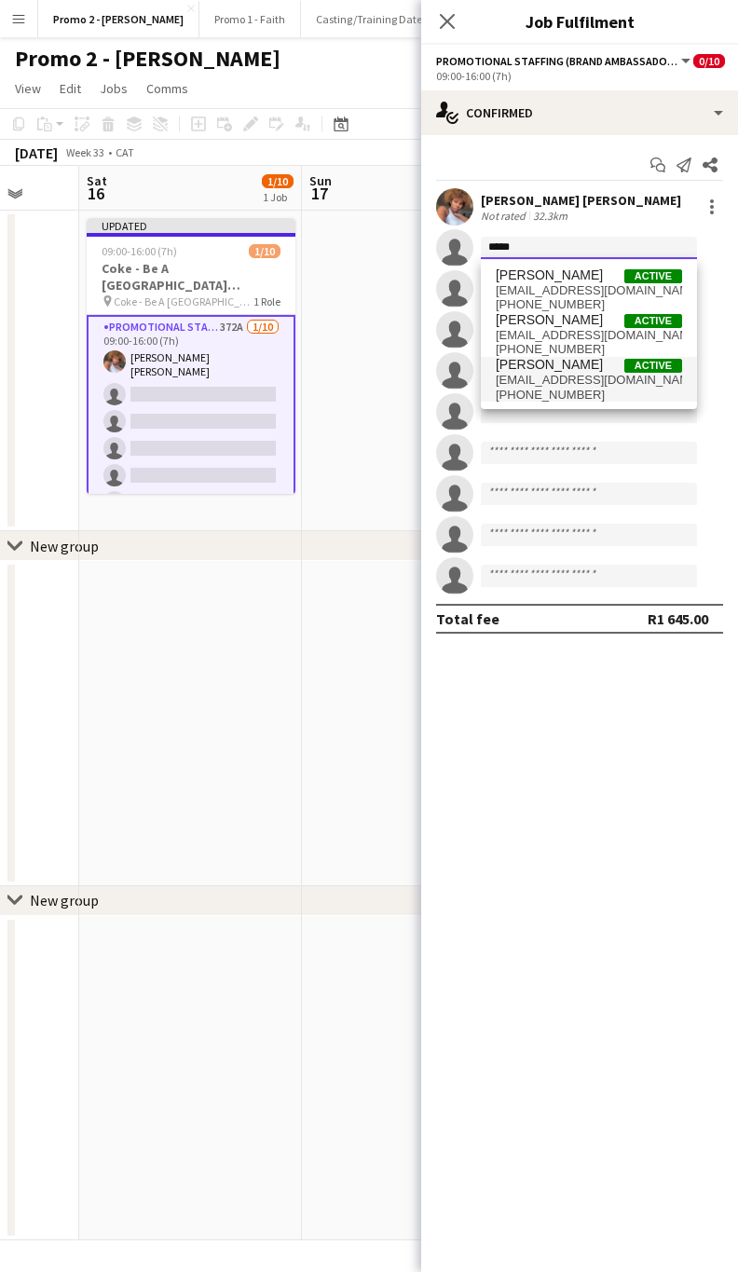
type input "*****"
click at [562, 381] on span "[EMAIL_ADDRESS][DOMAIN_NAME]" at bounding box center [589, 380] width 186 height 15
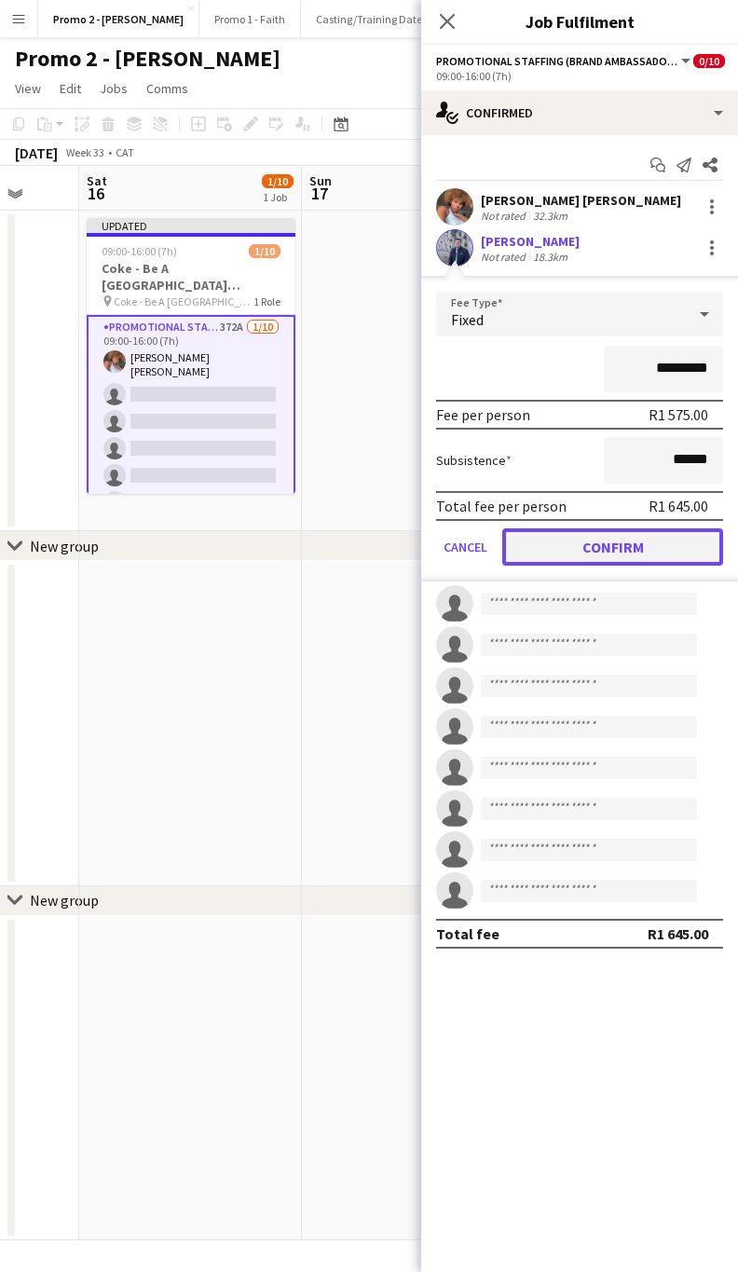
click at [574, 548] on button "Confirm" at bounding box center [612, 546] width 221 height 37
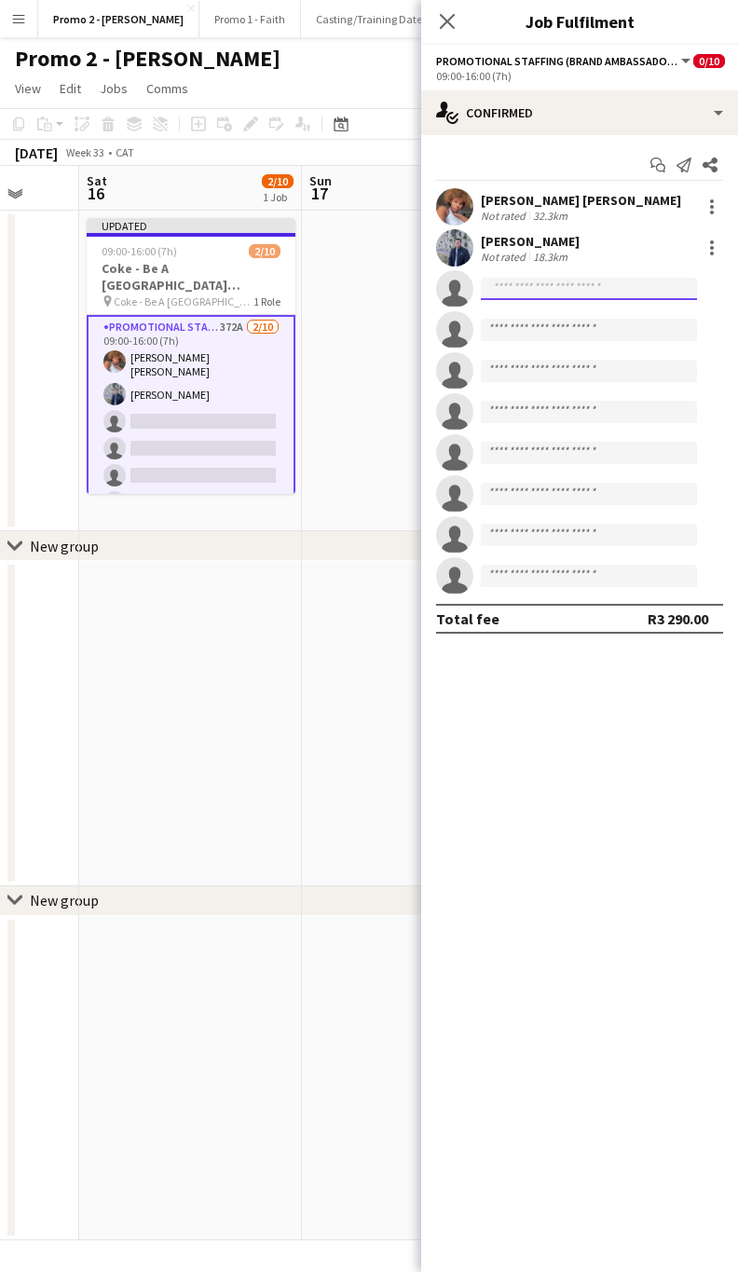
click at [526, 283] on input at bounding box center [589, 289] width 216 height 22
click at [510, 282] on input "**********" at bounding box center [589, 289] width 216 height 22
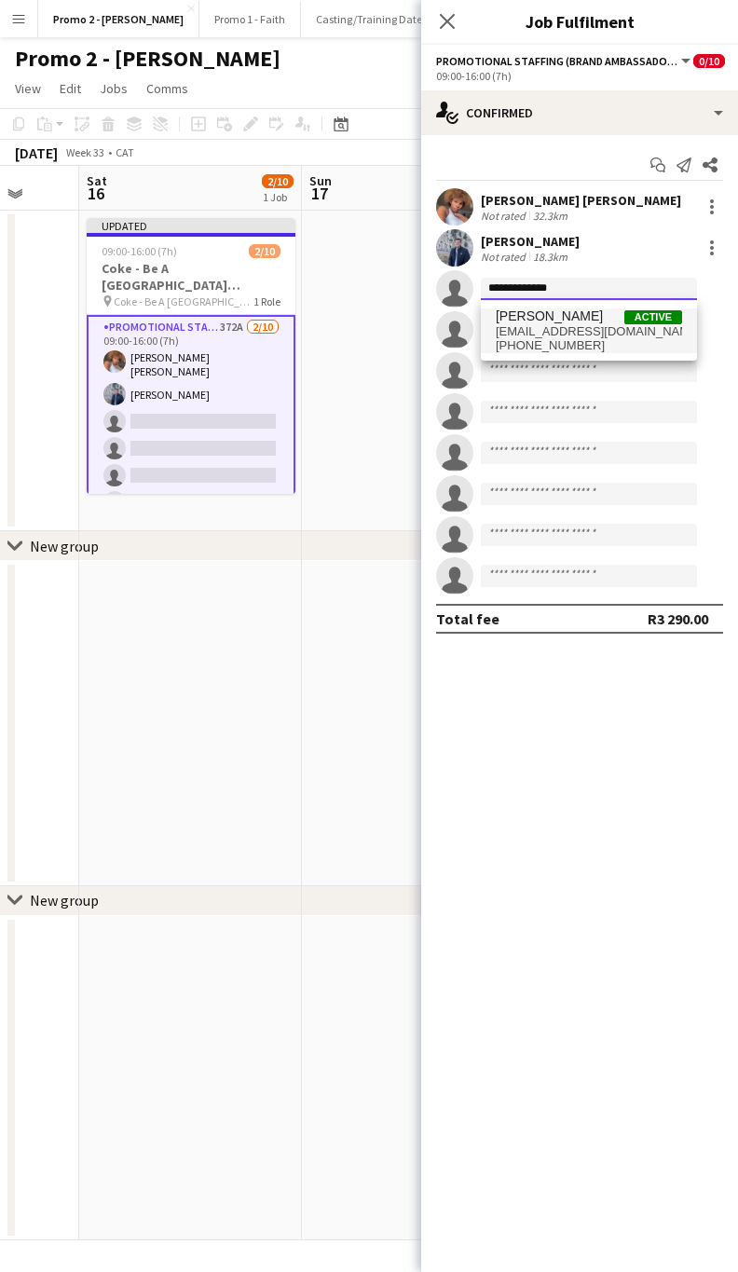
type input "**********"
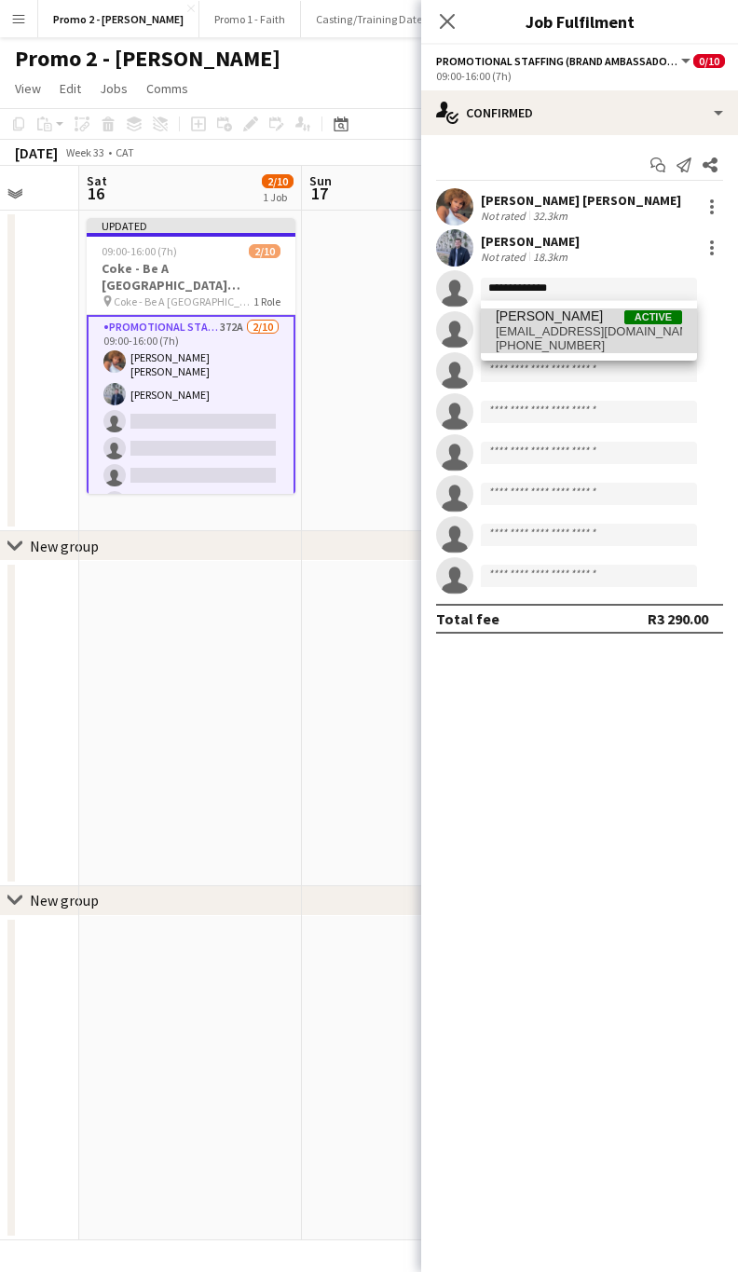
click at [622, 325] on span "[EMAIL_ADDRESS][DOMAIN_NAME]" at bounding box center [589, 331] width 186 height 15
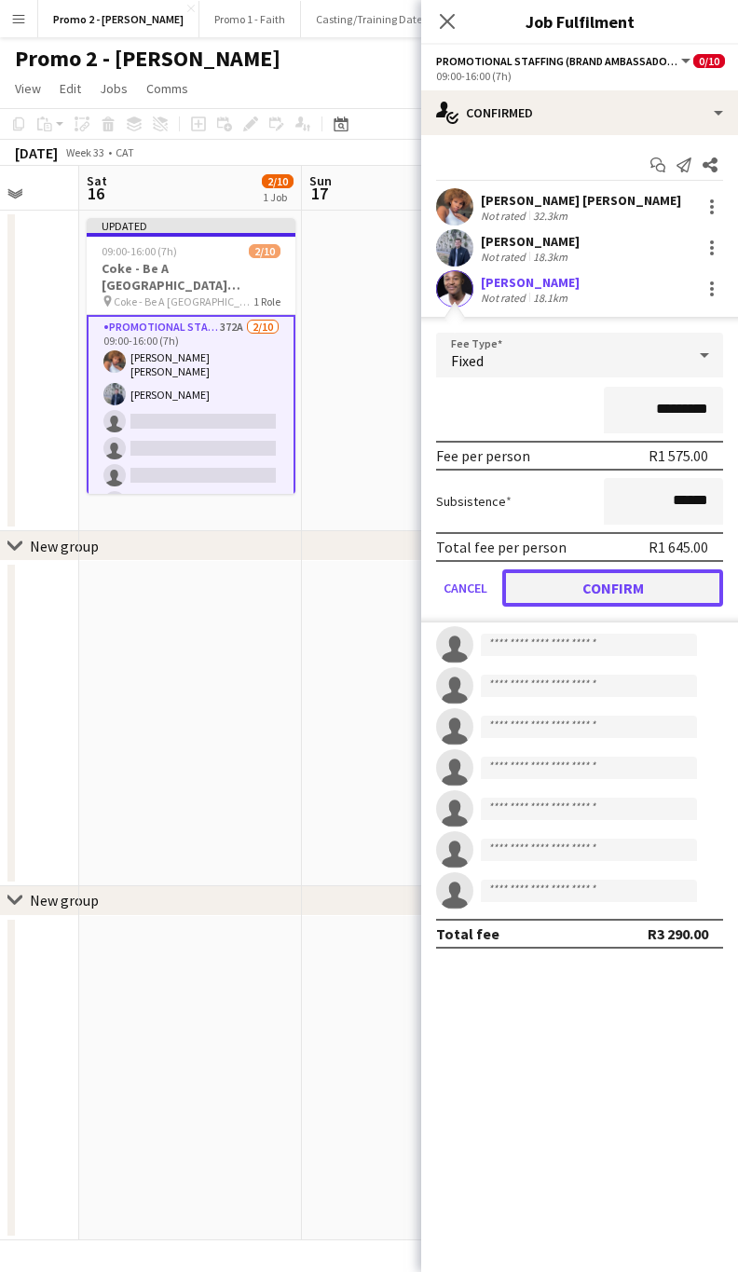
click at [627, 576] on button "Confirm" at bounding box center [612, 587] width 221 height 37
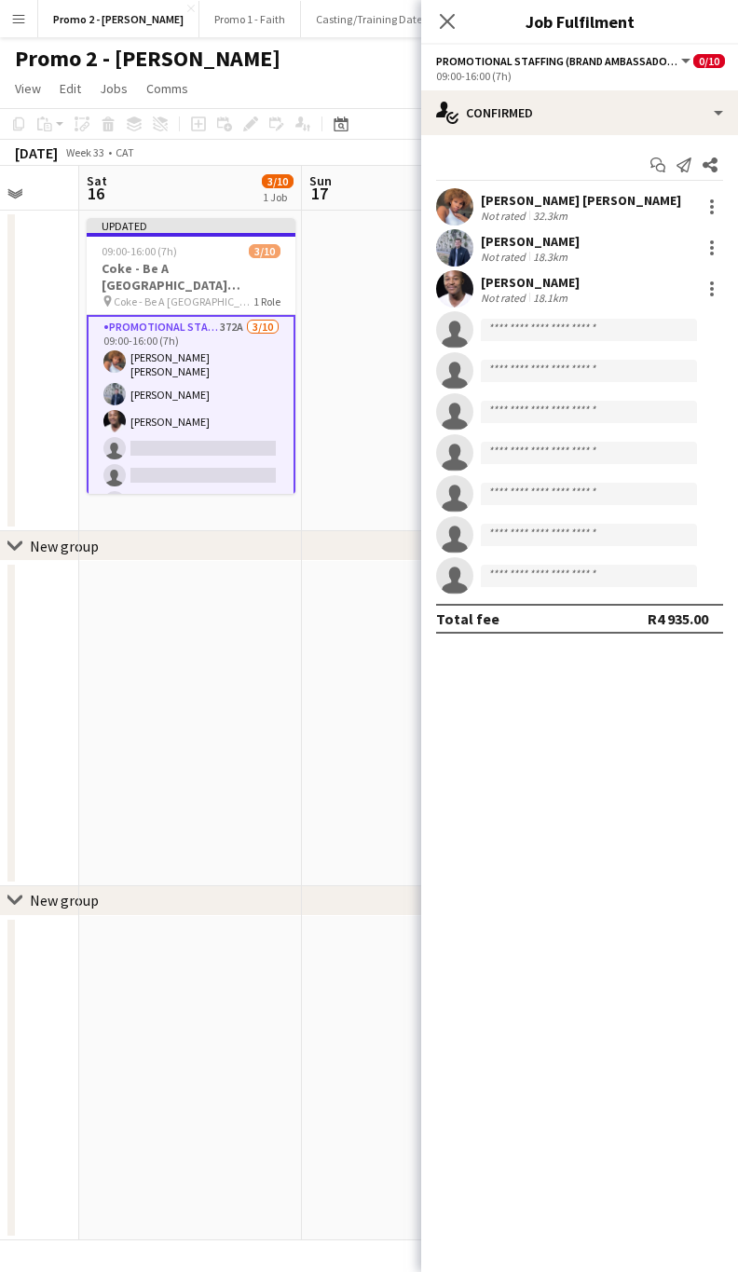
click at [517, 277] on div "[PERSON_NAME]" at bounding box center [530, 282] width 99 height 17
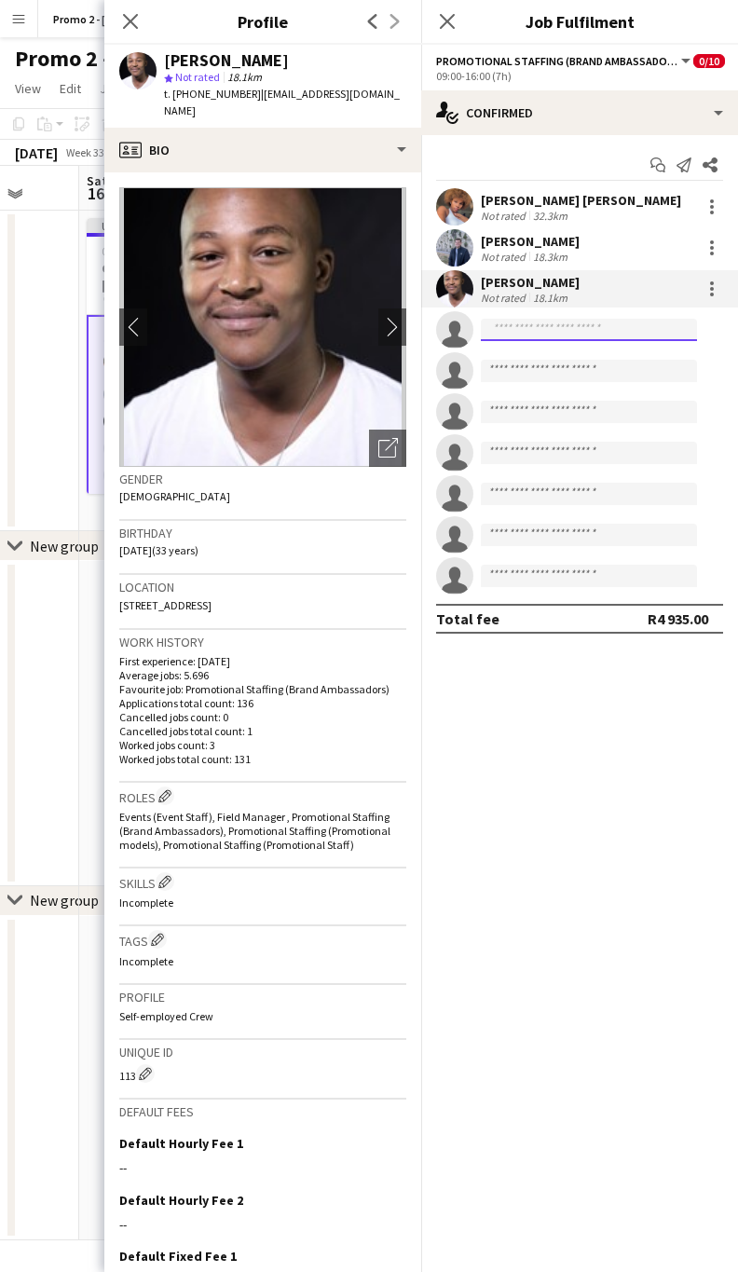
click at [557, 333] on input at bounding box center [589, 330] width 216 height 22
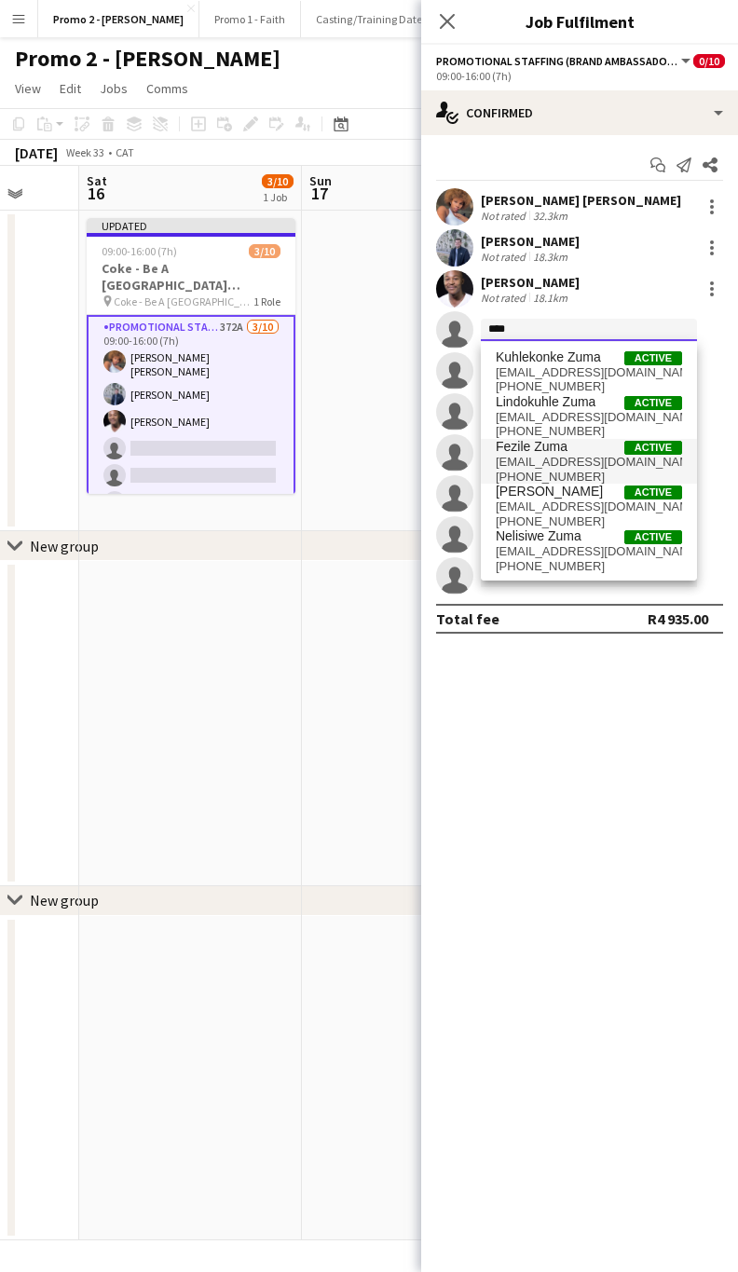
scroll to position [3, 0]
type input "*"
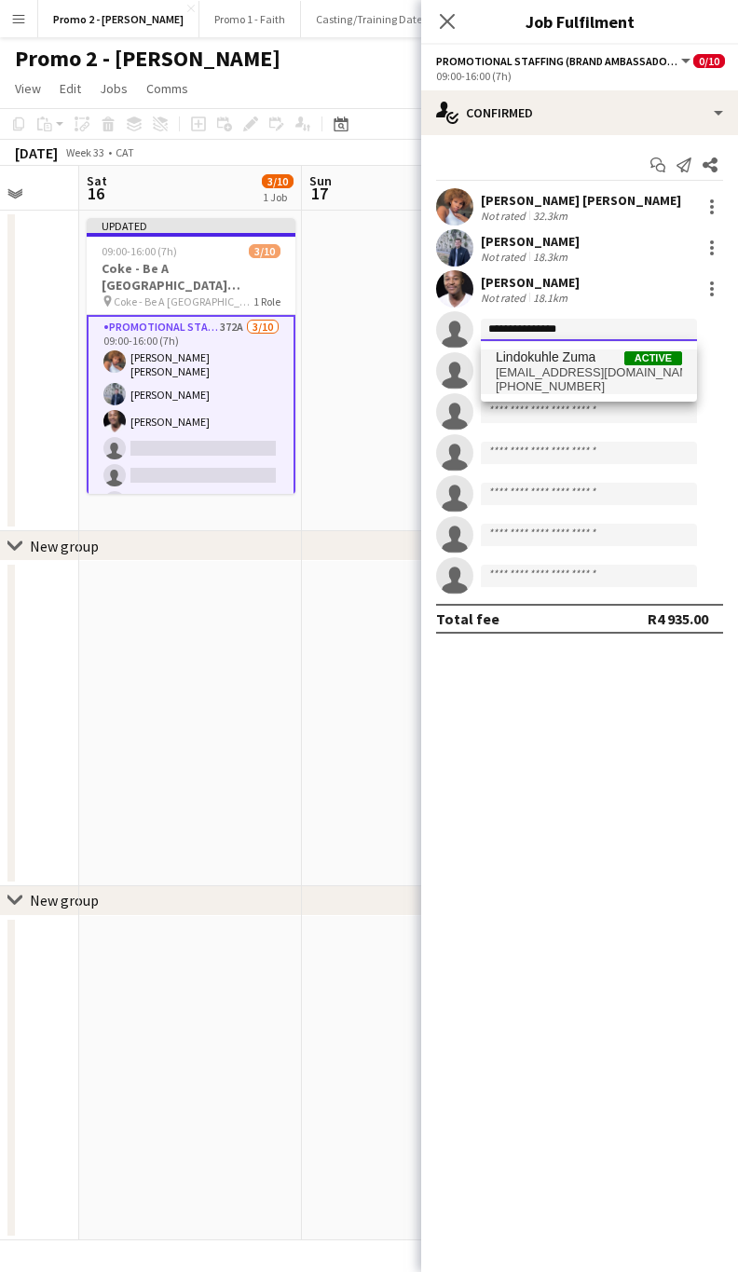
type input "**********"
click at [554, 377] on span "[EMAIL_ADDRESS][DOMAIN_NAME]" at bounding box center [589, 372] width 186 height 15
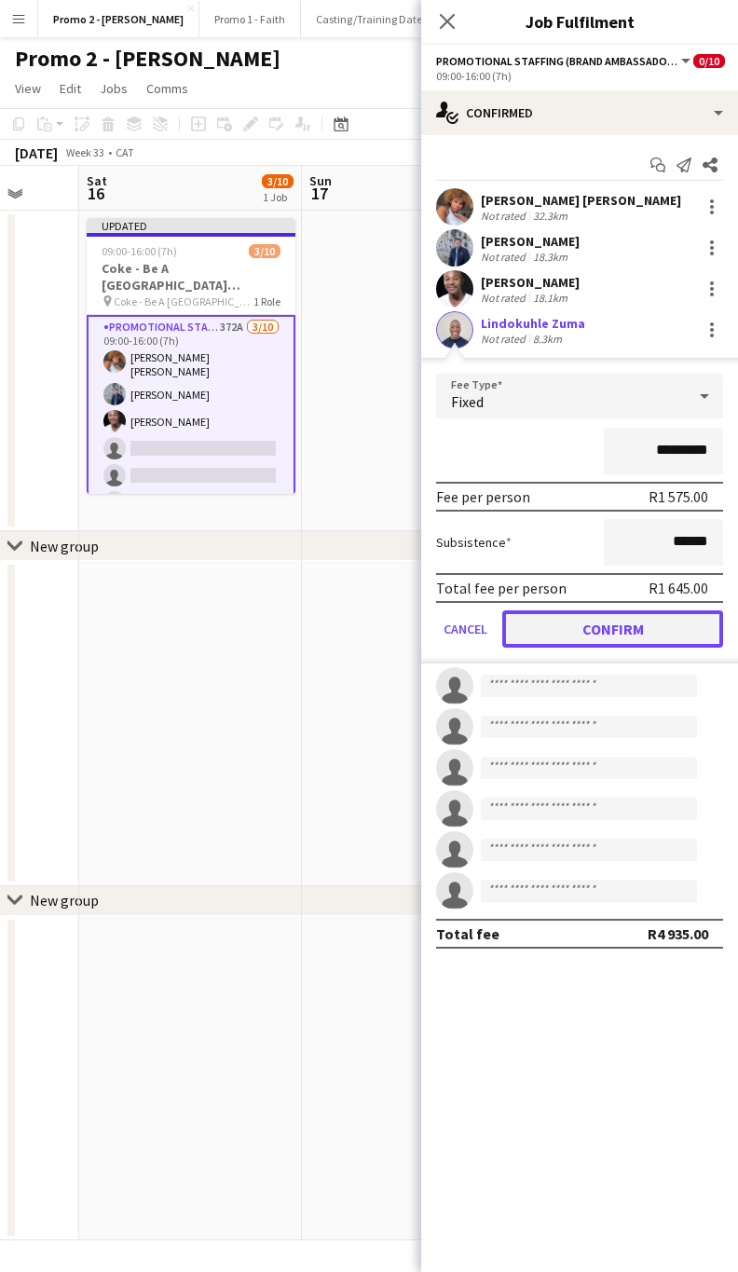
click at [595, 626] on button "Confirm" at bounding box center [612, 628] width 221 height 37
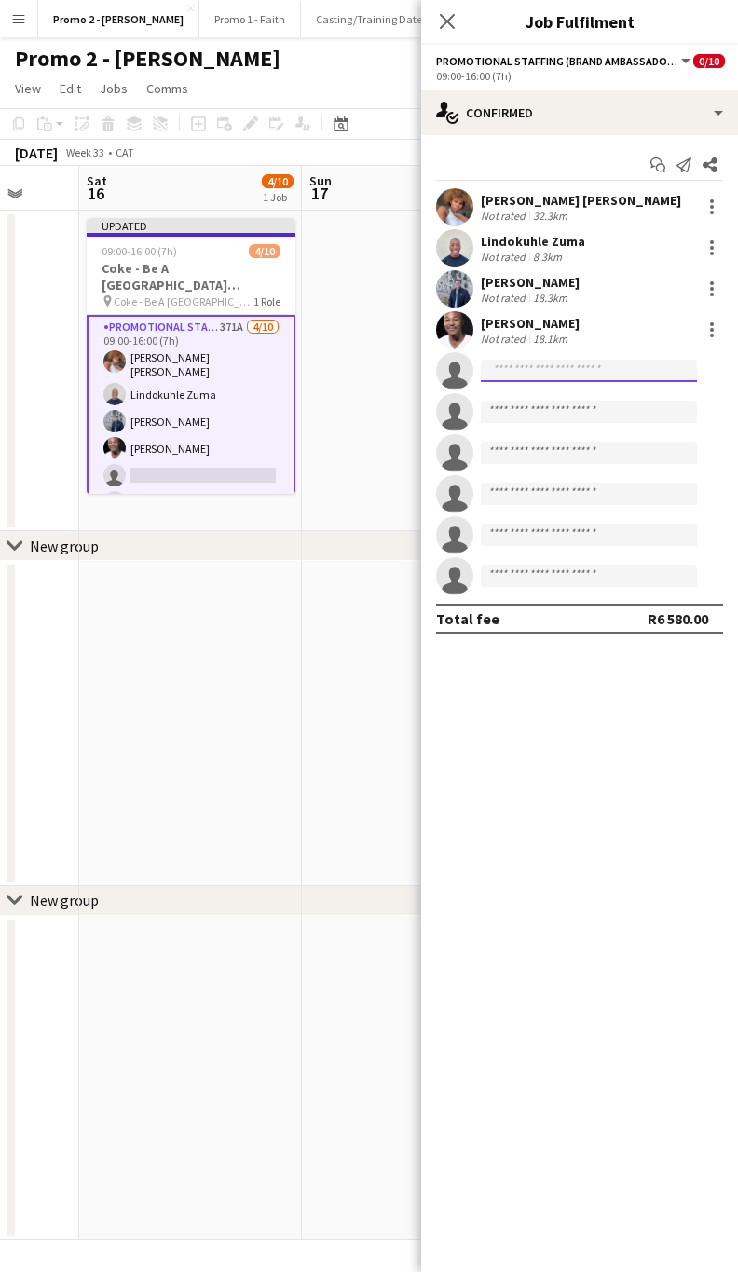
click at [552, 375] on input at bounding box center [589, 371] width 216 height 22
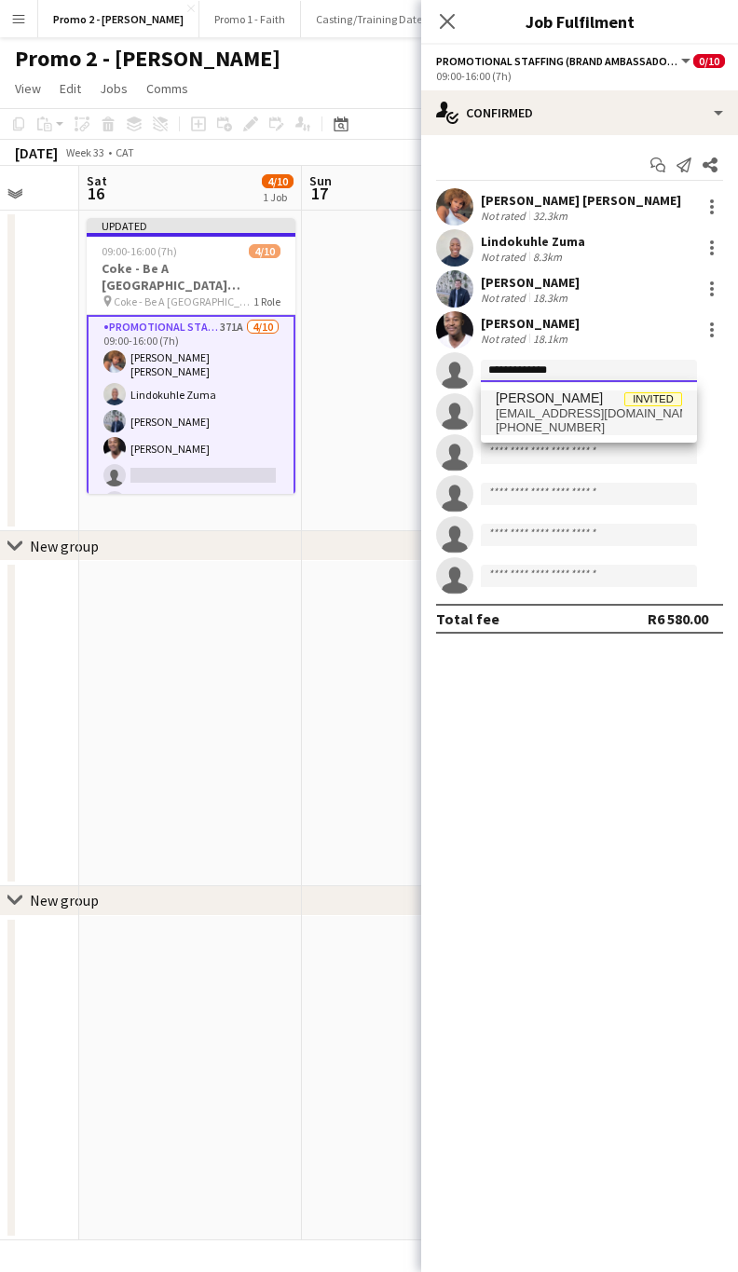
type input "**********"
click at [546, 408] on span "[EMAIL_ADDRESS][DOMAIN_NAME]" at bounding box center [589, 413] width 186 height 15
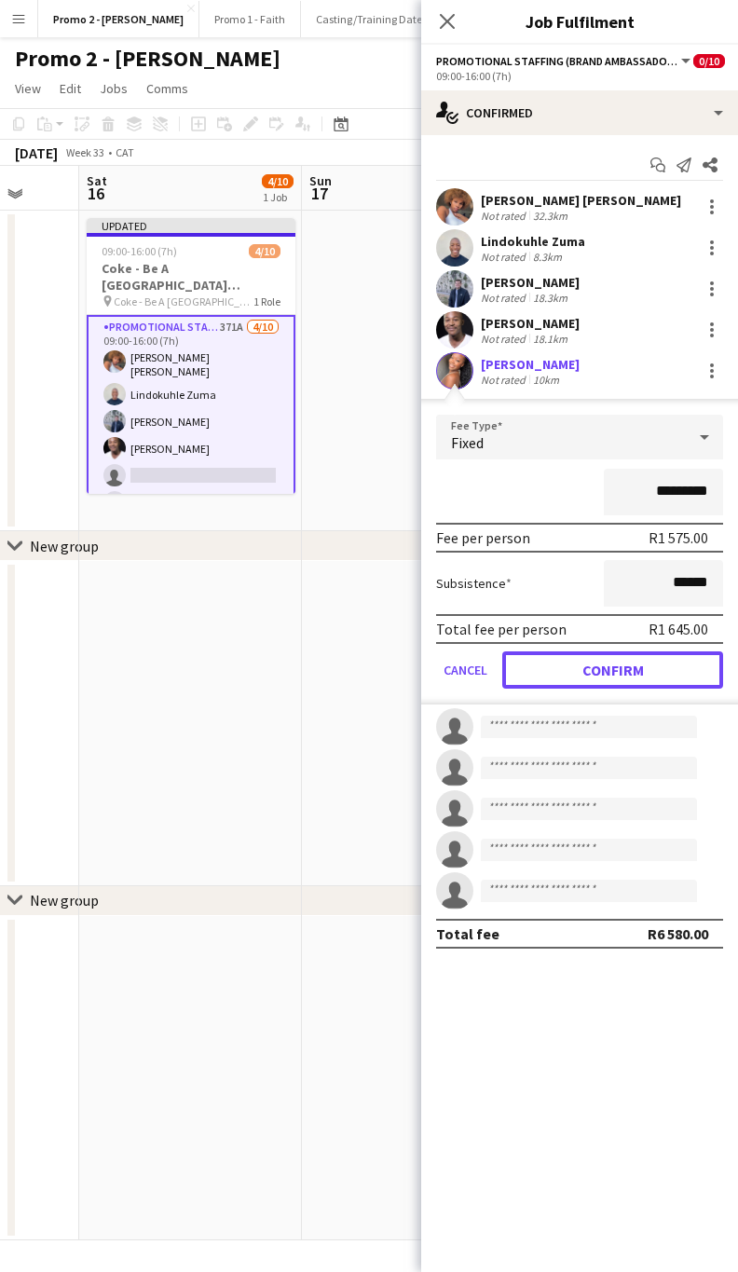
click at [590, 665] on button "Confirm" at bounding box center [612, 669] width 221 height 37
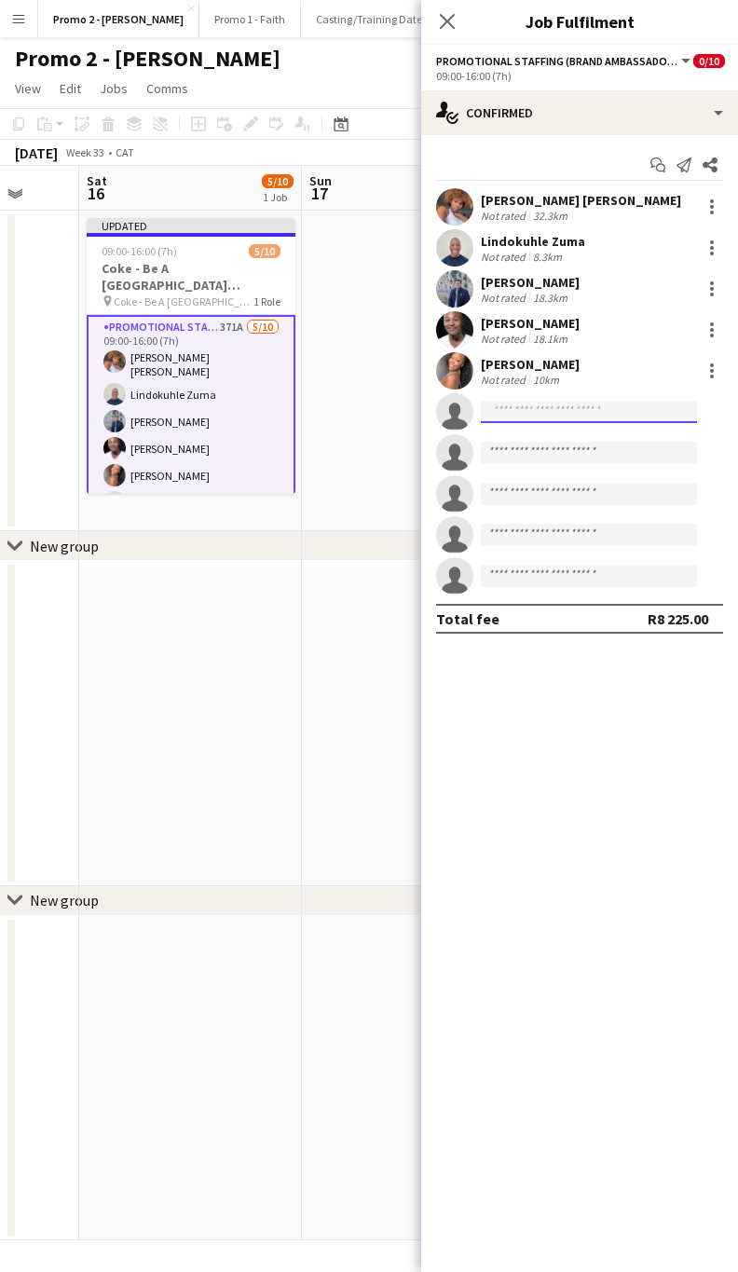
click at [549, 420] on input at bounding box center [589, 412] width 216 height 22
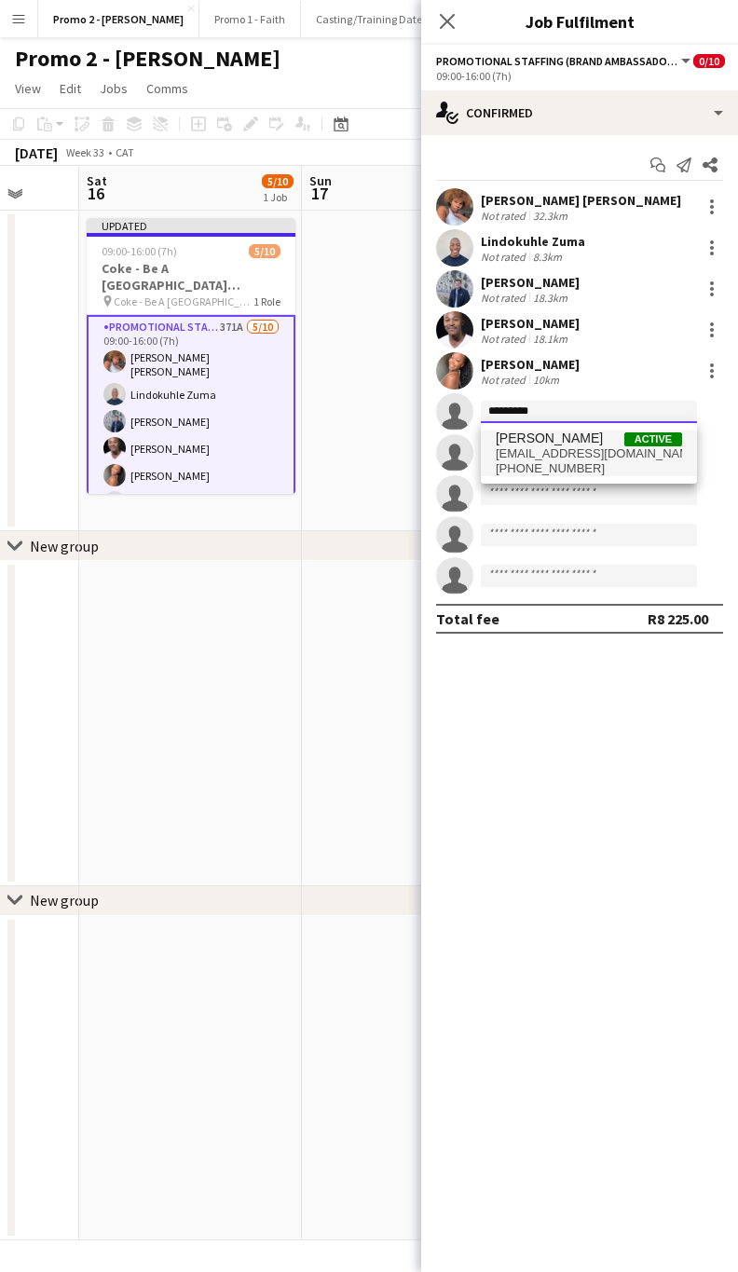
type input "*********"
click at [540, 444] on span "[PERSON_NAME]" at bounding box center [549, 439] width 107 height 16
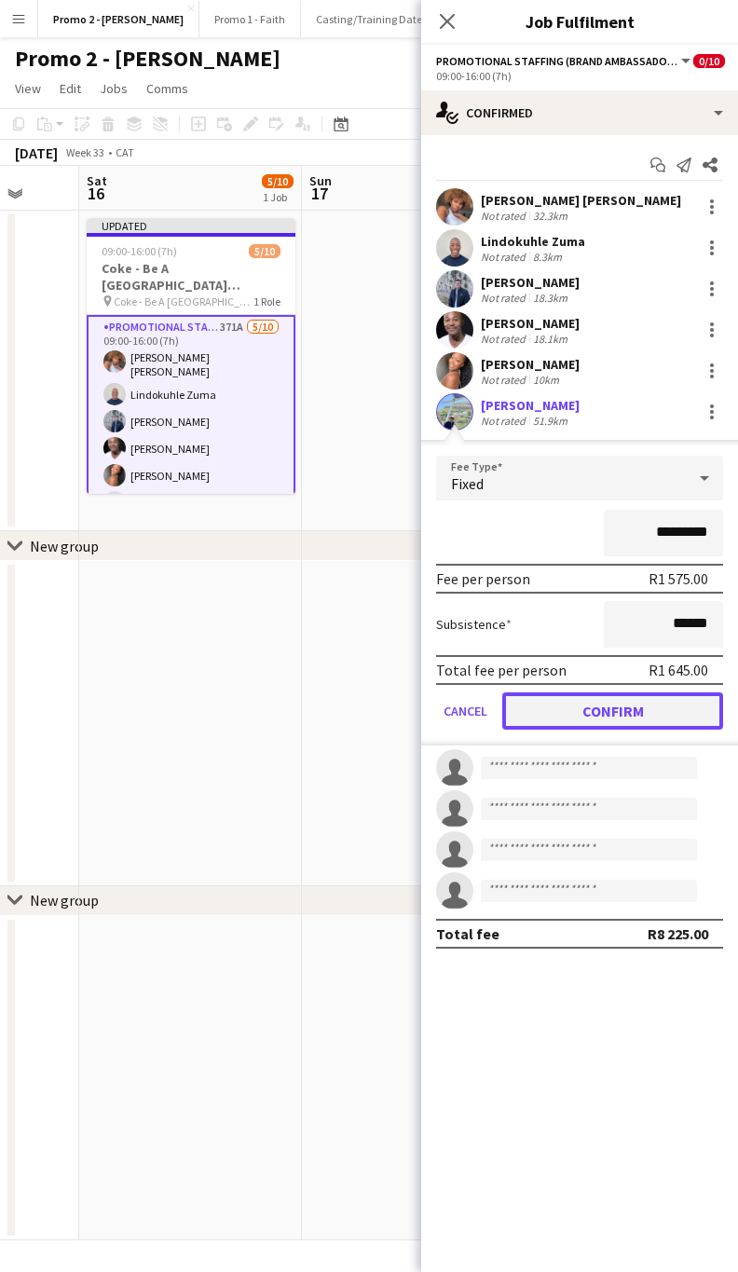
click at [571, 704] on button "Confirm" at bounding box center [612, 710] width 221 height 37
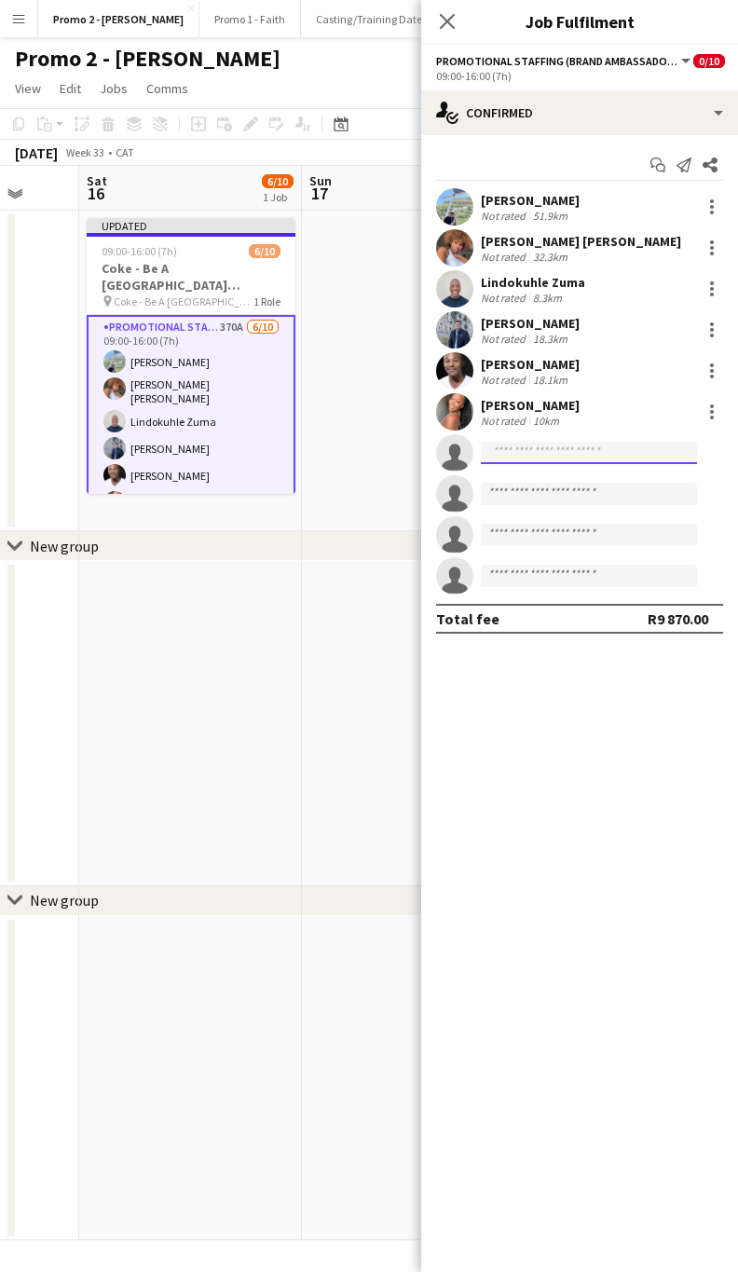
click at [542, 457] on input at bounding box center [589, 453] width 216 height 22
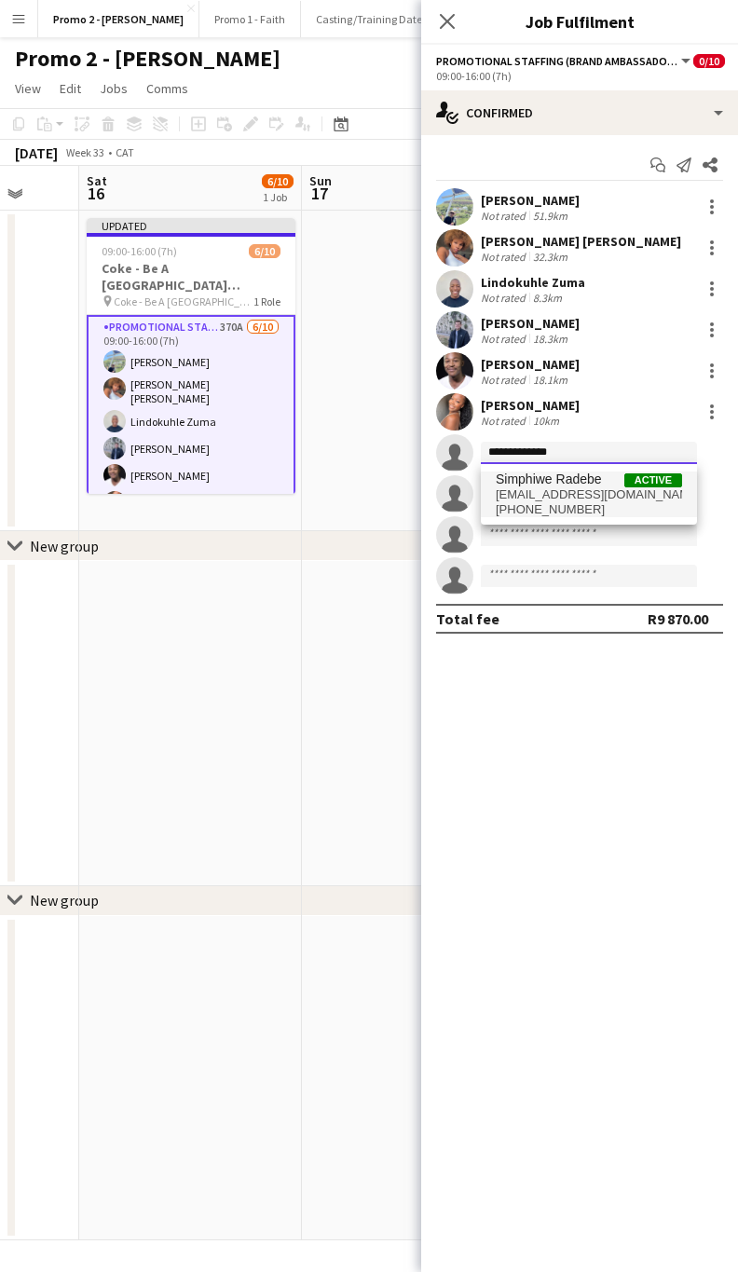
type input "**********"
click at [588, 485] on span "Simphiwe Radebe" at bounding box center [549, 480] width 106 height 16
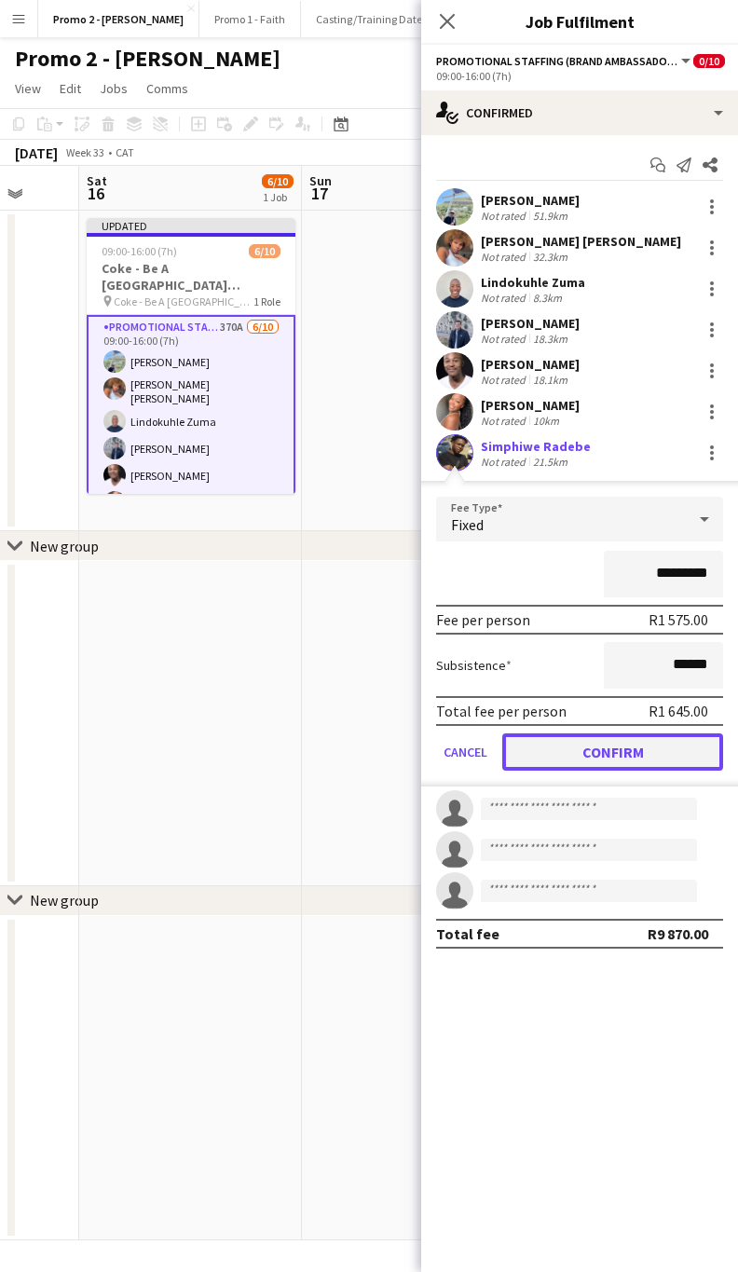
click at [560, 746] on button "Confirm" at bounding box center [612, 751] width 221 height 37
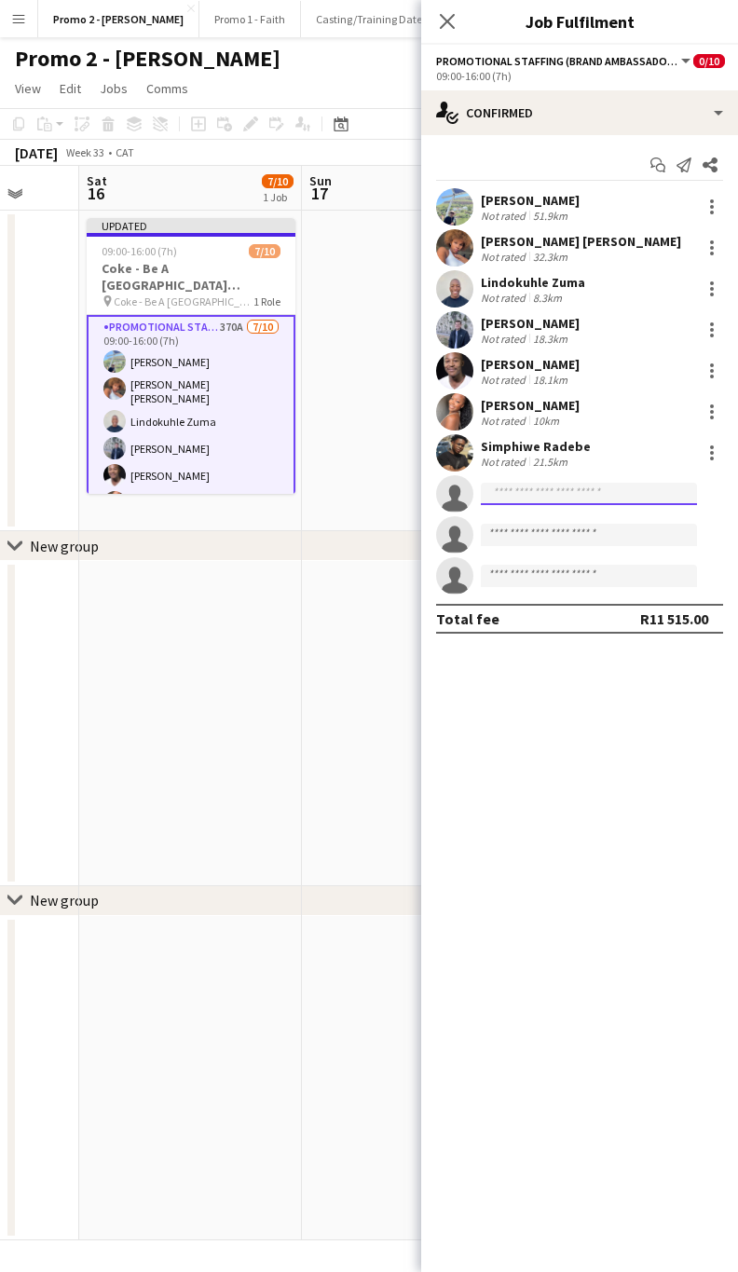
click at [528, 500] on input at bounding box center [589, 494] width 216 height 22
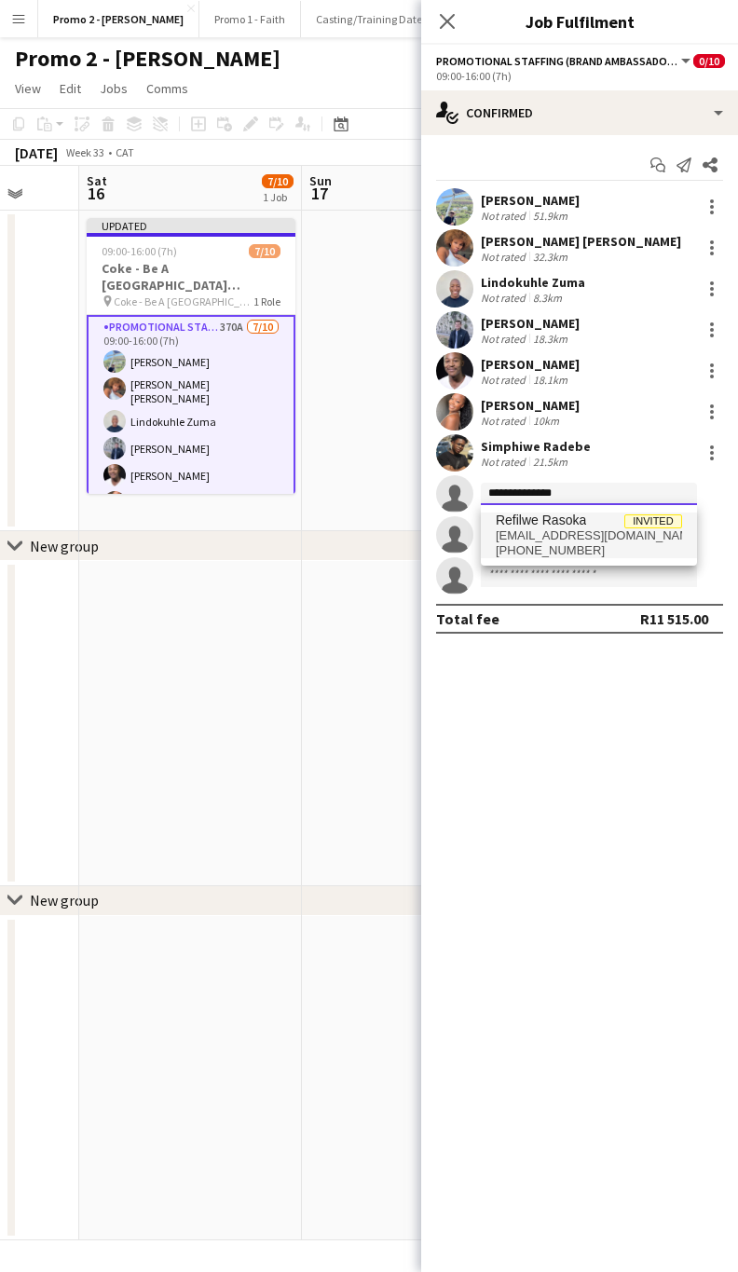
type input "**********"
click at [563, 537] on span "[EMAIL_ADDRESS][DOMAIN_NAME]" at bounding box center [589, 535] width 186 height 15
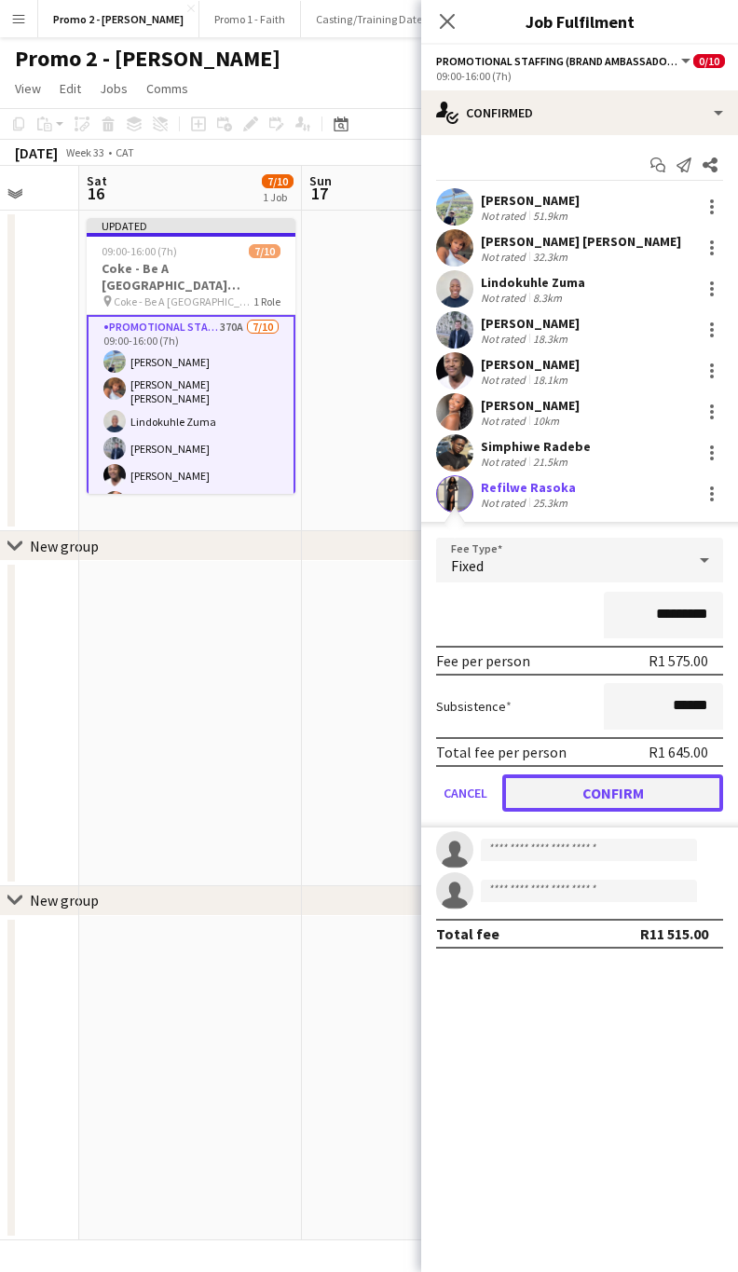
click at [565, 794] on button "Confirm" at bounding box center [612, 792] width 221 height 37
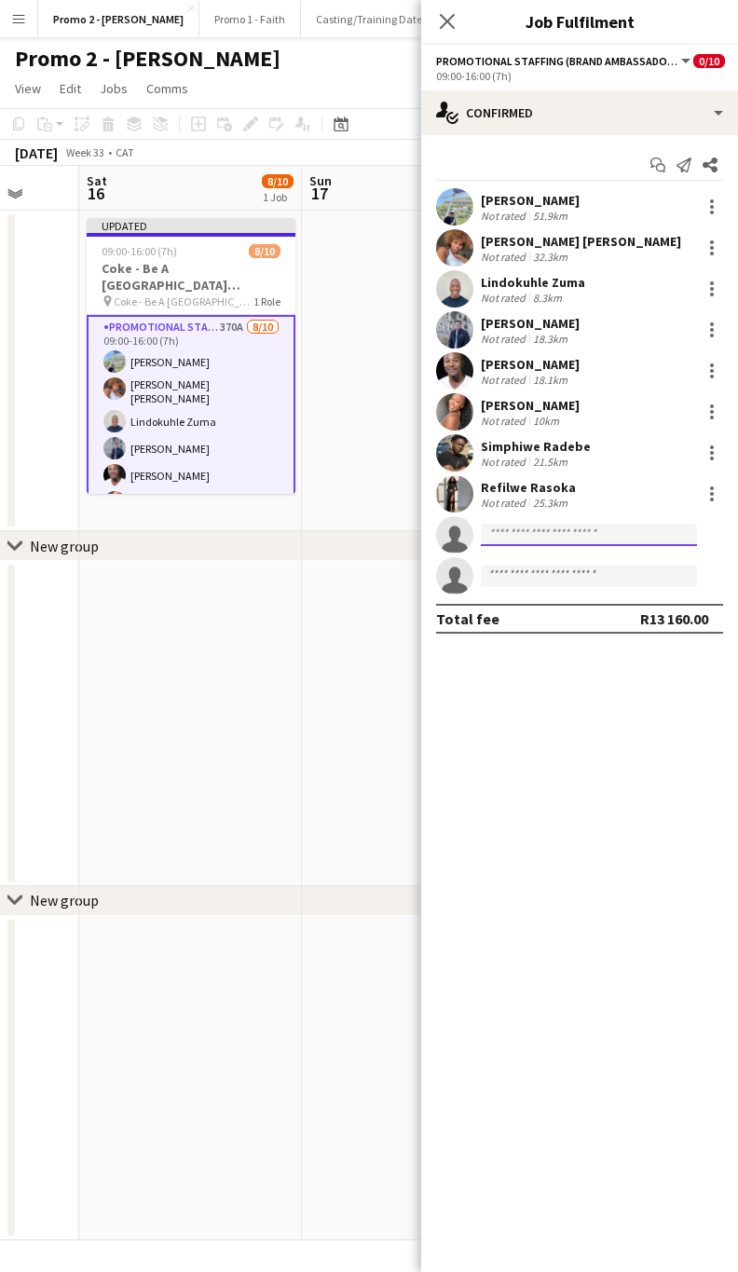
click at [517, 532] on input at bounding box center [589, 535] width 216 height 22
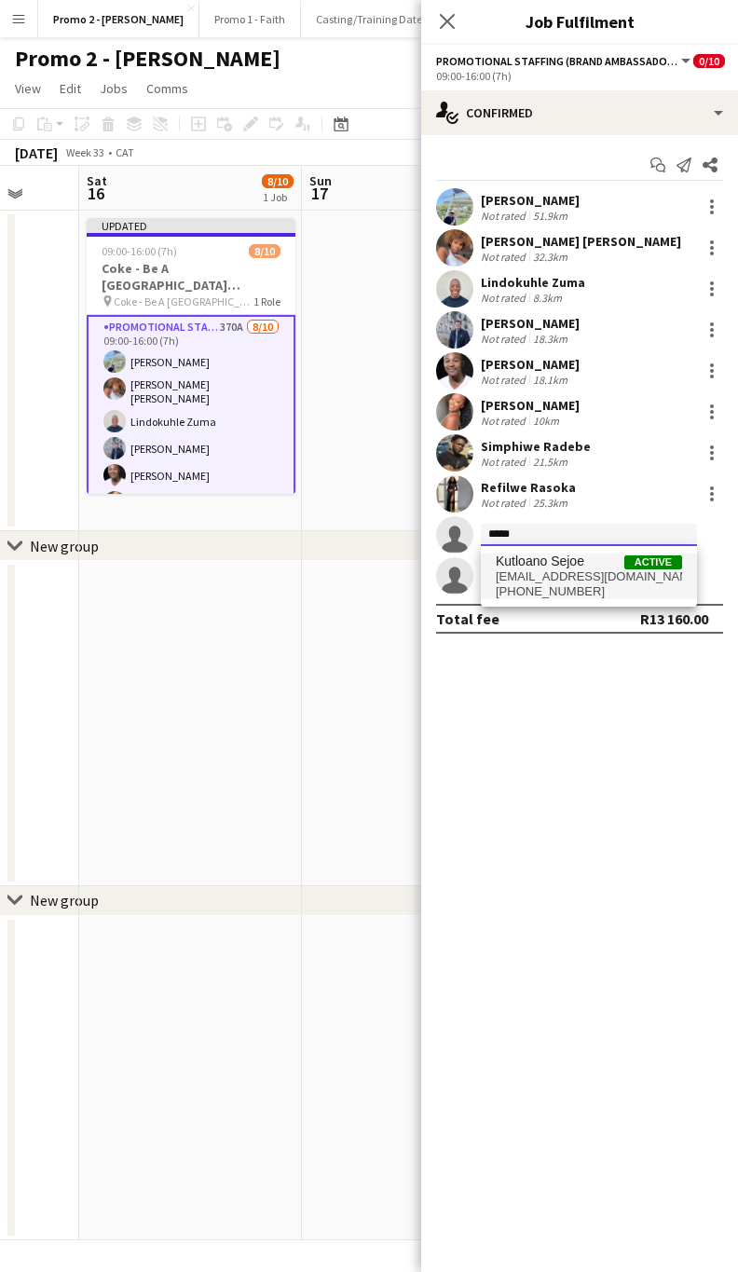
type input "*****"
click at [540, 559] on span "Kutloano Sejoe" at bounding box center [540, 562] width 89 height 16
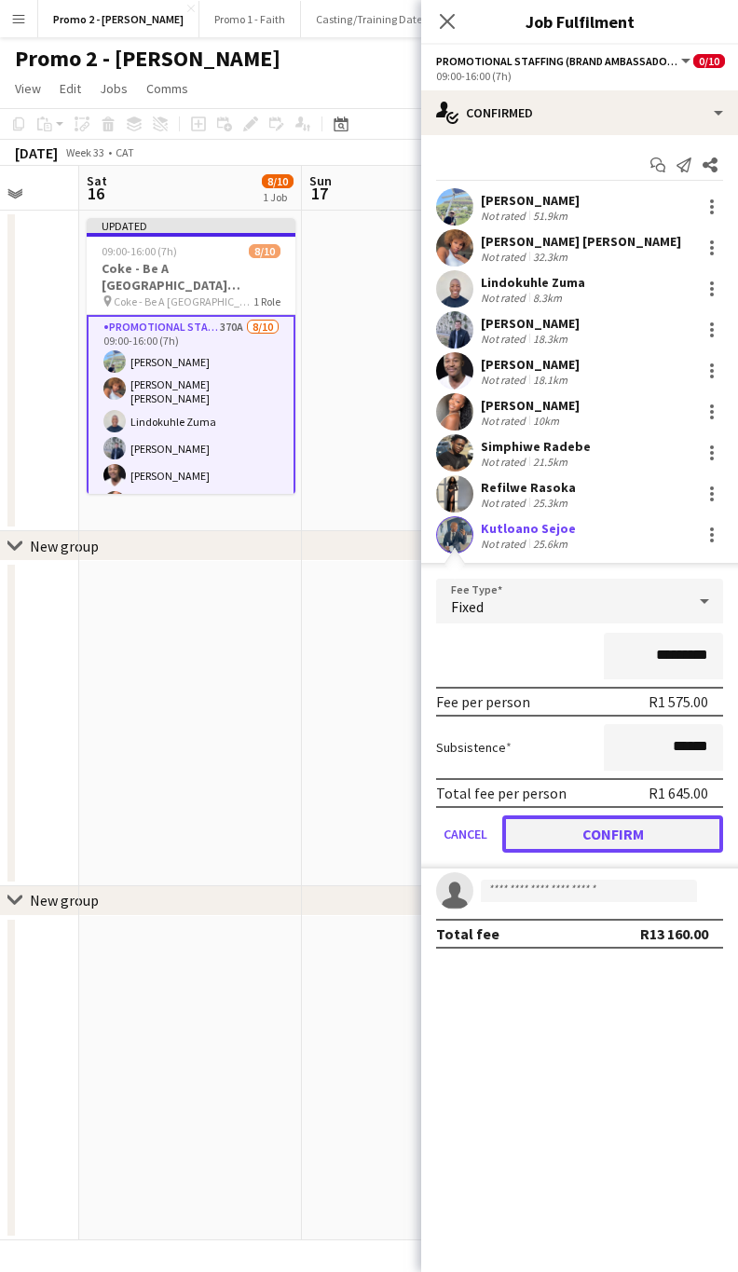
click at [602, 826] on button "Confirm" at bounding box center [612, 833] width 221 height 37
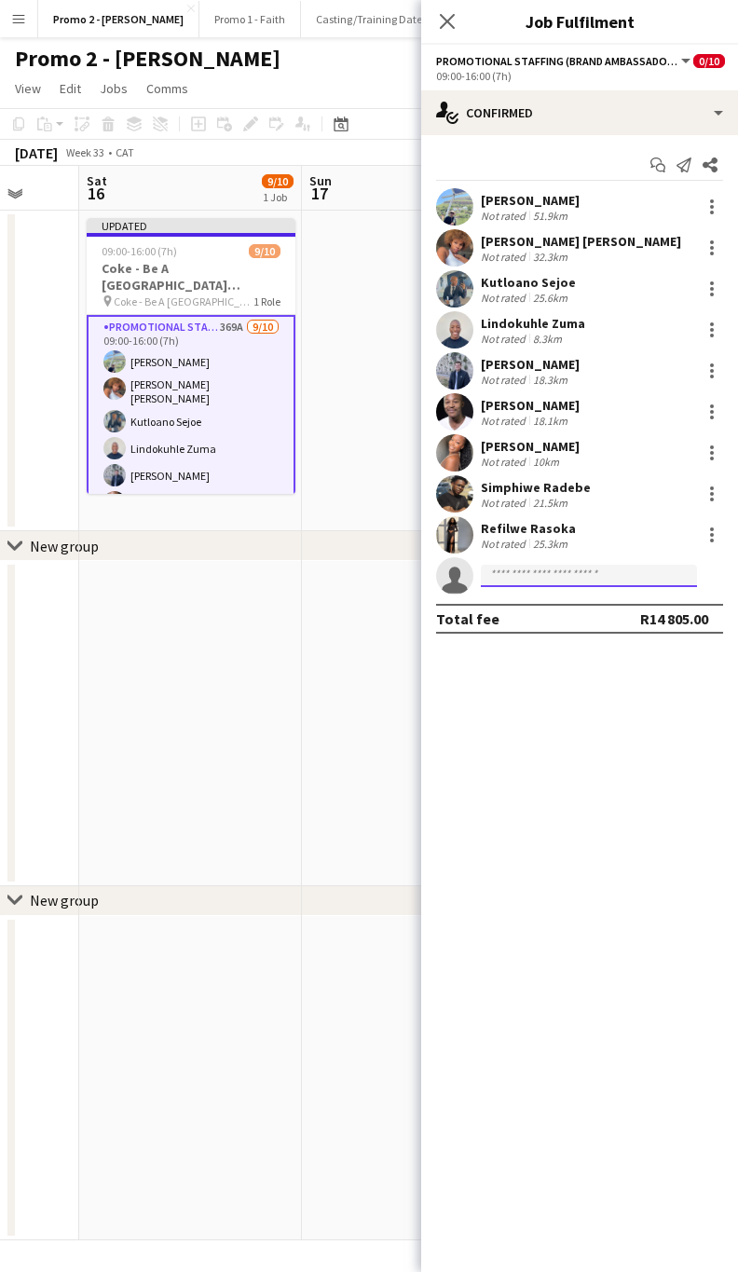
click at [512, 576] on input at bounding box center [589, 576] width 216 height 22
type input "*"
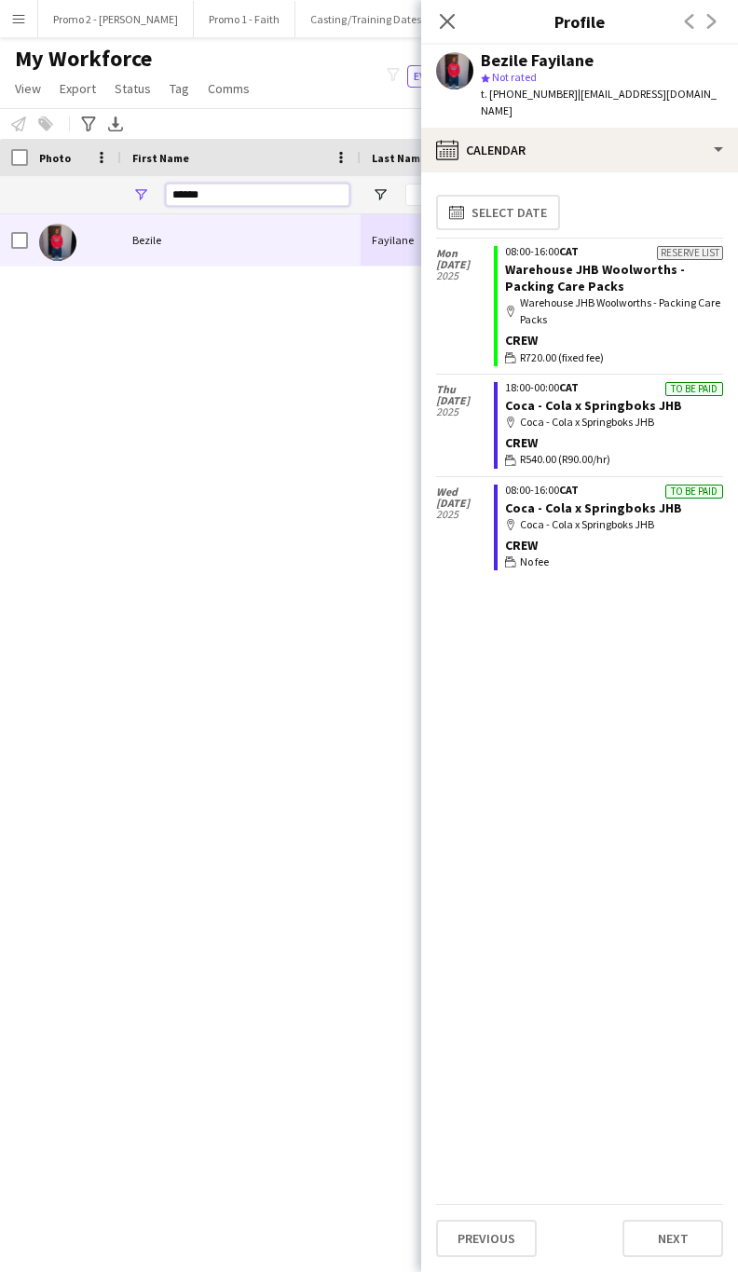
click at [216, 205] on input "******" at bounding box center [258, 195] width 184 height 22
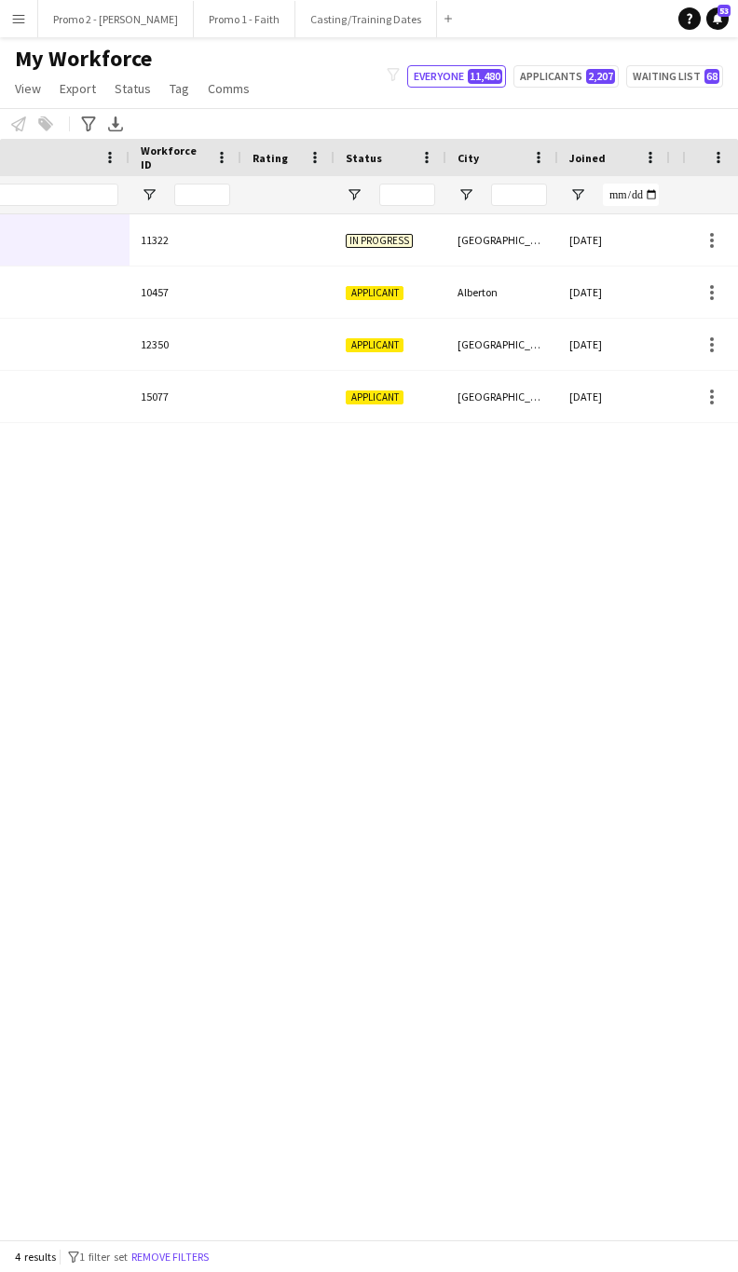
scroll to position [0, 280]
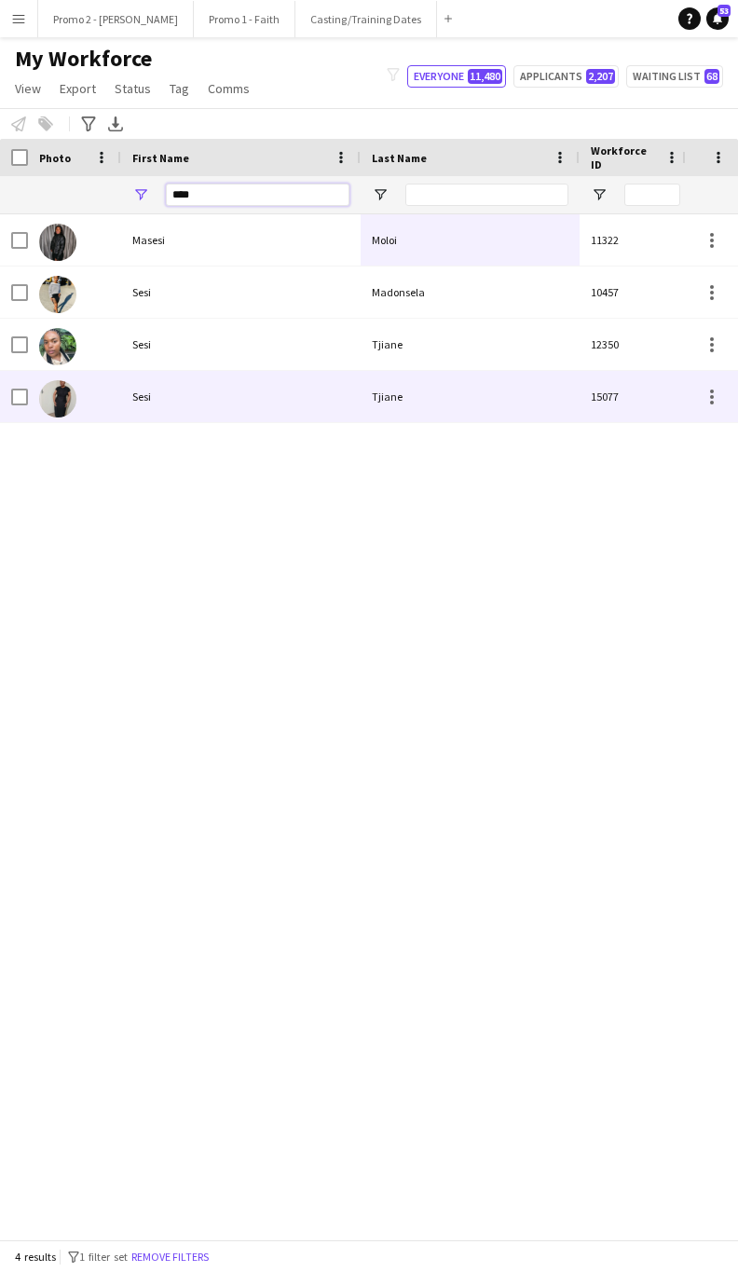
type input "****"
click at [275, 378] on div "Sesi" at bounding box center [240, 396] width 239 height 51
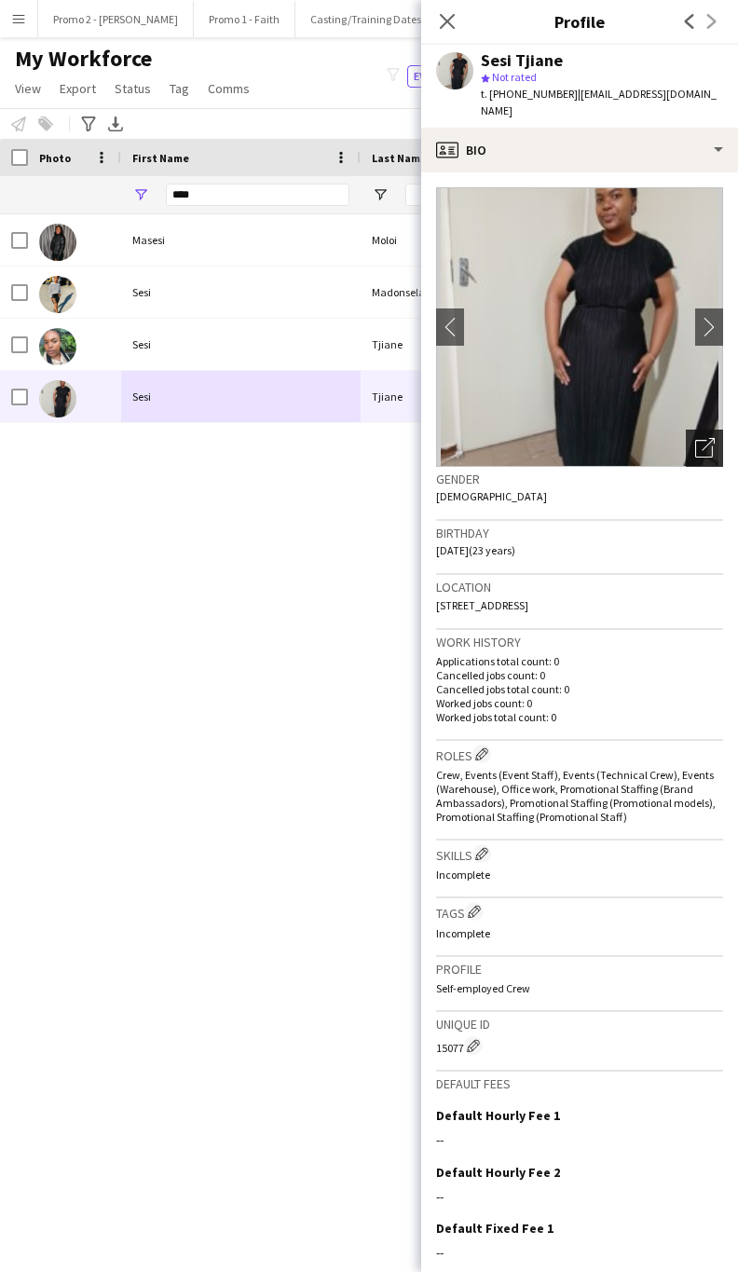
click at [695, 438] on icon "Open photos pop-in" at bounding box center [705, 448] width 20 height 20
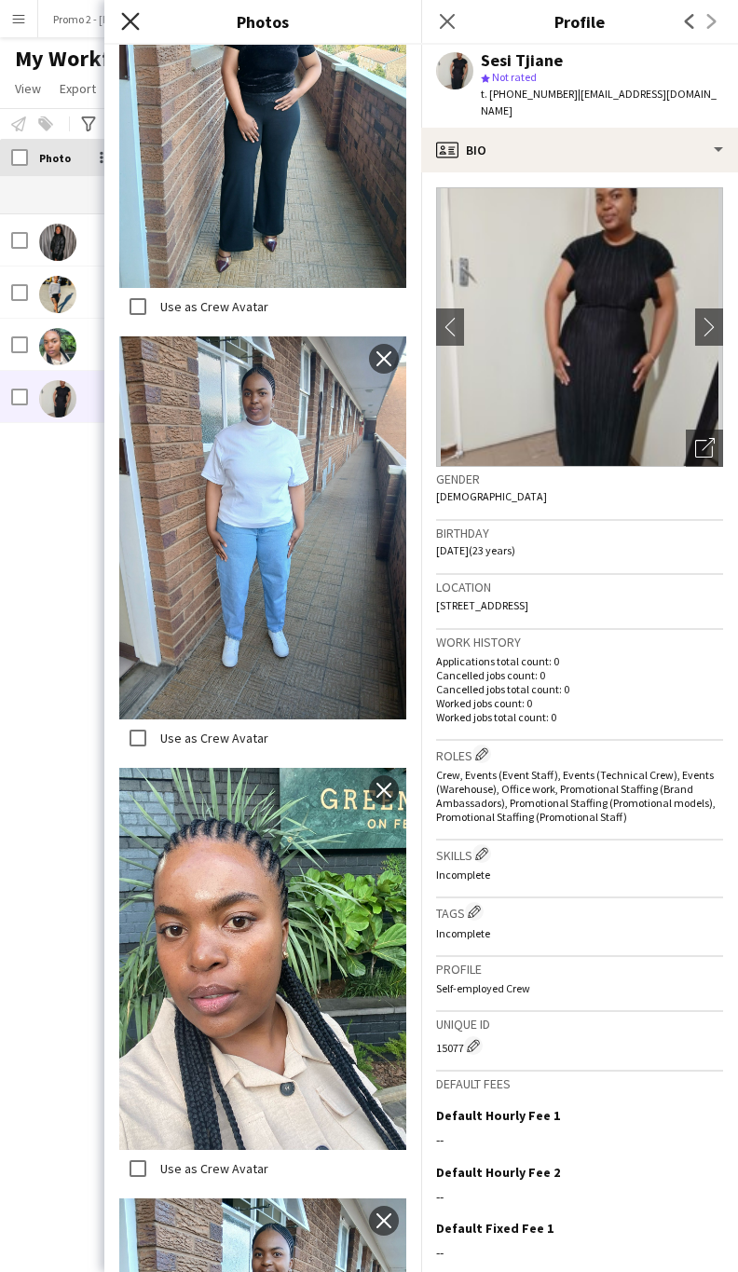
click at [135, 22] on icon "Close pop-in" at bounding box center [130, 21] width 18 height 18
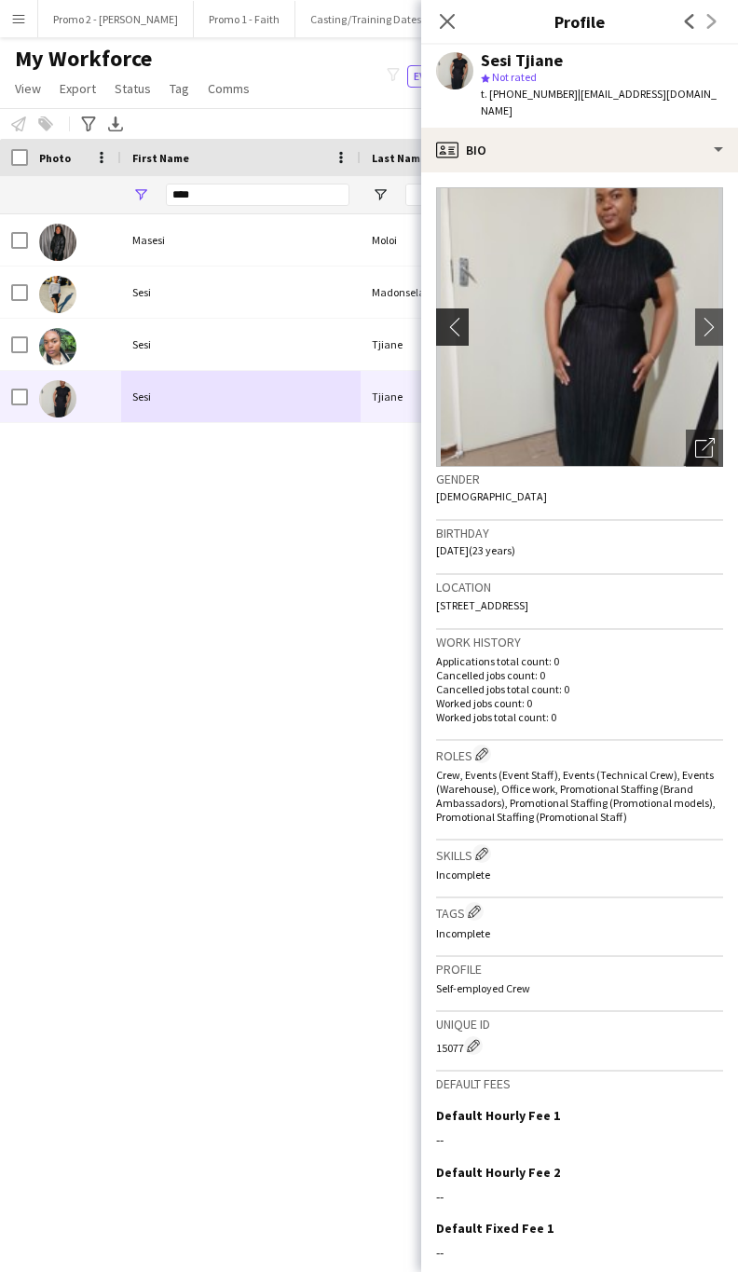
click at [448, 317] on app-icon "chevron-left" at bounding box center [450, 327] width 29 height 20
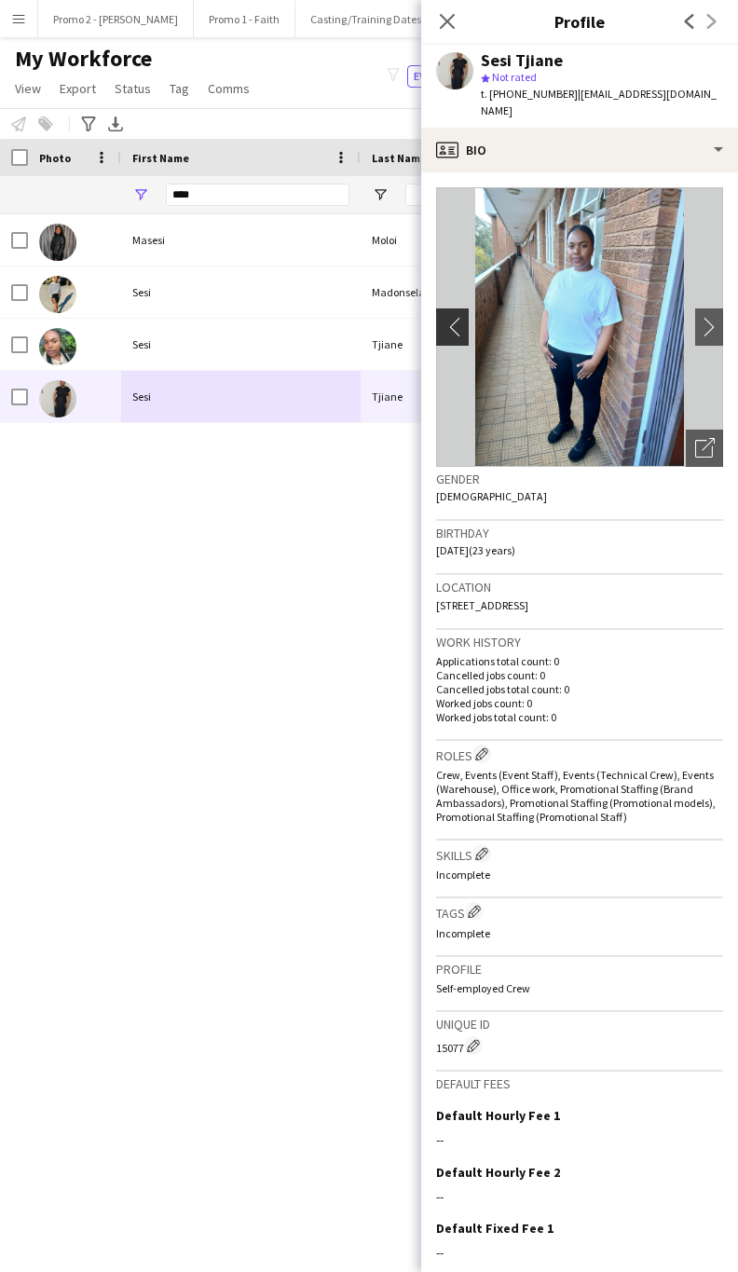
click at [448, 317] on app-icon "chevron-left" at bounding box center [450, 327] width 29 height 20
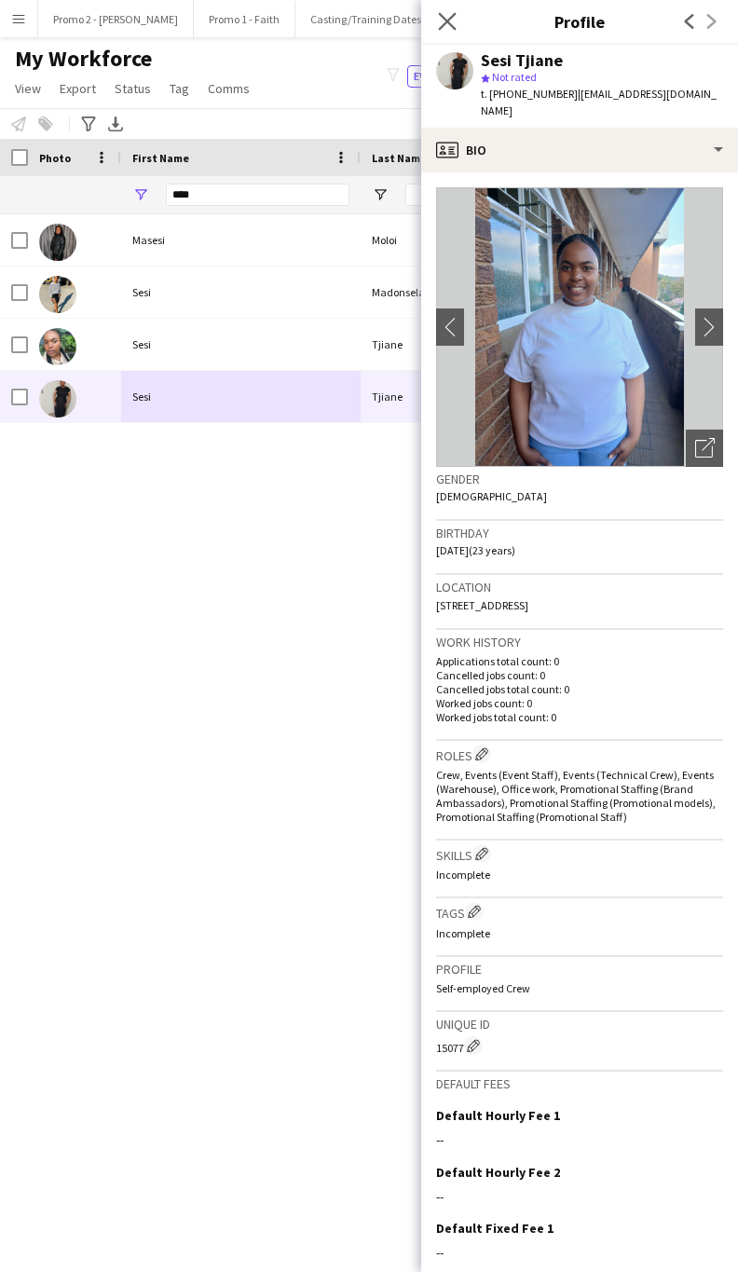
click at [450, 11] on app-icon "Close pop-in" at bounding box center [447, 21] width 27 height 27
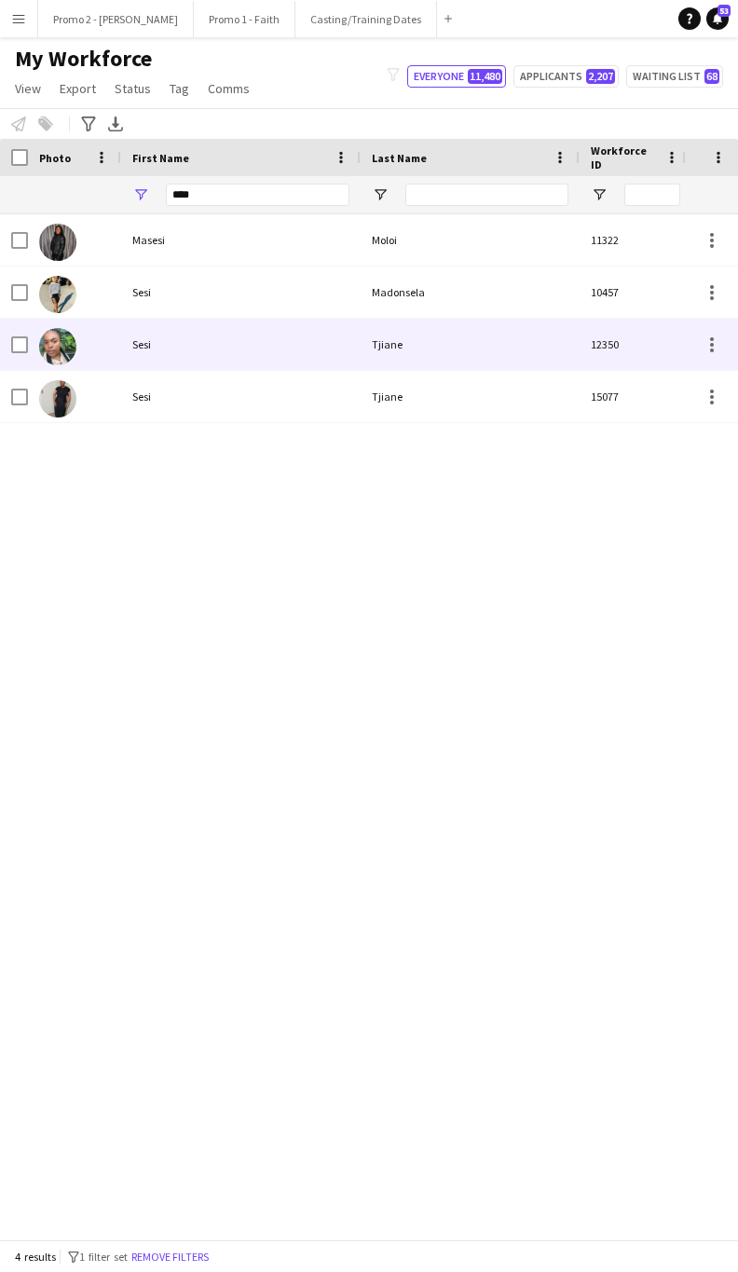
click at [350, 330] on div "Sesi" at bounding box center [240, 344] width 239 height 51
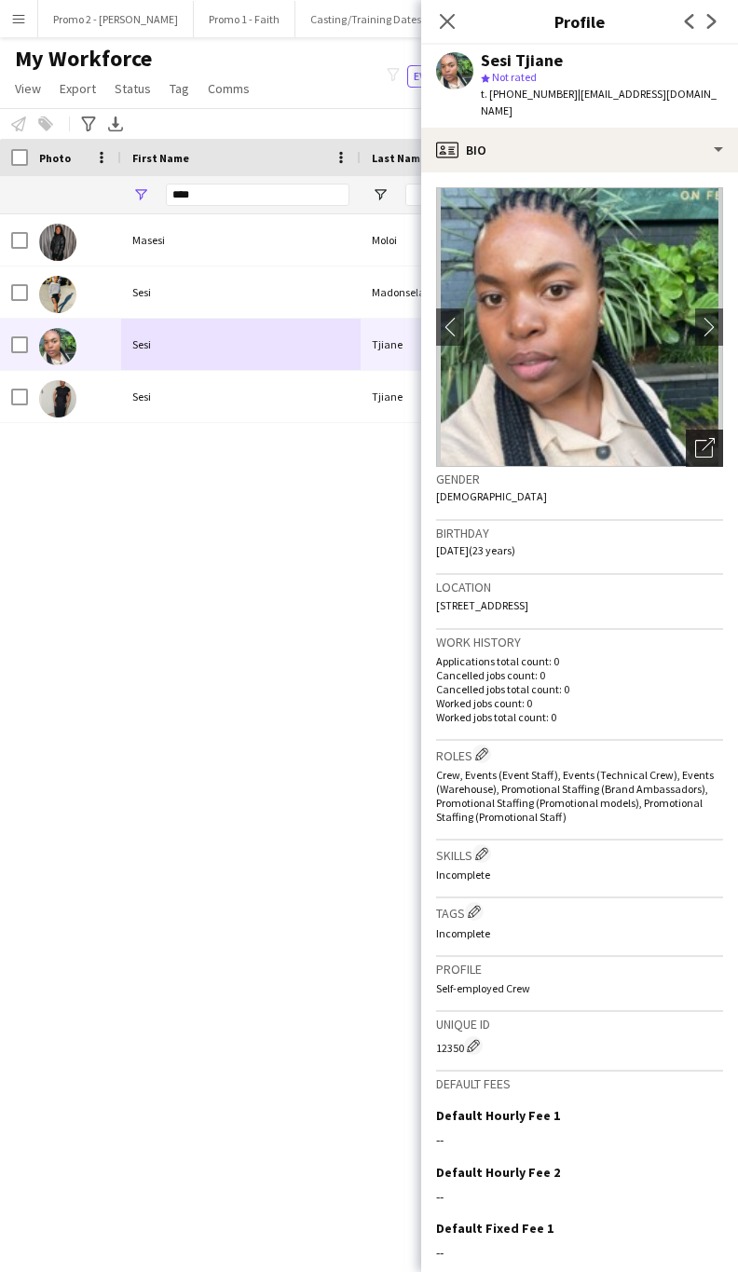
click at [695, 438] on icon "Open photos pop-in" at bounding box center [705, 448] width 20 height 20
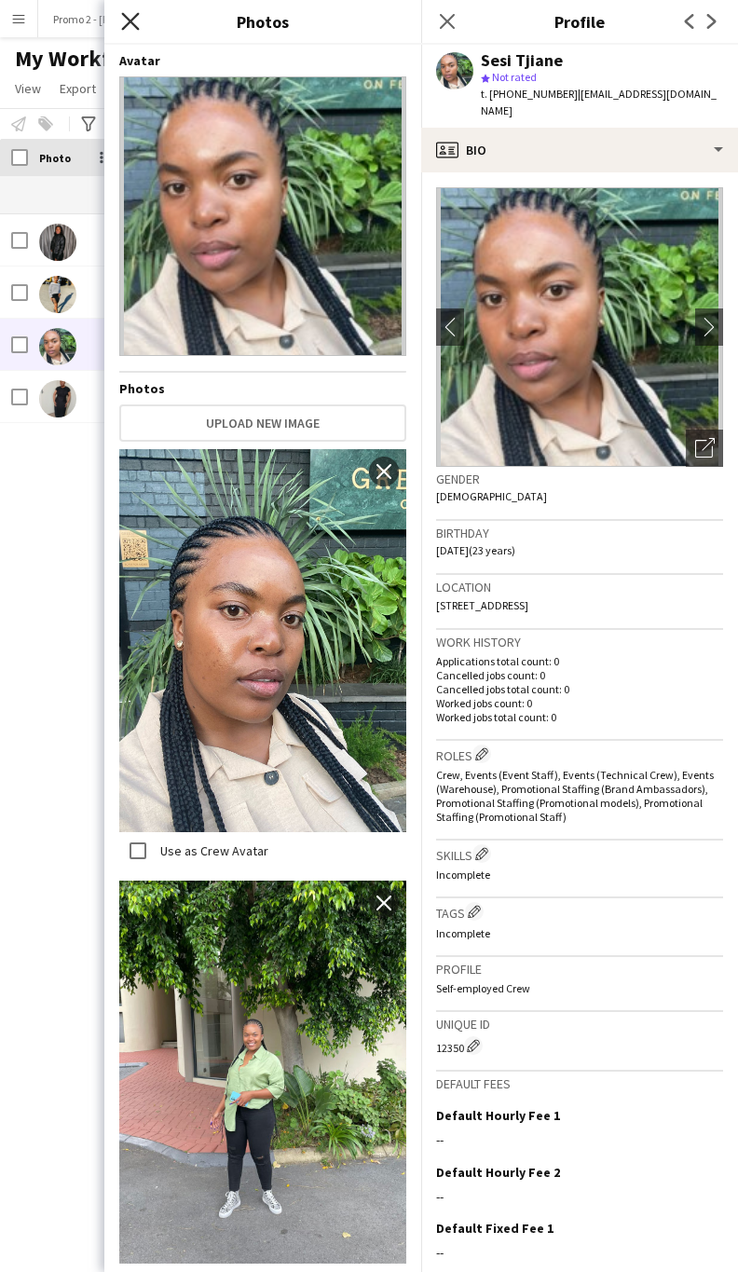
click at [131, 26] on icon "Close pop-in" at bounding box center [130, 21] width 18 height 18
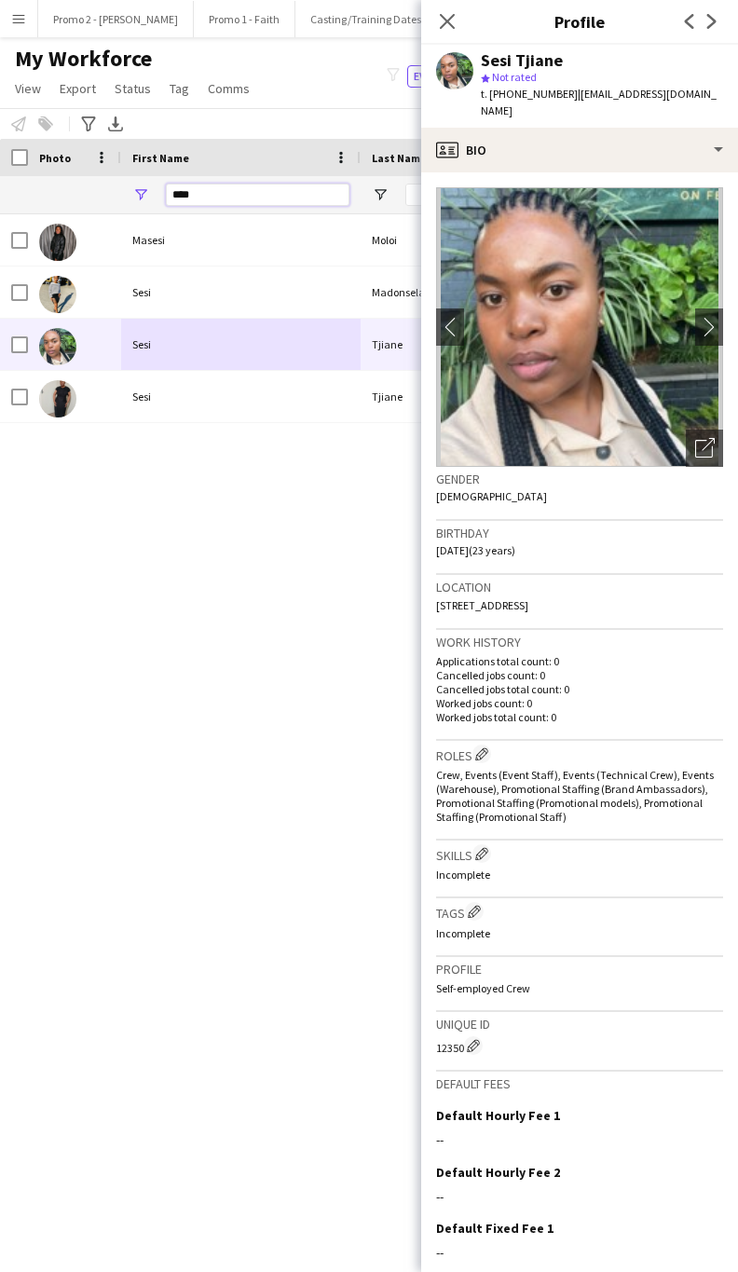
click at [215, 188] on input "****" at bounding box center [258, 195] width 184 height 22
